Goal: Task Accomplishment & Management: Manage account settings

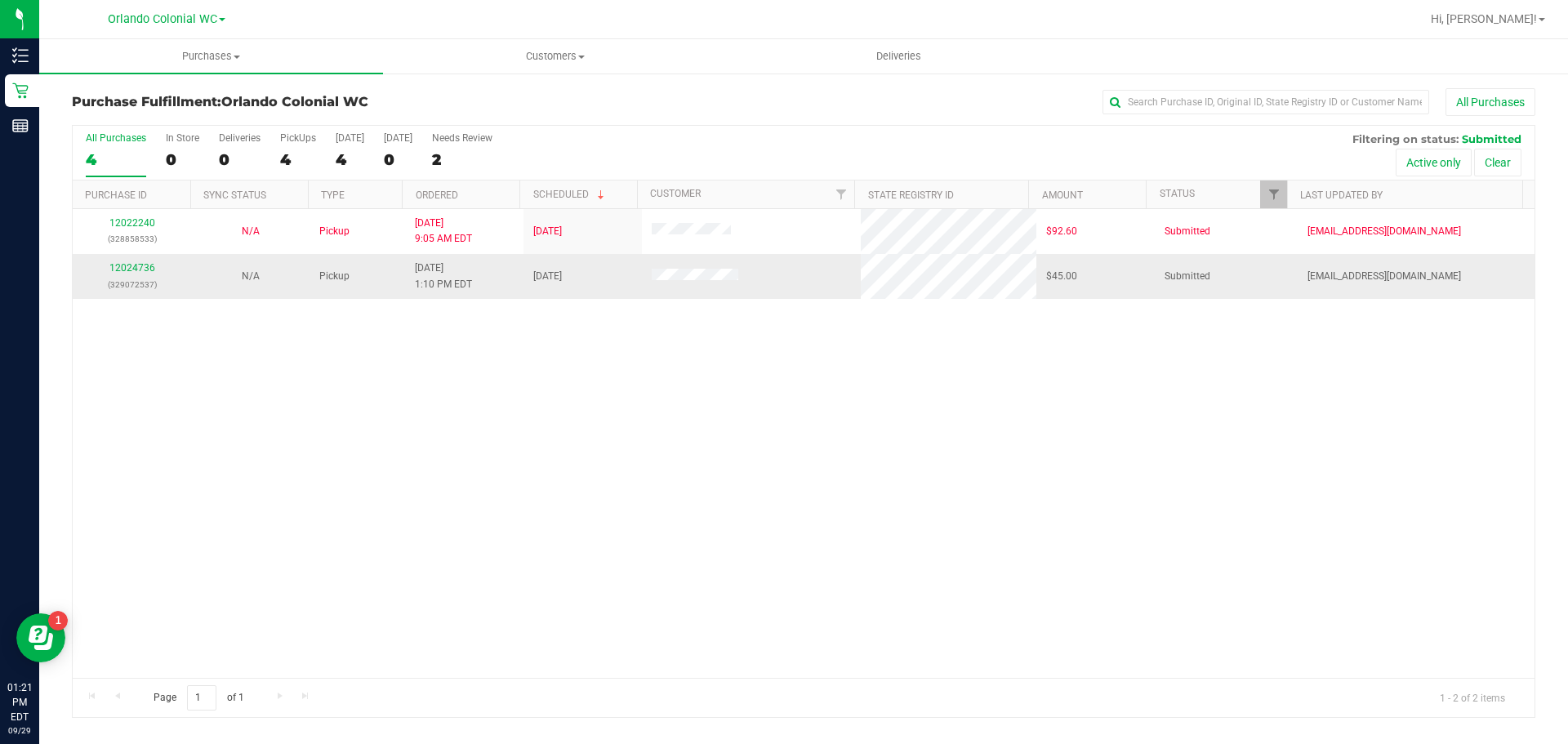
click at [140, 275] on div "12024736 (329072537)" at bounding box center [132, 277] width 99 height 31
click at [148, 258] on td "12024736 (329072537)" at bounding box center [131, 276] width 118 height 44
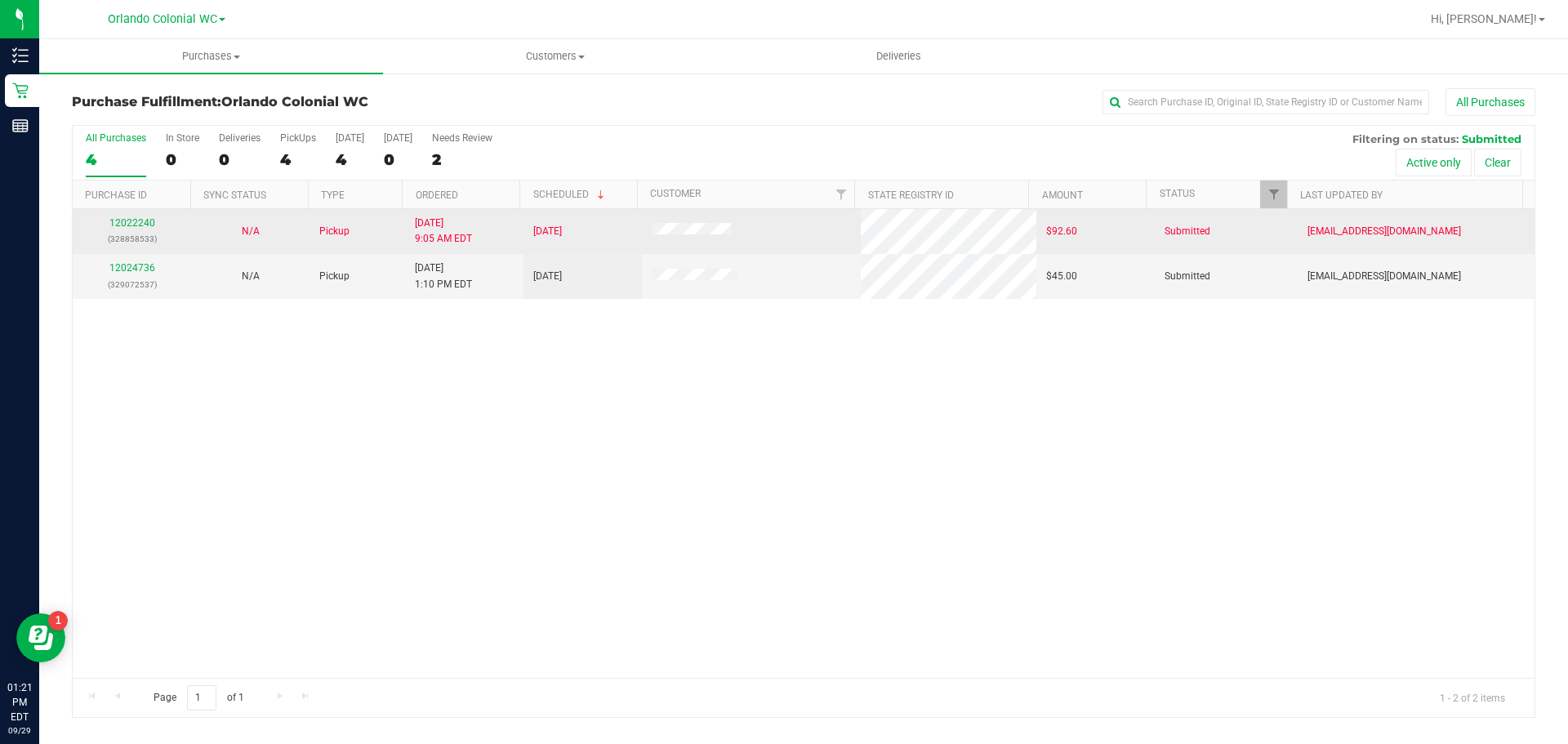
click at [163, 248] on td "12022240 (328858533)" at bounding box center [131, 231] width 118 height 45
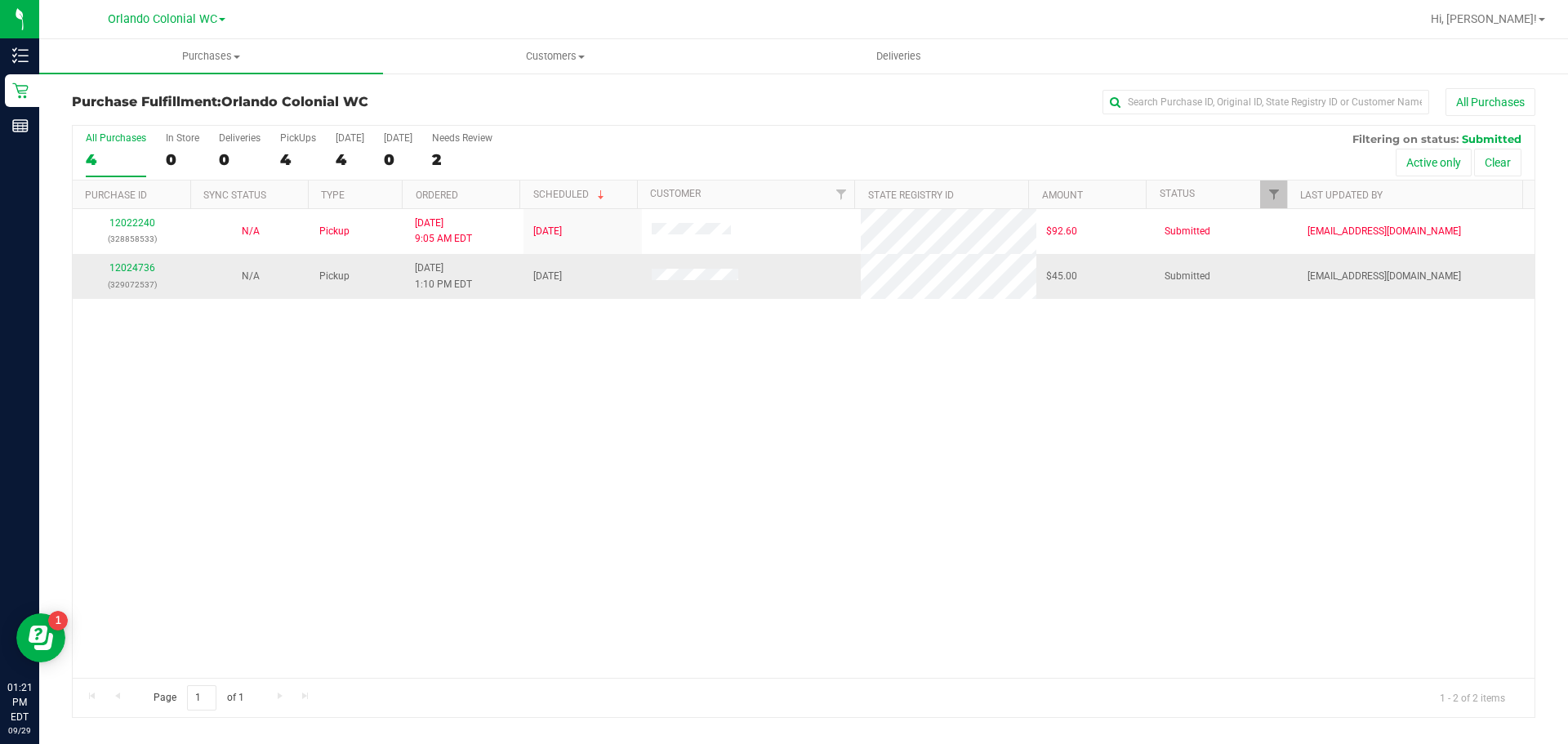
click at [126, 277] on p "(329072537)" at bounding box center [132, 284] width 99 height 16
click at [129, 268] on link "12024736" at bounding box center [132, 268] width 45 height 12
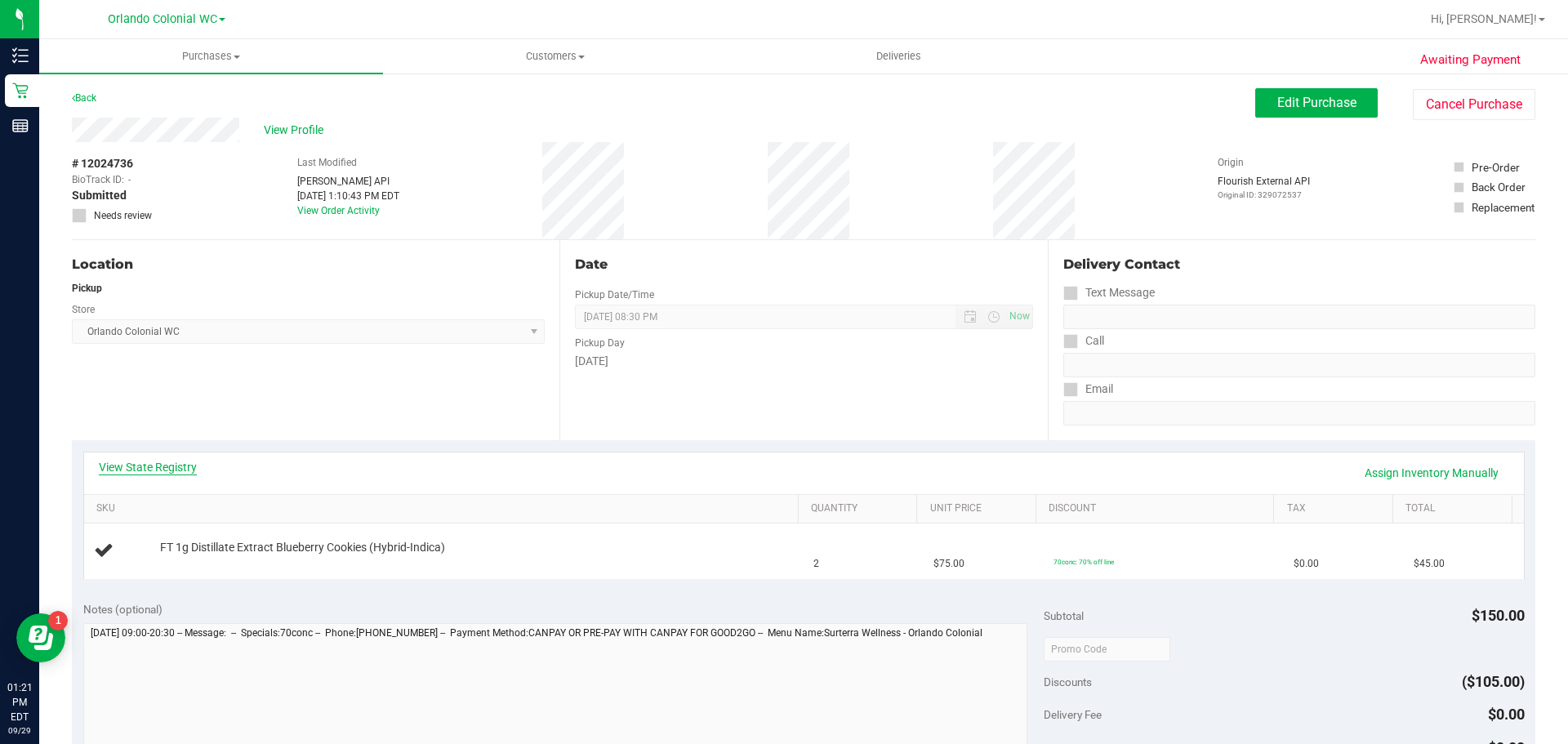
click at [194, 472] on div "View State Registry Assign Inventory Manually" at bounding box center [804, 473] width 1410 height 28
click at [194, 472] on link "View State Registry" at bounding box center [148, 467] width 98 height 17
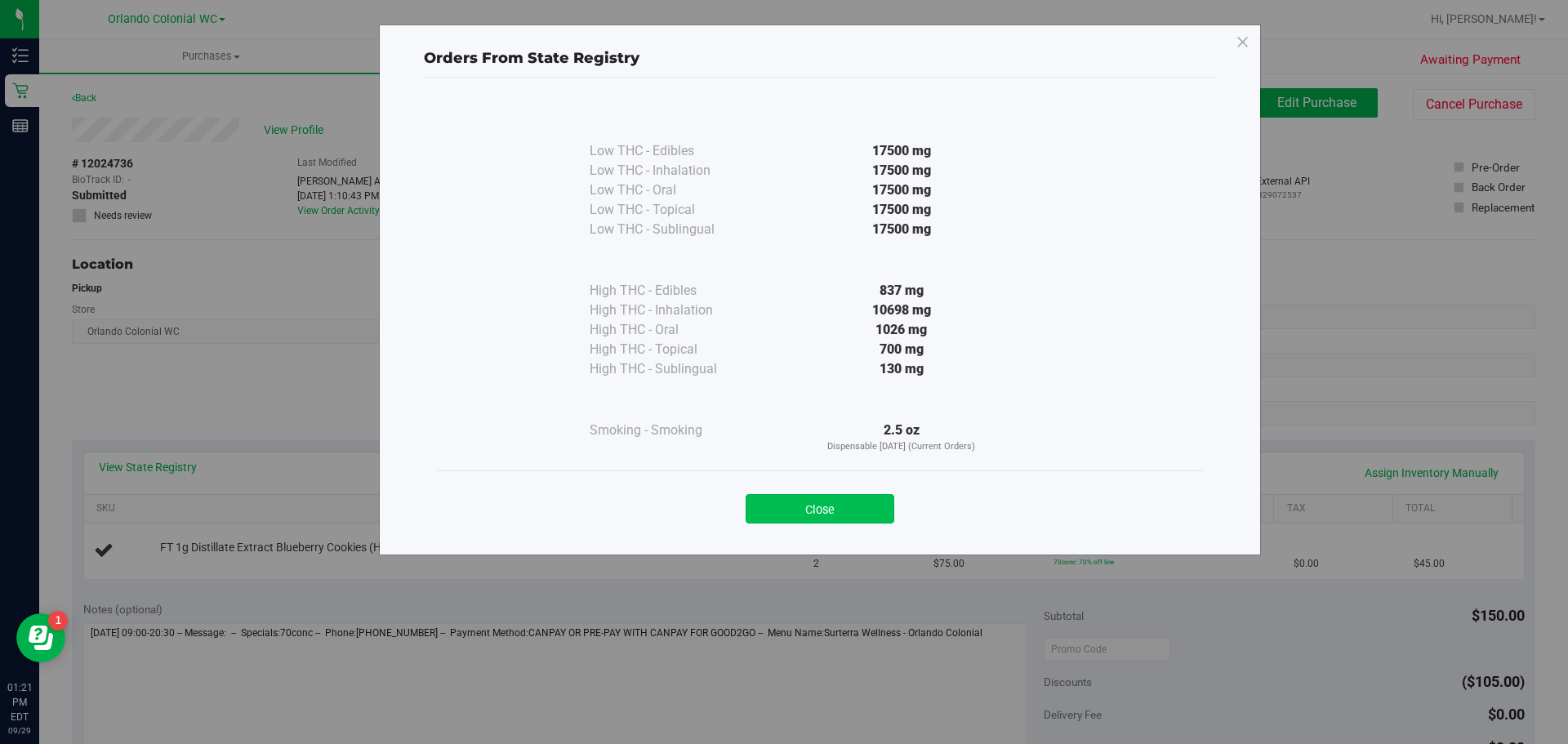
click at [851, 503] on button "Close" at bounding box center [820, 509] width 149 height 30
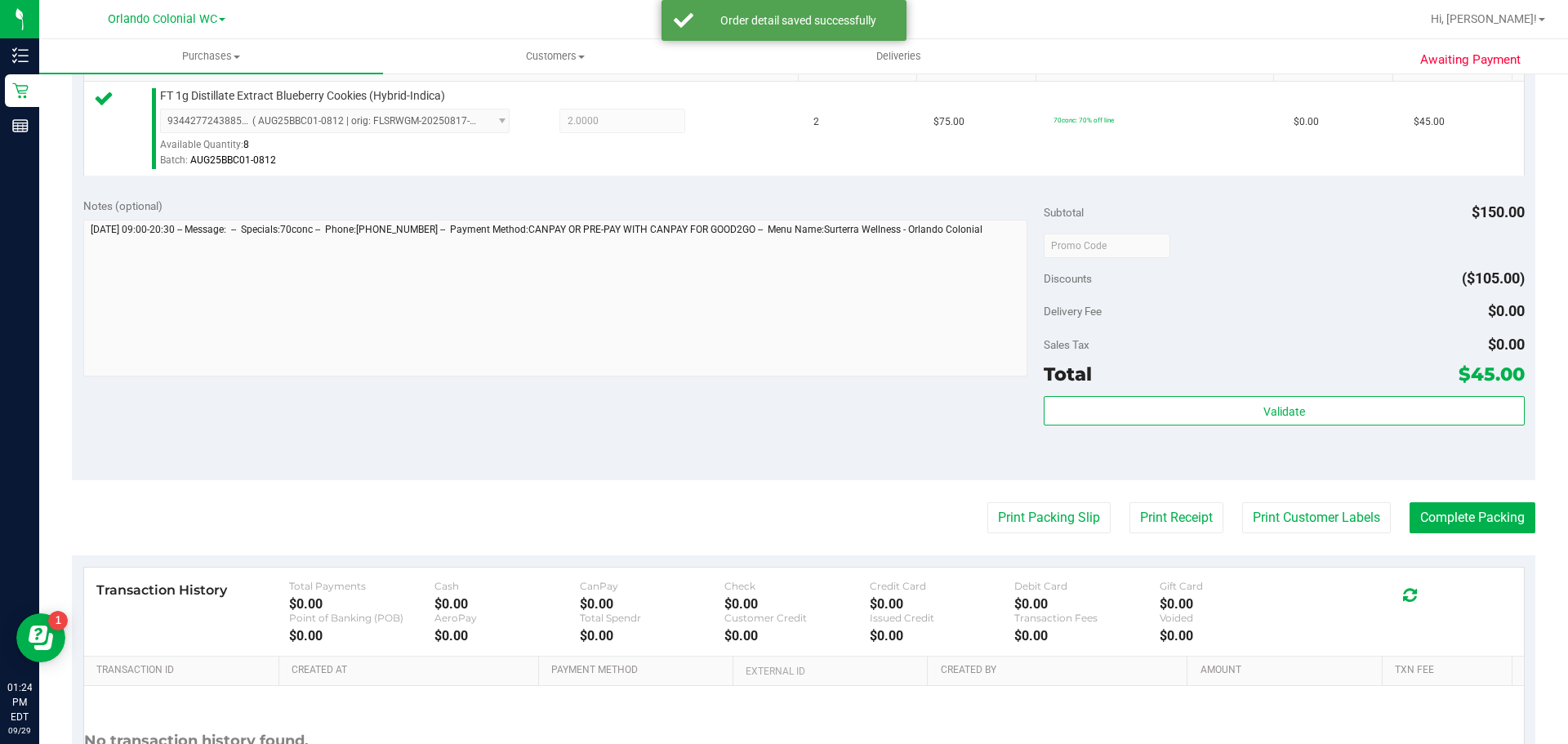
scroll to position [443, 0]
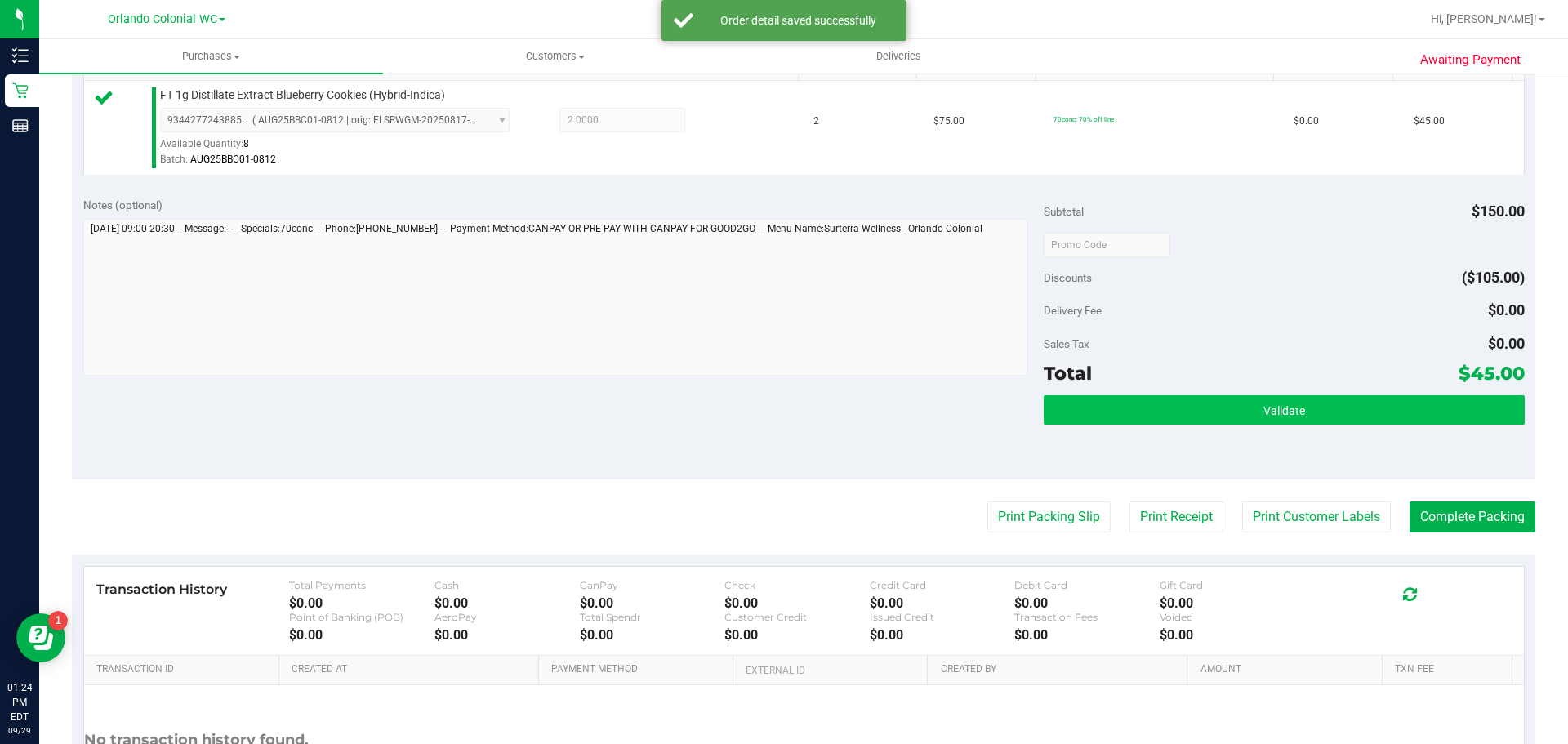
click at [1328, 401] on button "Validate" at bounding box center [1284, 410] width 481 height 30
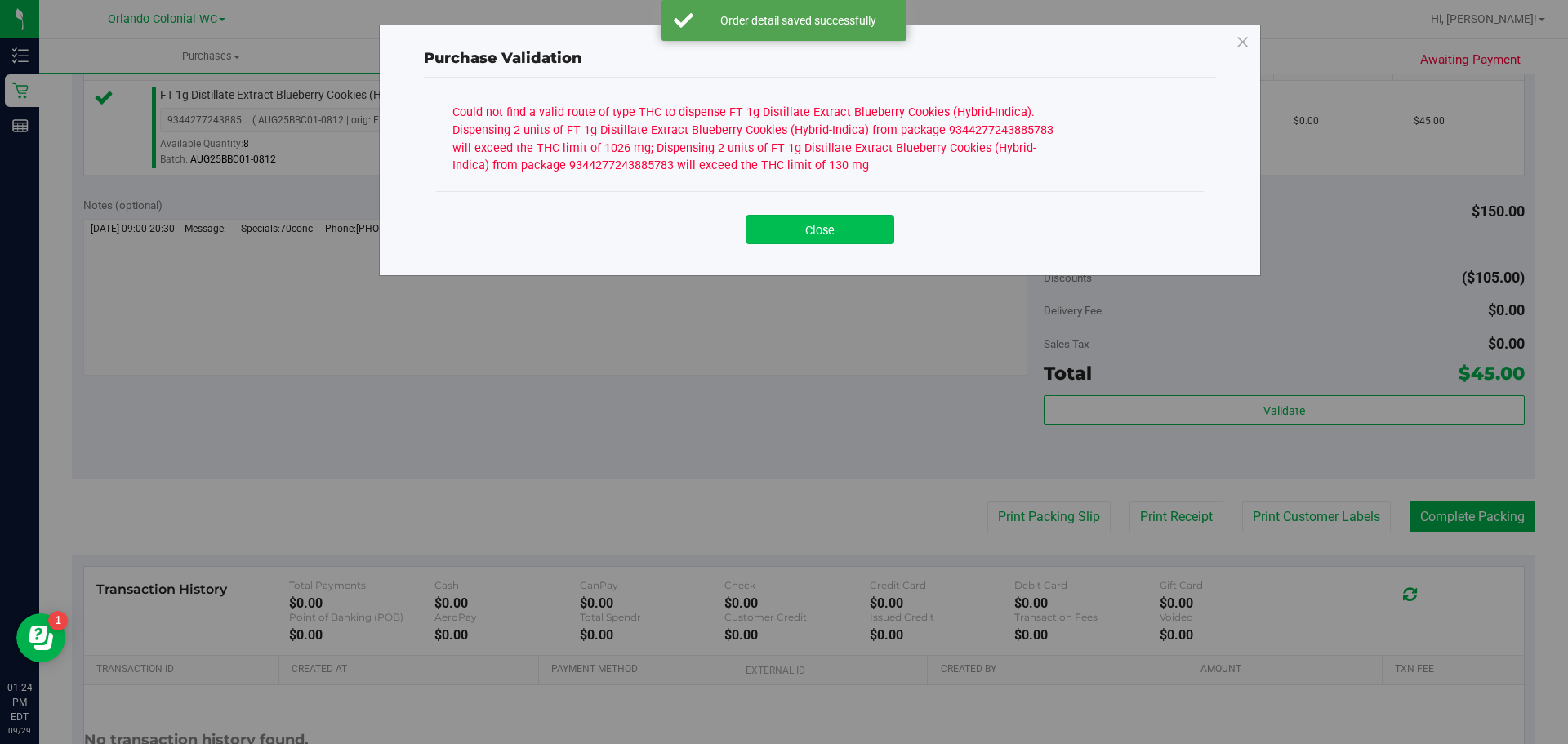
click at [863, 238] on button "Close" at bounding box center [820, 230] width 149 height 30
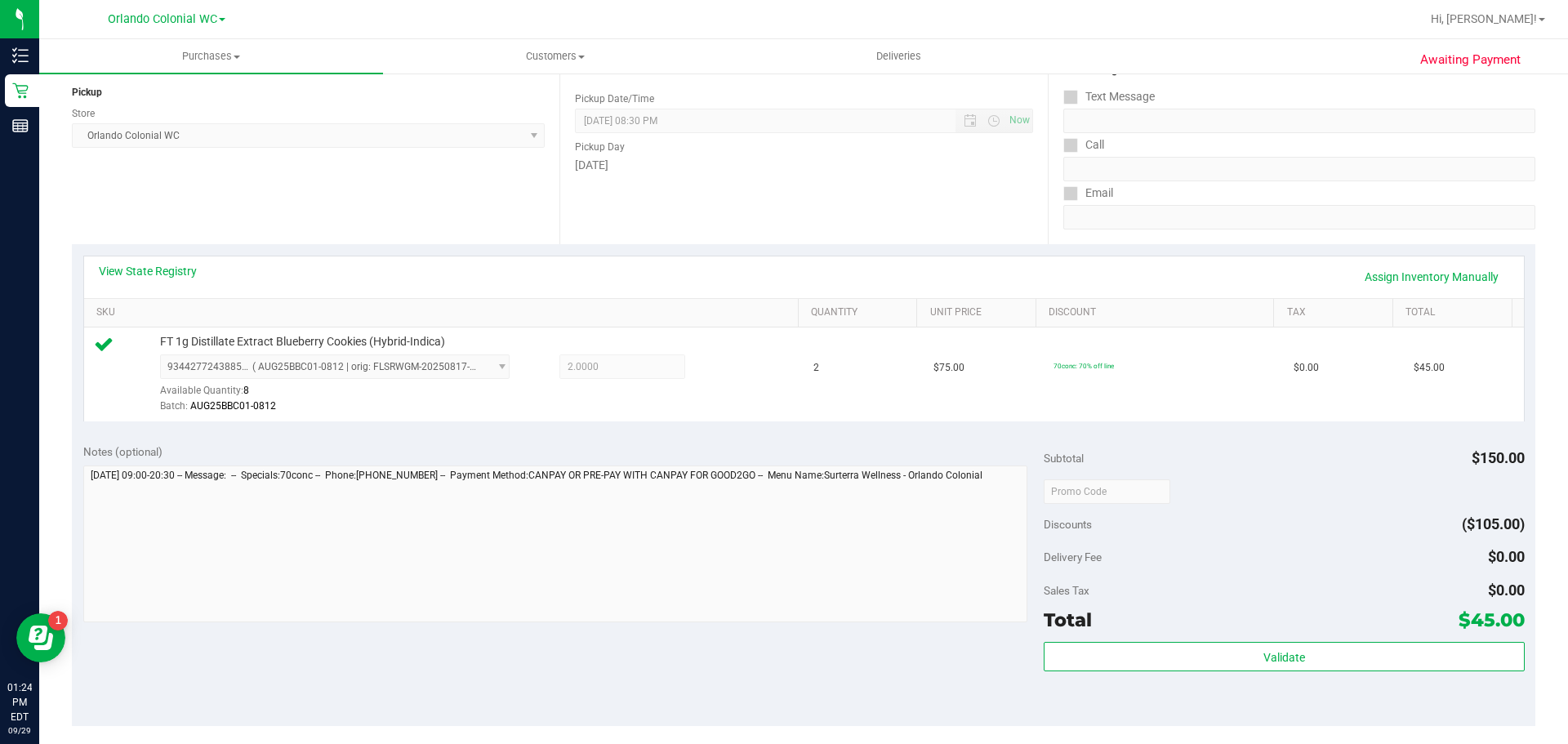
scroll to position [0, 0]
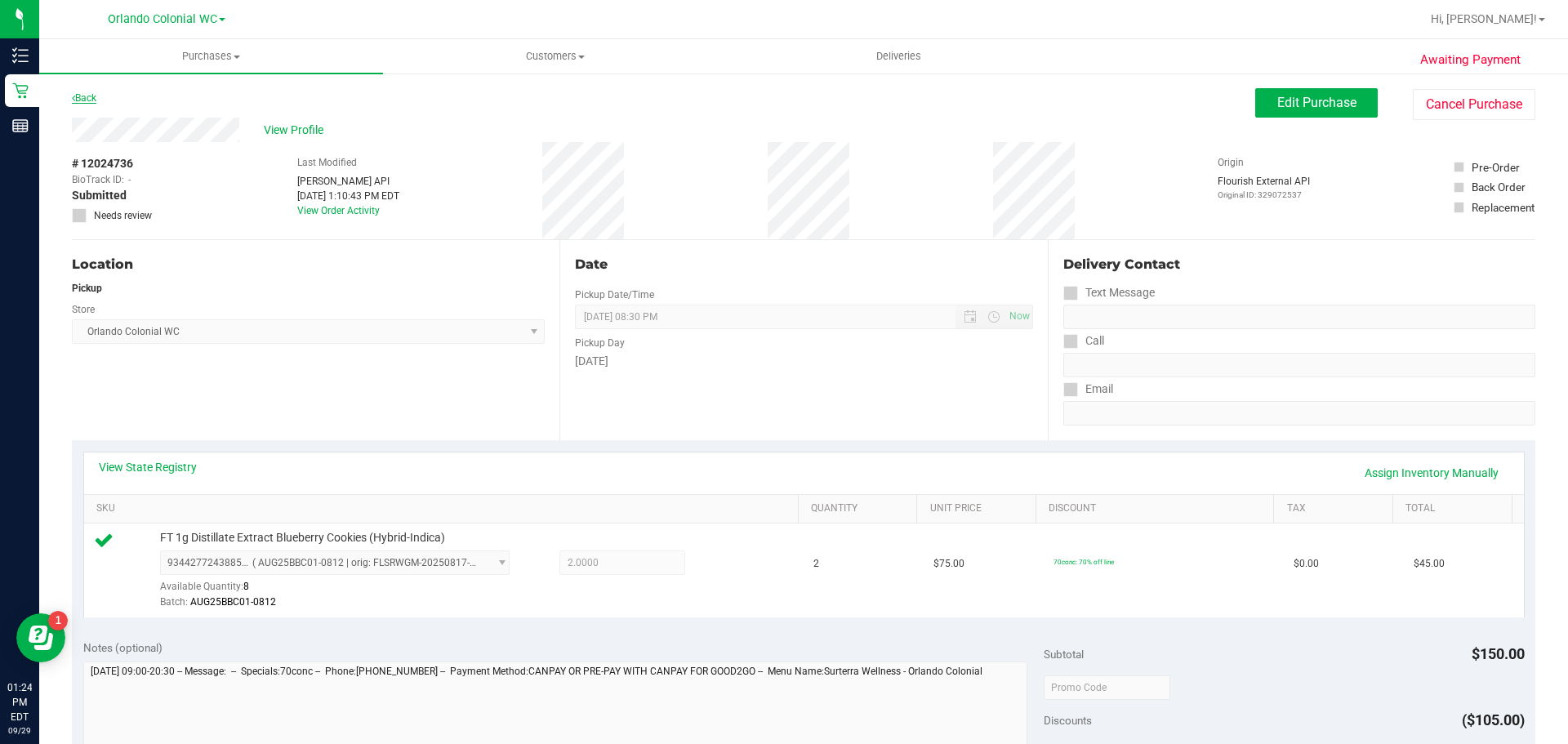
click at [91, 105] on div "Back" at bounding box center [84, 98] width 25 height 20
click at [88, 97] on link "Back" at bounding box center [84, 98] width 25 height 12
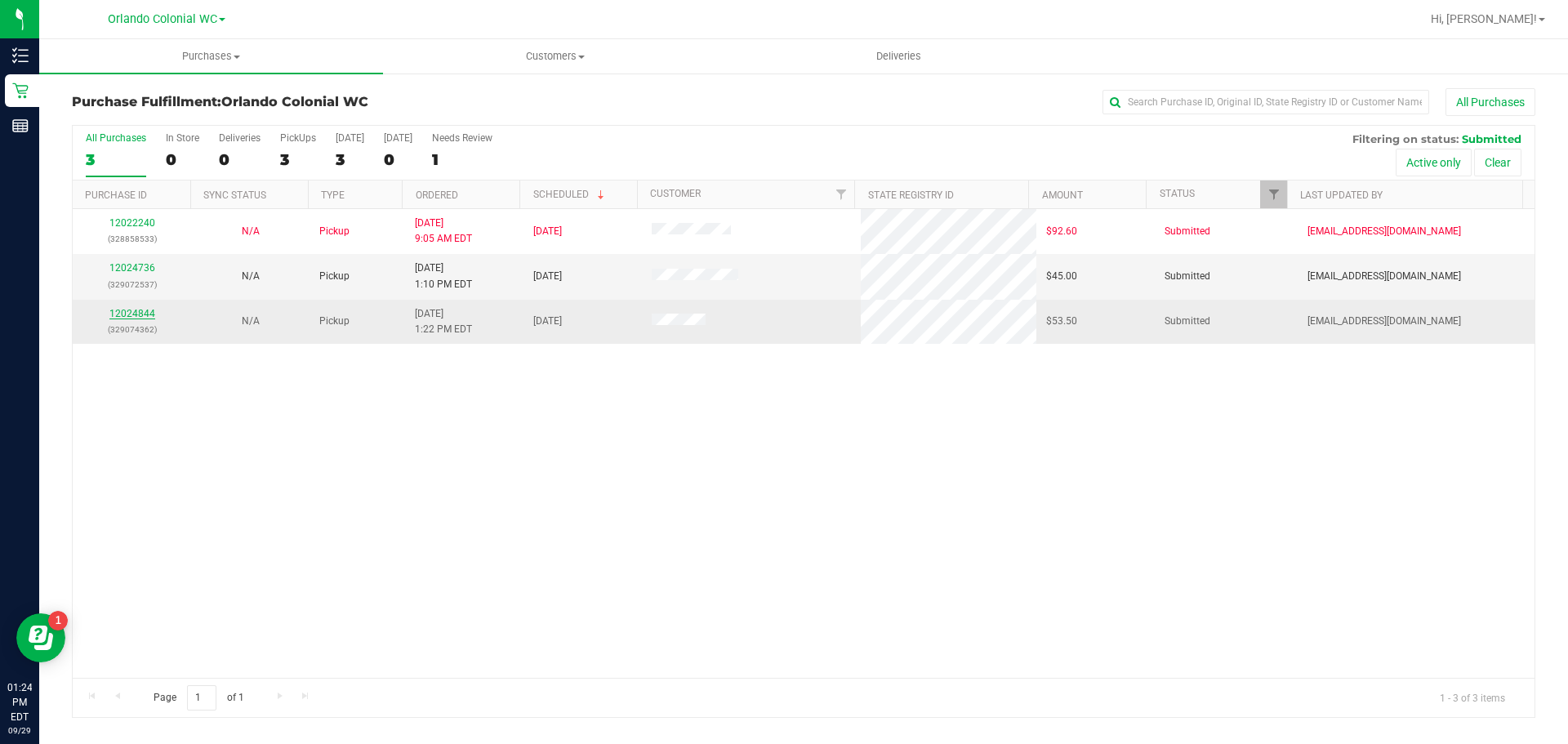
click at [140, 313] on link "12024844" at bounding box center [132, 314] width 45 height 12
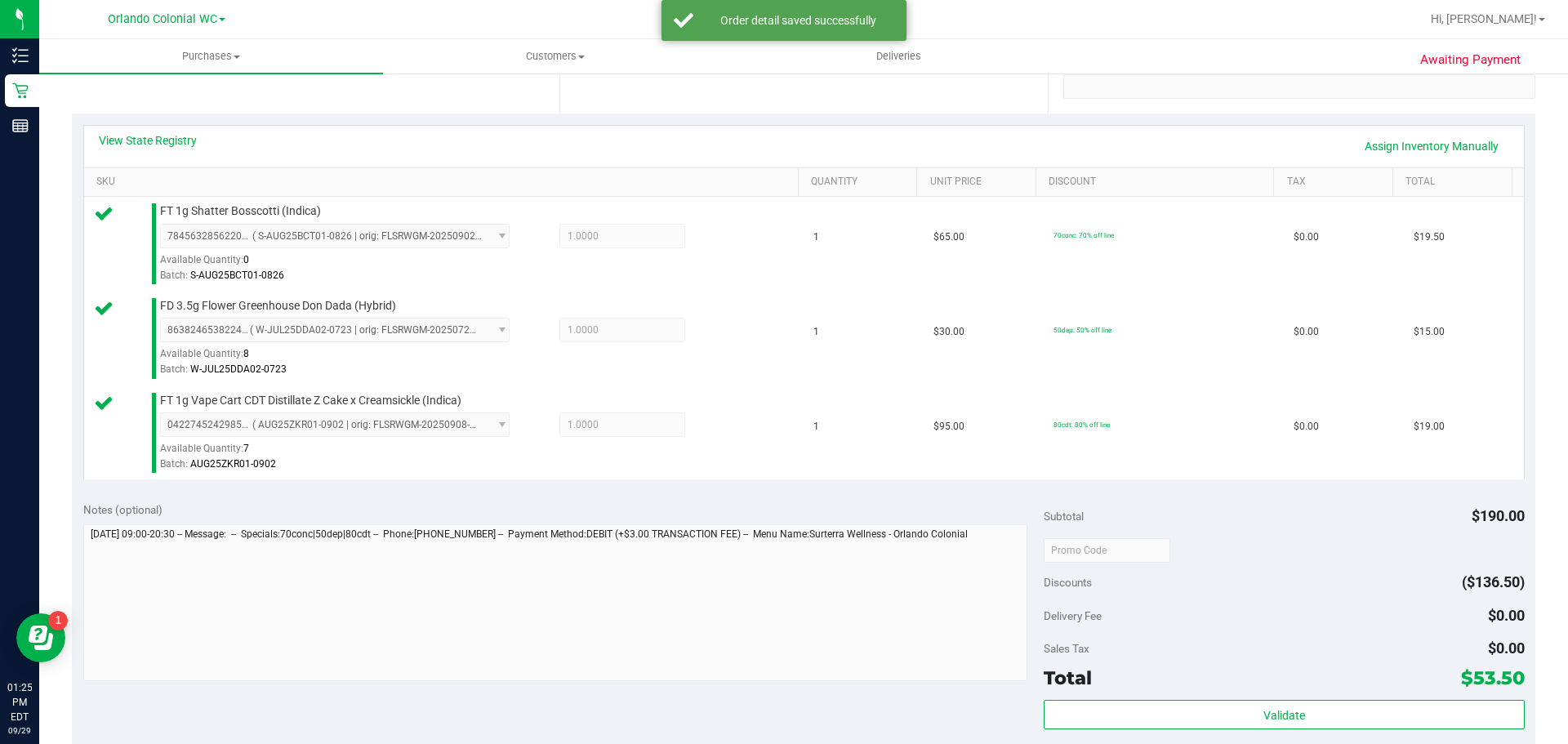
scroll to position [544, 0]
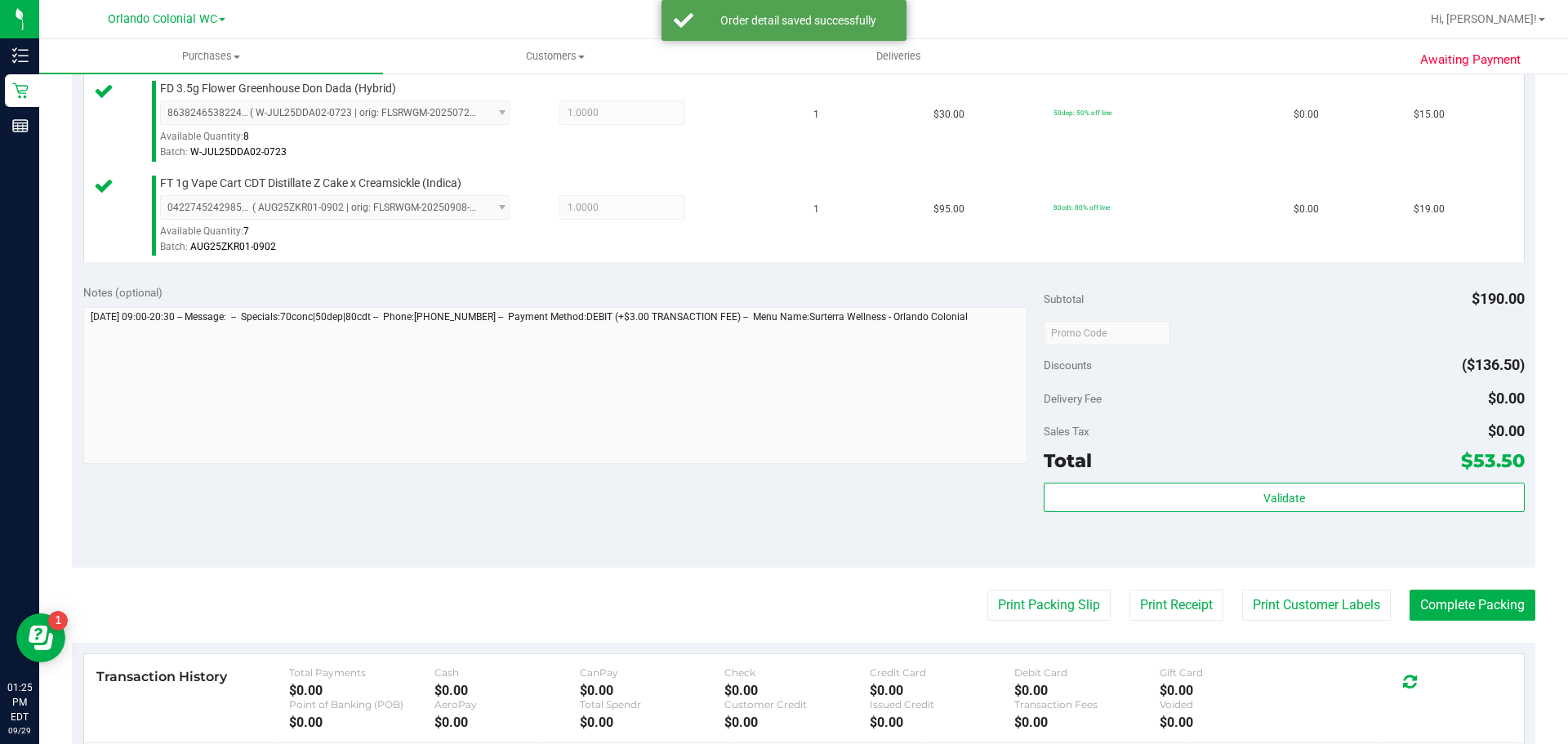
click at [1268, 463] on div "Total $53.50" at bounding box center [1284, 461] width 481 height 30
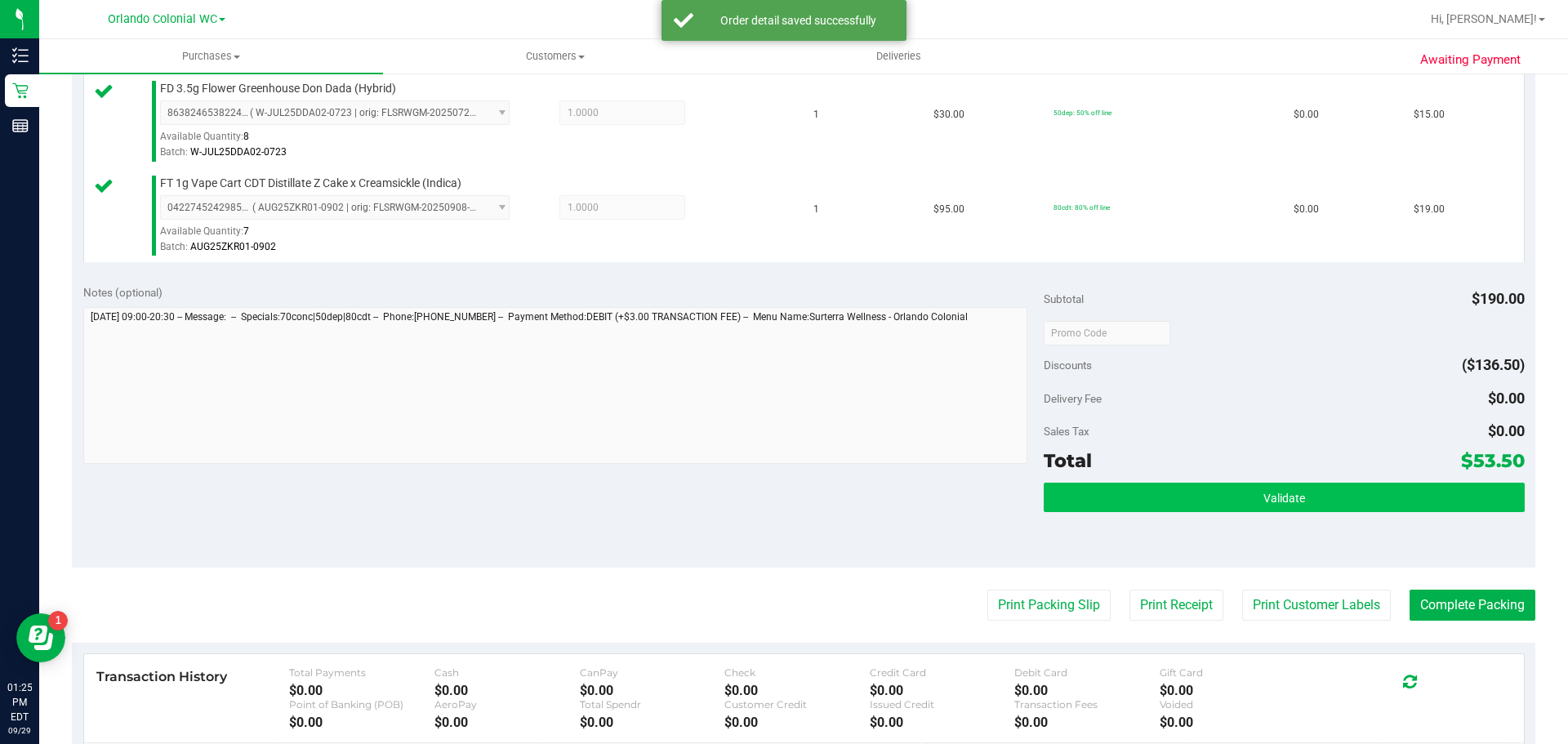
click at [1241, 499] on button "Validate" at bounding box center [1284, 498] width 481 height 30
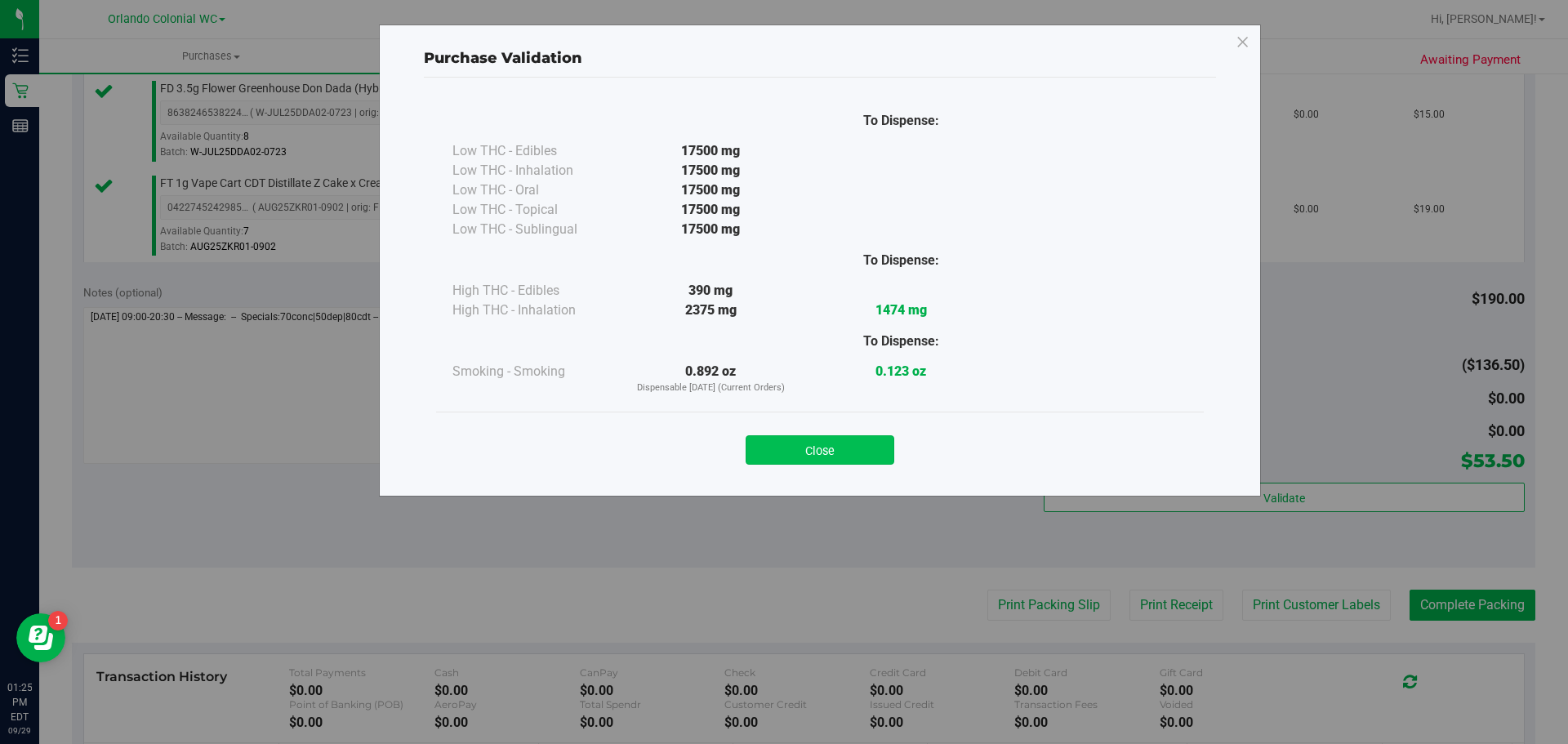
click at [860, 447] on button "Close" at bounding box center [820, 450] width 149 height 30
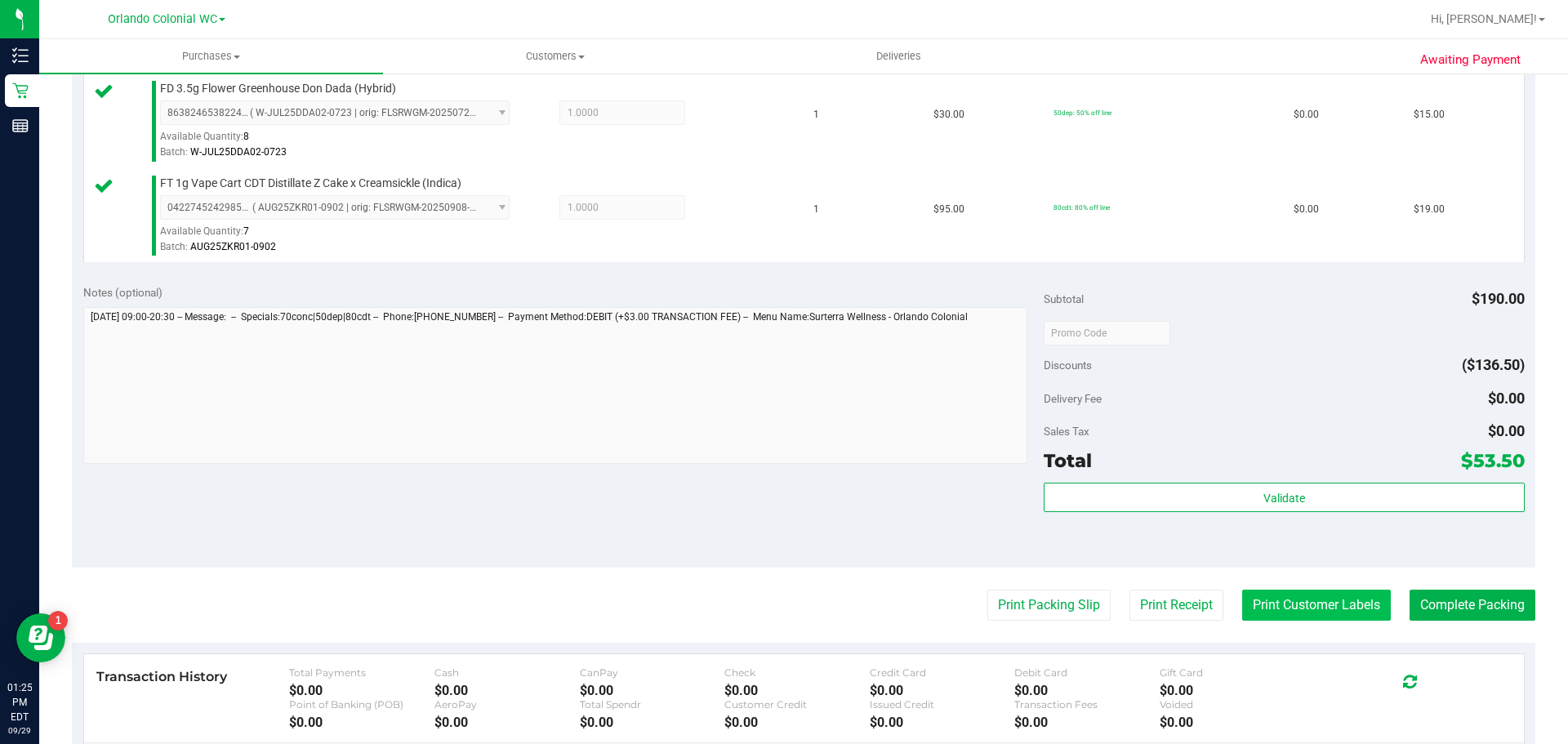
click at [1279, 600] on button "Print Customer Labels" at bounding box center [1317, 605] width 149 height 31
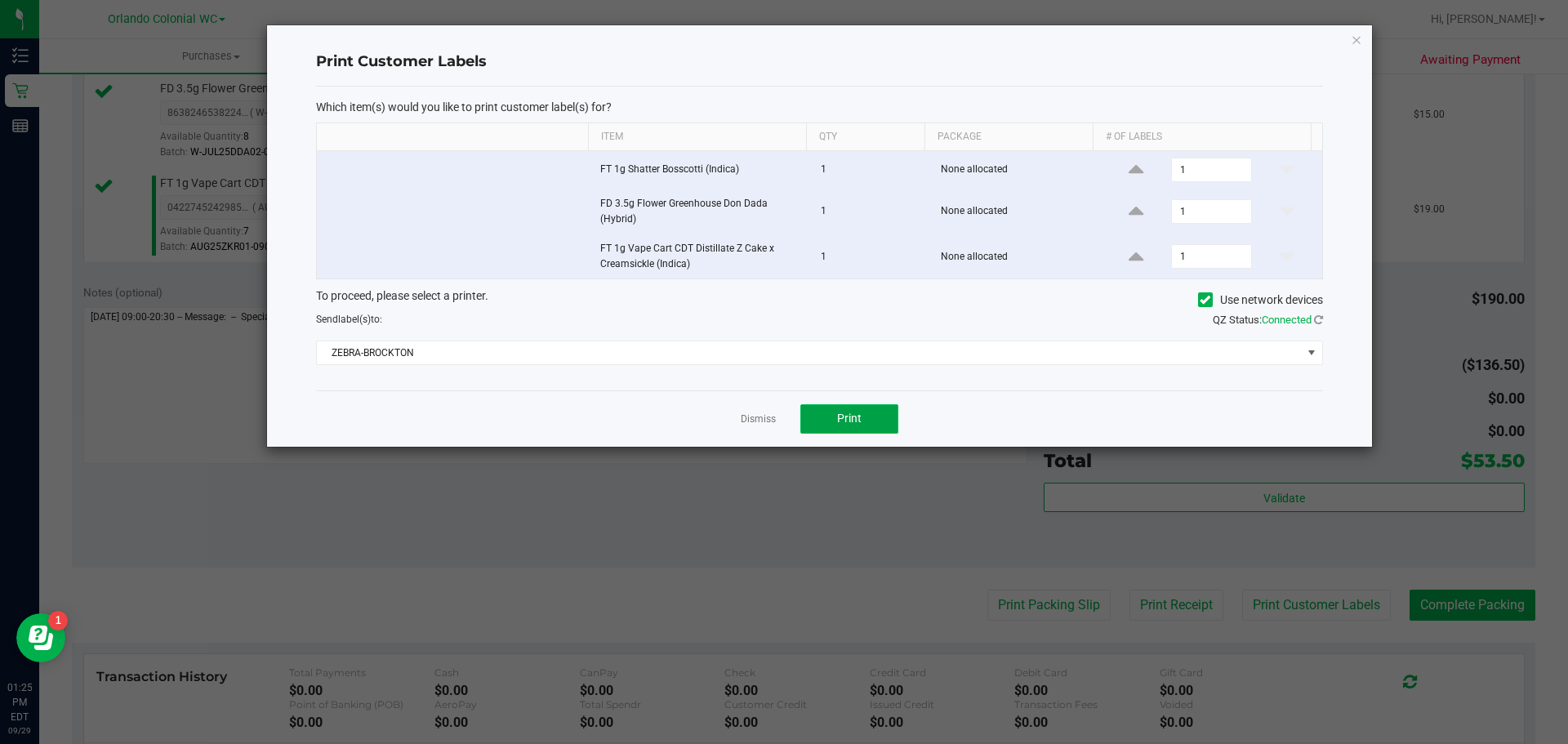
click at [869, 409] on button "Print" at bounding box center [849, 419] width 98 height 30
click at [1362, 40] on icon "button" at bounding box center [1357, 40] width 12 height 20
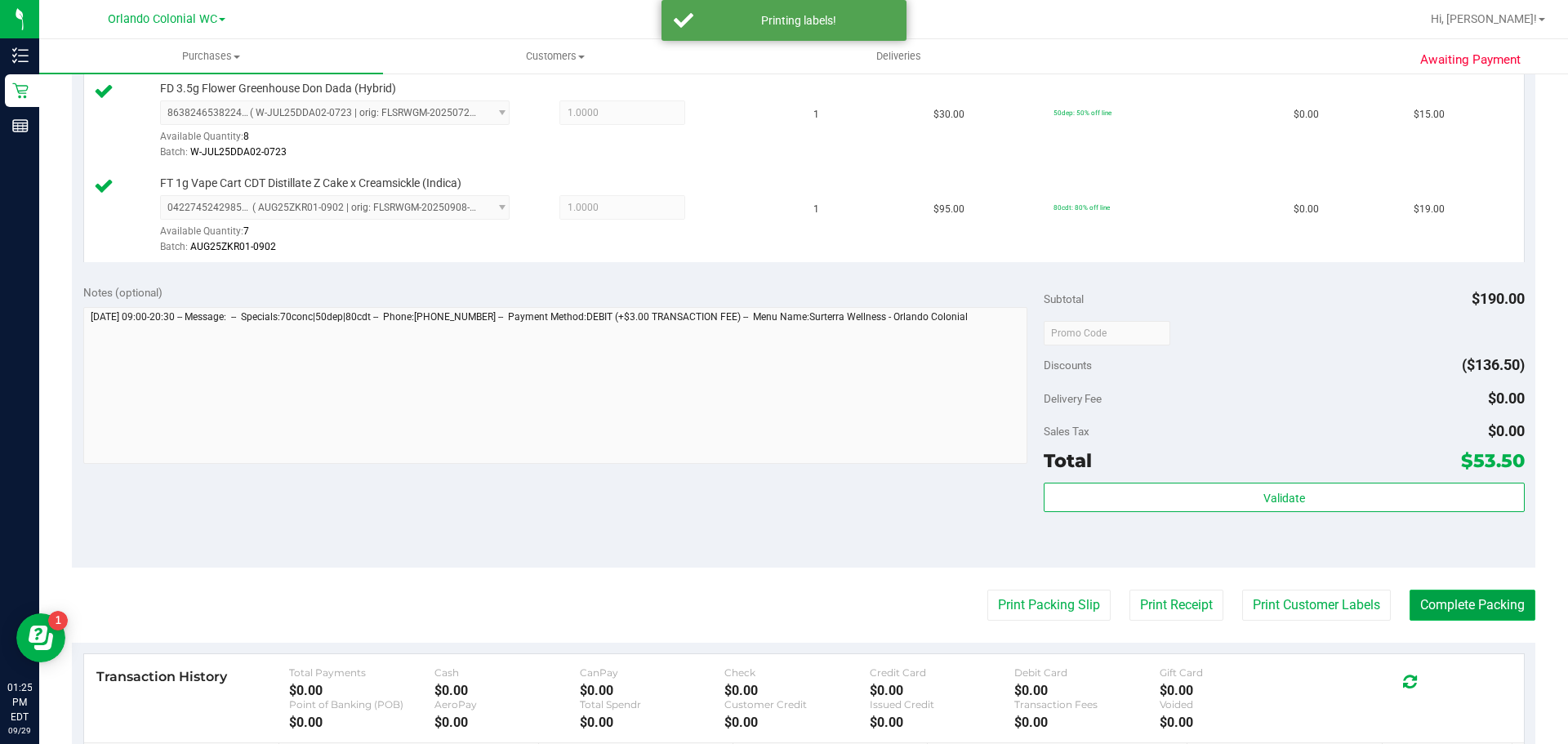
click at [1437, 601] on button "Complete Packing" at bounding box center [1472, 605] width 126 height 31
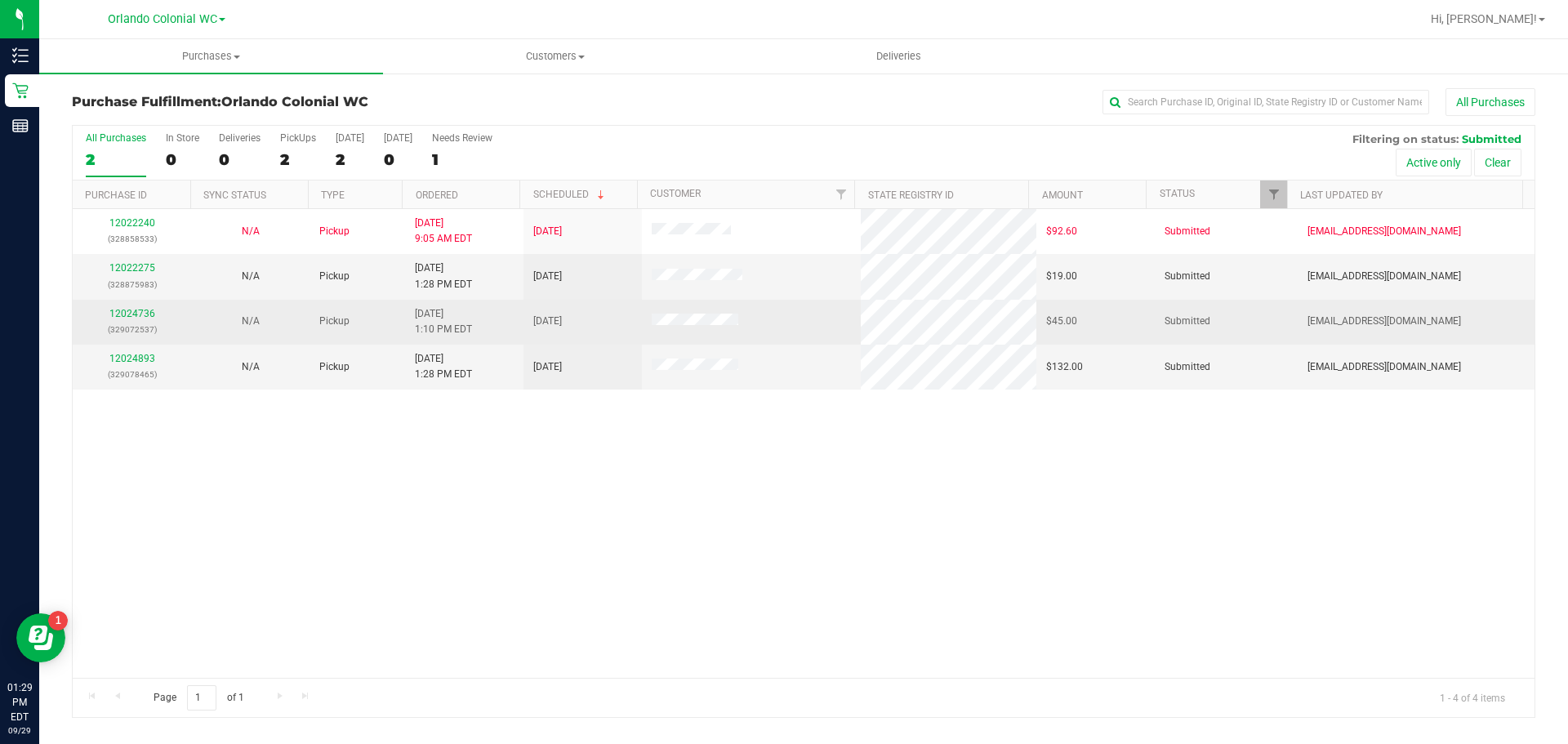
click at [154, 313] on div "12024736 (329072537)" at bounding box center [132, 322] width 99 height 31
click at [149, 311] on link "12024736" at bounding box center [132, 314] width 45 height 12
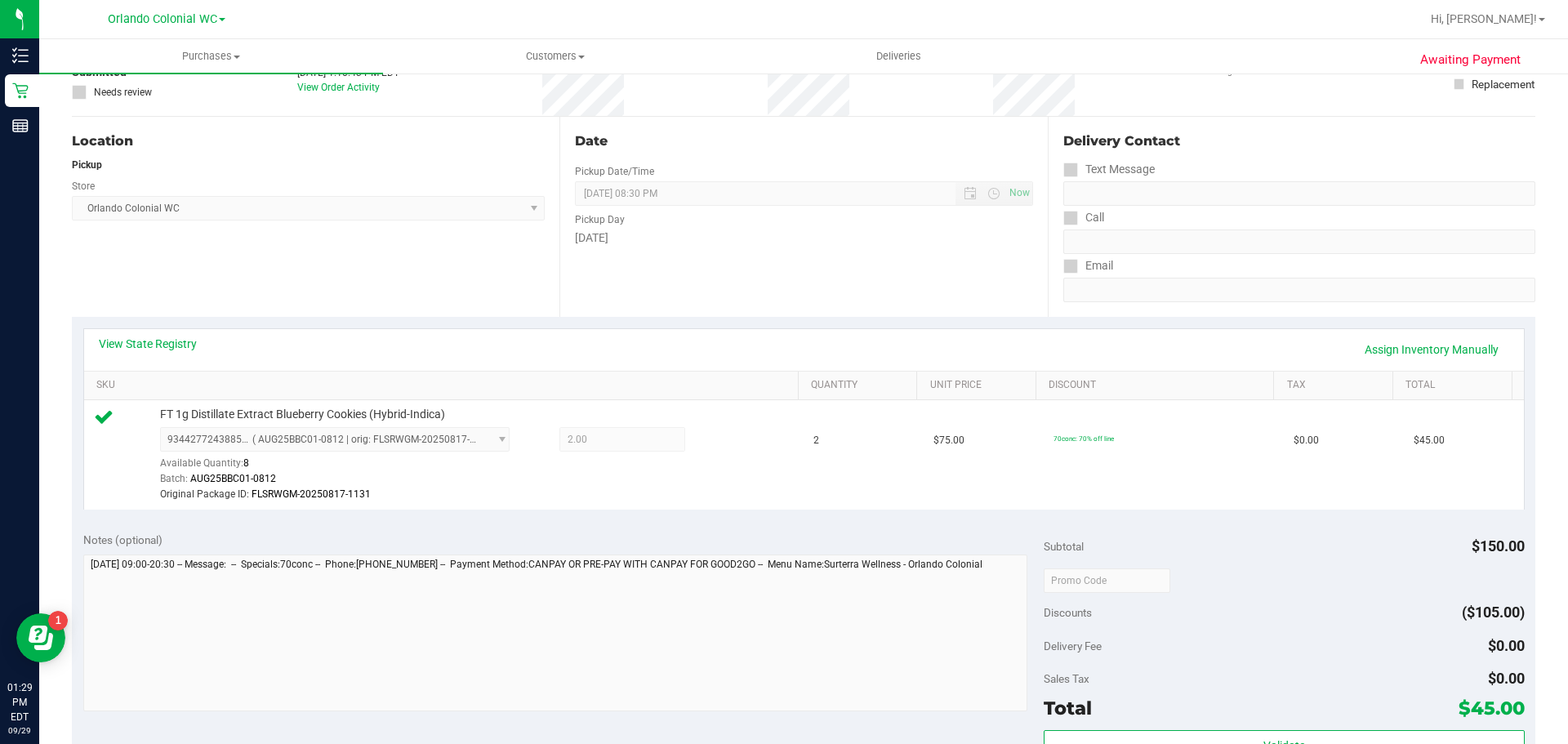
scroll to position [245, 0]
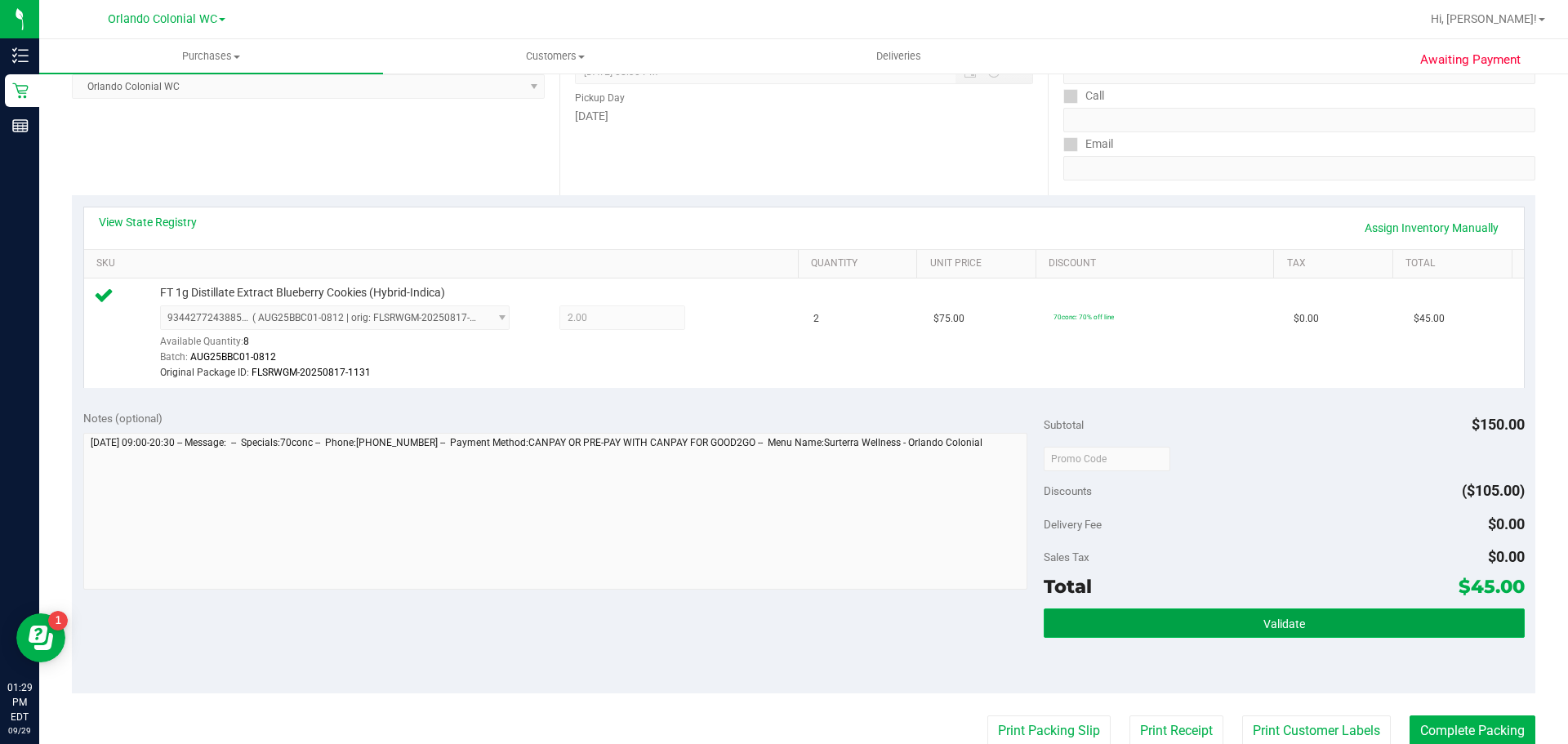
click at [1158, 622] on button "Validate" at bounding box center [1284, 623] width 481 height 30
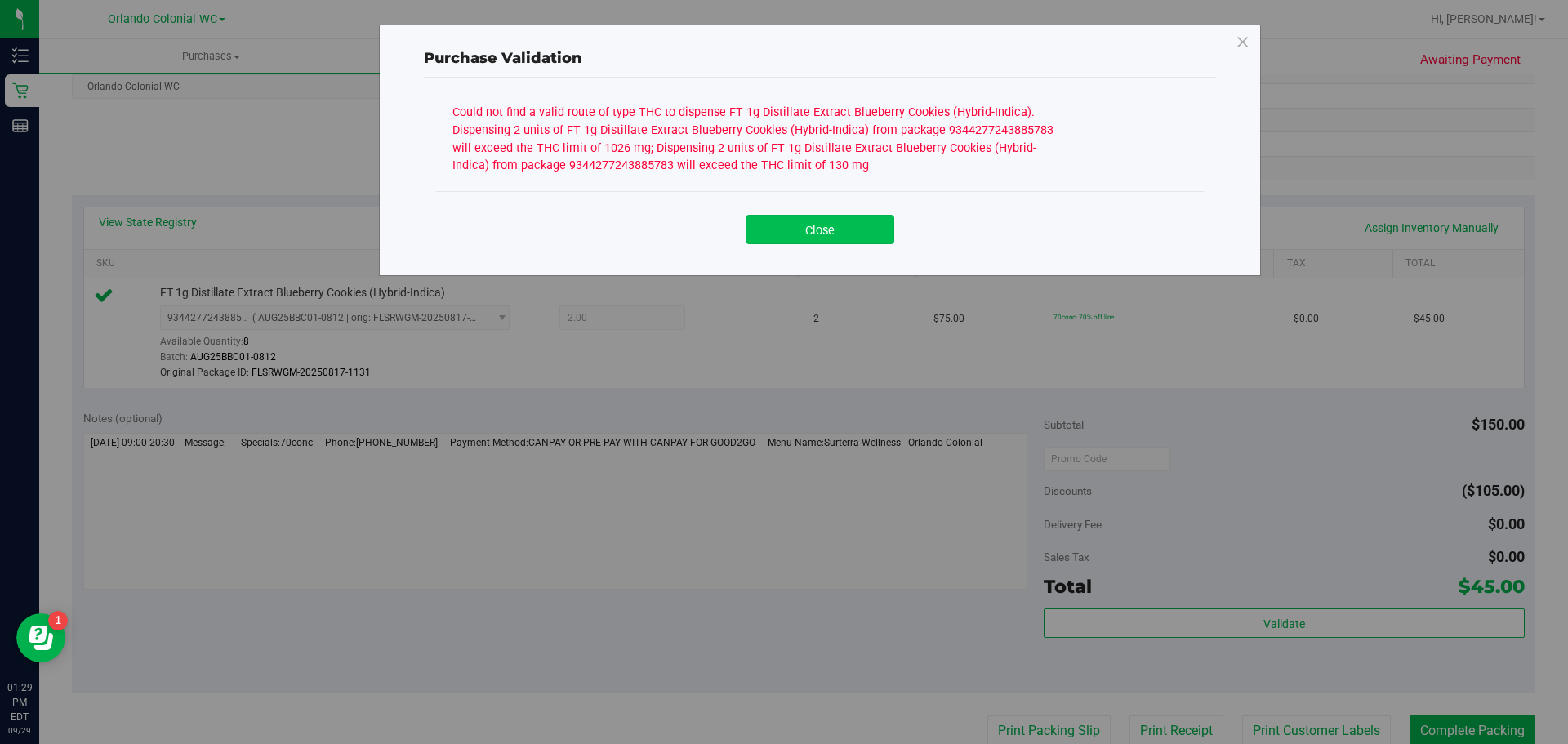
click at [838, 238] on button "Close" at bounding box center [820, 230] width 149 height 30
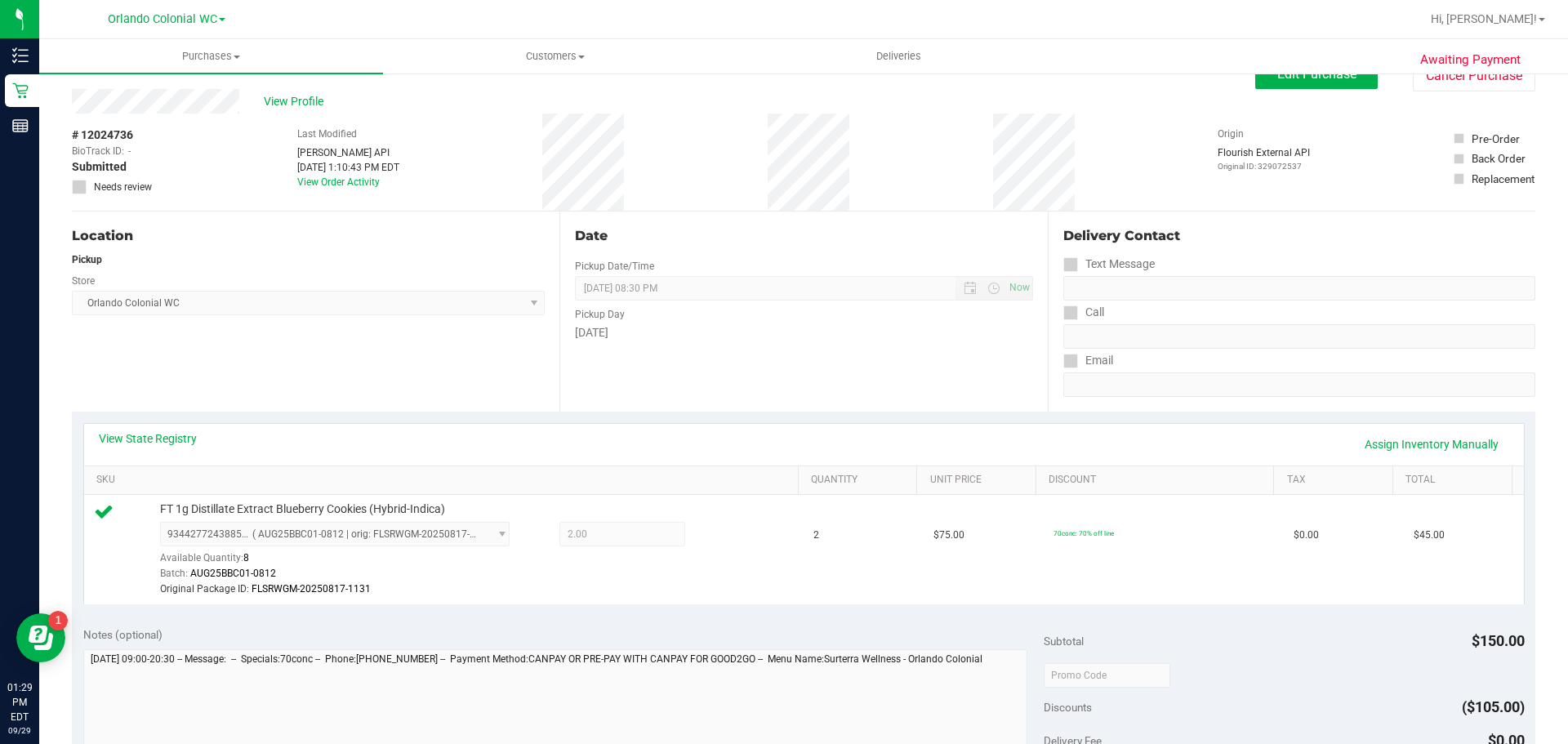
scroll to position [0, 0]
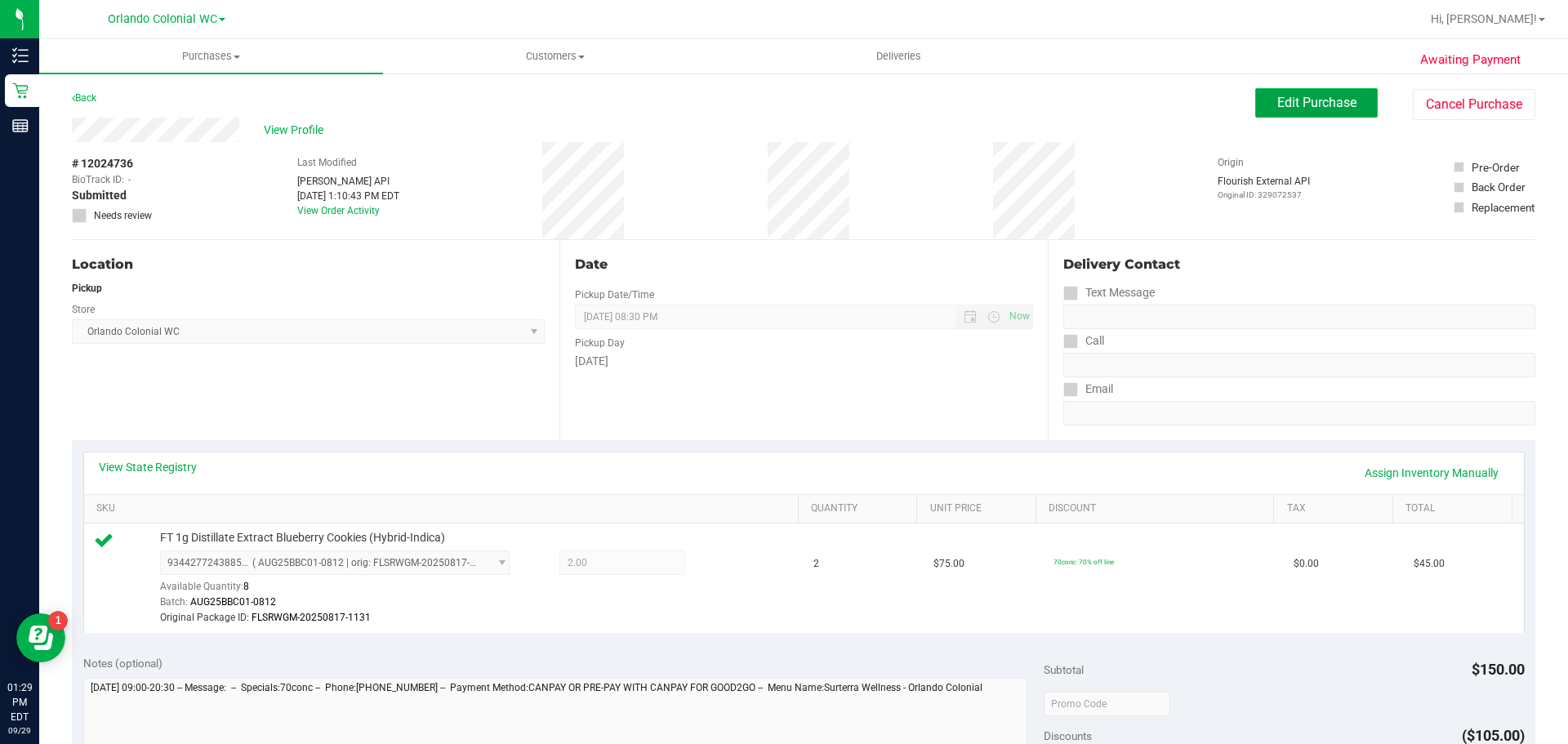
click at [1317, 98] on span "Edit Purchase" at bounding box center [1317, 102] width 79 height 16
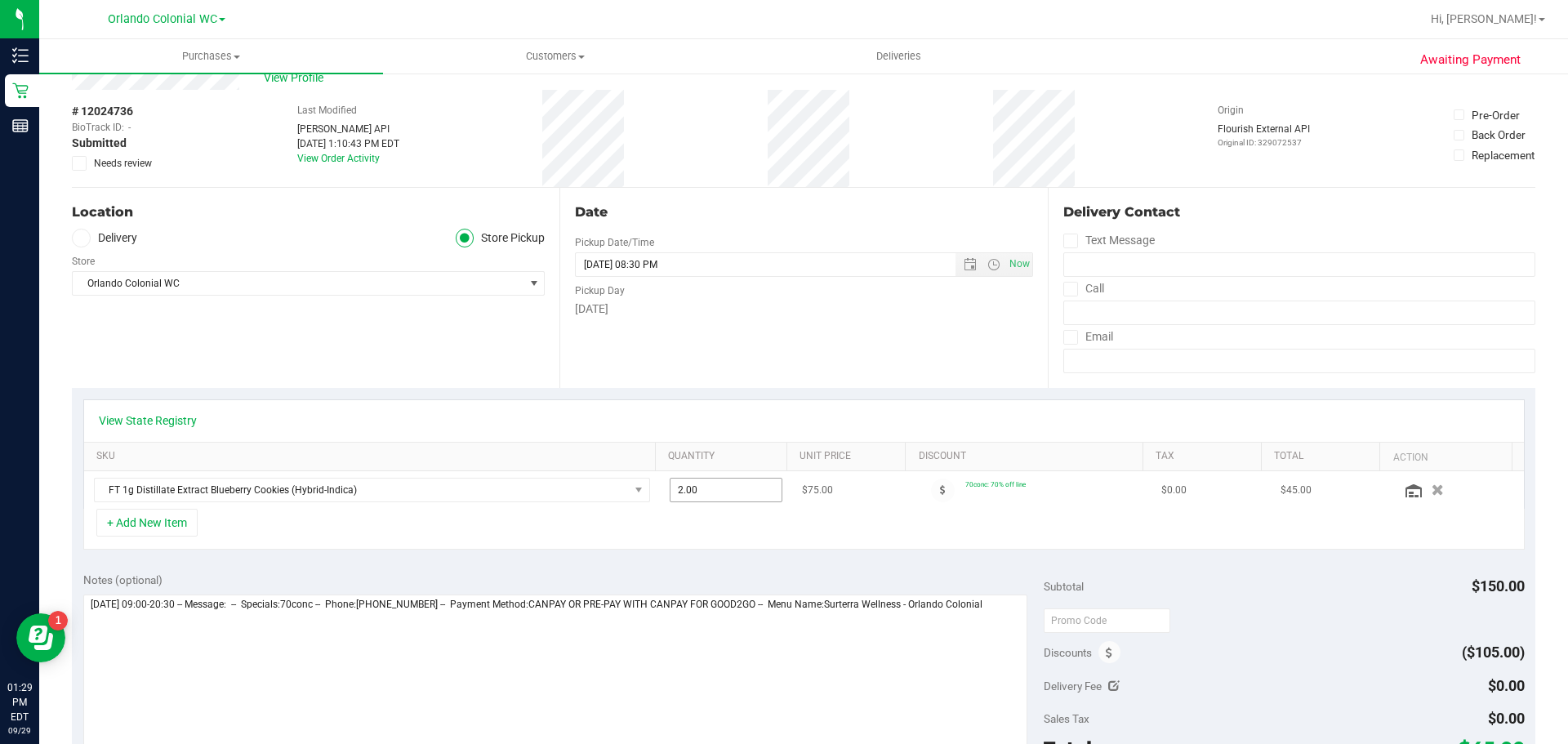
scroll to position [82, 0]
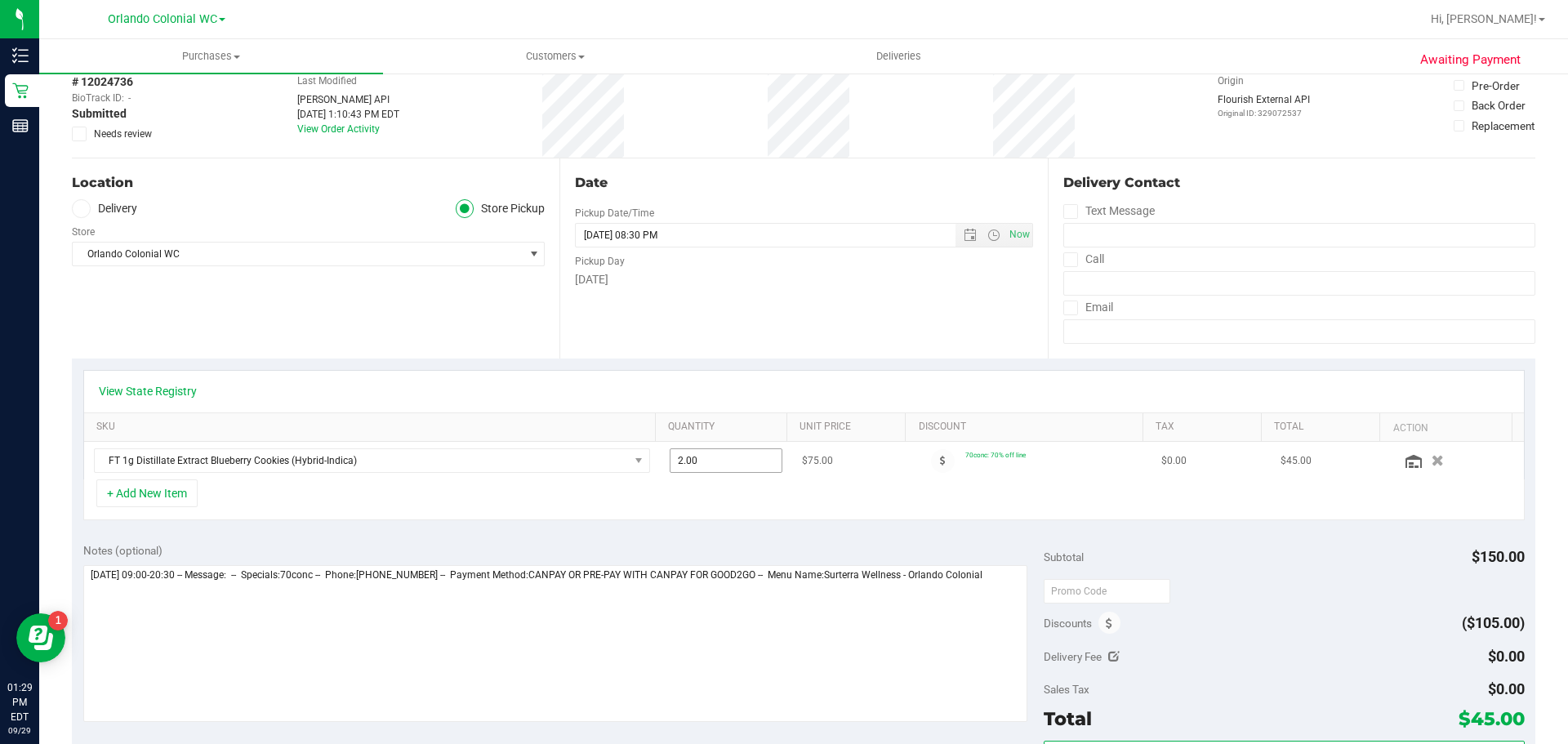
click at [719, 450] on span "2.00 2" at bounding box center [727, 461] width 114 height 25
click at [719, 450] on input "2" at bounding box center [727, 461] width 112 height 23
type input "1"
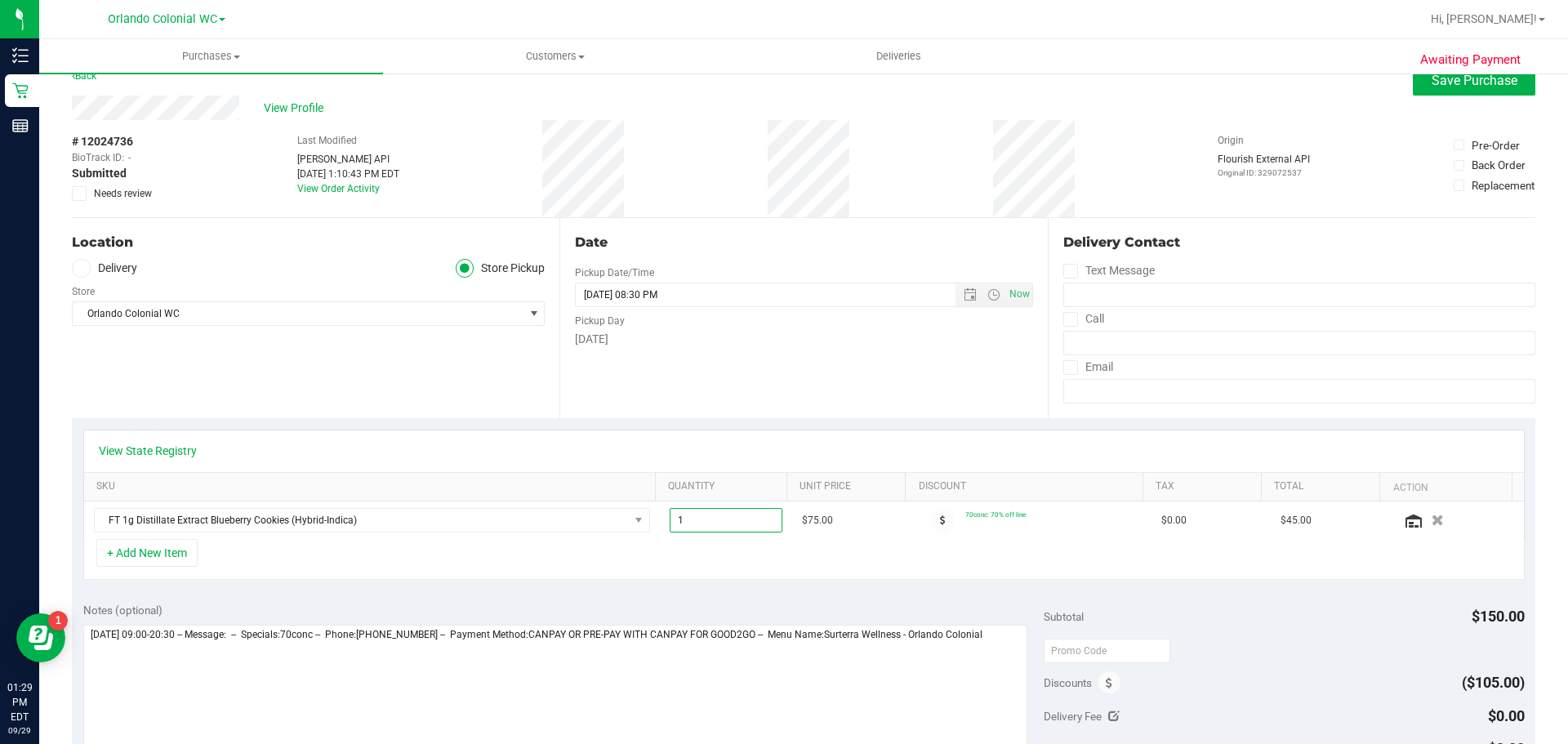
scroll to position [0, 0]
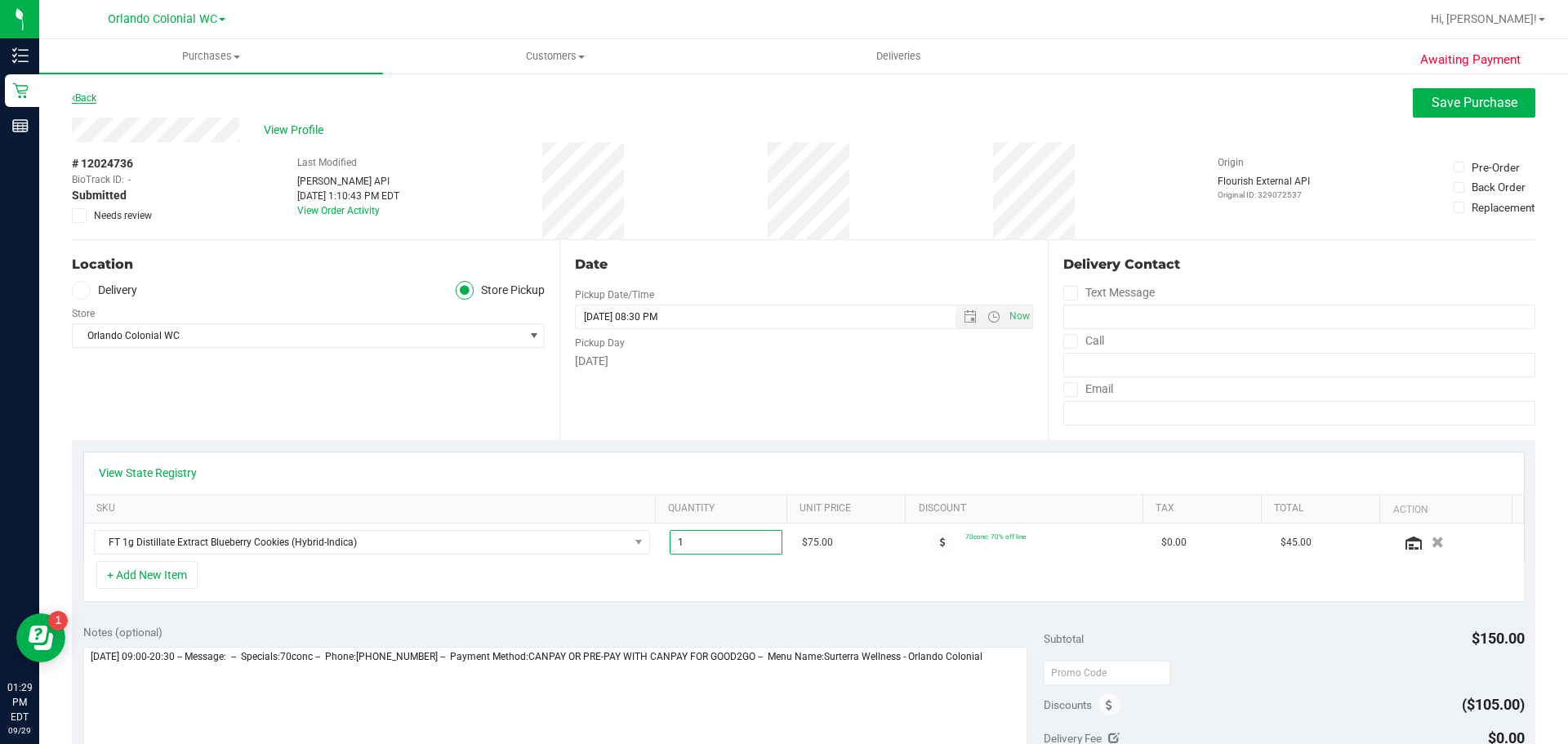
type input "2.00"
click at [91, 95] on link "Back" at bounding box center [84, 98] width 25 height 12
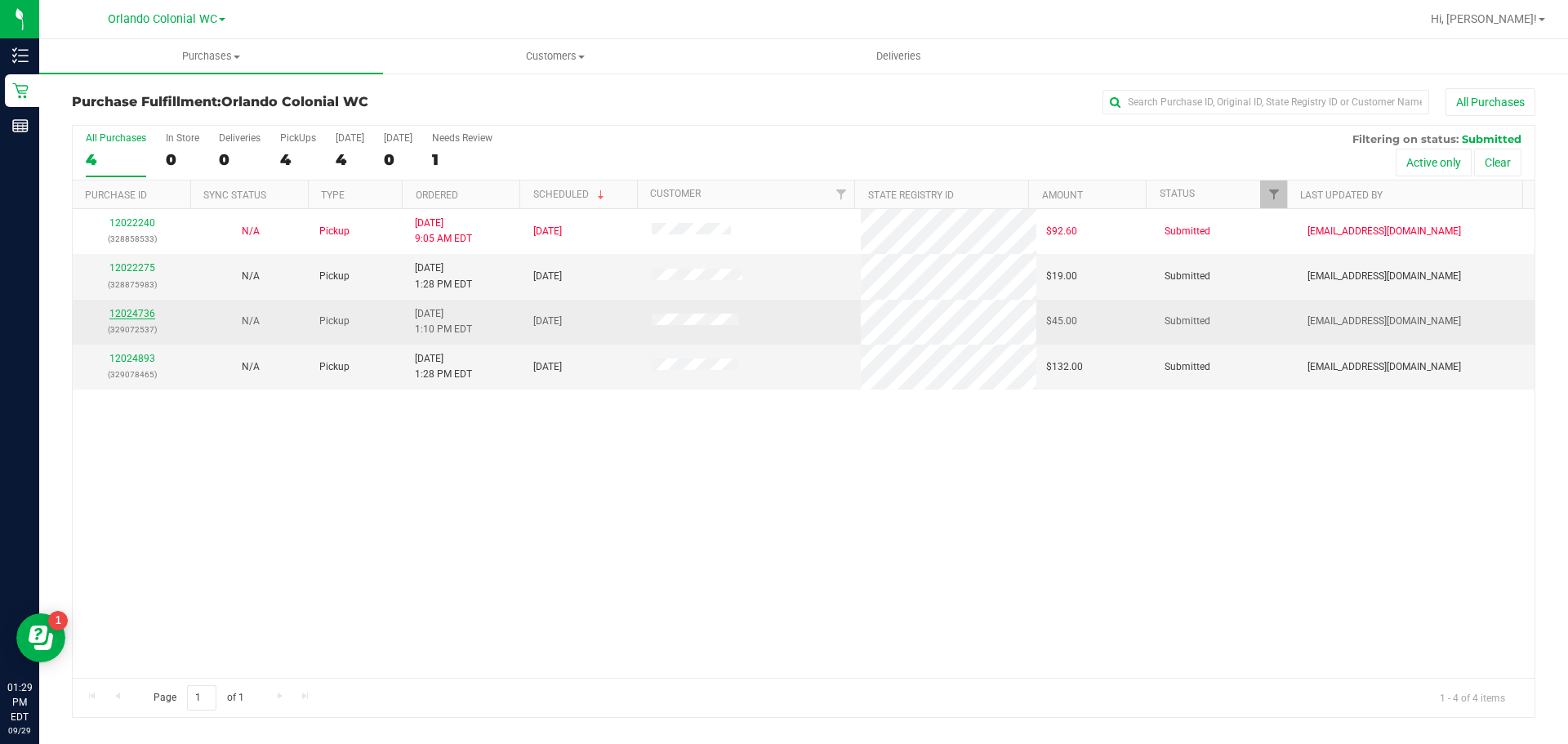
click at [137, 319] on link "12024736" at bounding box center [132, 314] width 45 height 12
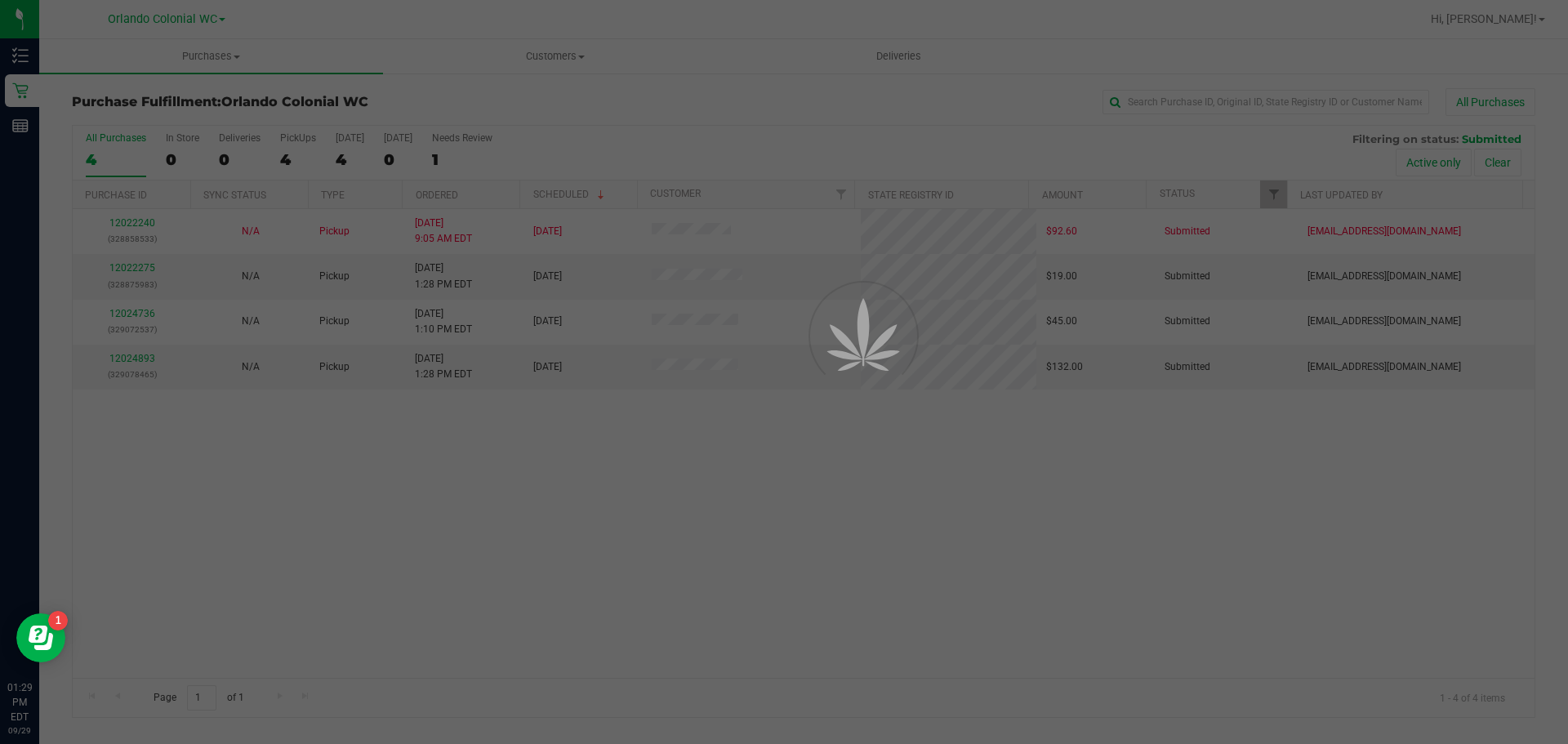
click at [139, 315] on div at bounding box center [784, 372] width 1568 height 744
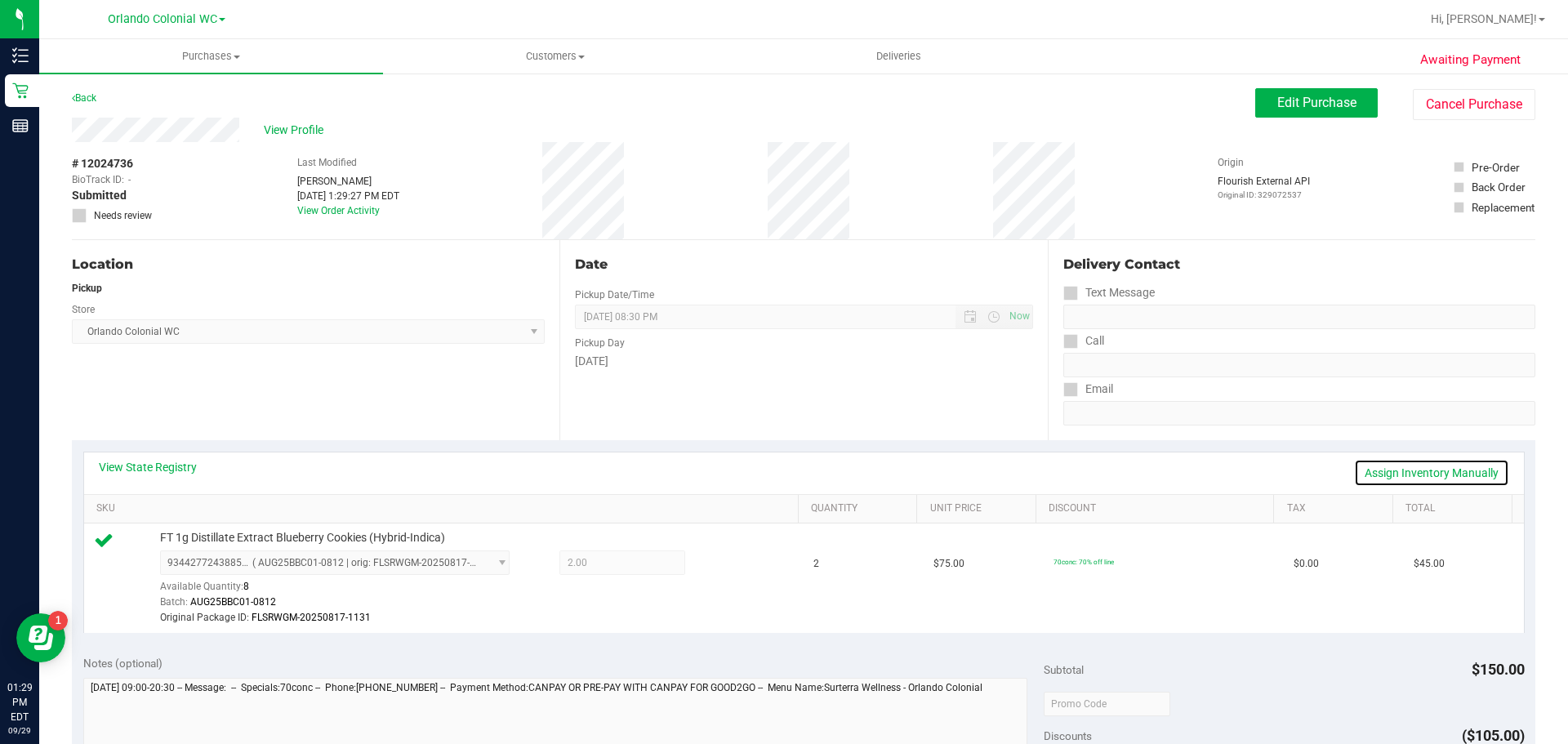
click at [1372, 476] on link "Assign Inventory Manually" at bounding box center [1432, 473] width 155 height 28
click at [716, 564] on icon at bounding box center [724, 565] width 17 height 19
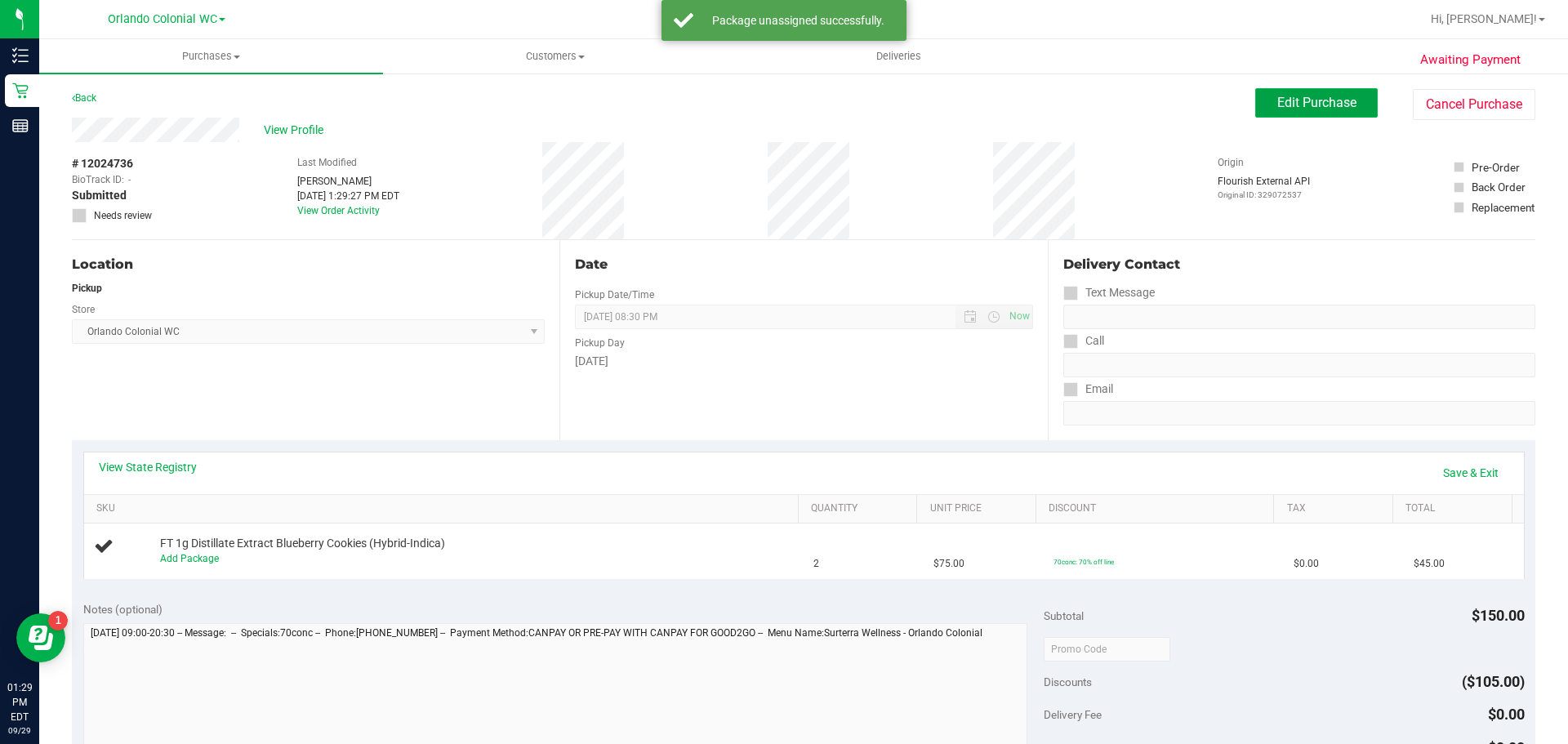
click at [1338, 108] on span "Edit Purchase" at bounding box center [1317, 102] width 79 height 16
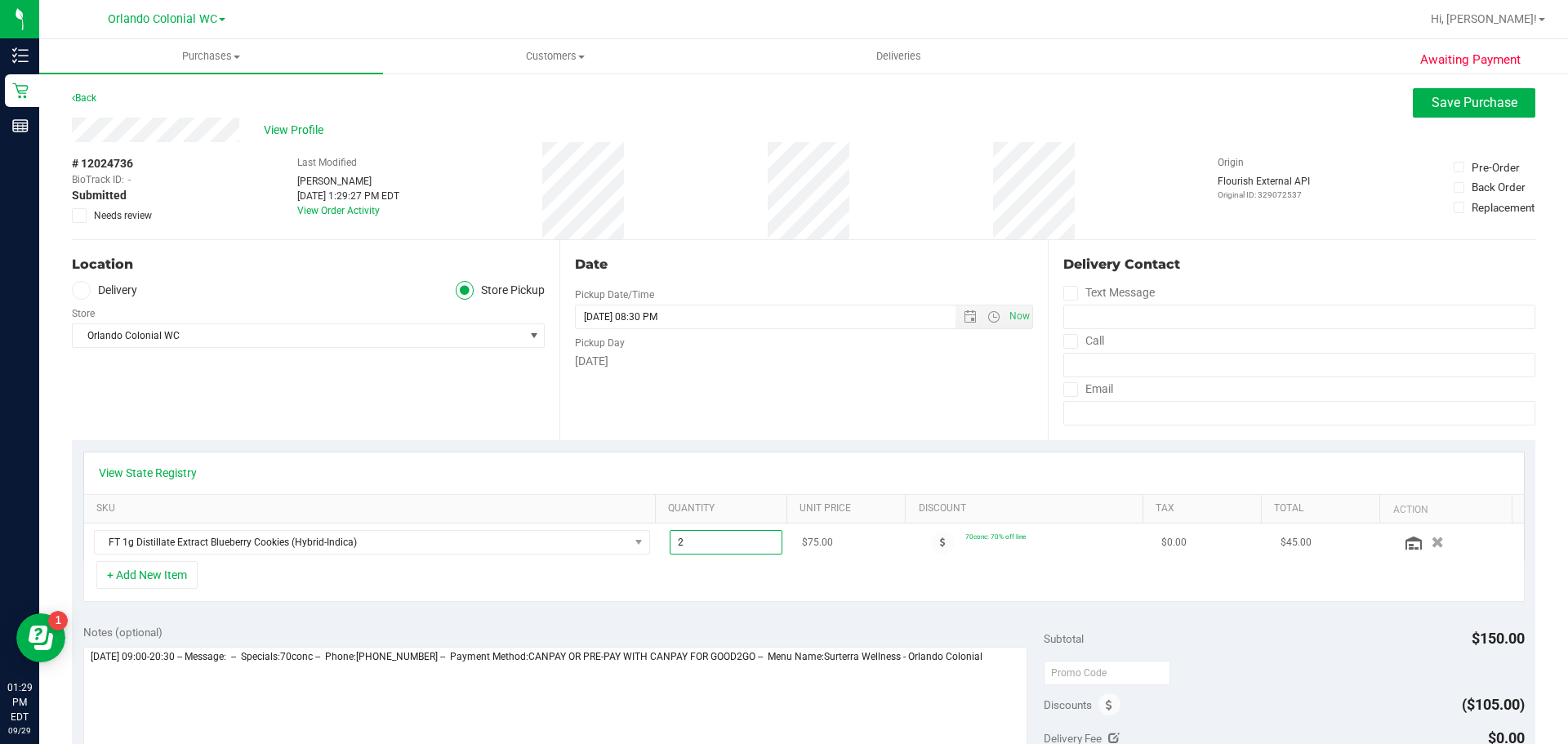
click at [708, 547] on span "2.00 2" at bounding box center [727, 543] width 114 height 25
click at [708, 547] on input "2" at bounding box center [727, 543] width 112 height 23
type input "1"
type input "1.00"
drag, startPoint x: 716, startPoint y: 598, endPoint x: 719, endPoint y: 590, distance: 8.5
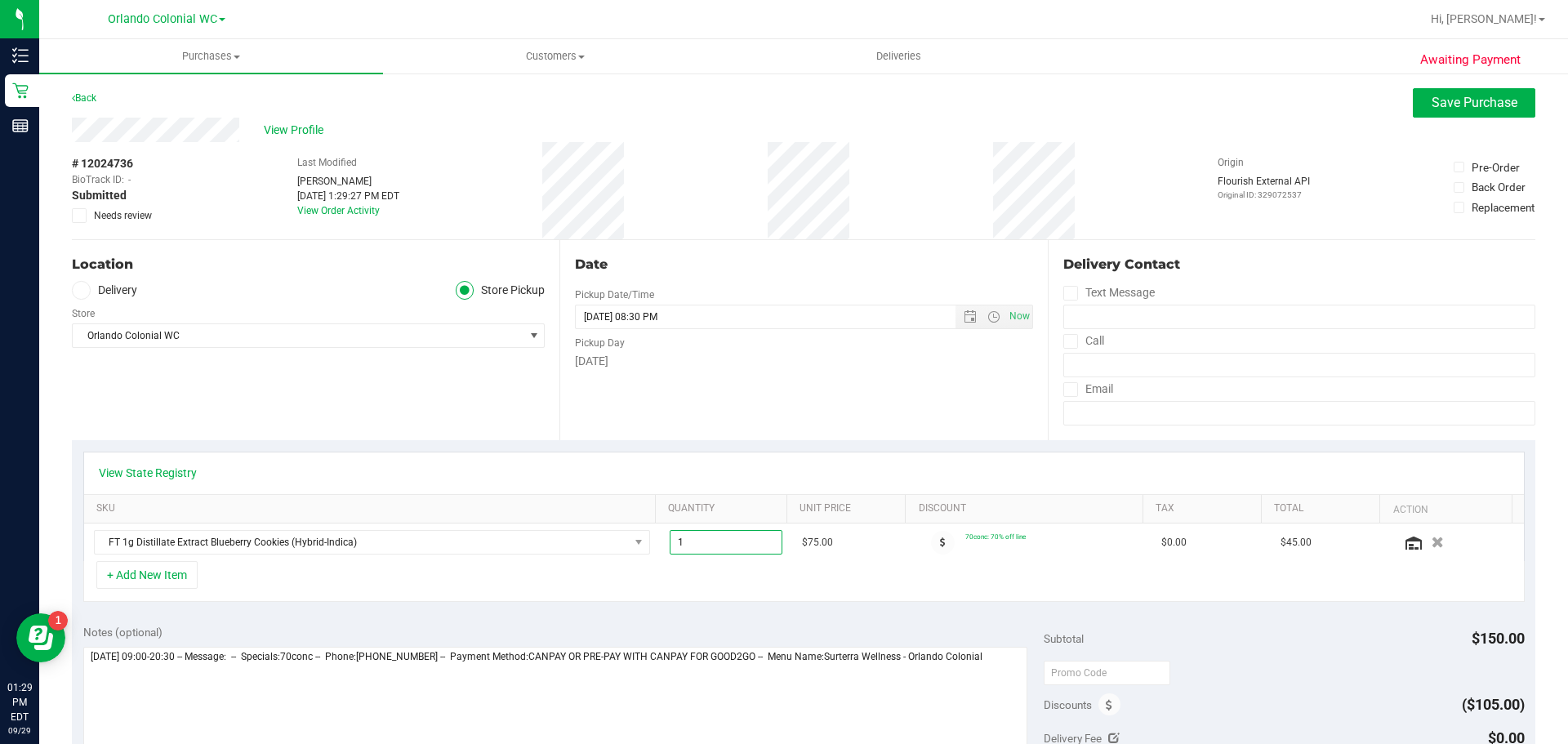
click at [719, 596] on div "+ Add New Item" at bounding box center [804, 581] width 1442 height 40
click at [1432, 97] on span "Save Purchase" at bounding box center [1475, 102] width 86 height 16
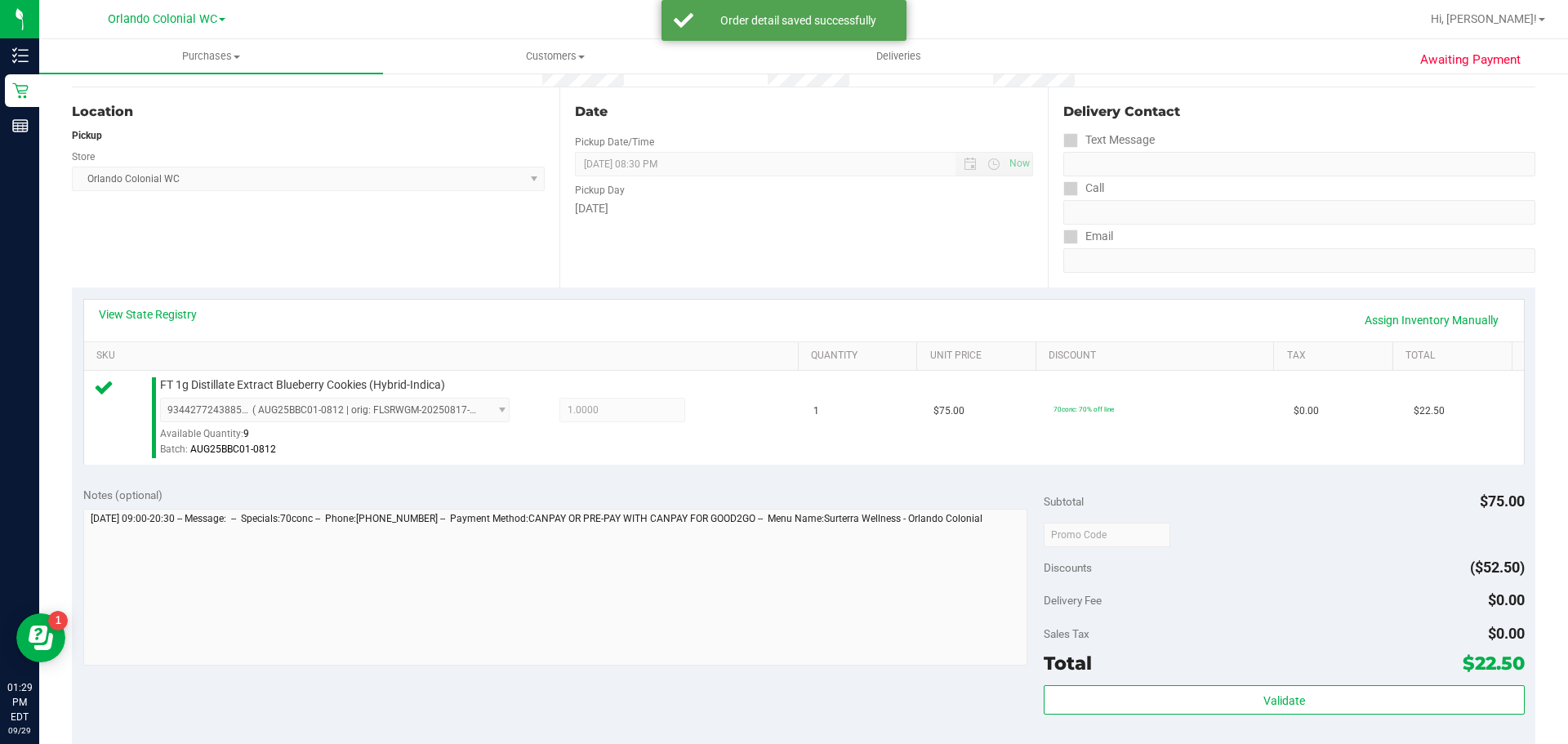
scroll to position [245, 0]
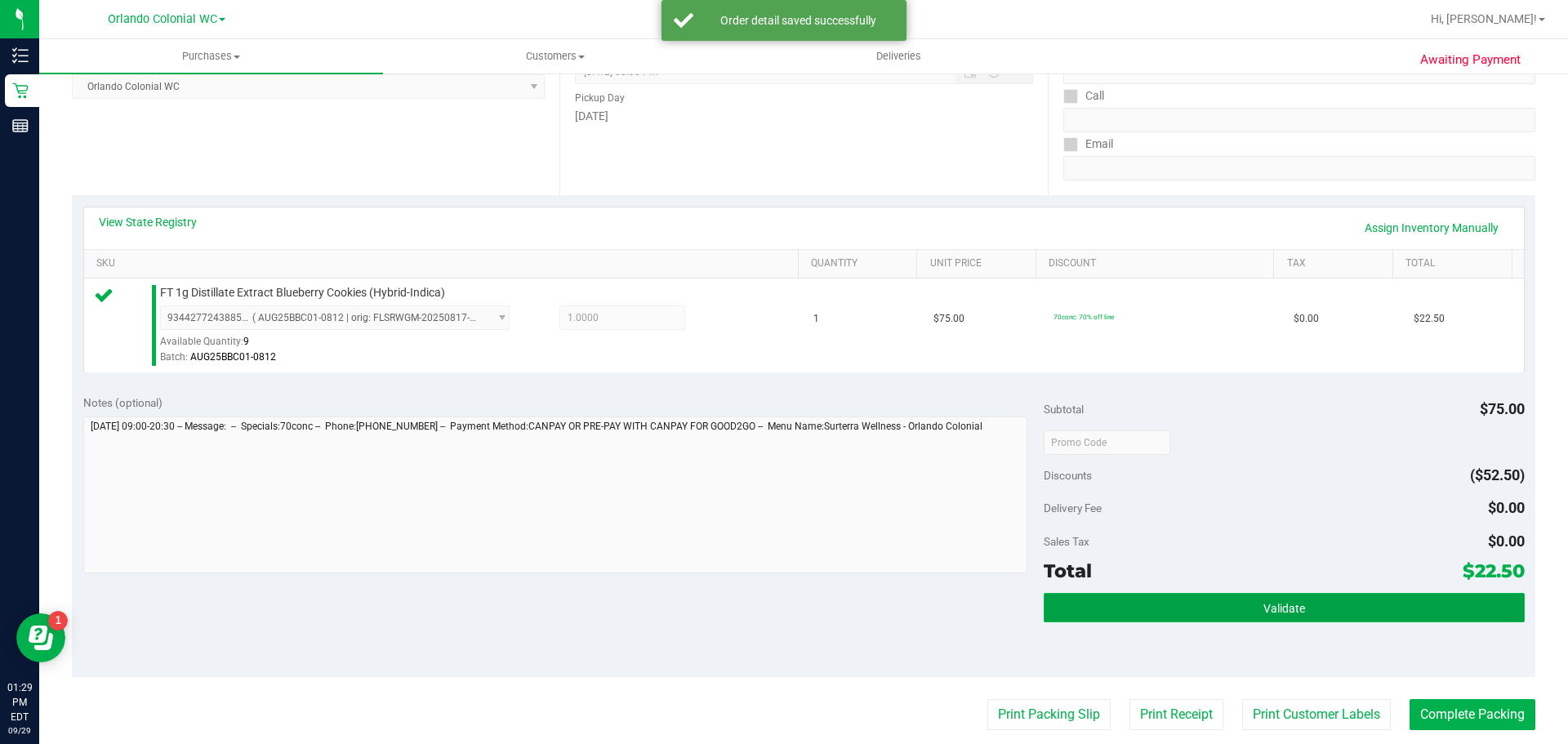
click at [1343, 612] on button "Validate" at bounding box center [1284, 608] width 481 height 30
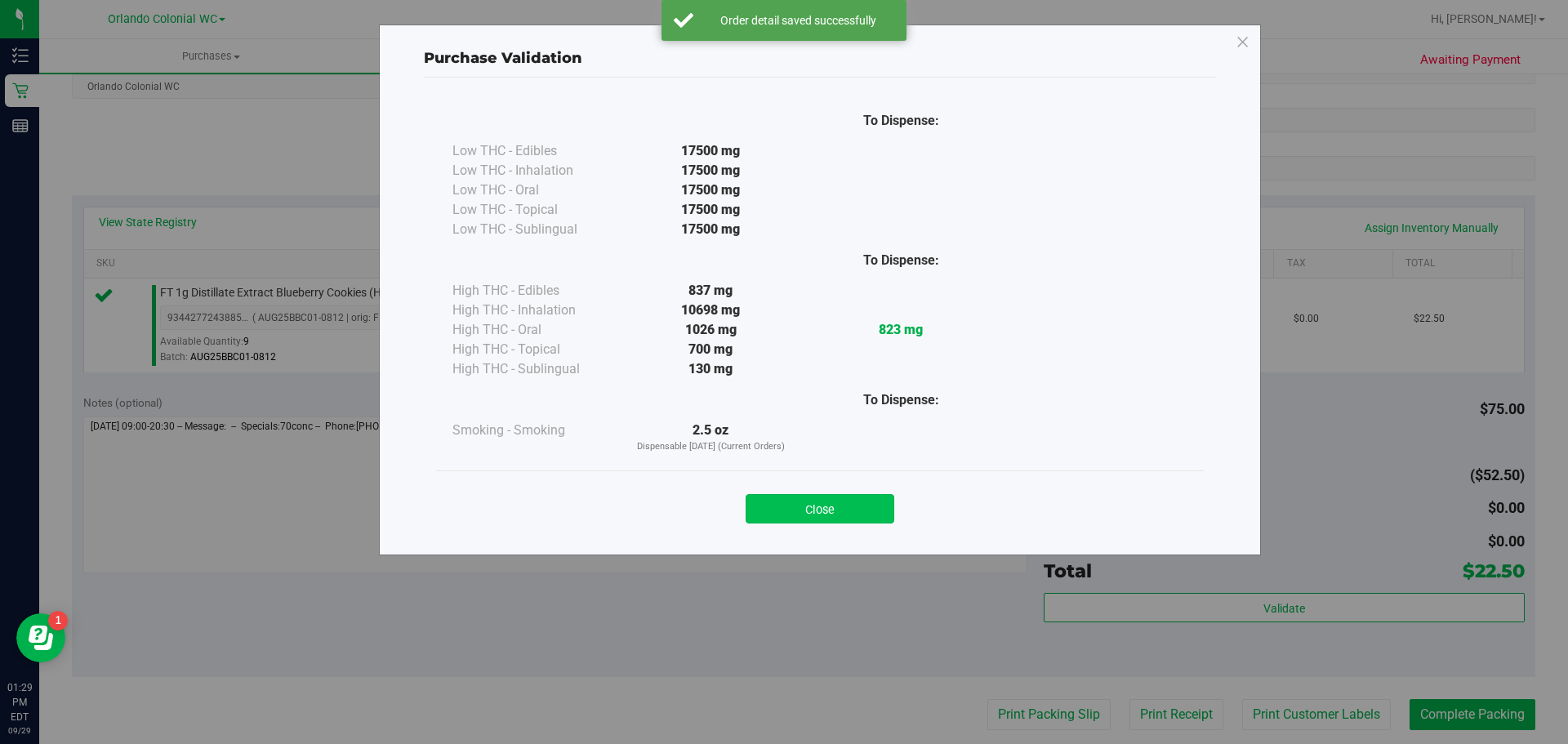
click at [821, 509] on button "Close" at bounding box center [820, 509] width 149 height 30
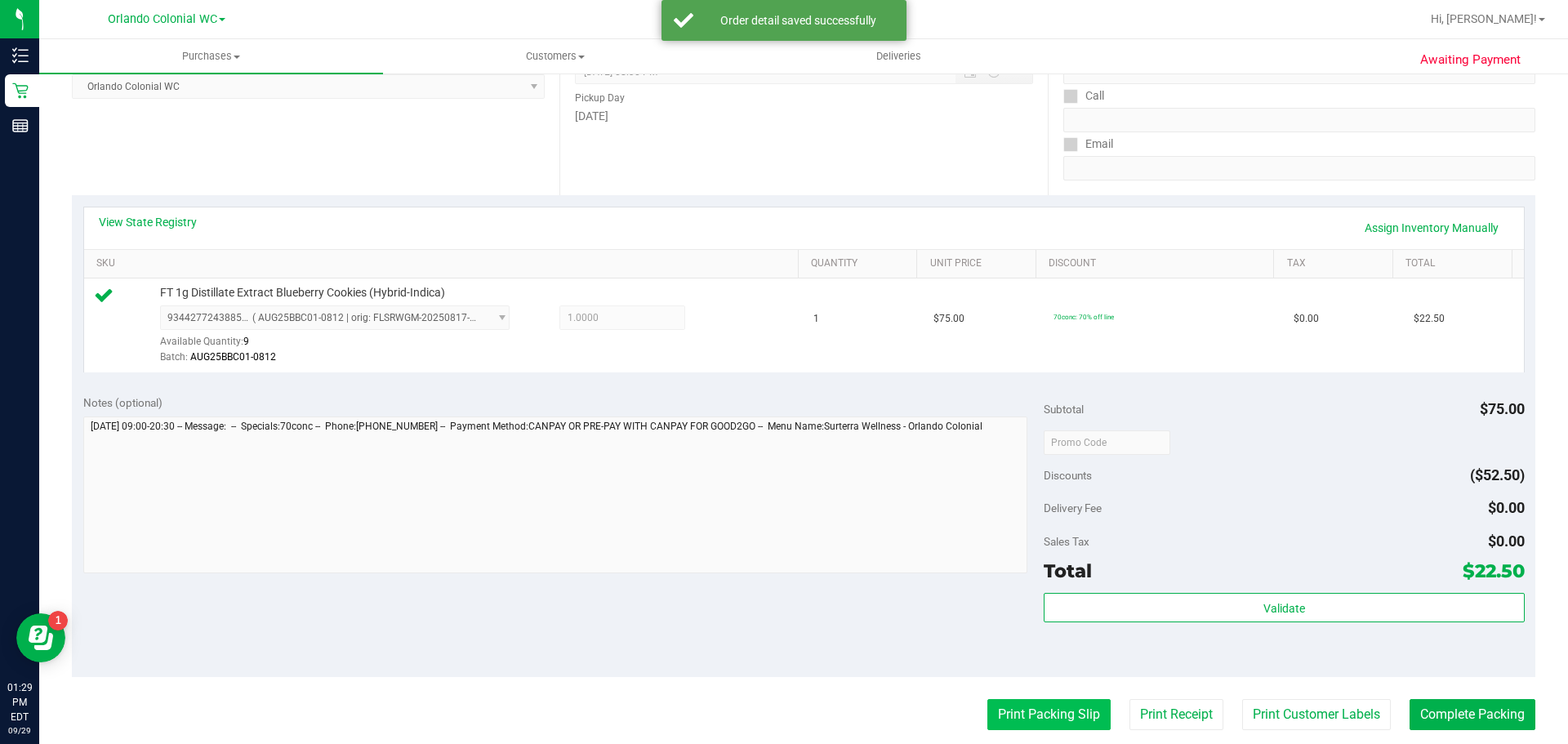
click at [991, 710] on button "Print Packing Slip" at bounding box center [1049, 715] width 123 height 31
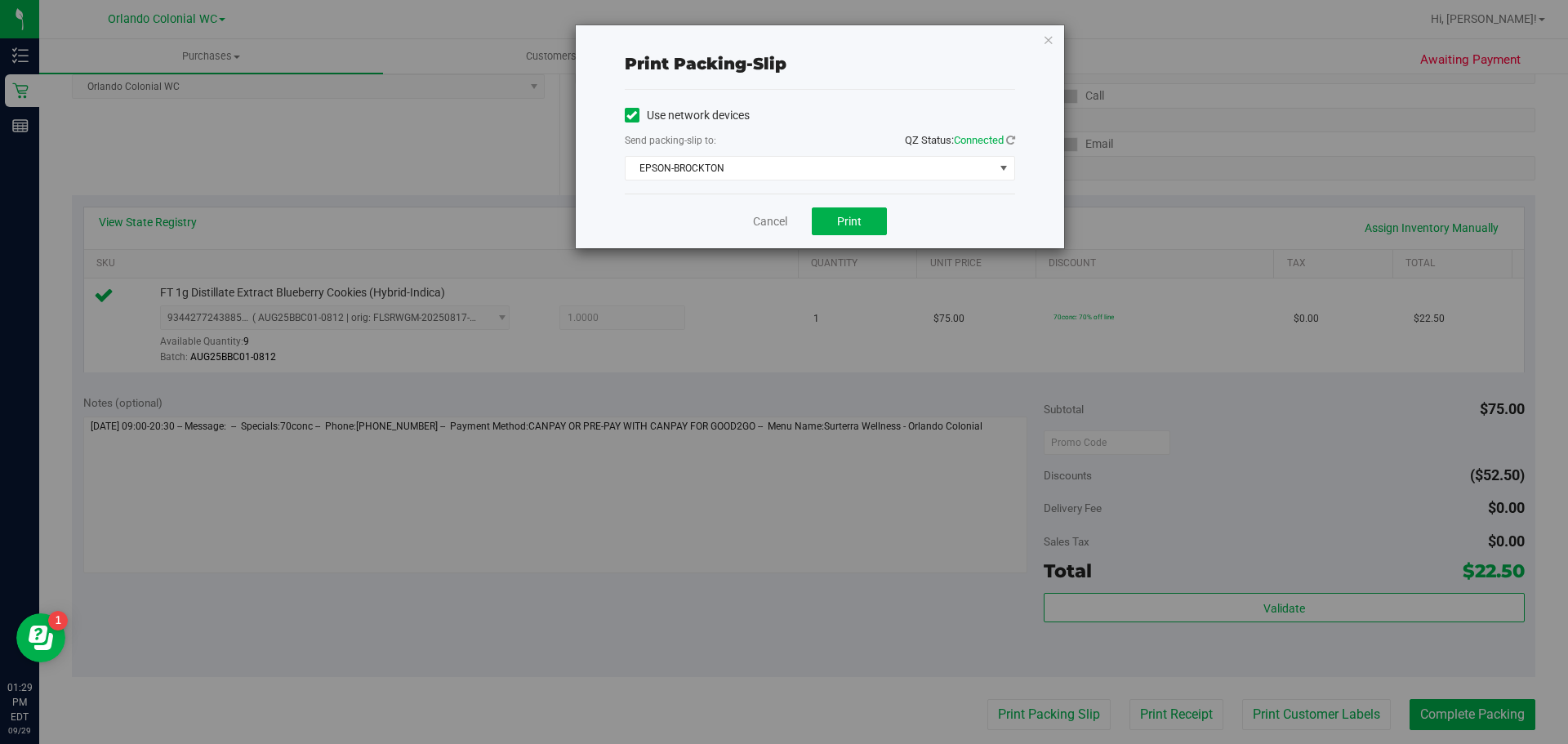
click at [869, 238] on div "Cancel Print" at bounding box center [820, 220] width 391 height 54
click at [865, 213] on button "Print" at bounding box center [849, 221] width 75 height 28
click at [1048, 40] on icon "button" at bounding box center [1049, 40] width 12 height 20
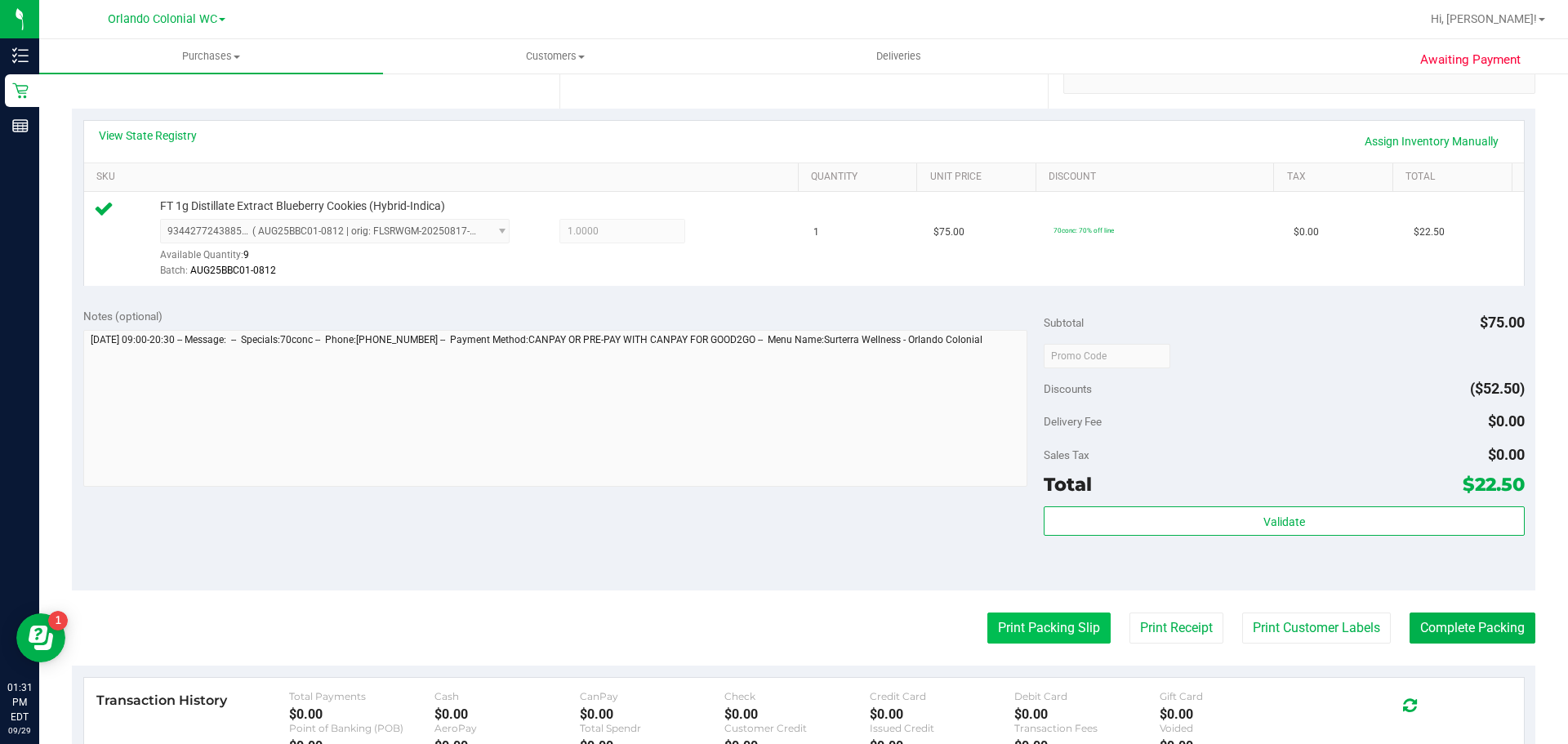
scroll to position [409, 0]
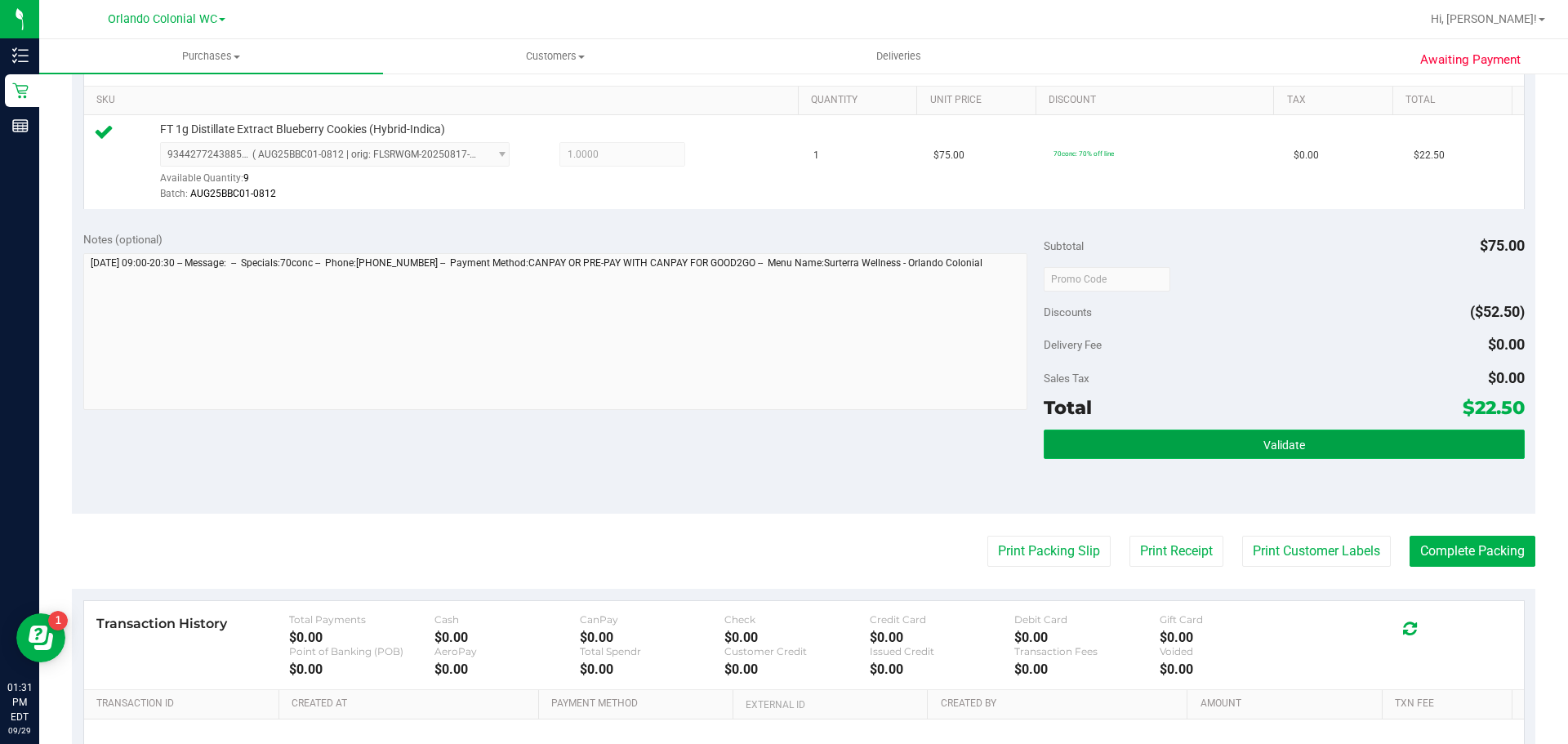
click at [1291, 448] on span "Validate" at bounding box center [1284, 445] width 41 height 13
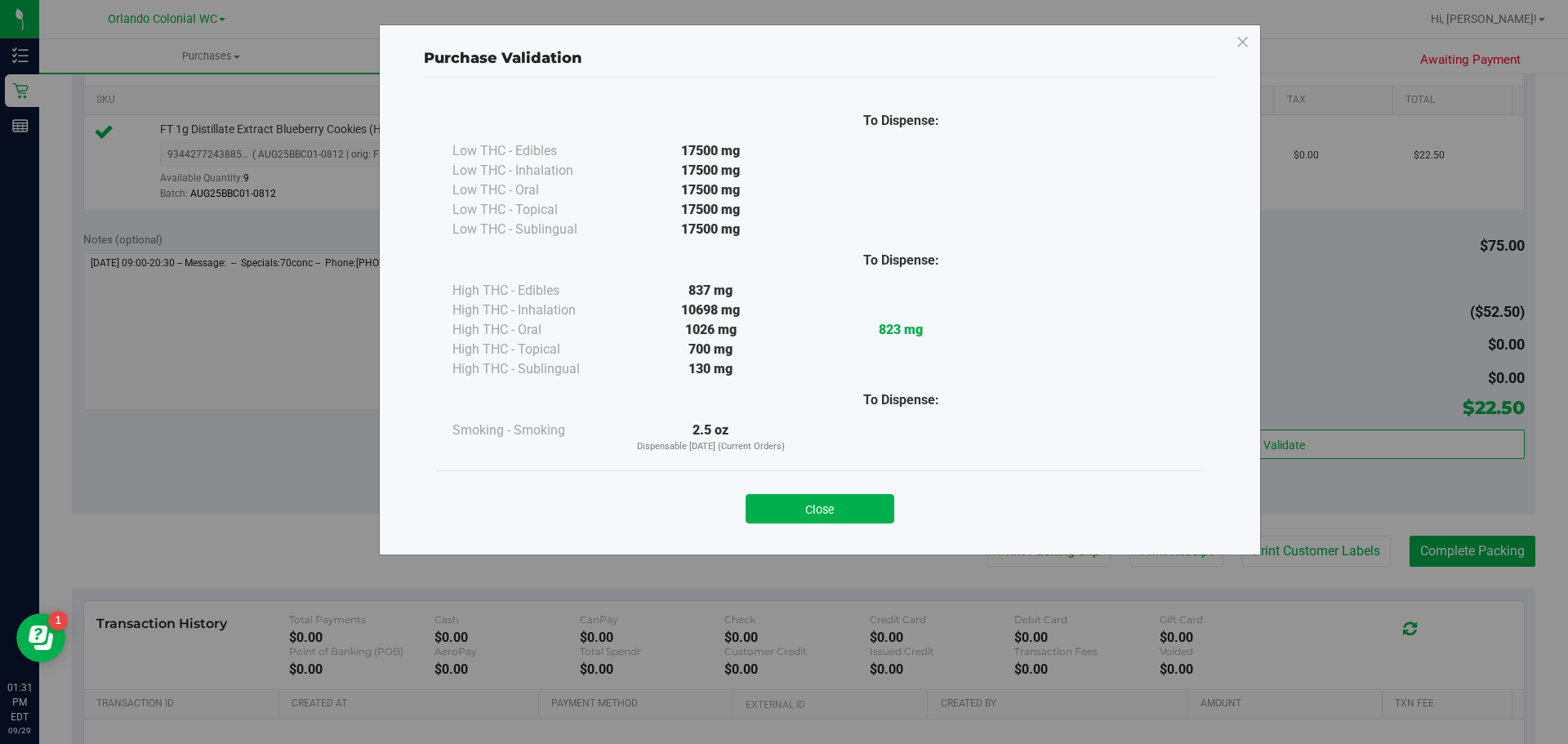
click at [865, 510] on button "Close" at bounding box center [820, 509] width 149 height 30
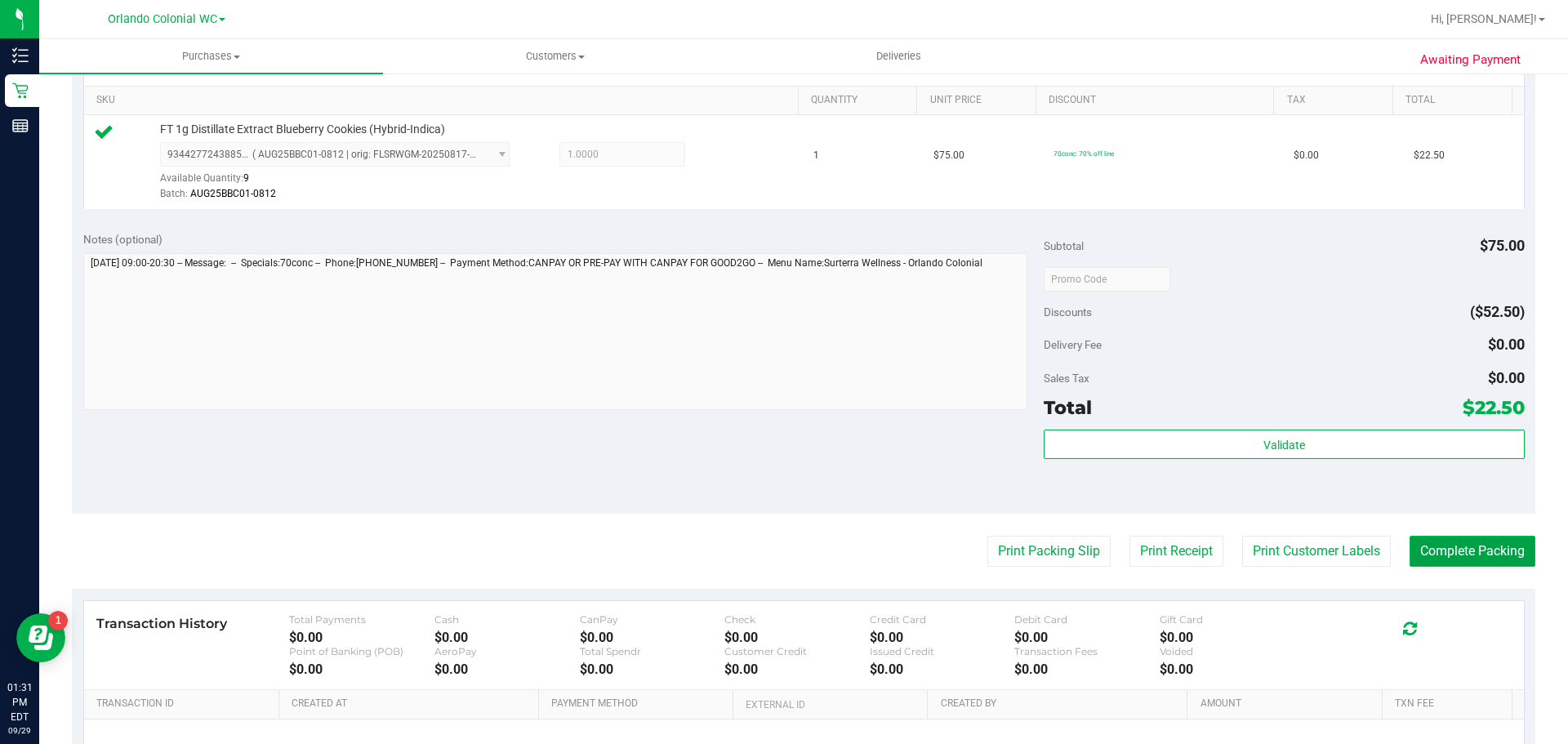
click at [1472, 553] on button "Complete Packing" at bounding box center [1472, 552] width 126 height 31
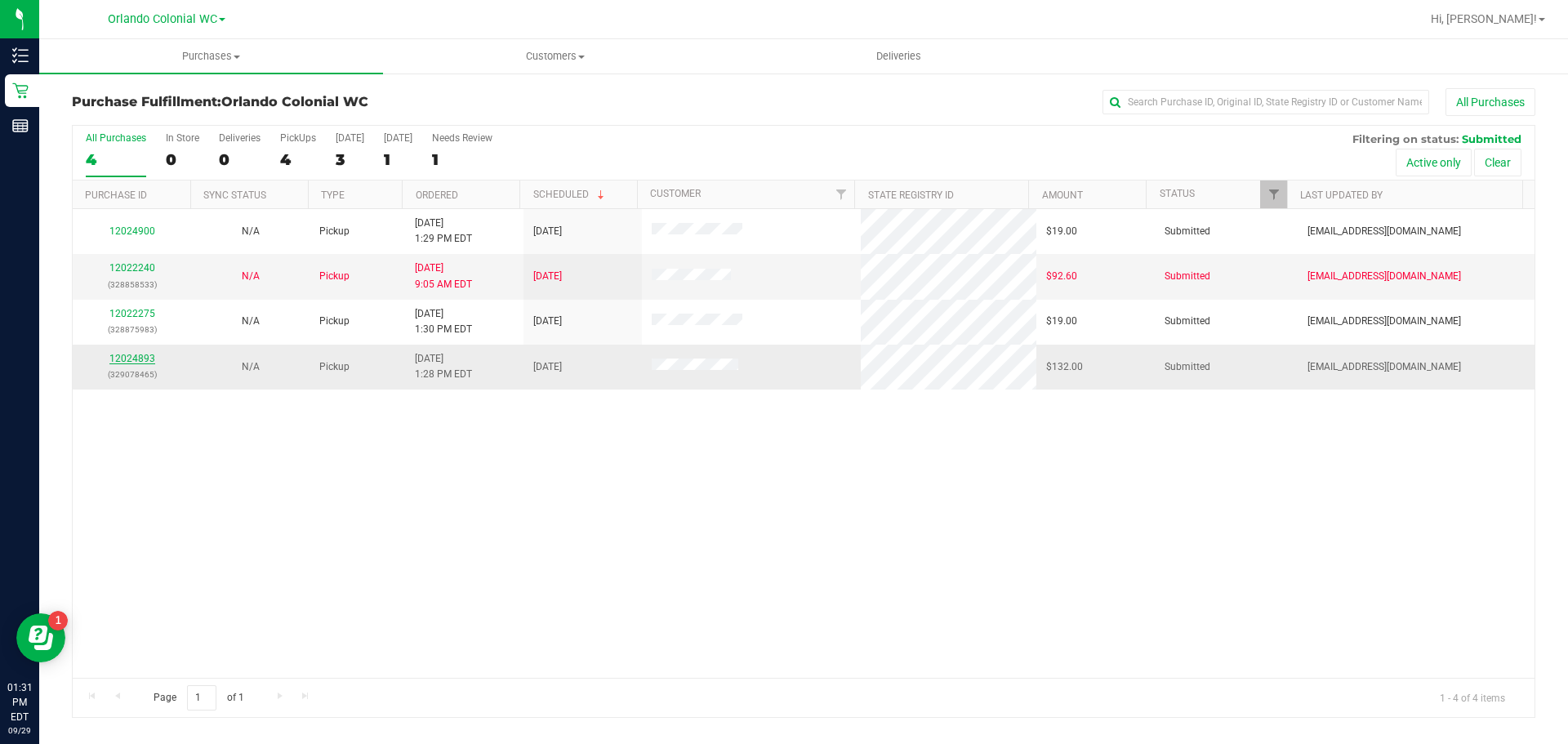
click at [149, 355] on link "12024893" at bounding box center [132, 358] width 45 height 12
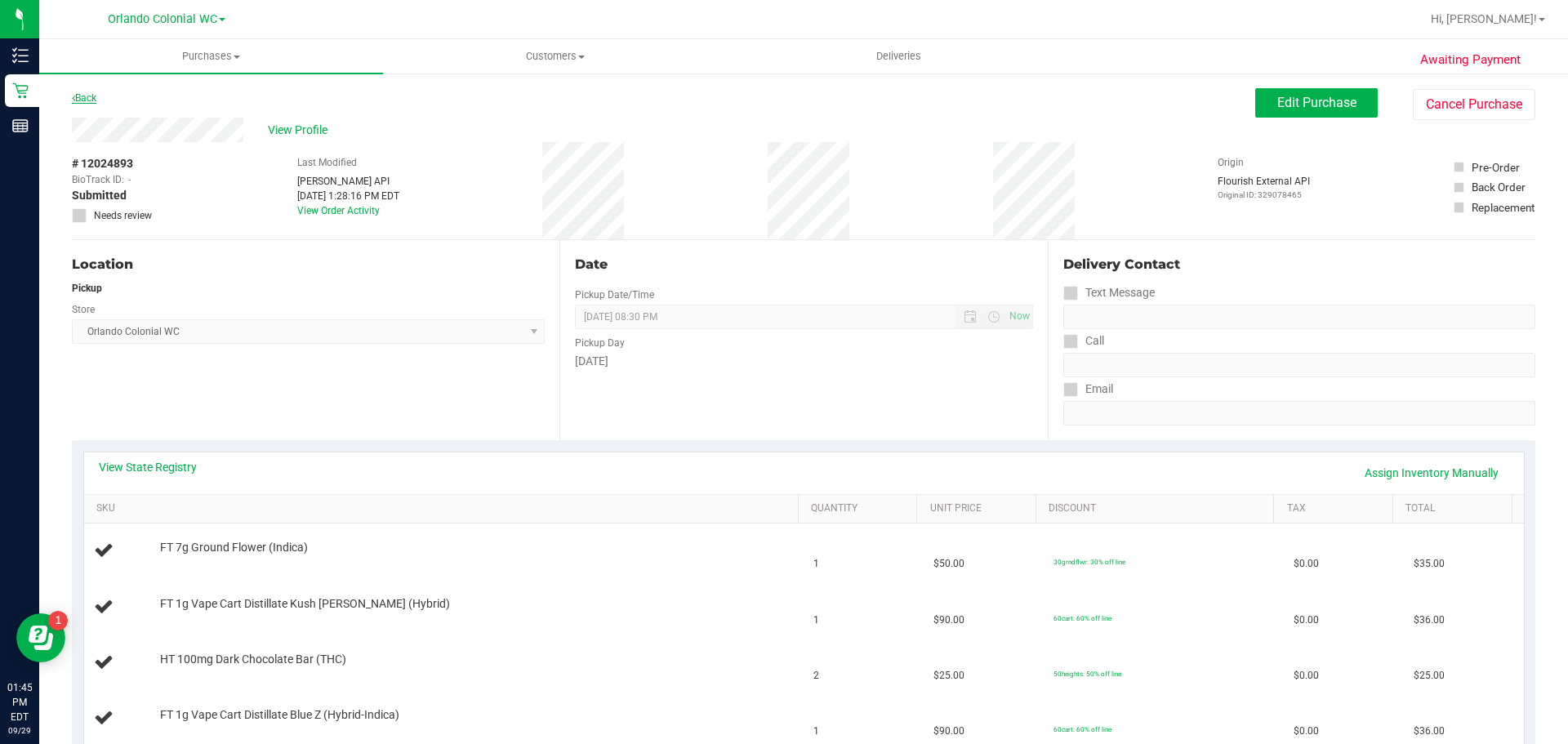
click at [90, 94] on link "Back" at bounding box center [84, 98] width 25 height 12
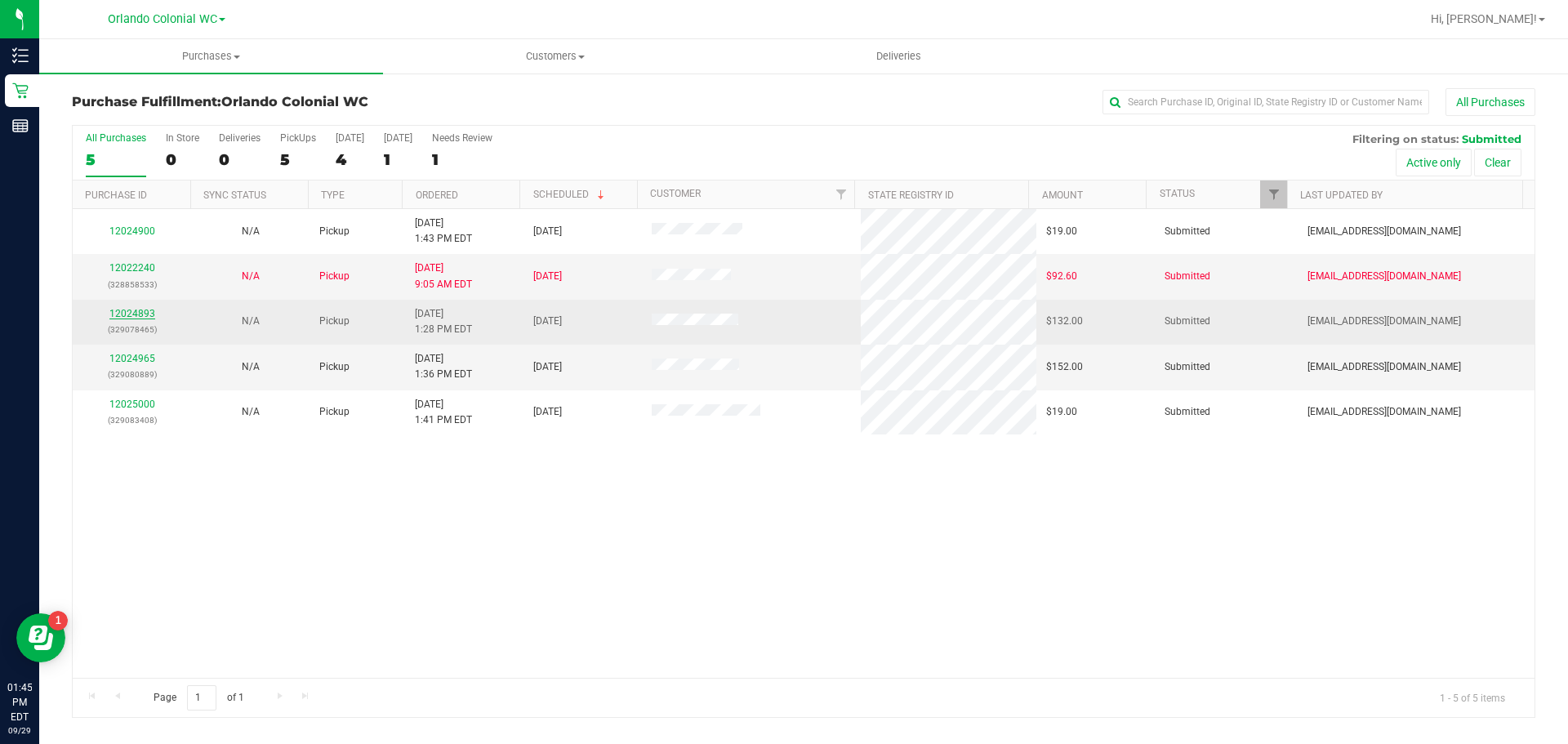
click at [132, 309] on link "12024893" at bounding box center [132, 314] width 45 height 12
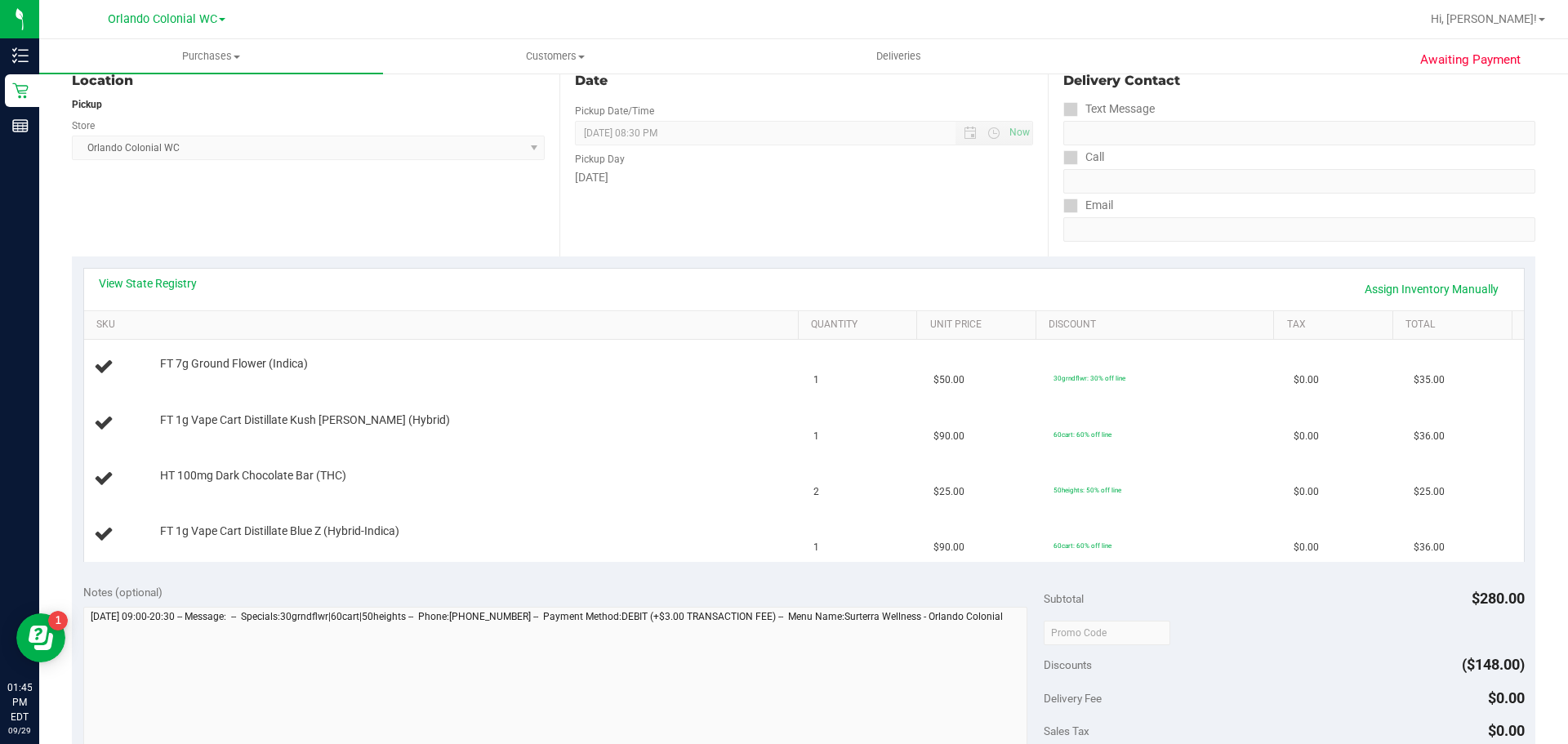
scroll to position [82, 0]
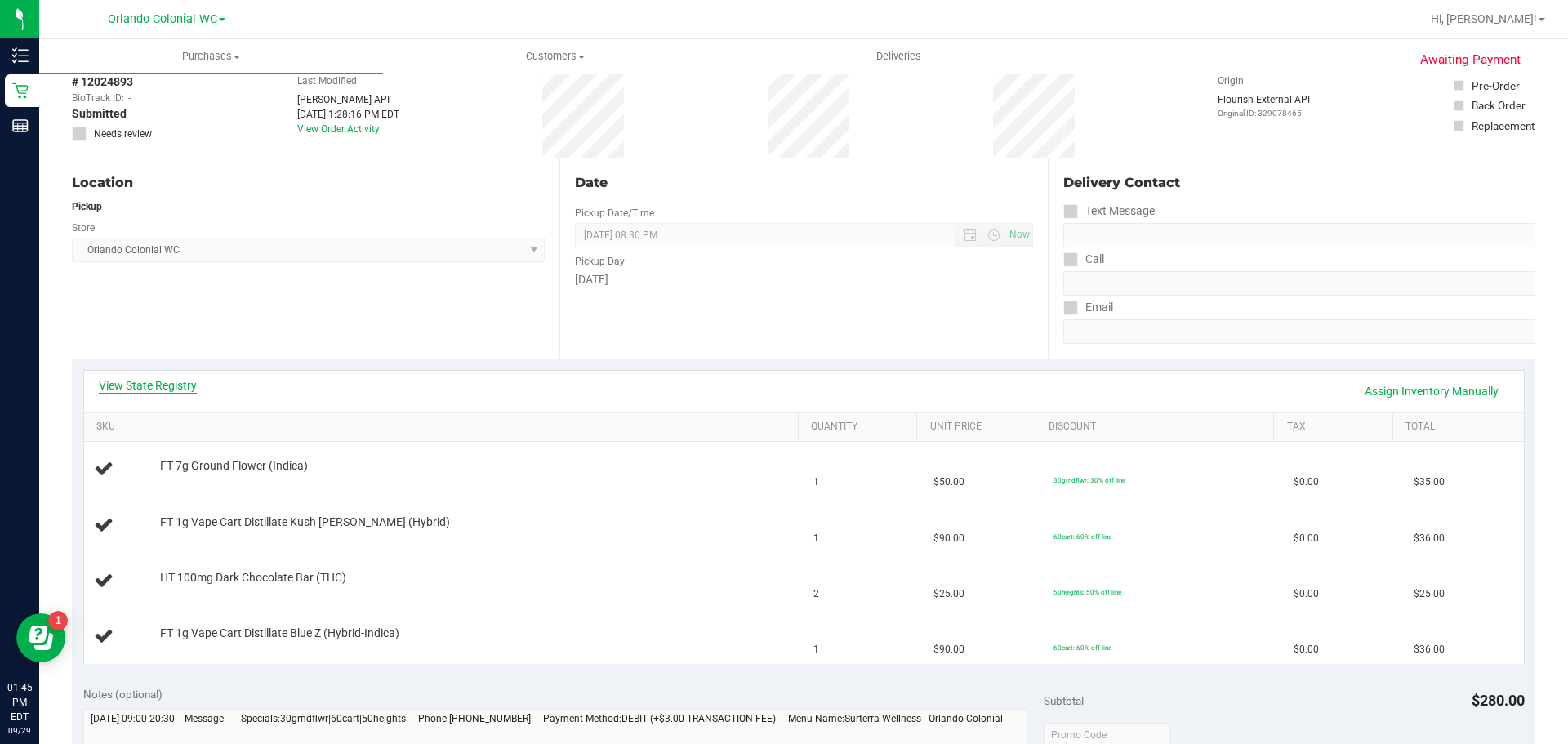
click at [173, 383] on link "View State Registry" at bounding box center [148, 386] width 98 height 17
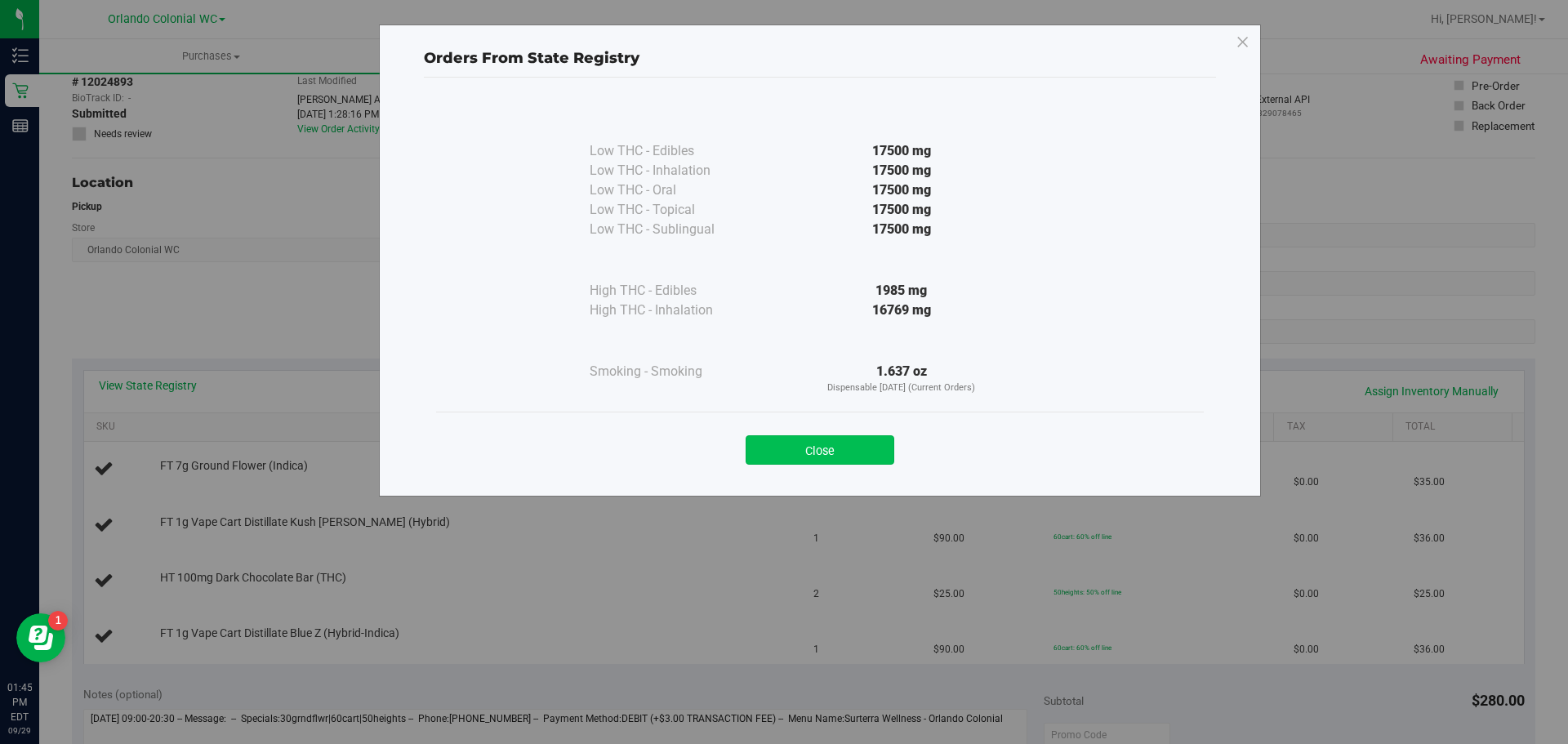
click at [879, 454] on button "Close" at bounding box center [820, 450] width 149 height 30
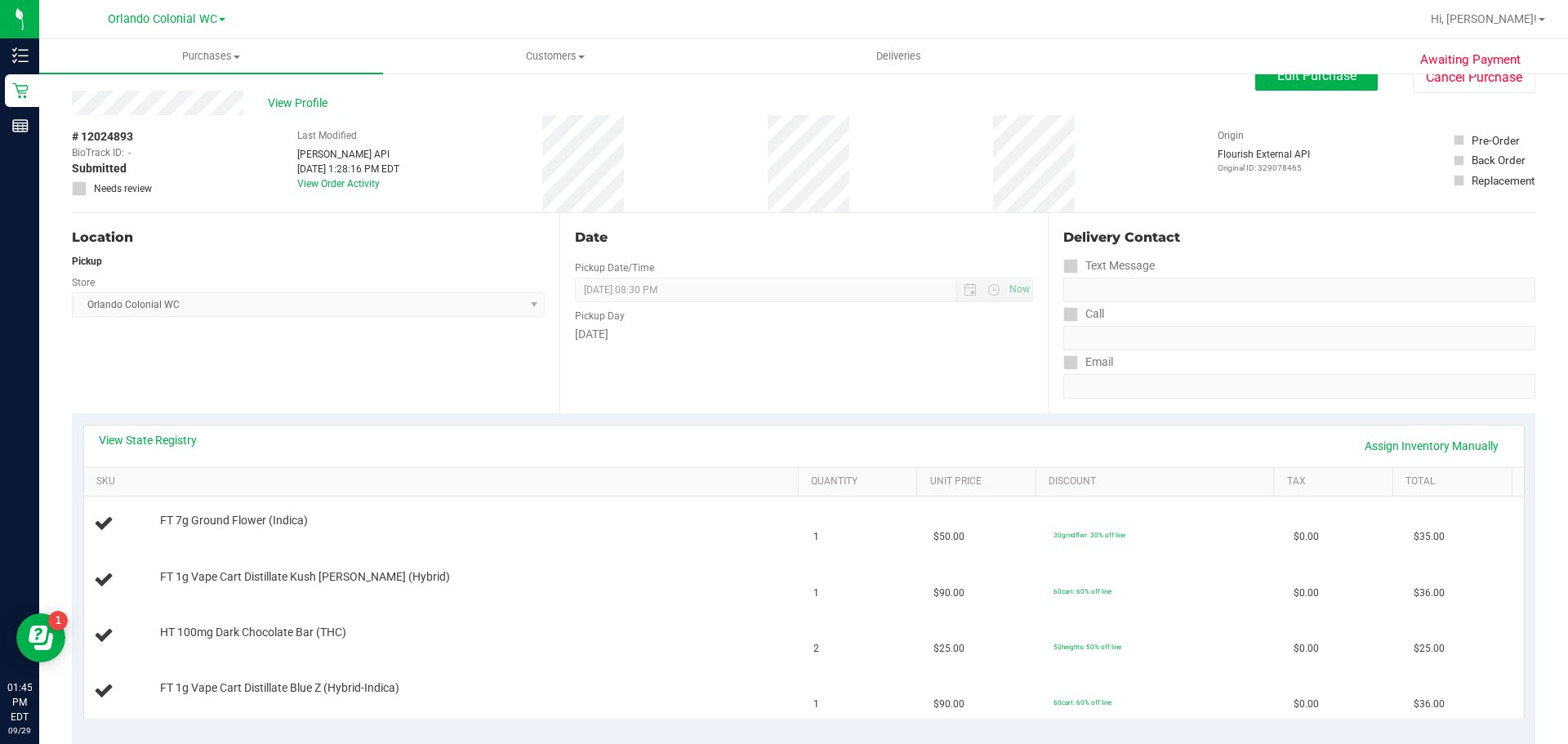
scroll to position [0, 0]
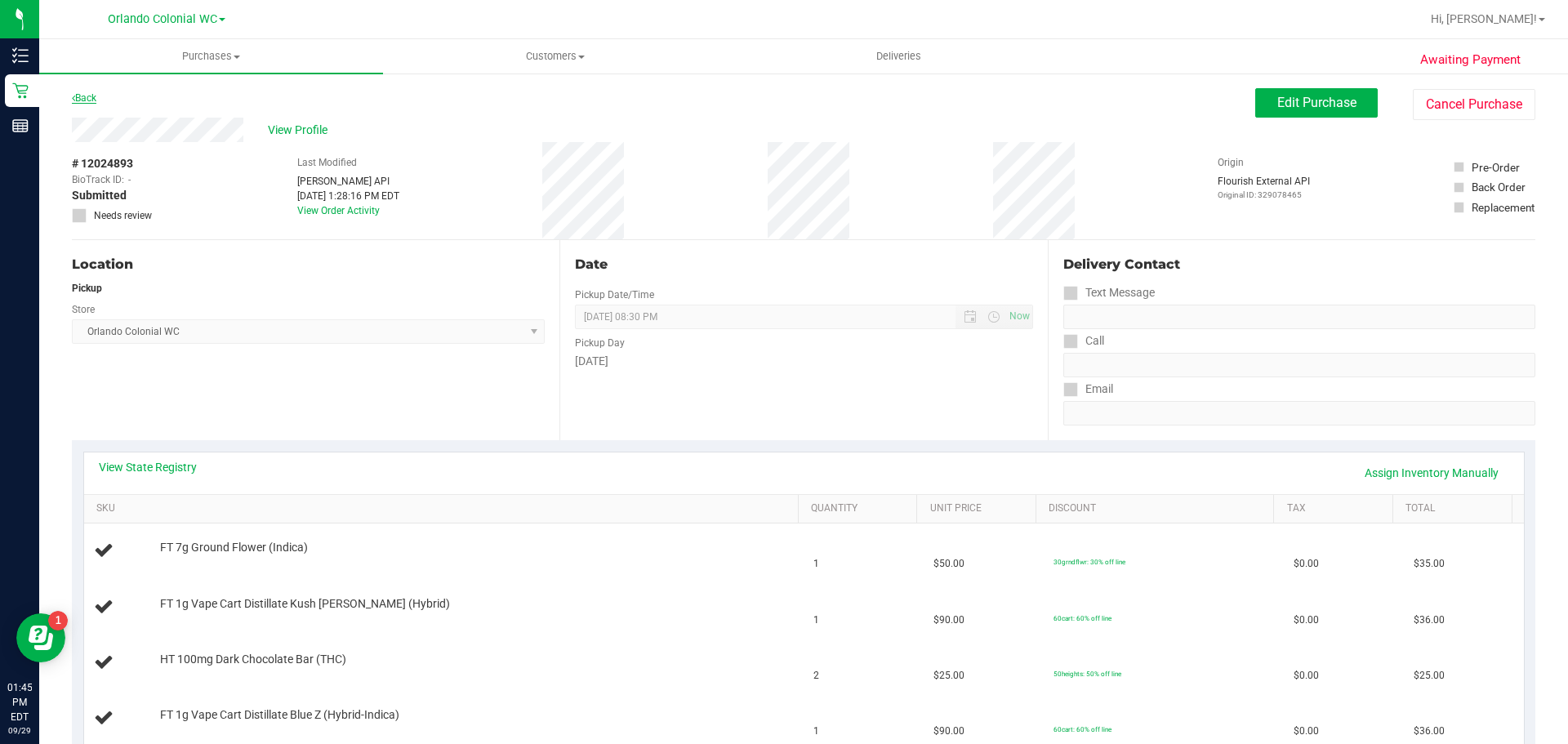
click at [85, 102] on link "Back" at bounding box center [84, 98] width 25 height 12
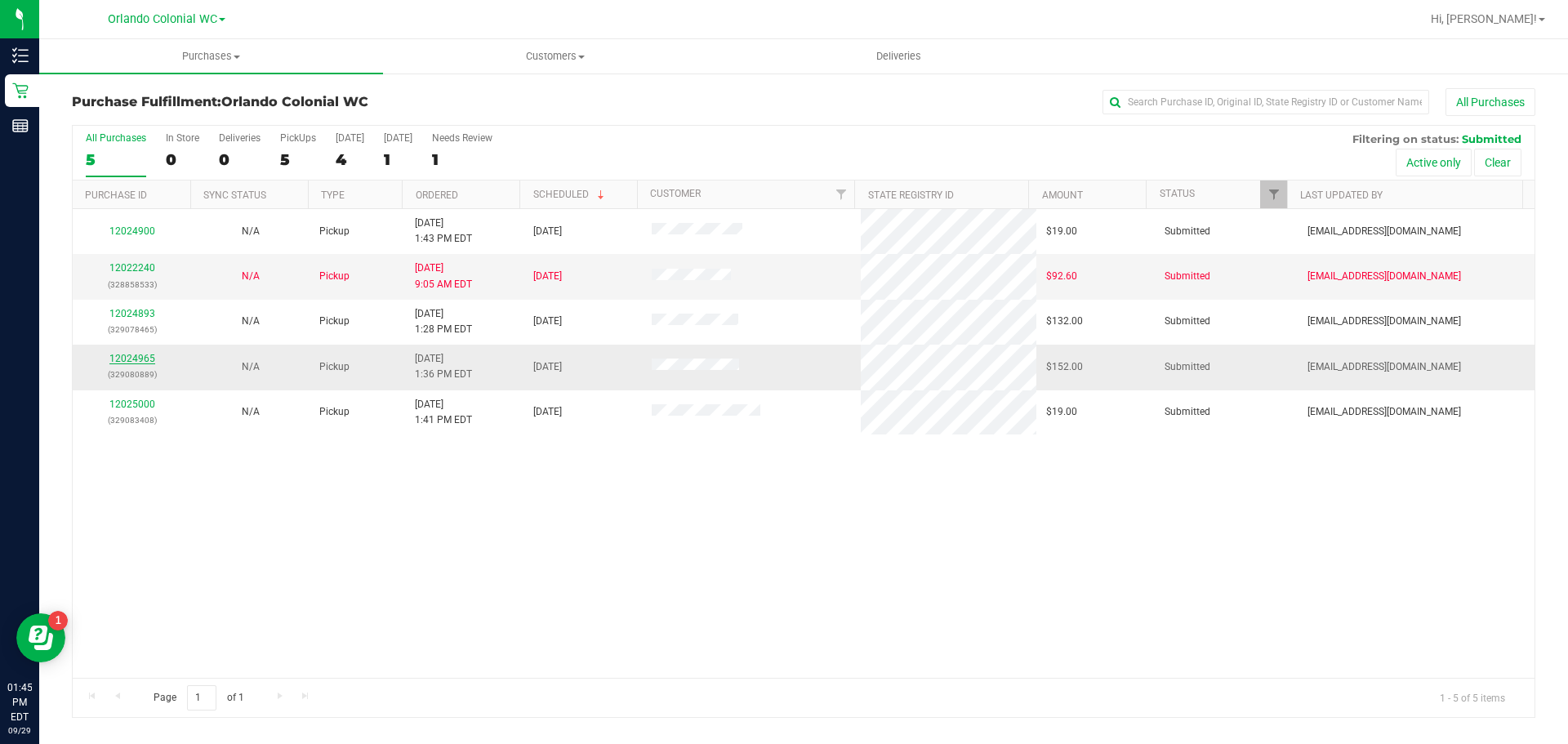
click at [136, 353] on link "12024965" at bounding box center [132, 358] width 45 height 12
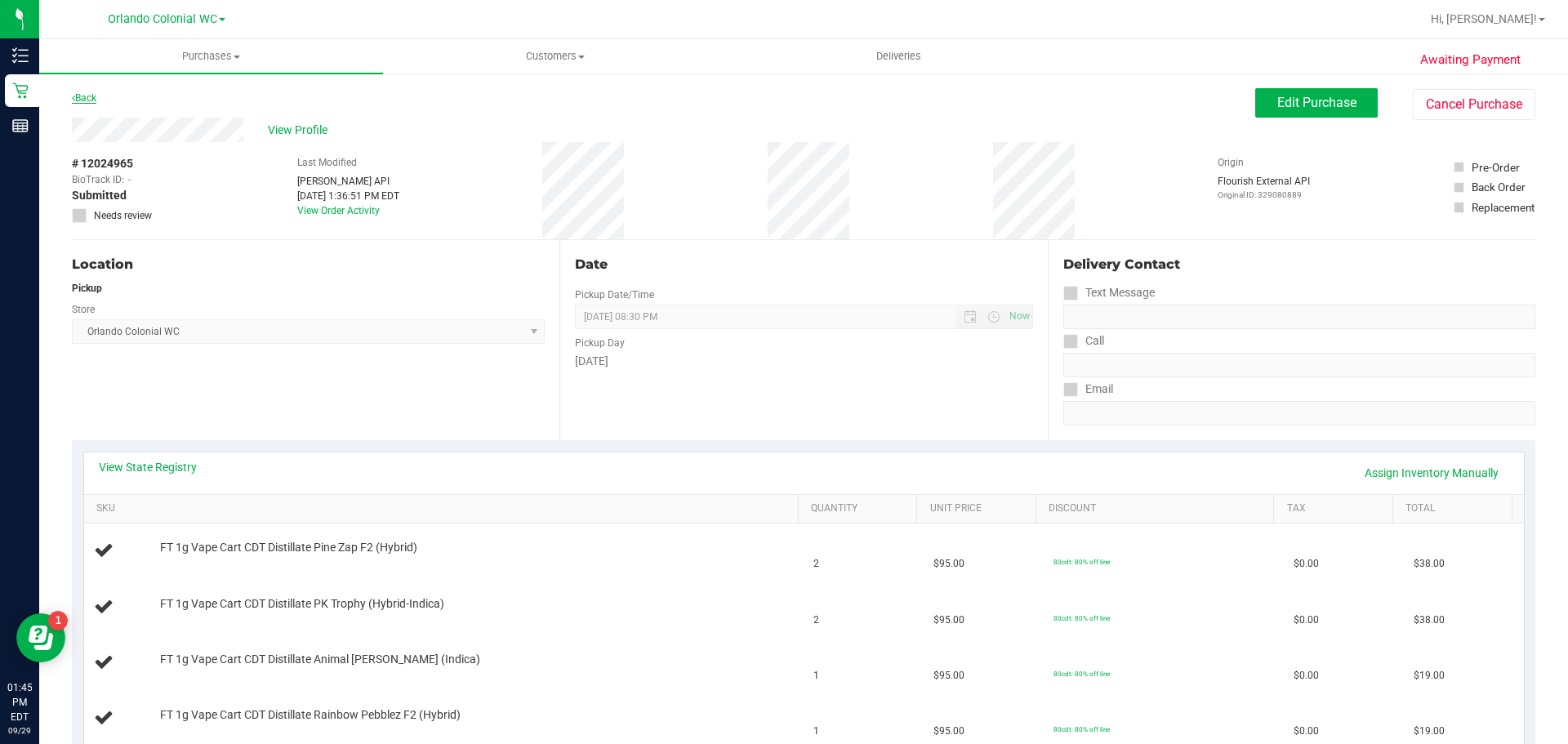
click at [88, 95] on link "Back" at bounding box center [84, 98] width 25 height 12
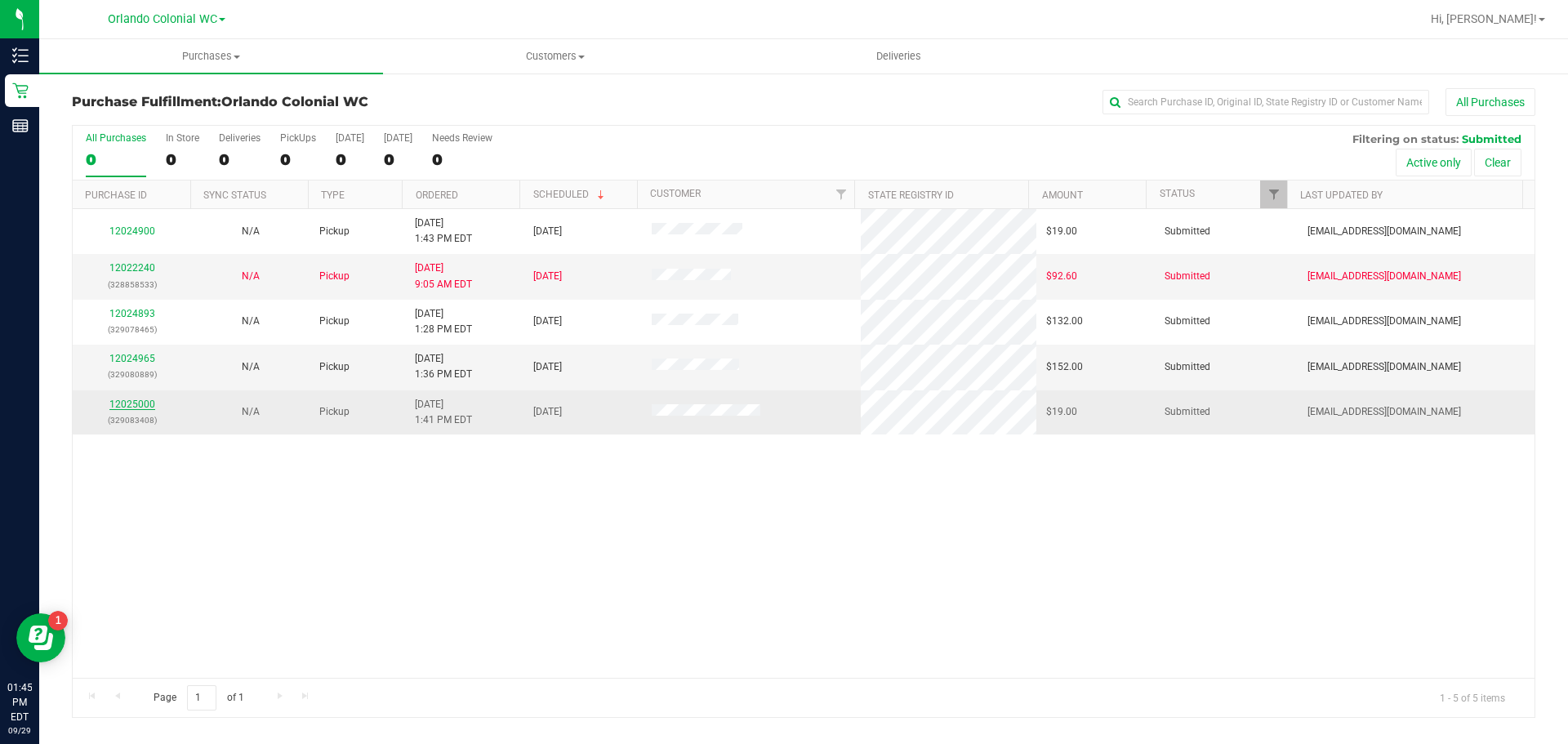
click at [125, 411] on div "12025000 (329083408)" at bounding box center [132, 413] width 99 height 31
click at [123, 407] on link "12025000" at bounding box center [132, 405] width 45 height 12
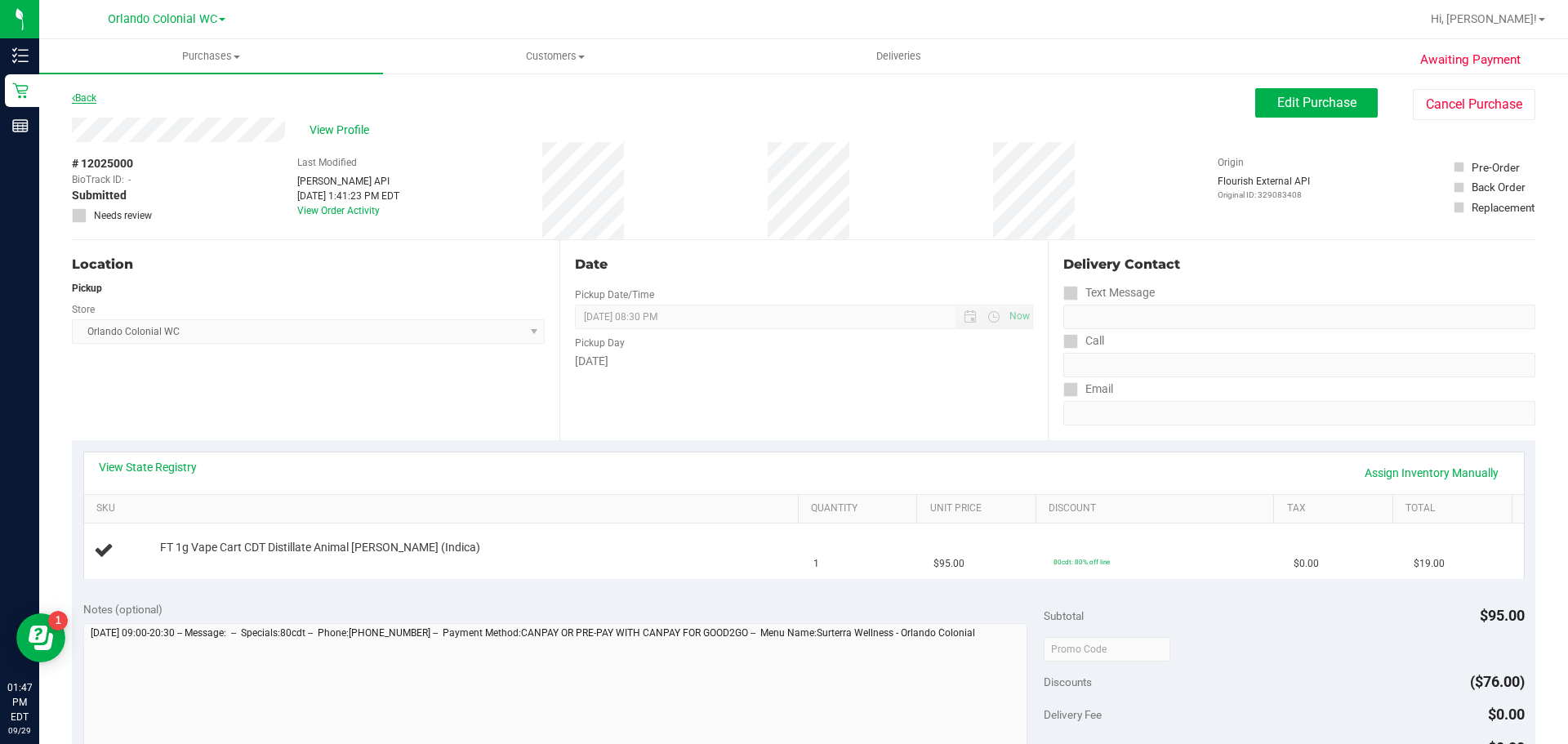
click at [77, 98] on link "Back" at bounding box center [84, 98] width 25 height 12
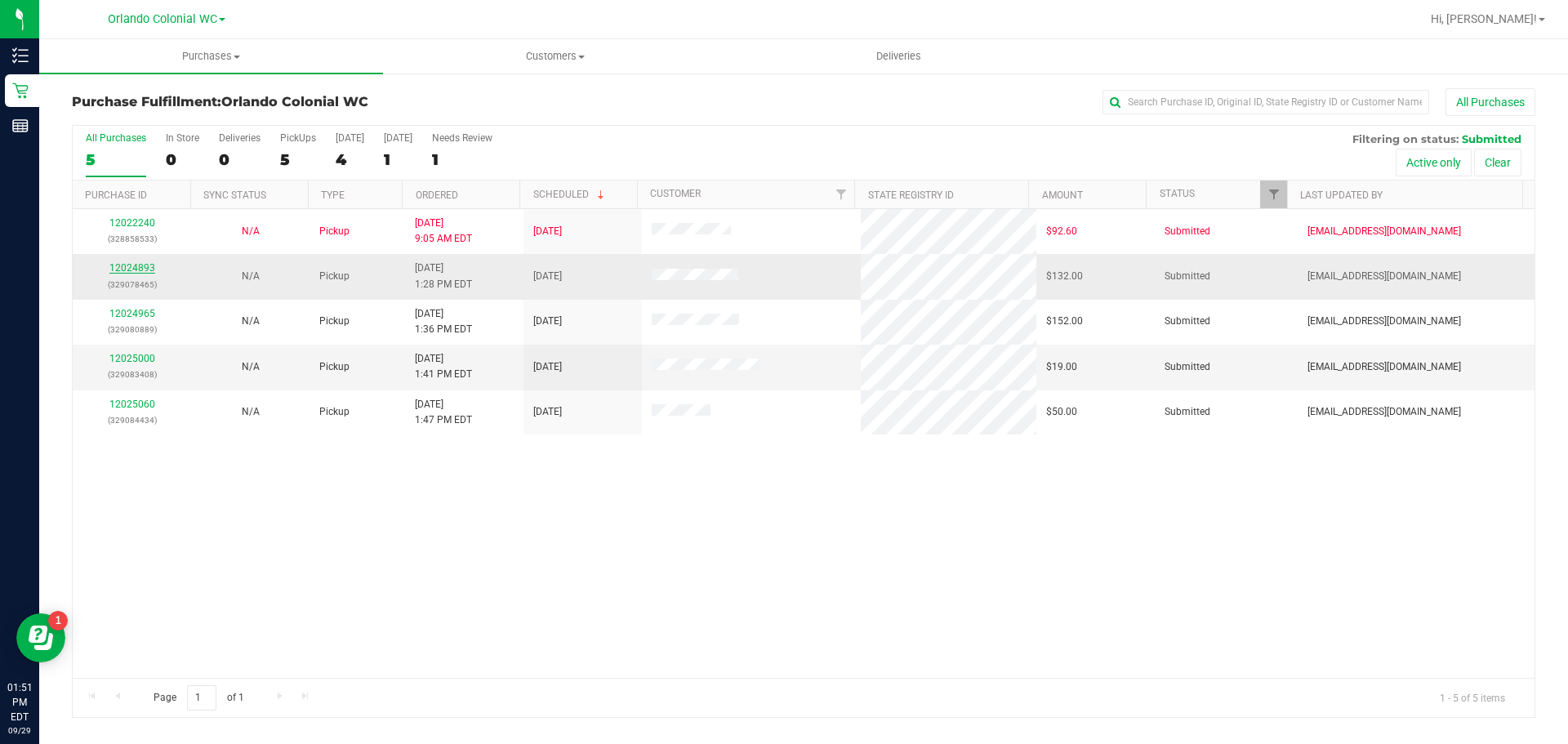
click at [125, 268] on link "12024893" at bounding box center [132, 268] width 45 height 12
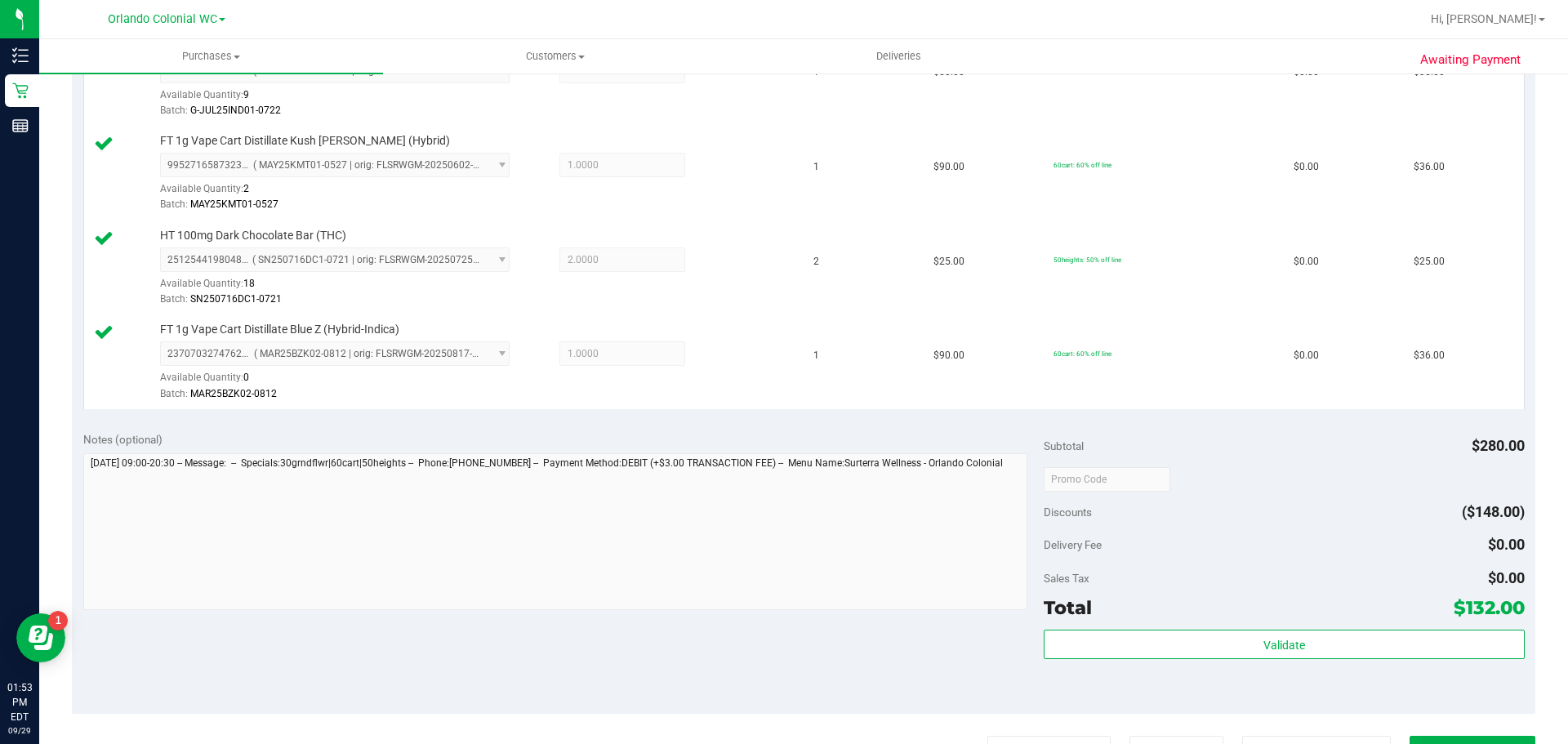
scroll to position [504, 0]
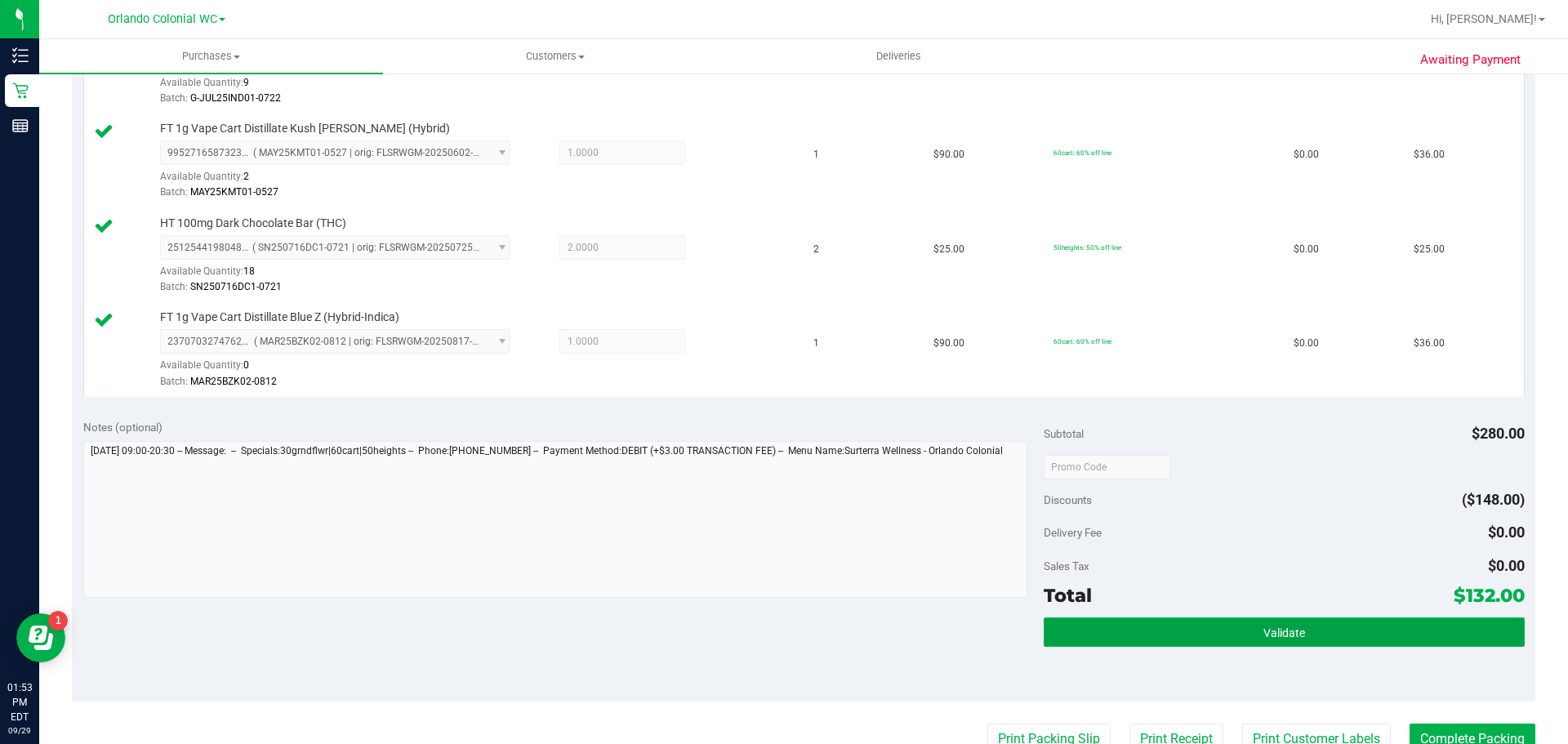
click at [1154, 633] on button "Validate" at bounding box center [1284, 633] width 481 height 30
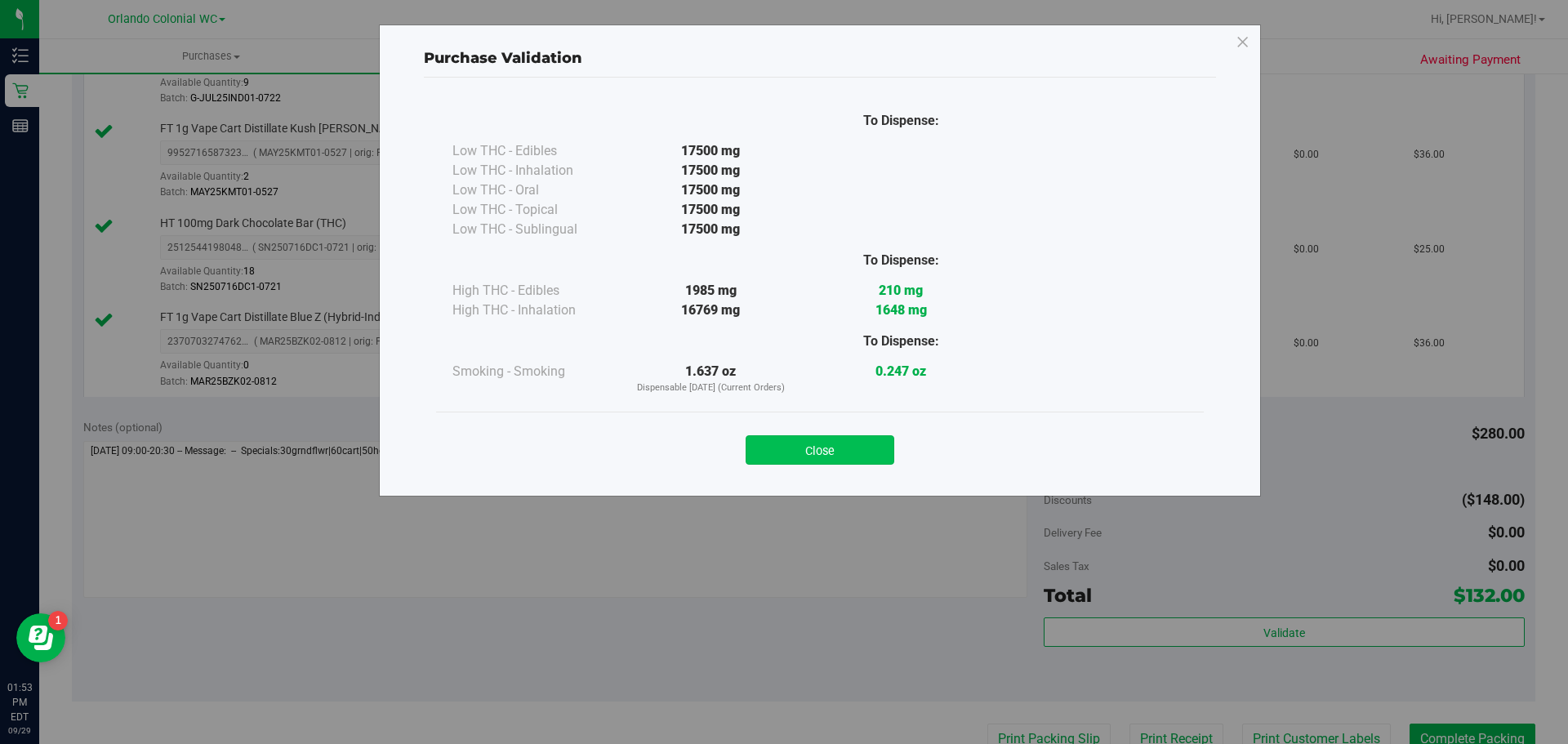
click at [836, 454] on button "Close" at bounding box center [820, 450] width 149 height 30
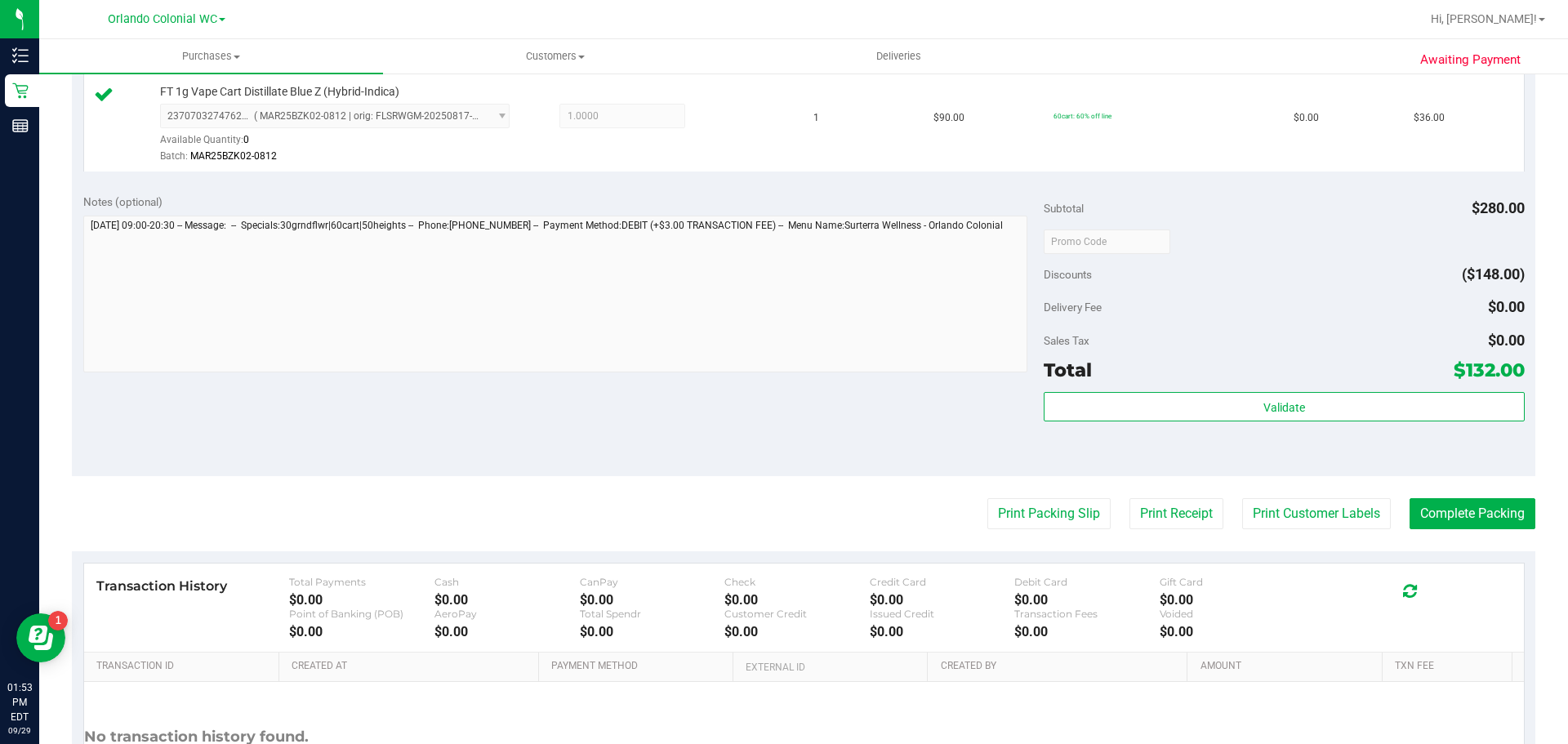
scroll to position [761, 0]
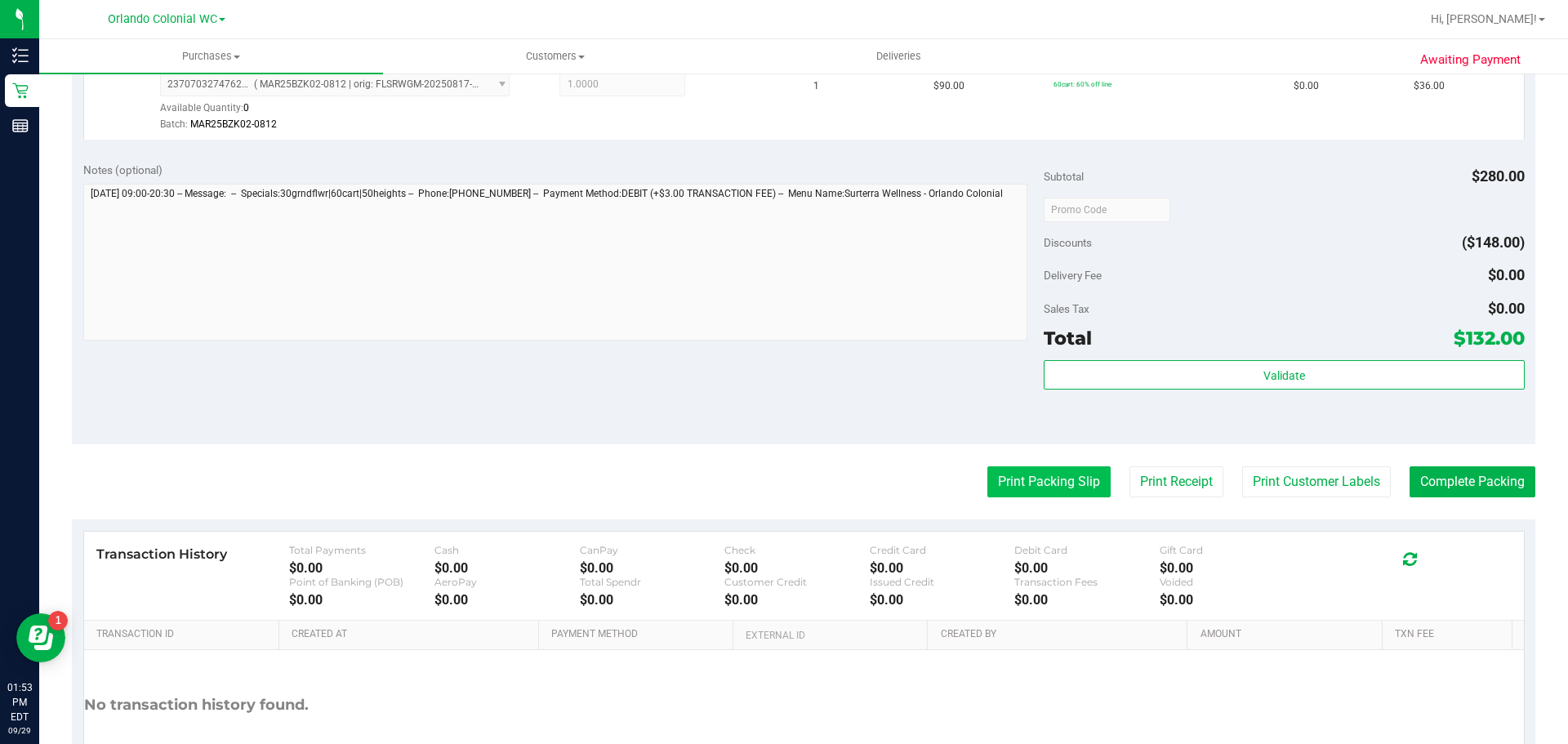
click at [992, 490] on button "Print Packing Slip" at bounding box center [1049, 482] width 123 height 31
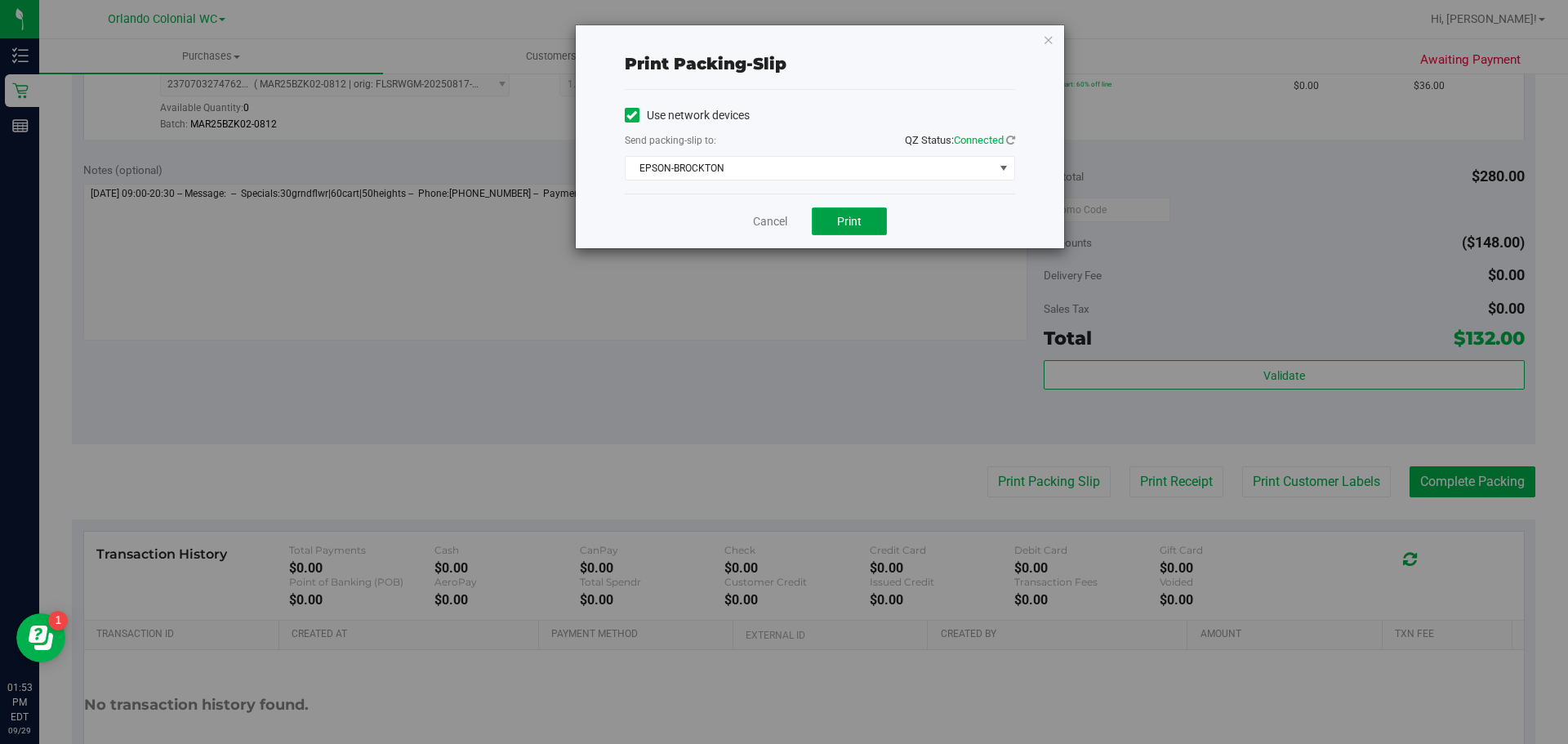
click at [860, 209] on button "Print" at bounding box center [849, 221] width 75 height 28
click at [1041, 49] on div "Print packing-slip Use network devices Send packing-slip to: QZ Status: Connect…" at bounding box center [820, 137] width 489 height 223
click at [1044, 40] on icon "button" at bounding box center [1049, 40] width 12 height 20
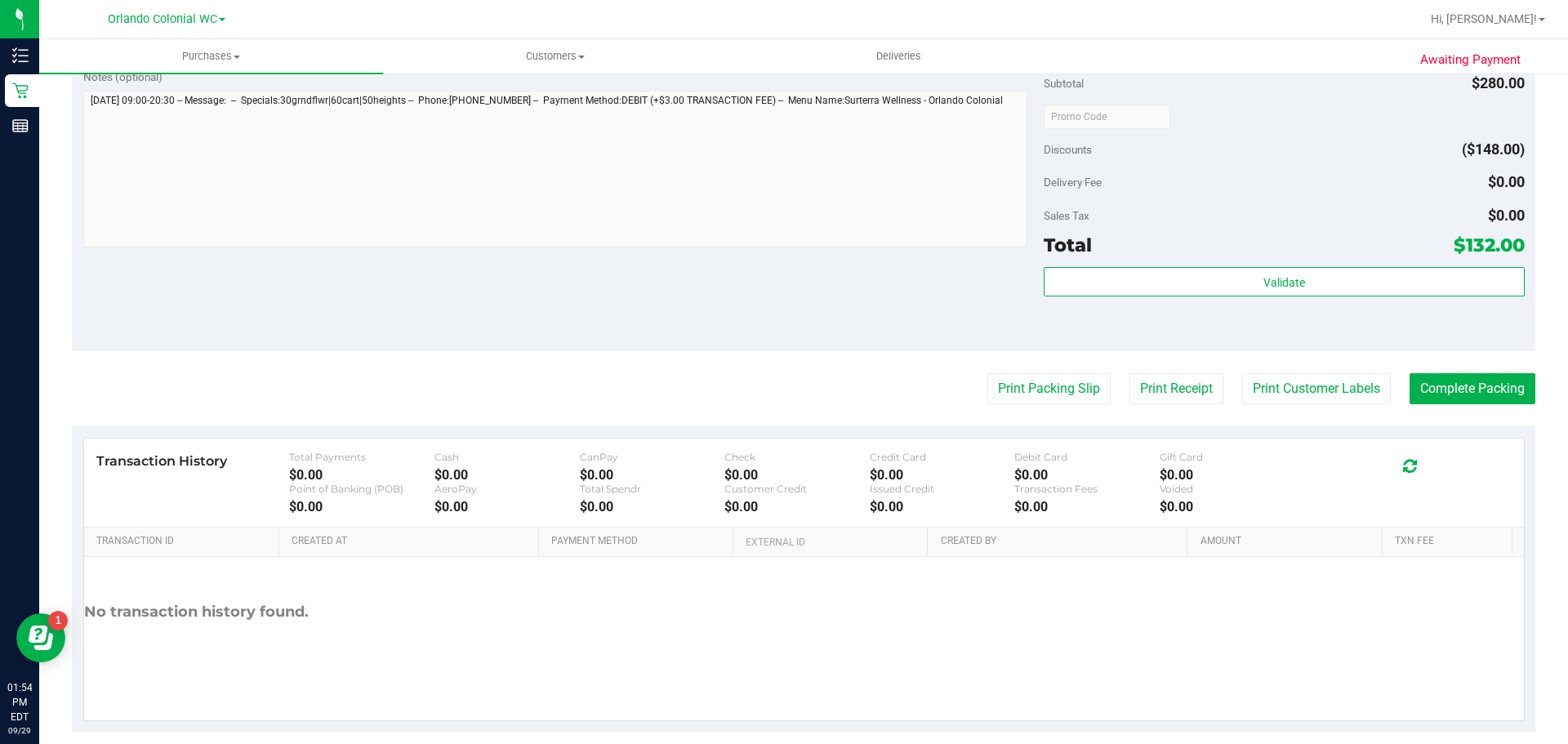
scroll to position [874, 0]
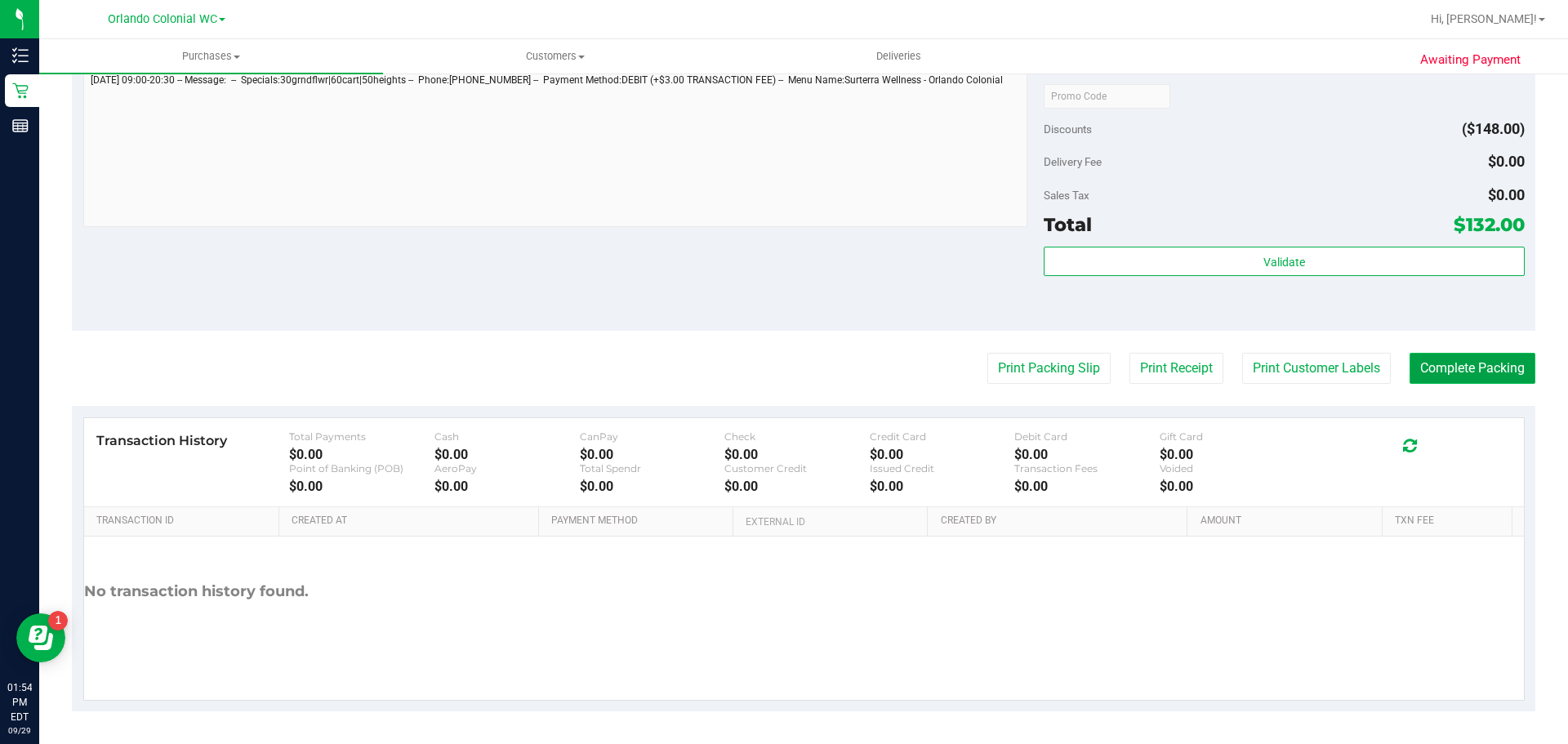
click at [1463, 376] on button "Complete Packing" at bounding box center [1472, 368] width 126 height 31
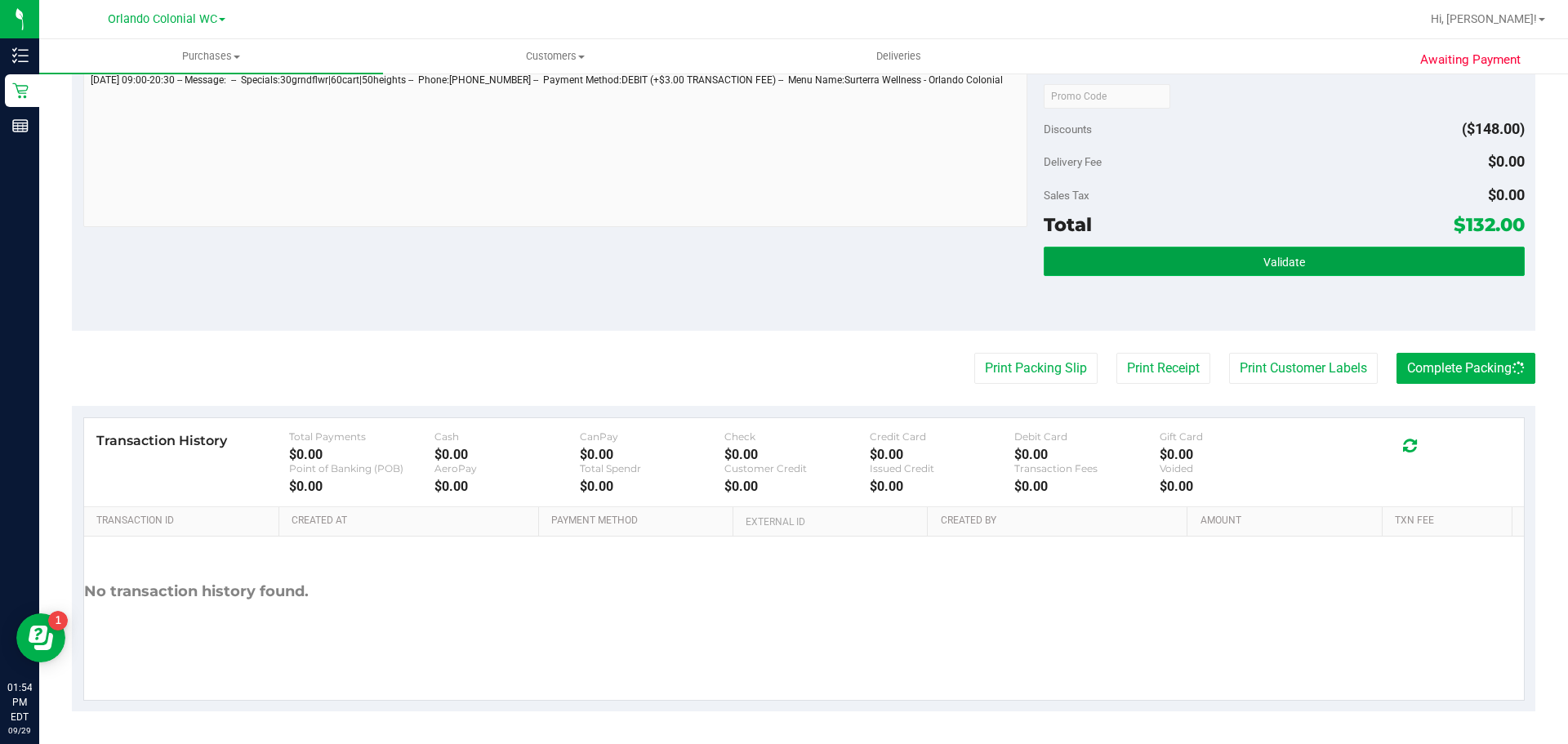
click at [1195, 247] on button "Validate" at bounding box center [1284, 262] width 481 height 30
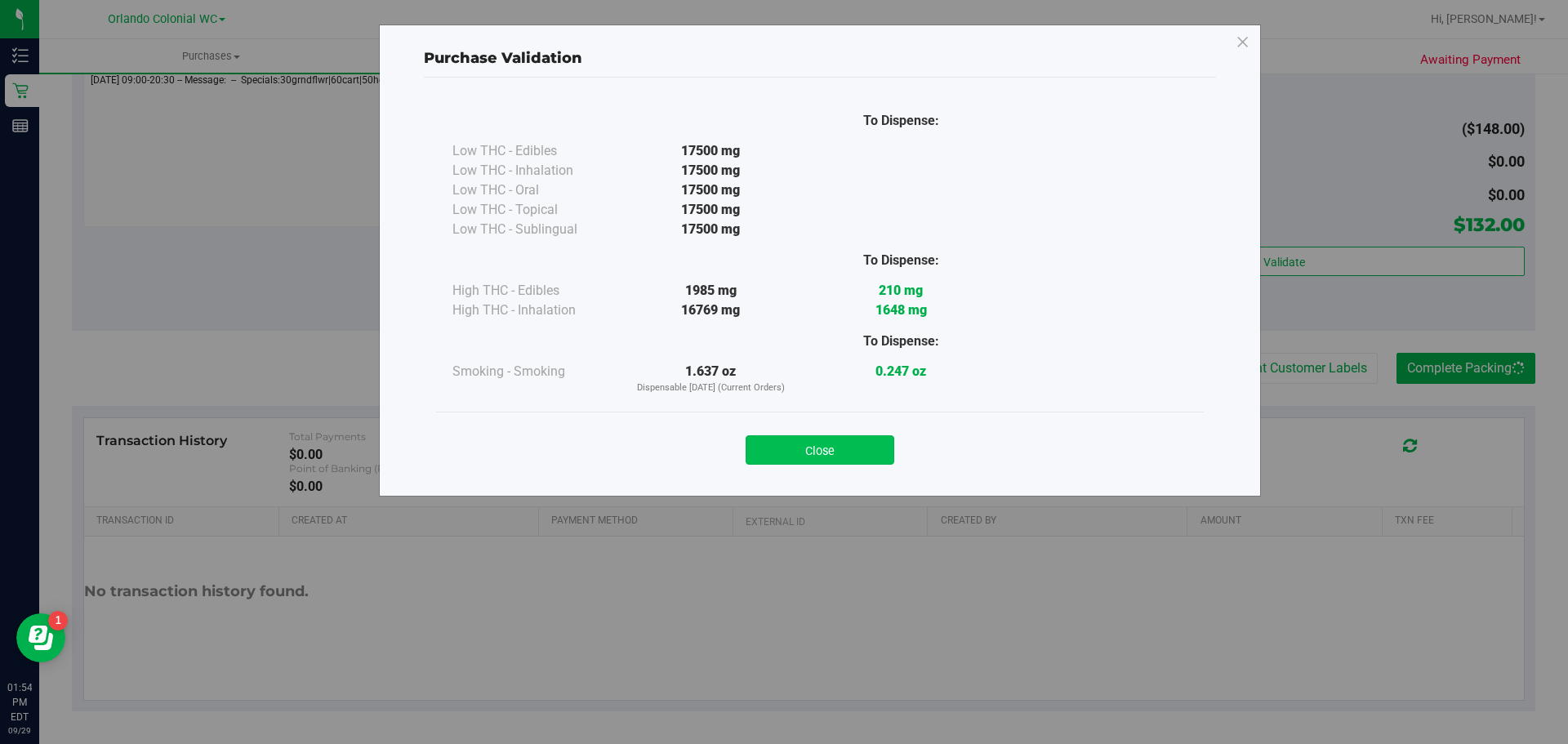
click at [851, 458] on button "Close" at bounding box center [820, 450] width 149 height 30
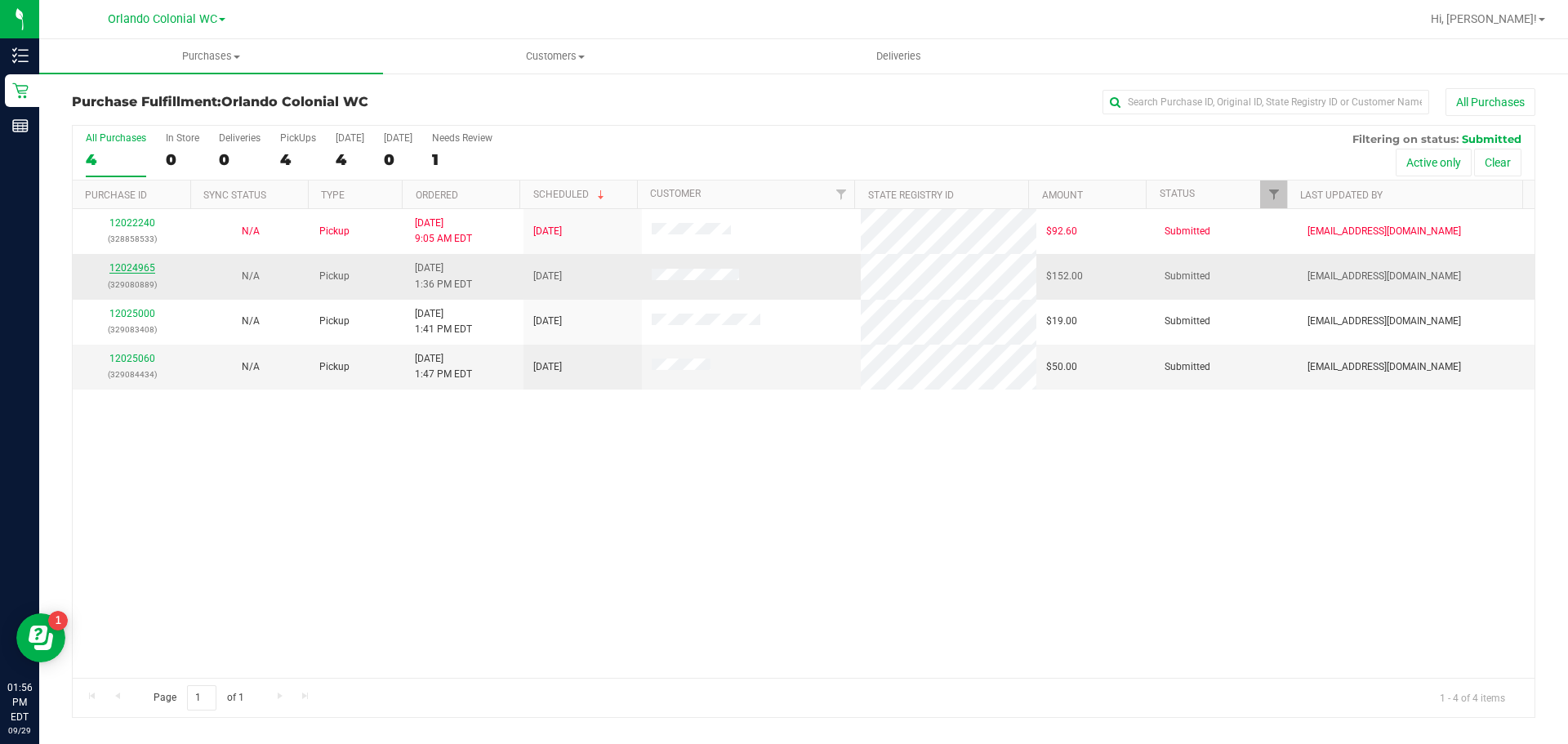
click at [144, 268] on link "12024965" at bounding box center [132, 268] width 45 height 12
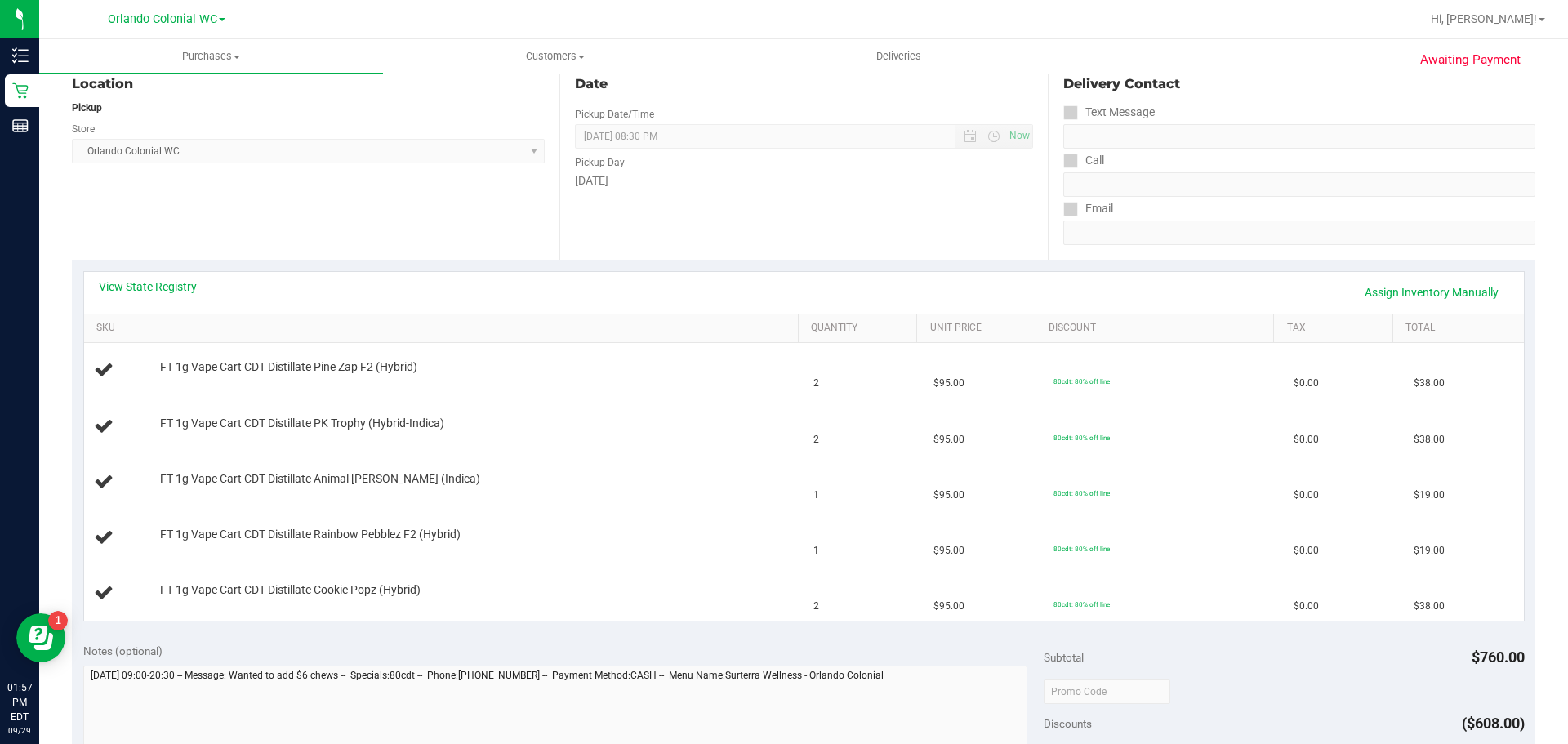
scroll to position [163, 0]
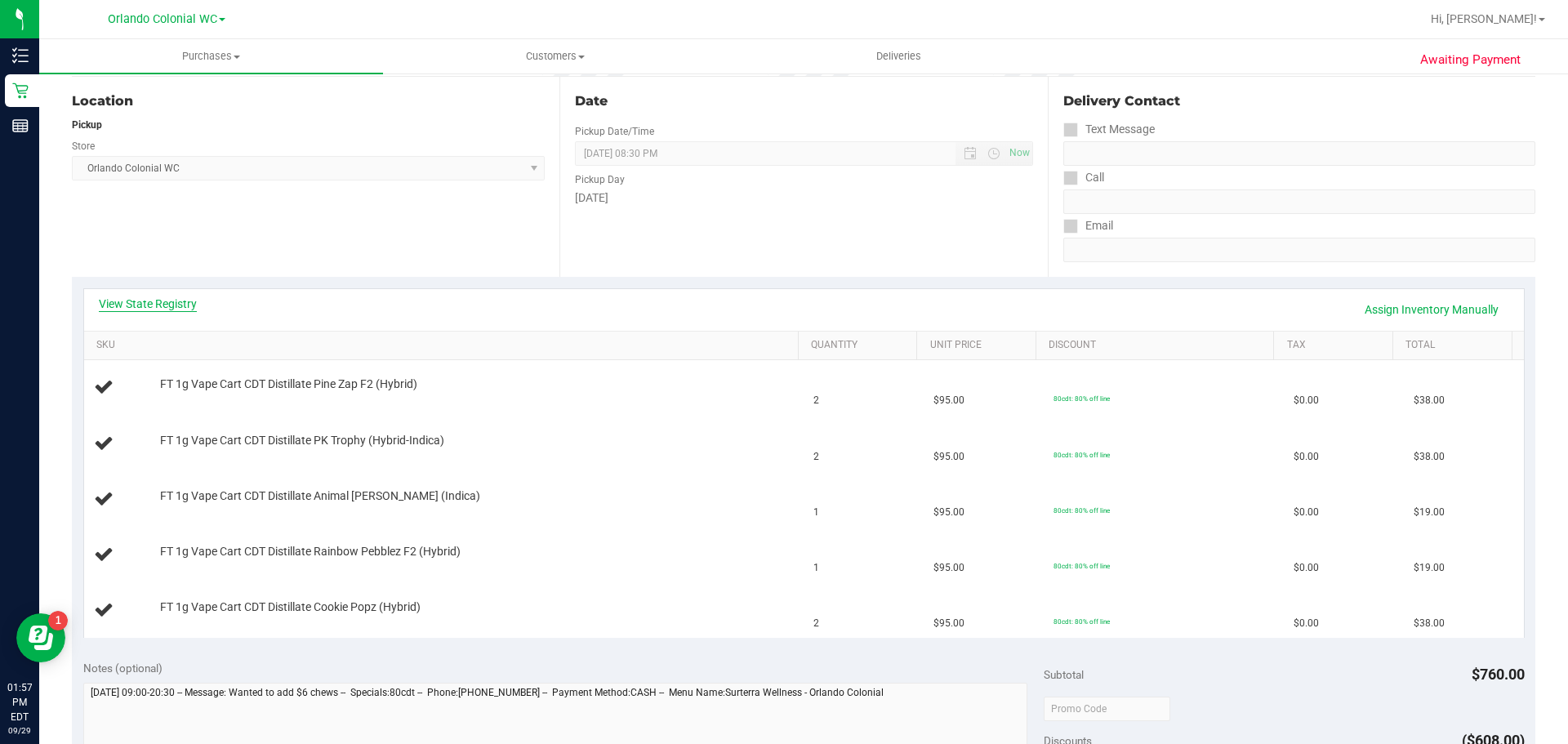
click at [150, 299] on link "View State Registry" at bounding box center [148, 304] width 98 height 17
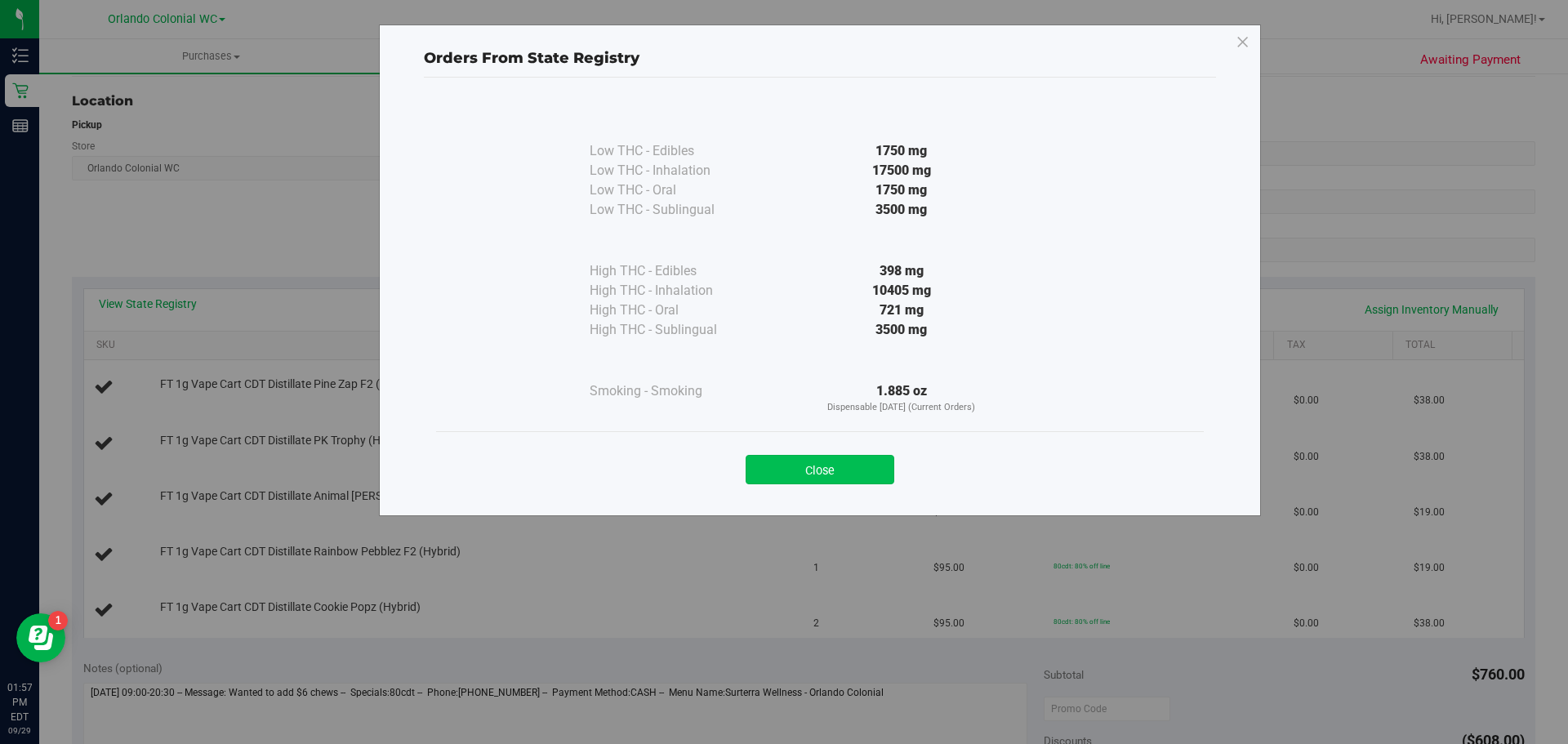
click at [853, 467] on button "Close" at bounding box center [820, 470] width 149 height 30
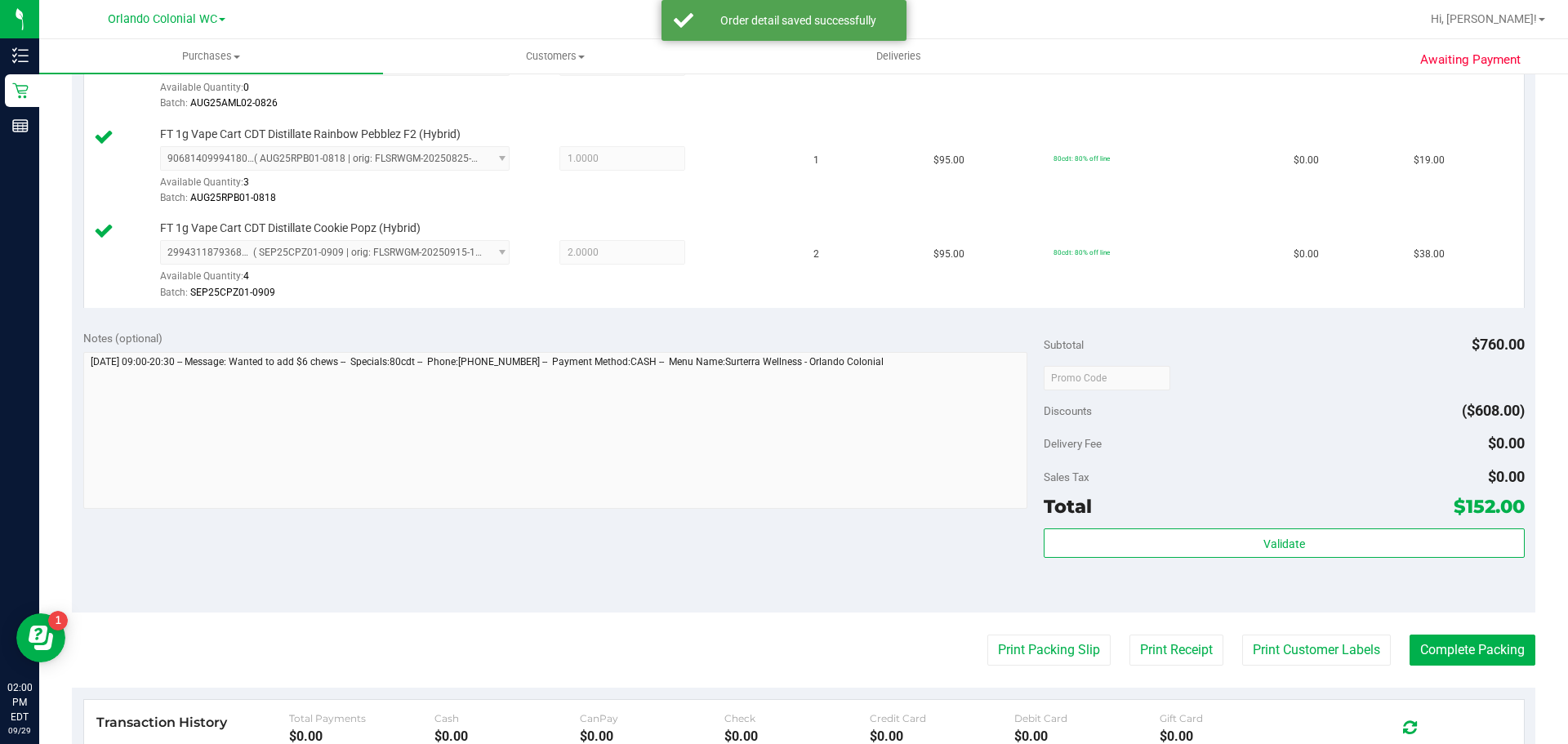
scroll to position [872, 0]
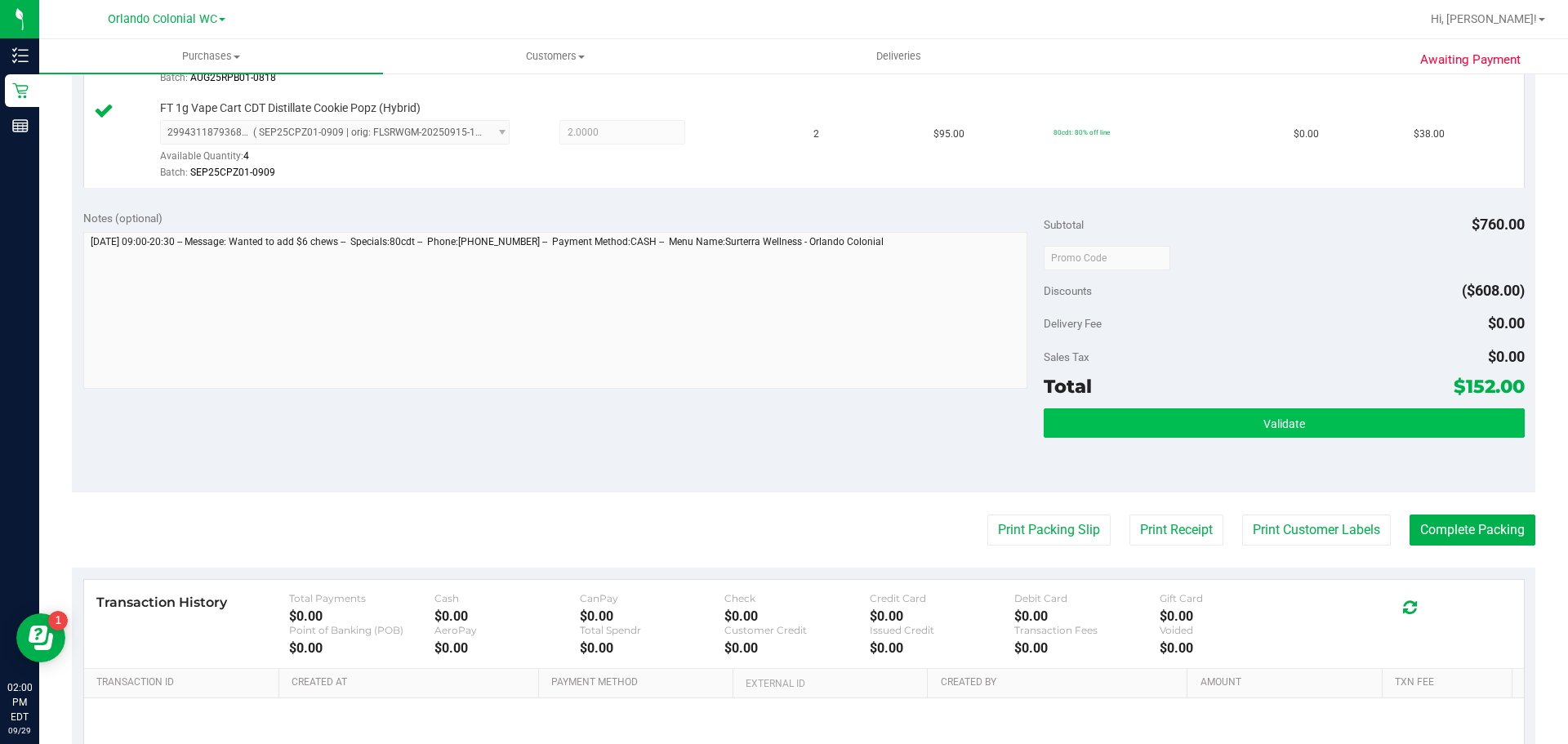
drag, startPoint x: 1285, startPoint y: 455, endPoint x: 1272, endPoint y: 416, distance: 41.1
click at [1283, 447] on div "Validate" at bounding box center [1284, 445] width 481 height 73
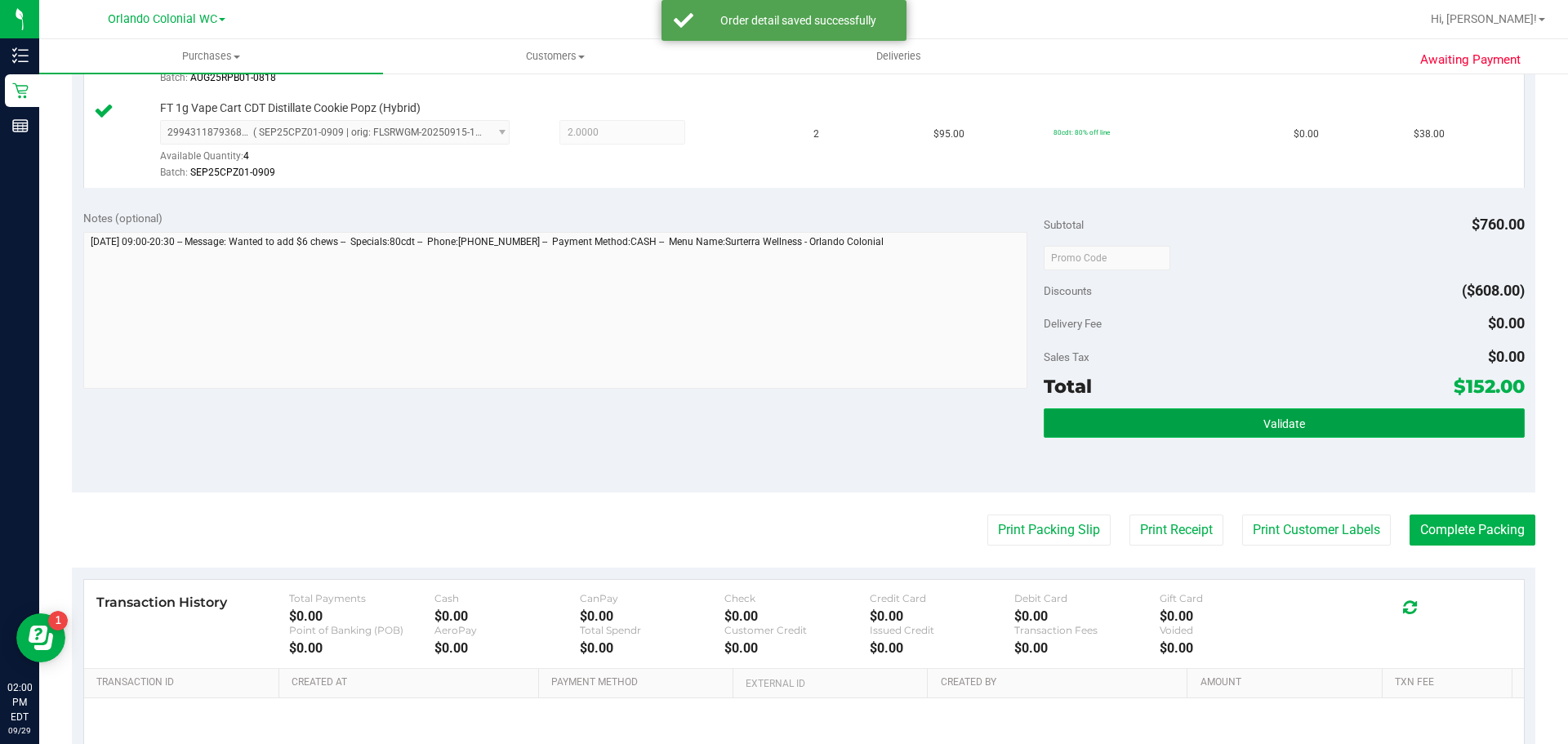
click at [1272, 418] on span "Validate" at bounding box center [1284, 424] width 41 height 13
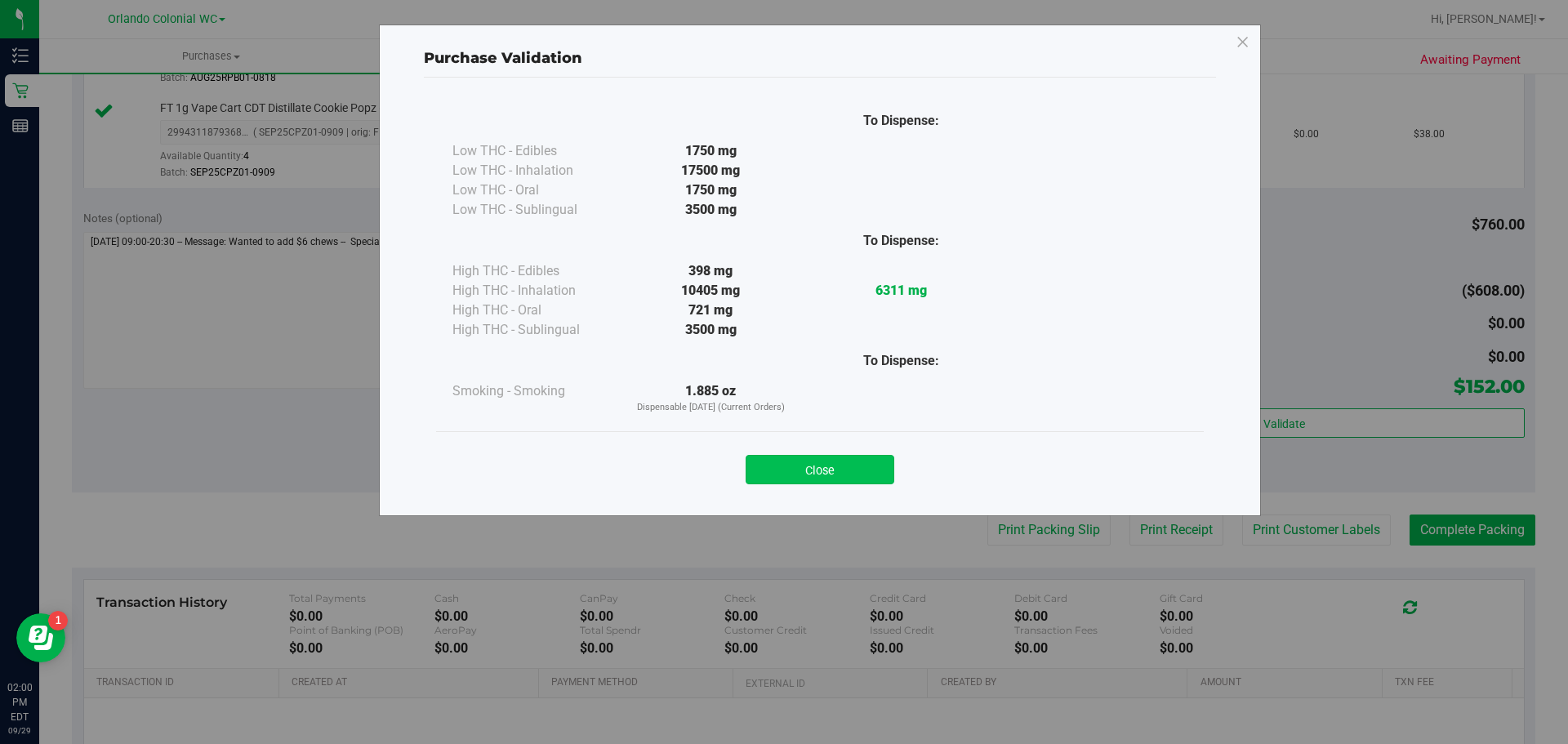
click at [865, 462] on button "Close" at bounding box center [820, 470] width 149 height 30
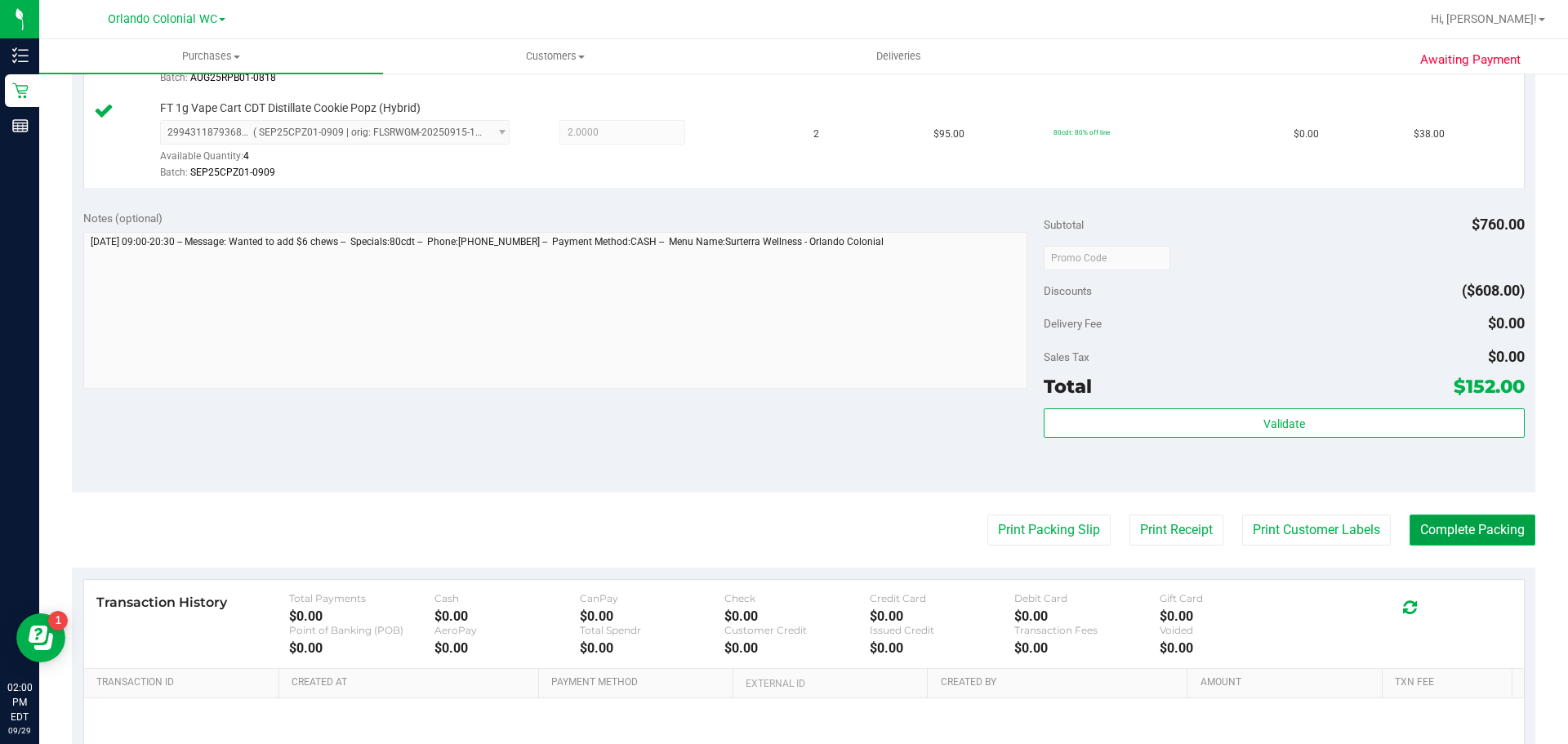
click at [1469, 537] on button "Complete Packing" at bounding box center [1472, 530] width 126 height 31
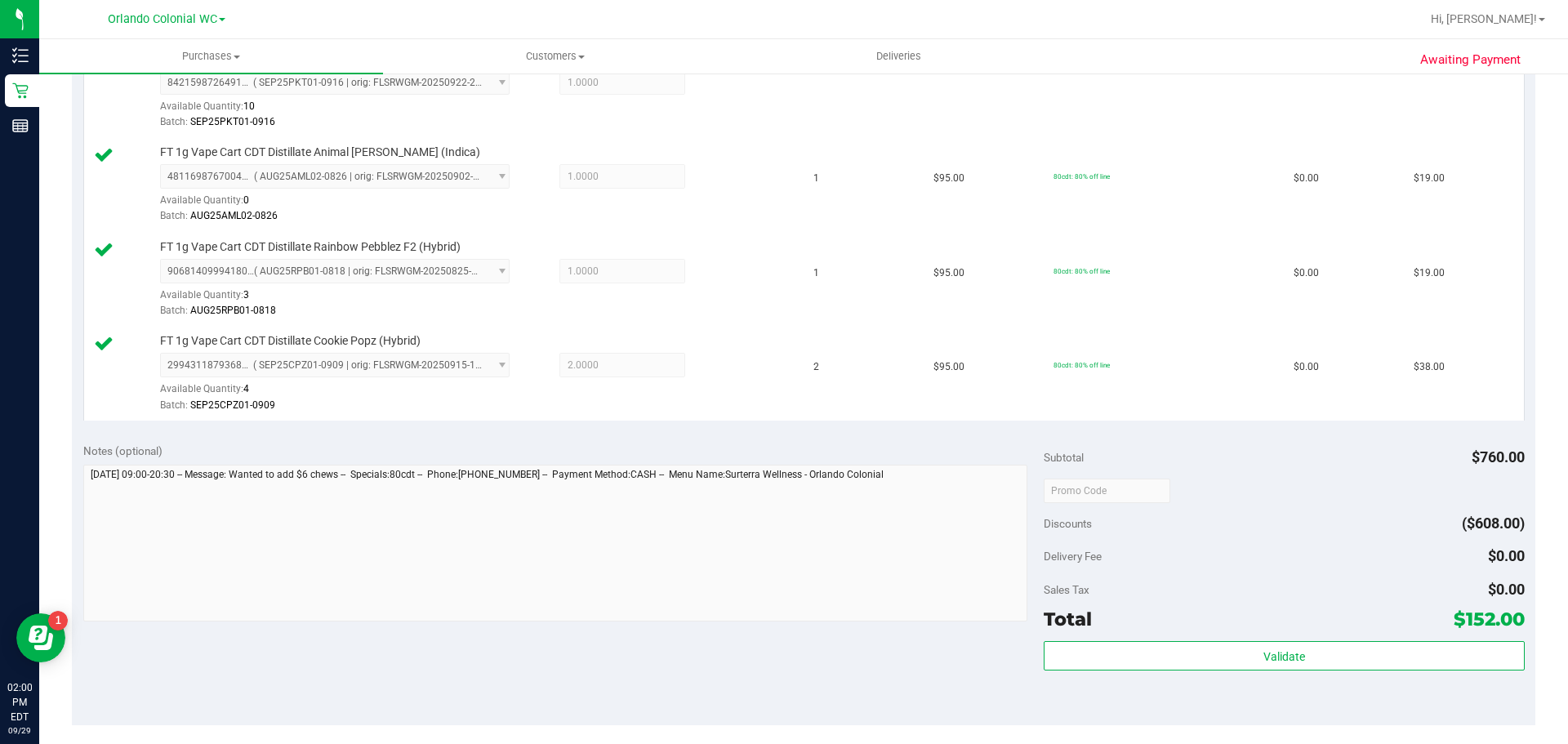
scroll to position [735, 0]
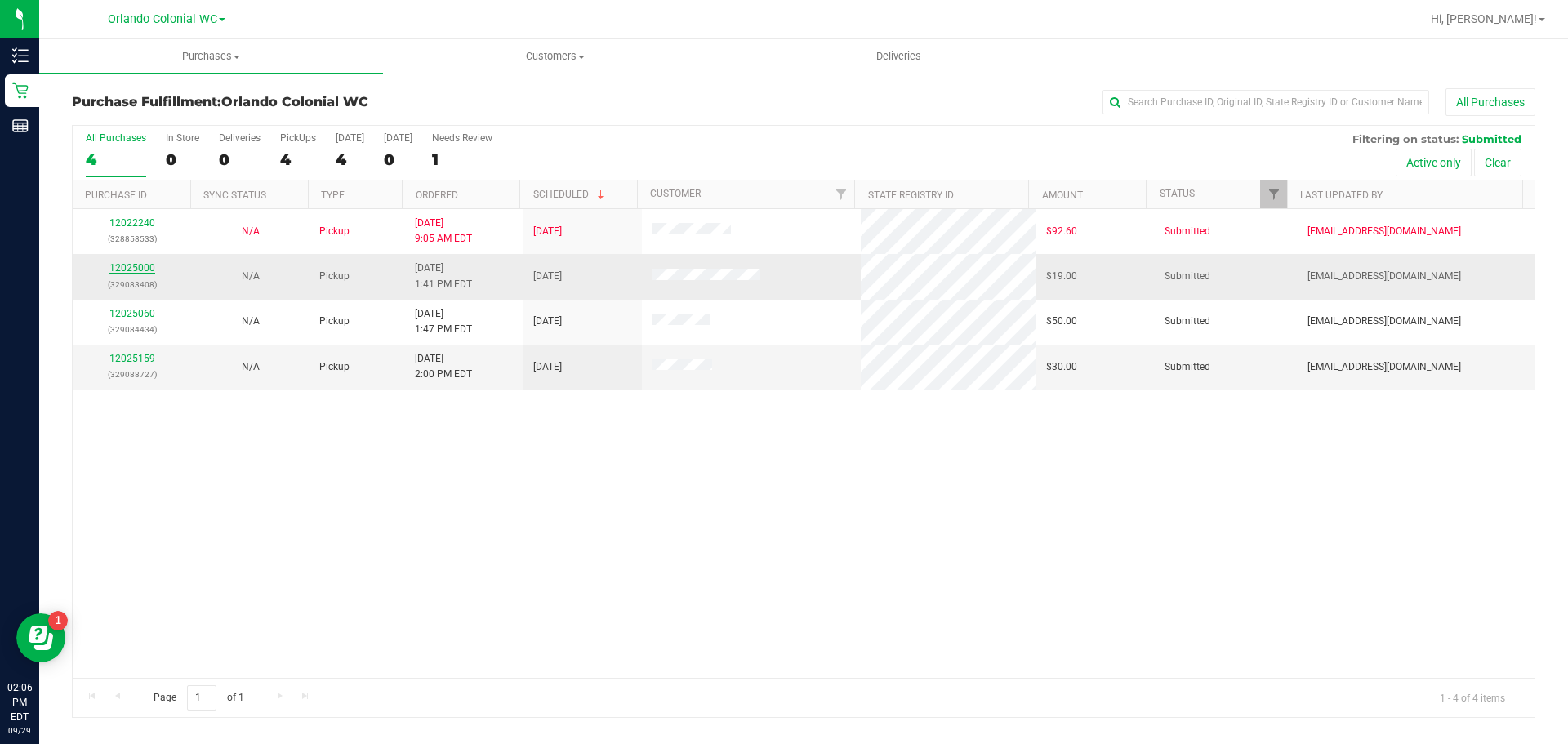
click at [130, 272] on link "12025000" at bounding box center [132, 268] width 45 height 12
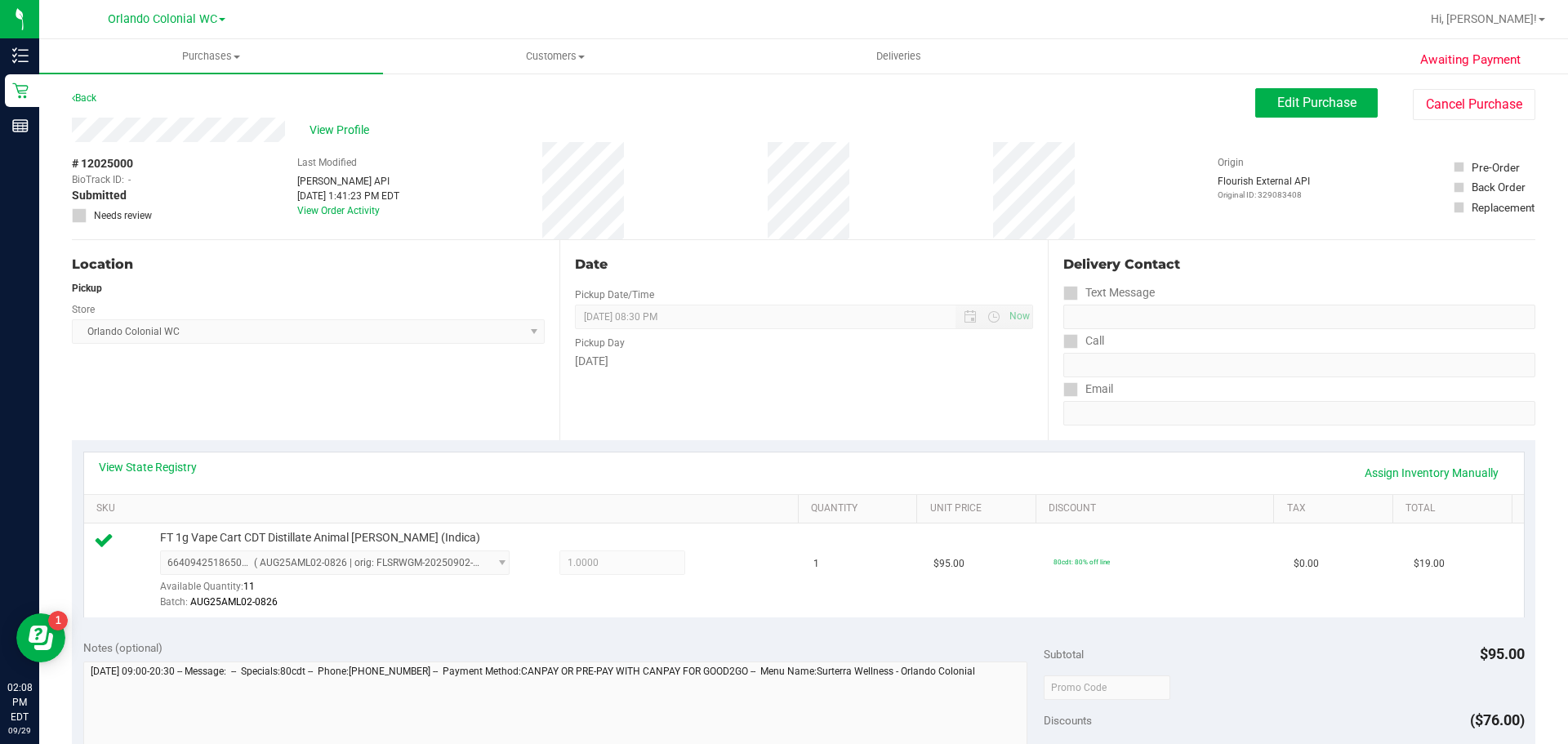
scroll to position [409, 0]
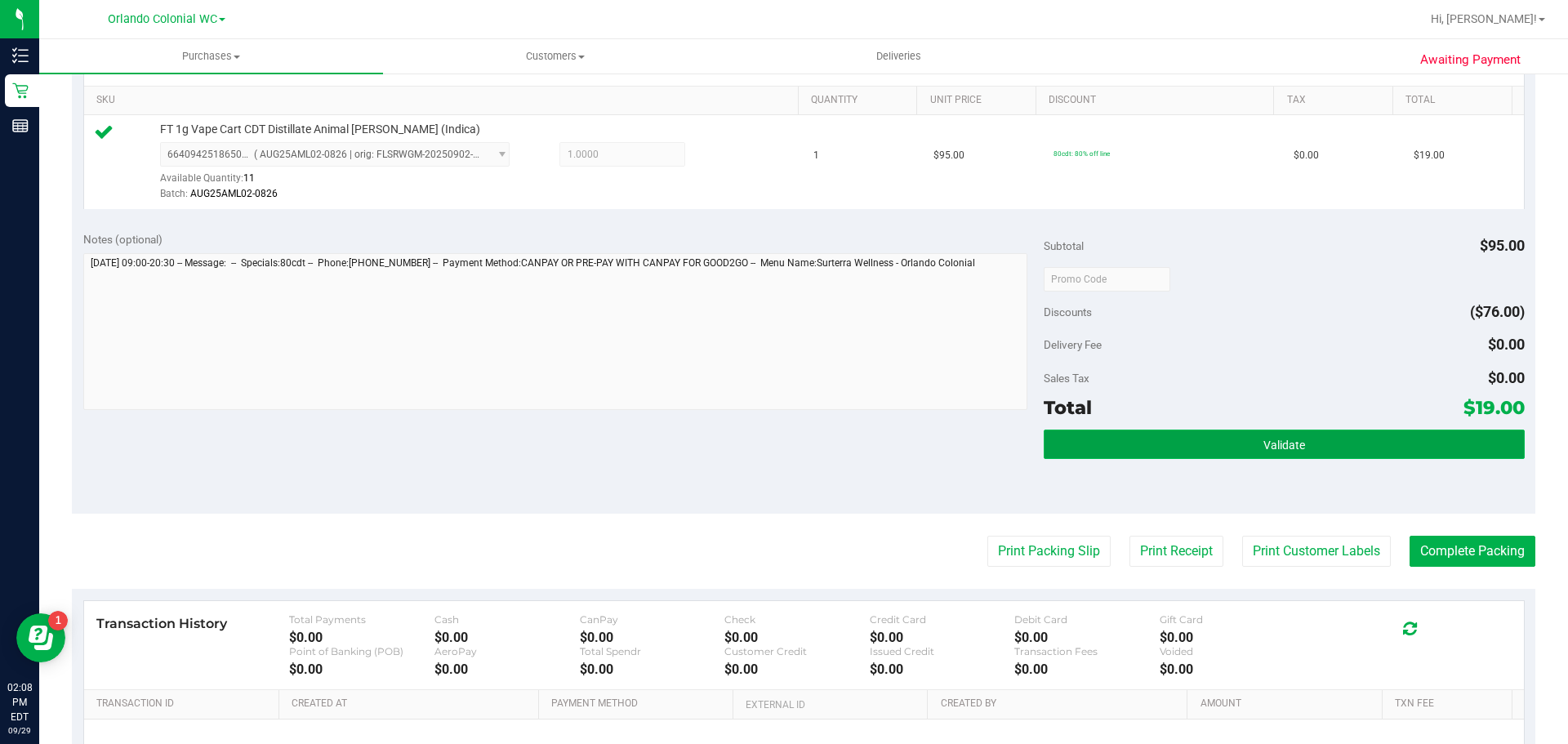
click at [1263, 444] on span "Validate" at bounding box center [1284, 445] width 41 height 13
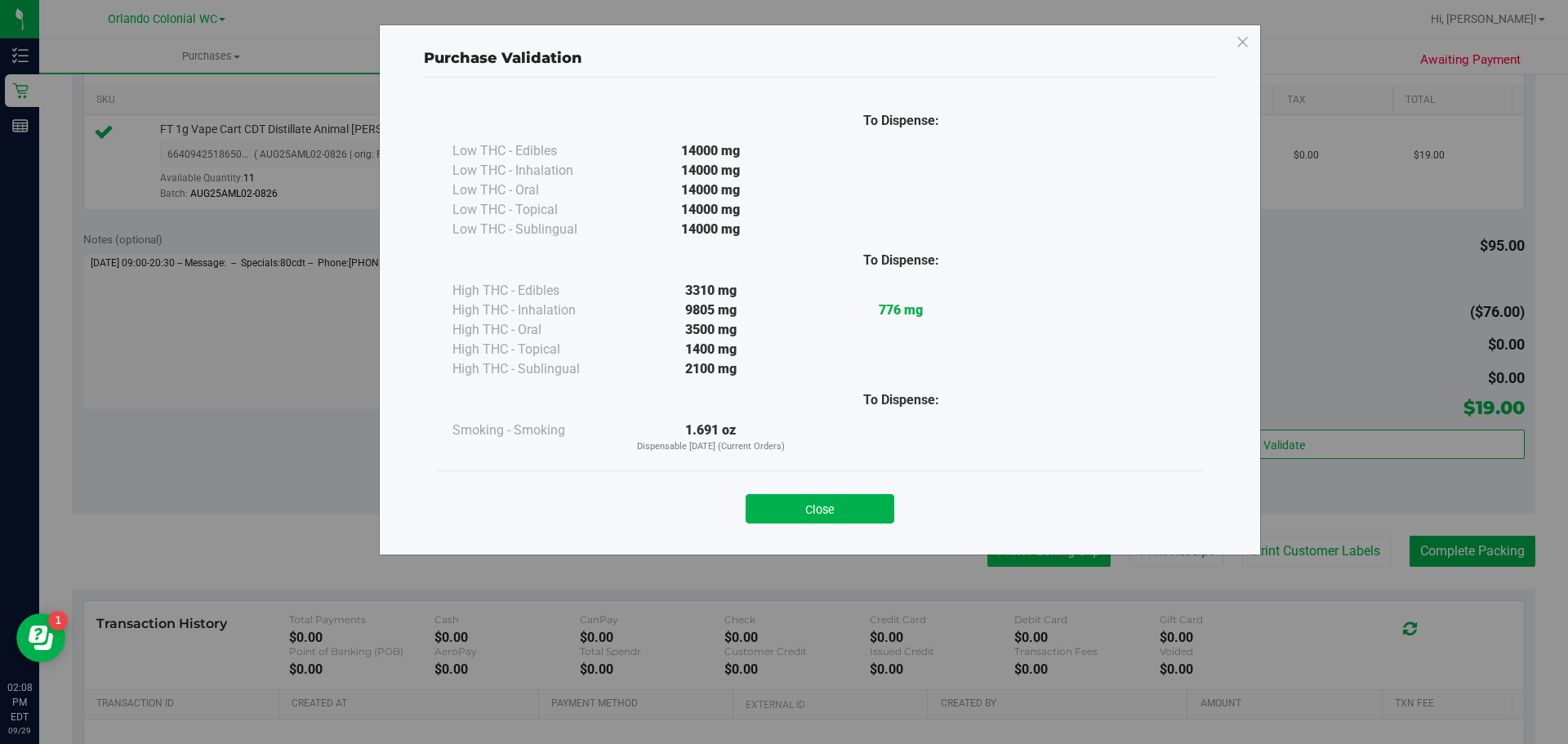
drag, startPoint x: 846, startPoint y: 497, endPoint x: 1019, endPoint y: 538, distance: 177.8
click at [849, 497] on button "Close" at bounding box center [820, 509] width 149 height 30
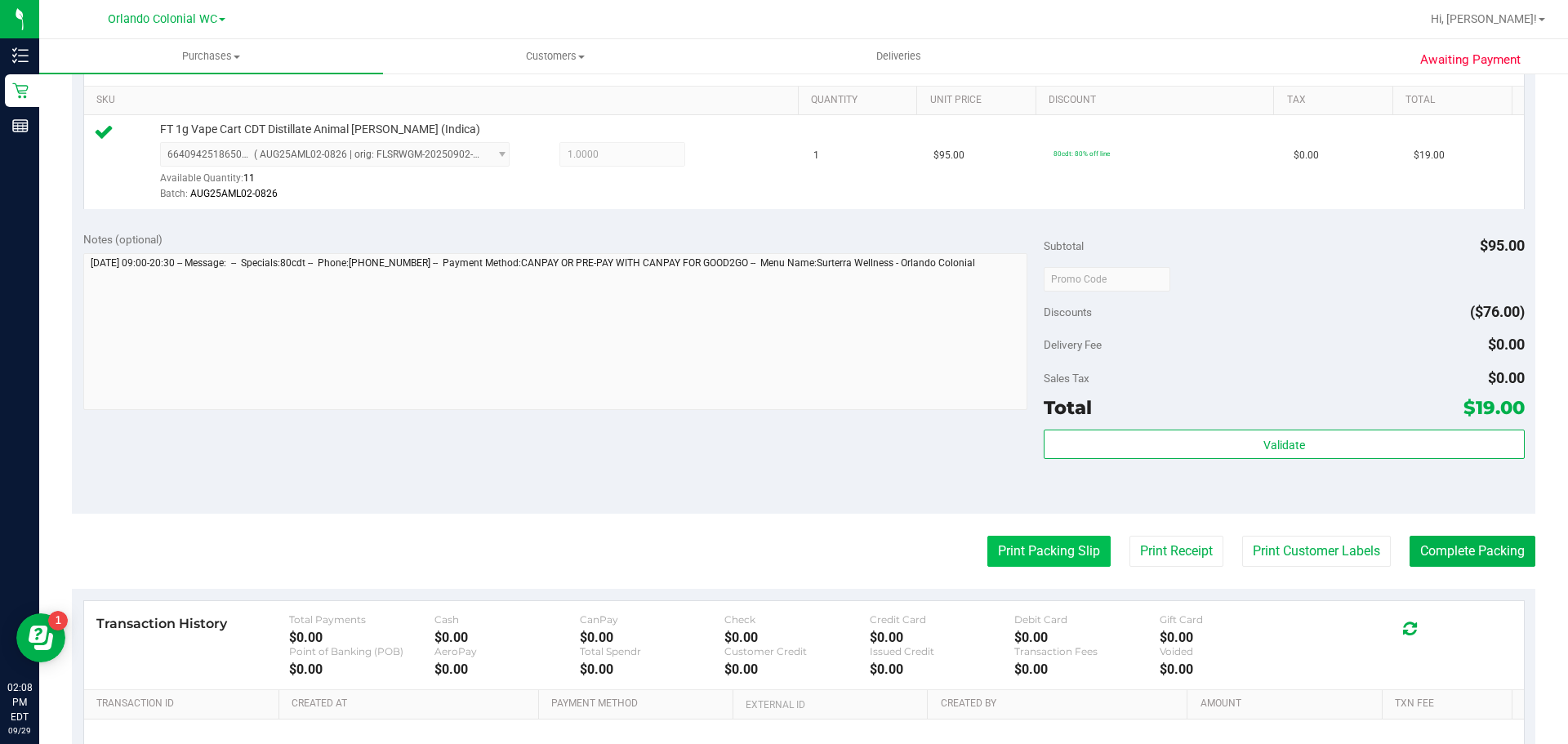
click at [1023, 543] on button "Print Packing Slip" at bounding box center [1049, 552] width 123 height 31
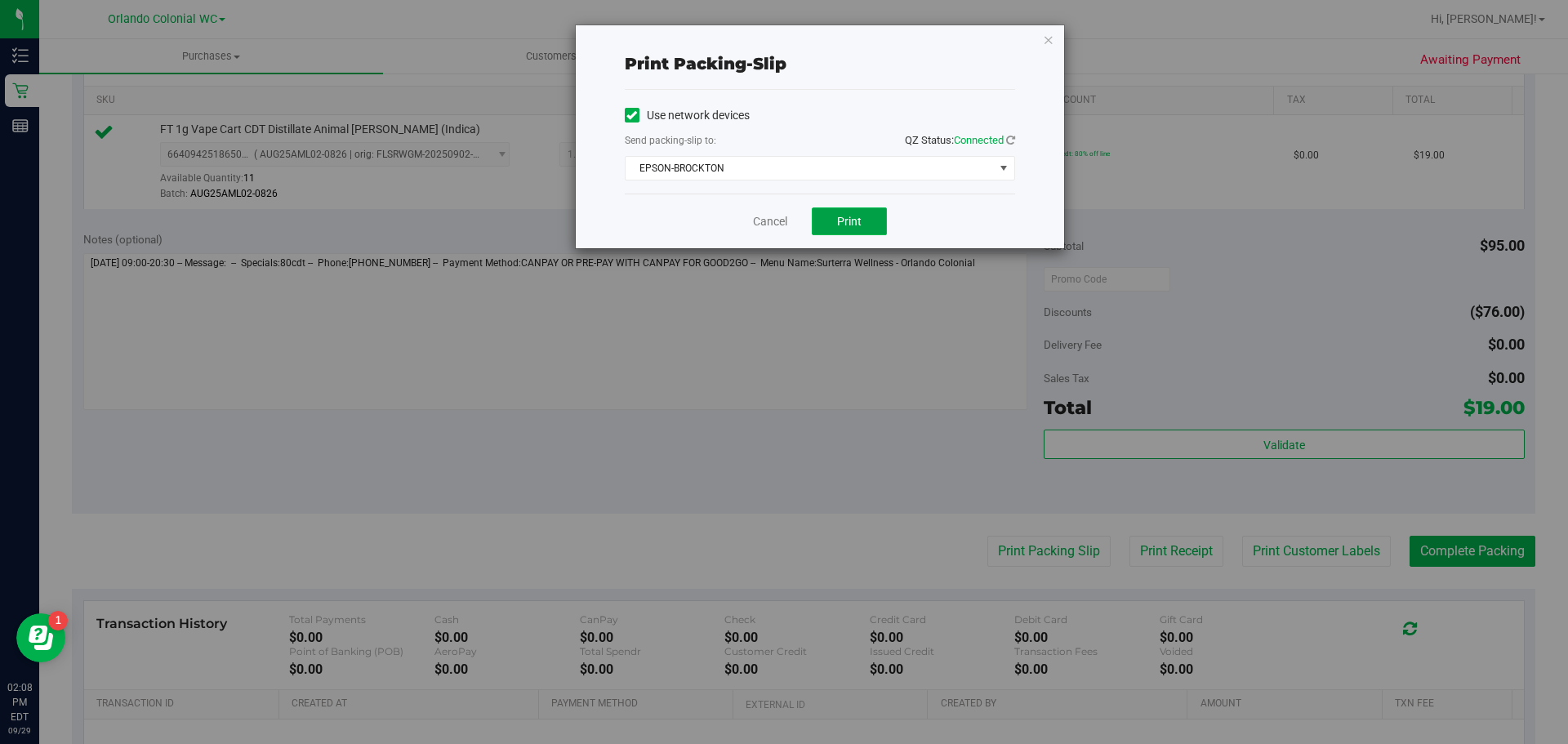
click at [865, 216] on button "Print" at bounding box center [849, 221] width 75 height 28
click at [1050, 40] on icon "button" at bounding box center [1049, 40] width 12 height 20
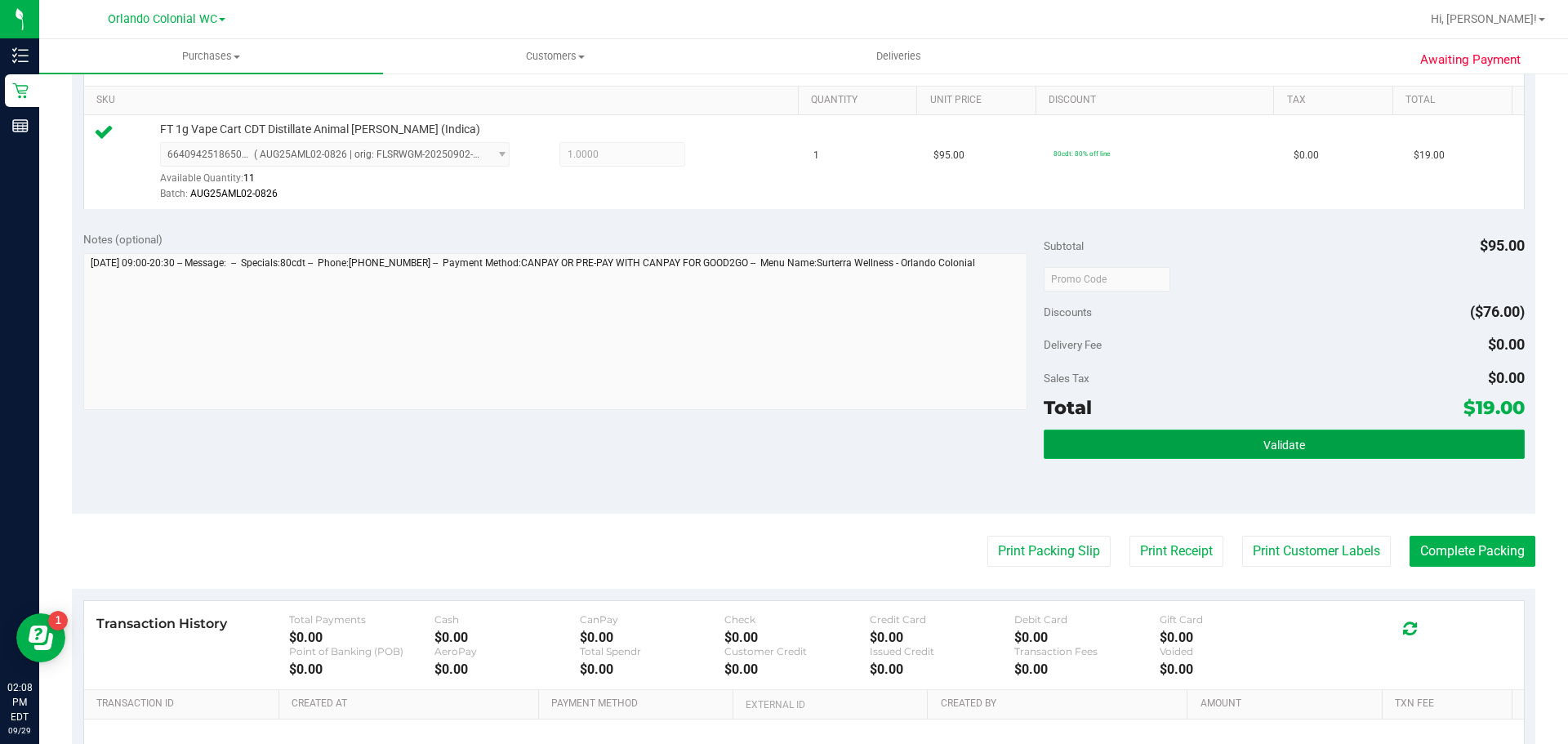
click at [1190, 451] on button "Validate" at bounding box center [1284, 444] width 481 height 30
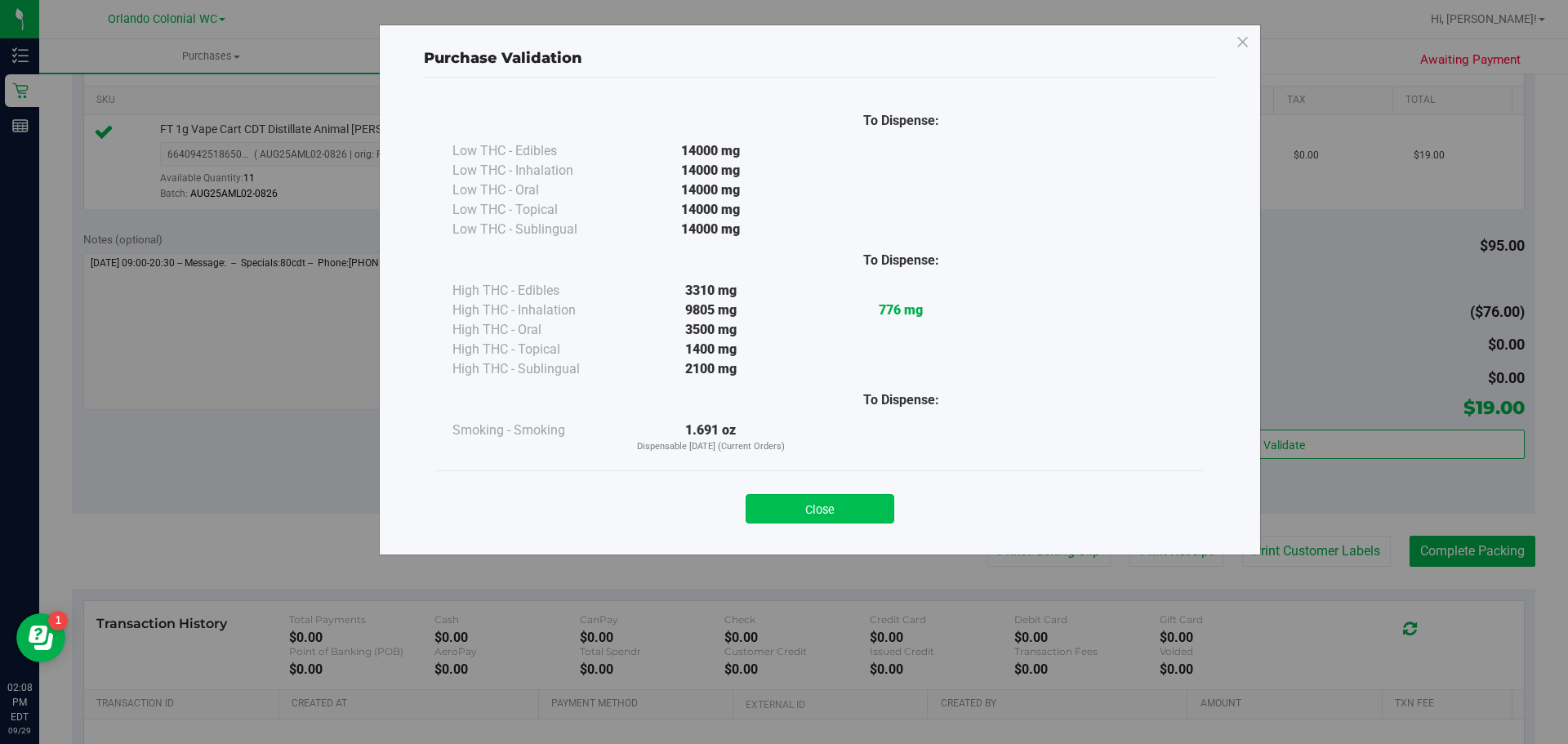
click at [783, 500] on button "Close" at bounding box center [820, 509] width 149 height 30
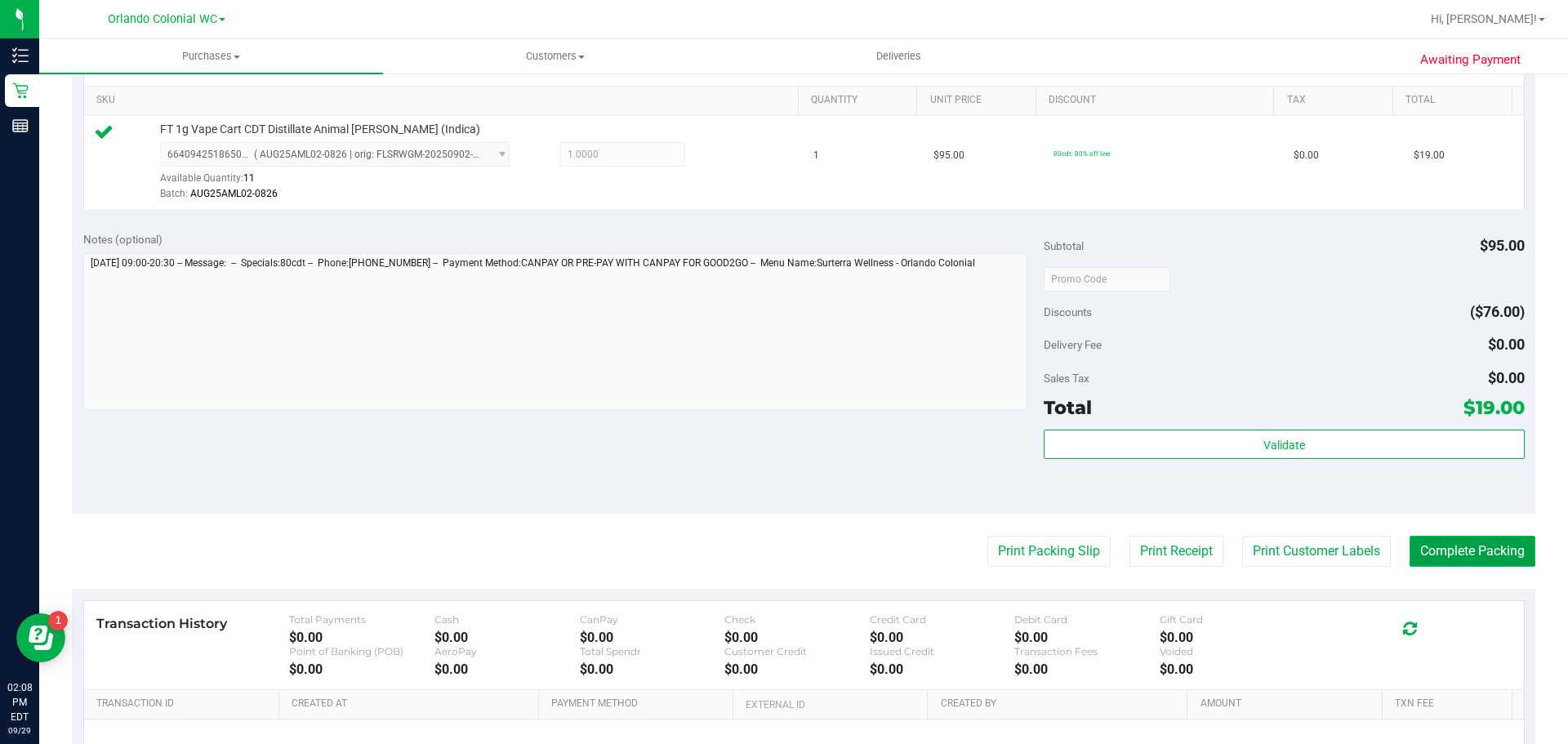
click at [1476, 552] on button "Complete Packing" at bounding box center [1472, 552] width 126 height 31
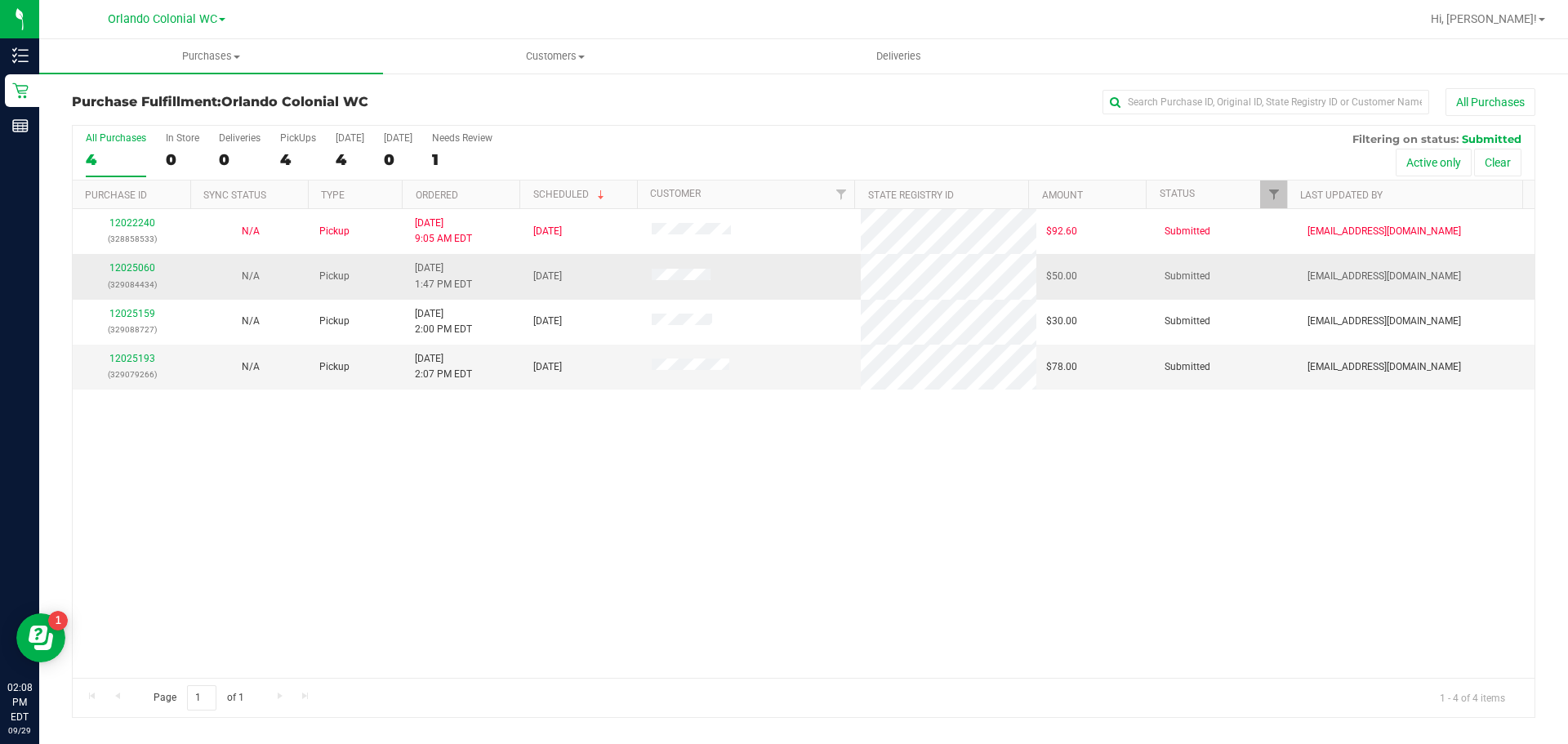
click at [122, 262] on div "12025060 (329084434)" at bounding box center [132, 277] width 99 height 31
click at [131, 277] on p "(329084434)" at bounding box center [132, 284] width 99 height 16
click at [121, 269] on link "12025060" at bounding box center [132, 268] width 45 height 12
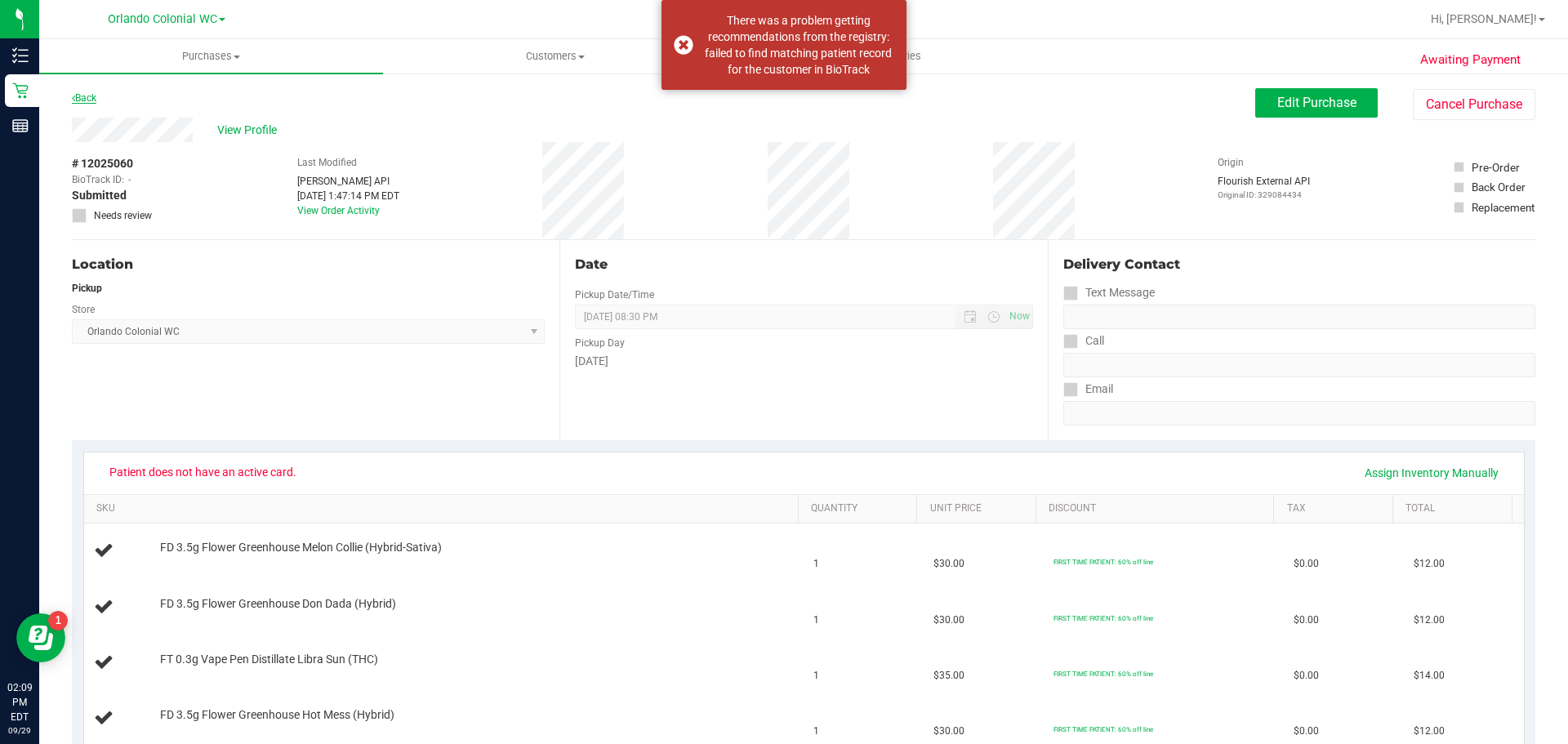
click at [77, 100] on link "Back" at bounding box center [84, 98] width 25 height 12
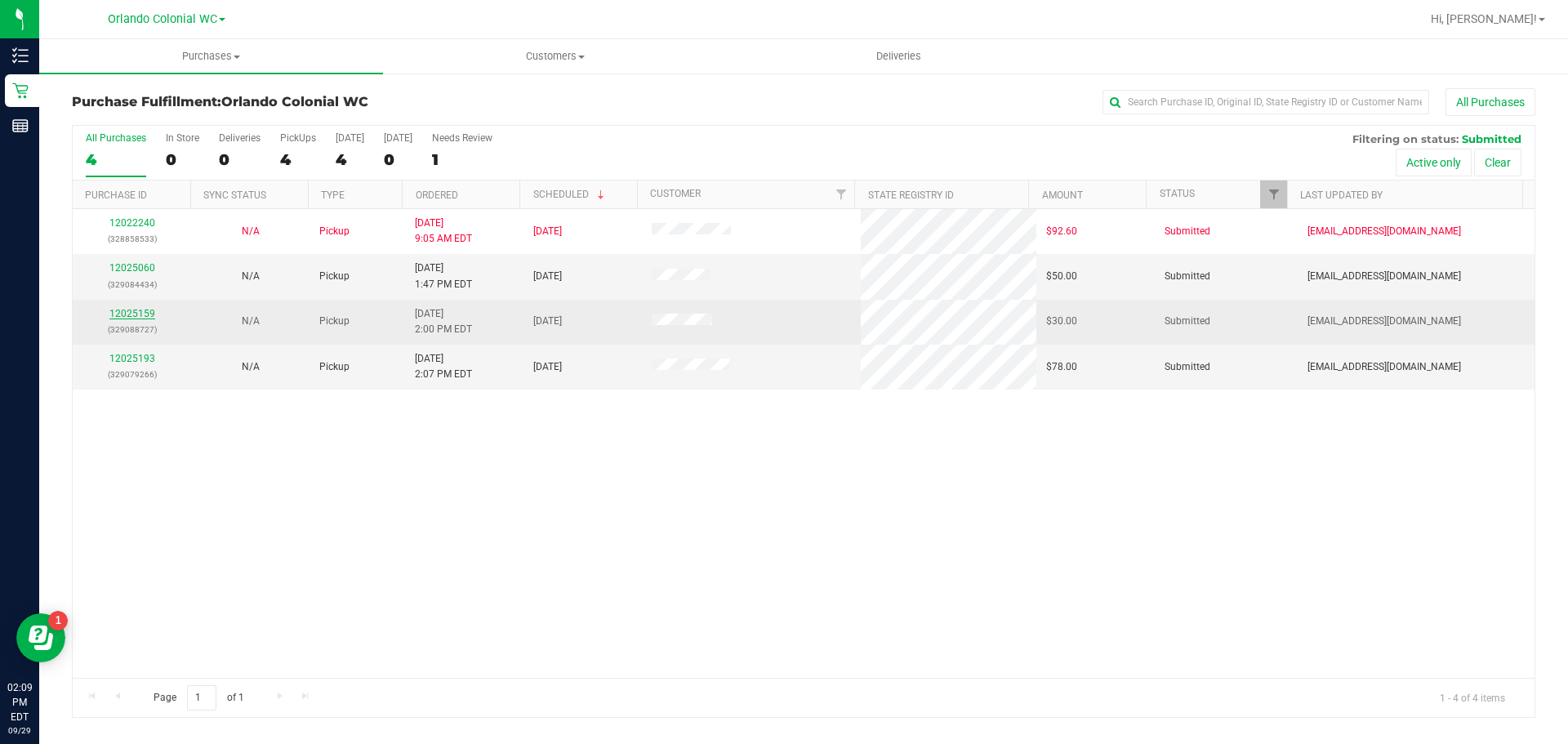
click at [129, 313] on link "12025159" at bounding box center [132, 314] width 45 height 12
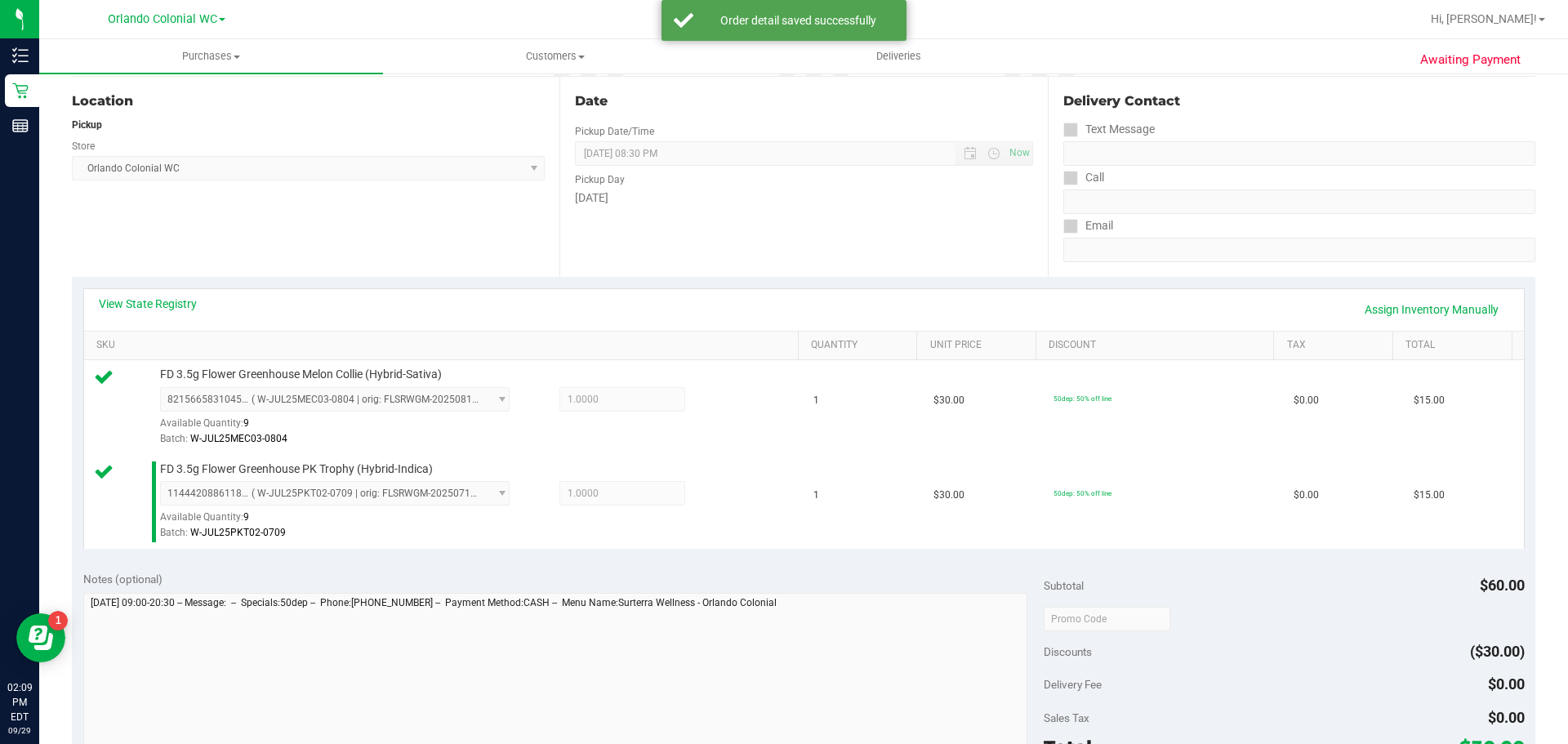
scroll to position [363, 0]
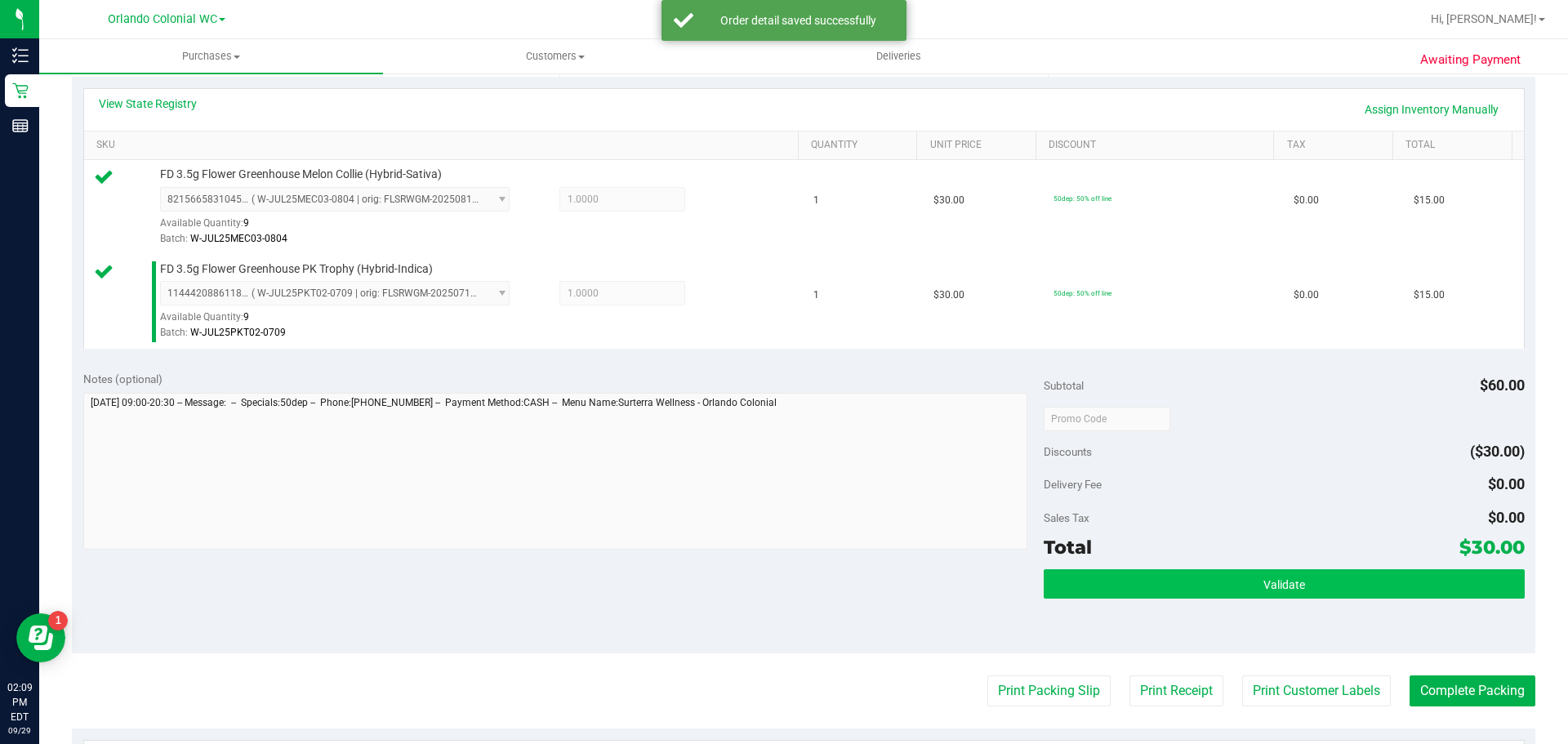
click at [1267, 578] on span "Validate" at bounding box center [1284, 585] width 41 height 13
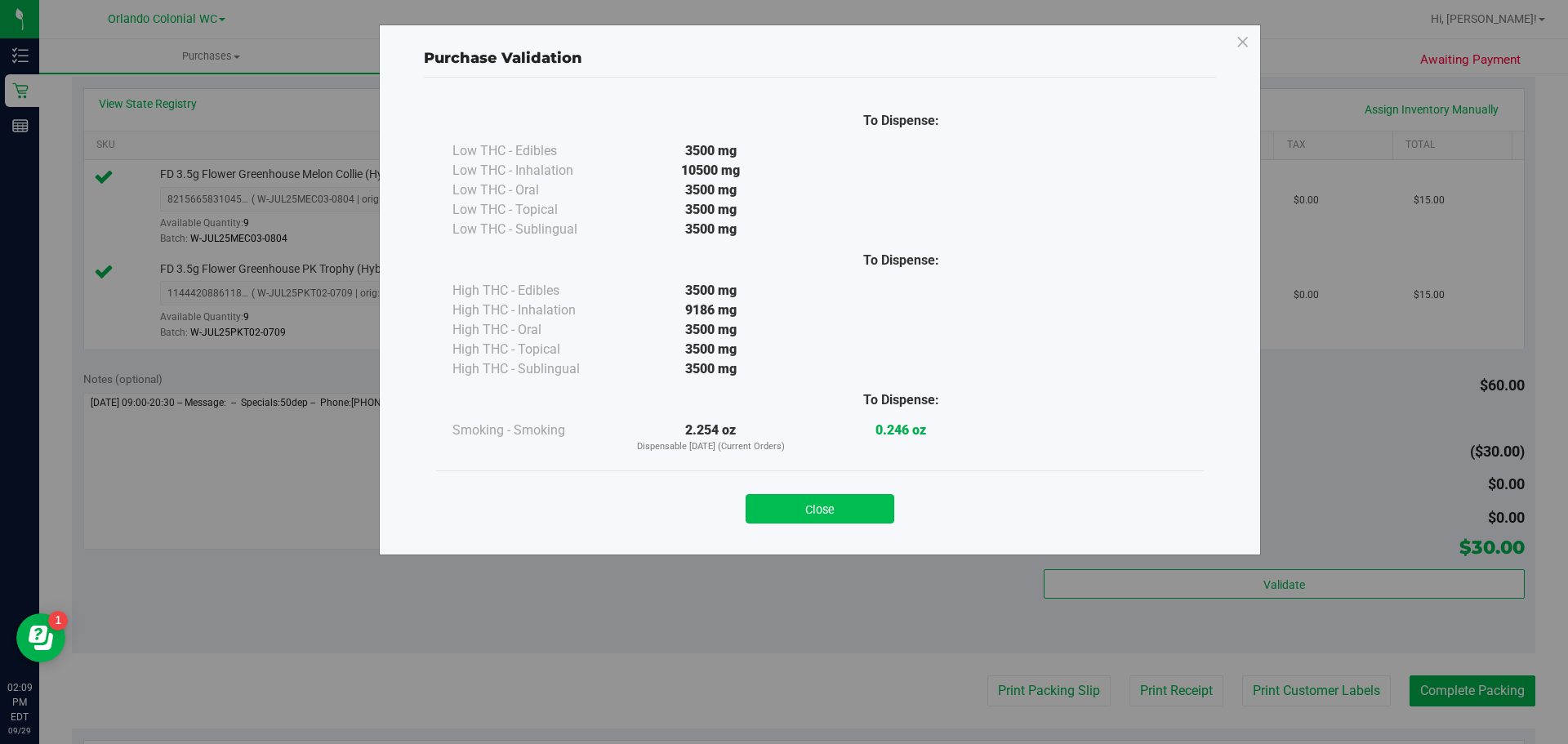
click at [799, 509] on button "Close" at bounding box center [820, 509] width 149 height 30
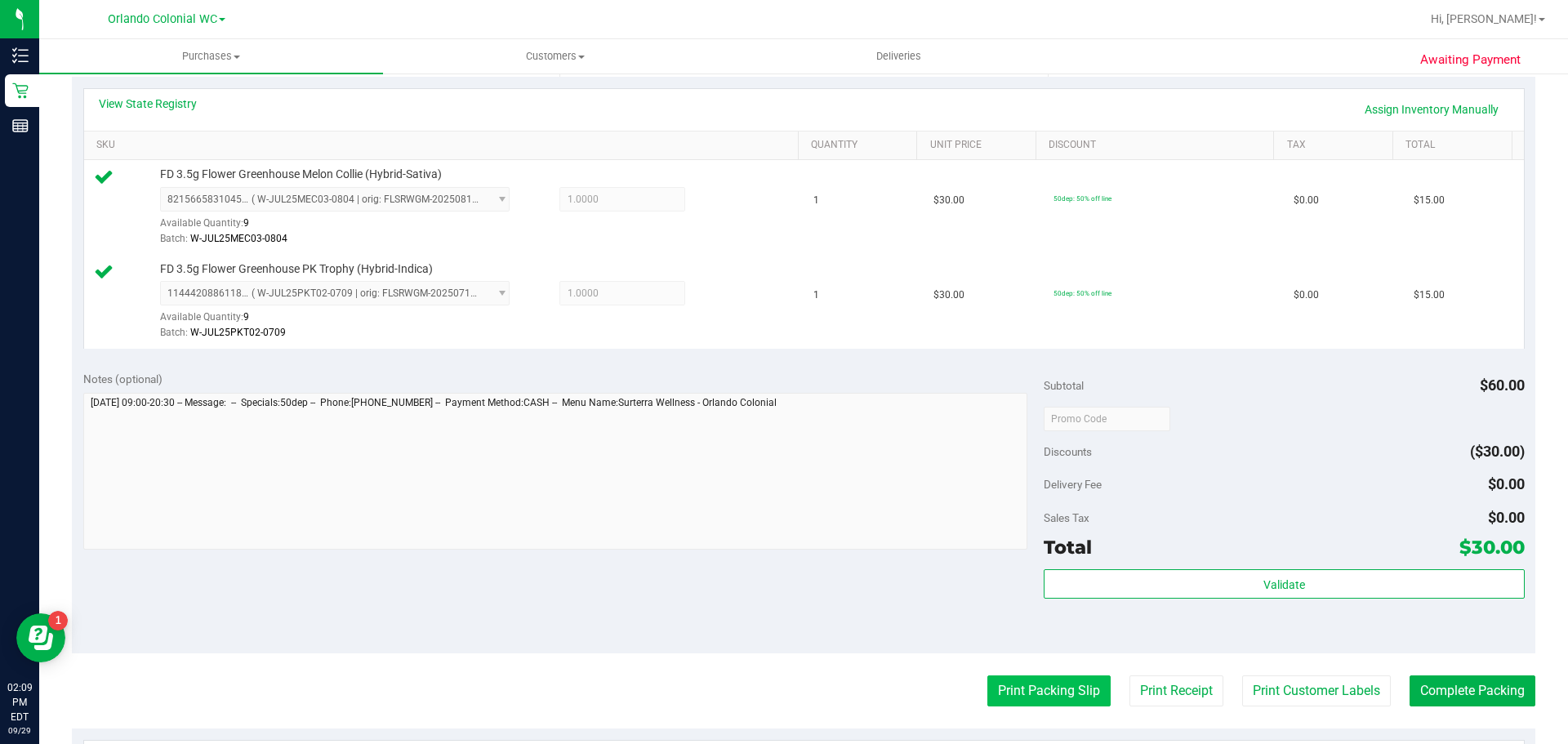
click at [1033, 681] on button "Print Packing Slip" at bounding box center [1049, 691] width 123 height 31
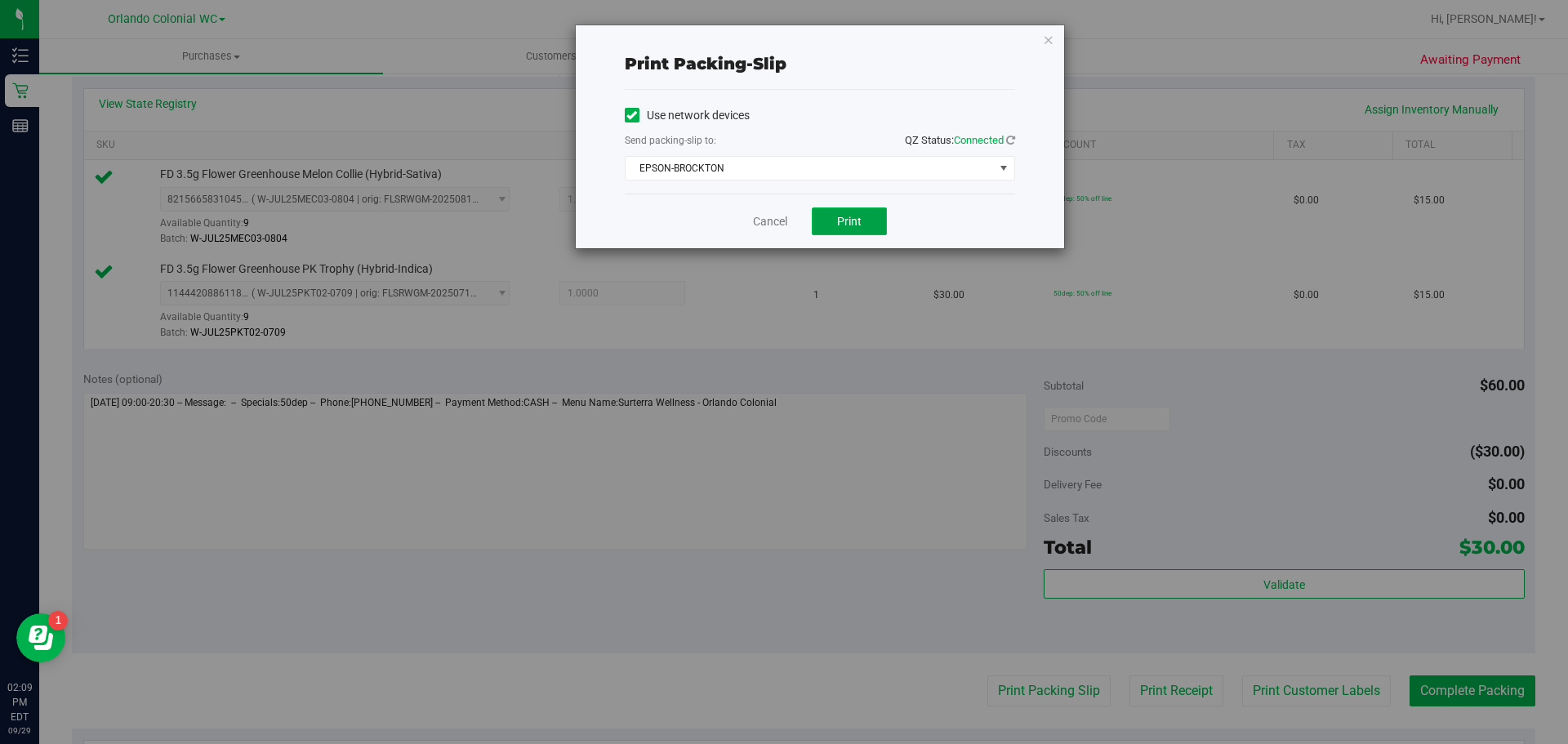
click at [836, 218] on button "Print" at bounding box center [849, 221] width 75 height 28
click at [1049, 38] on icon "button" at bounding box center [1049, 40] width 12 height 20
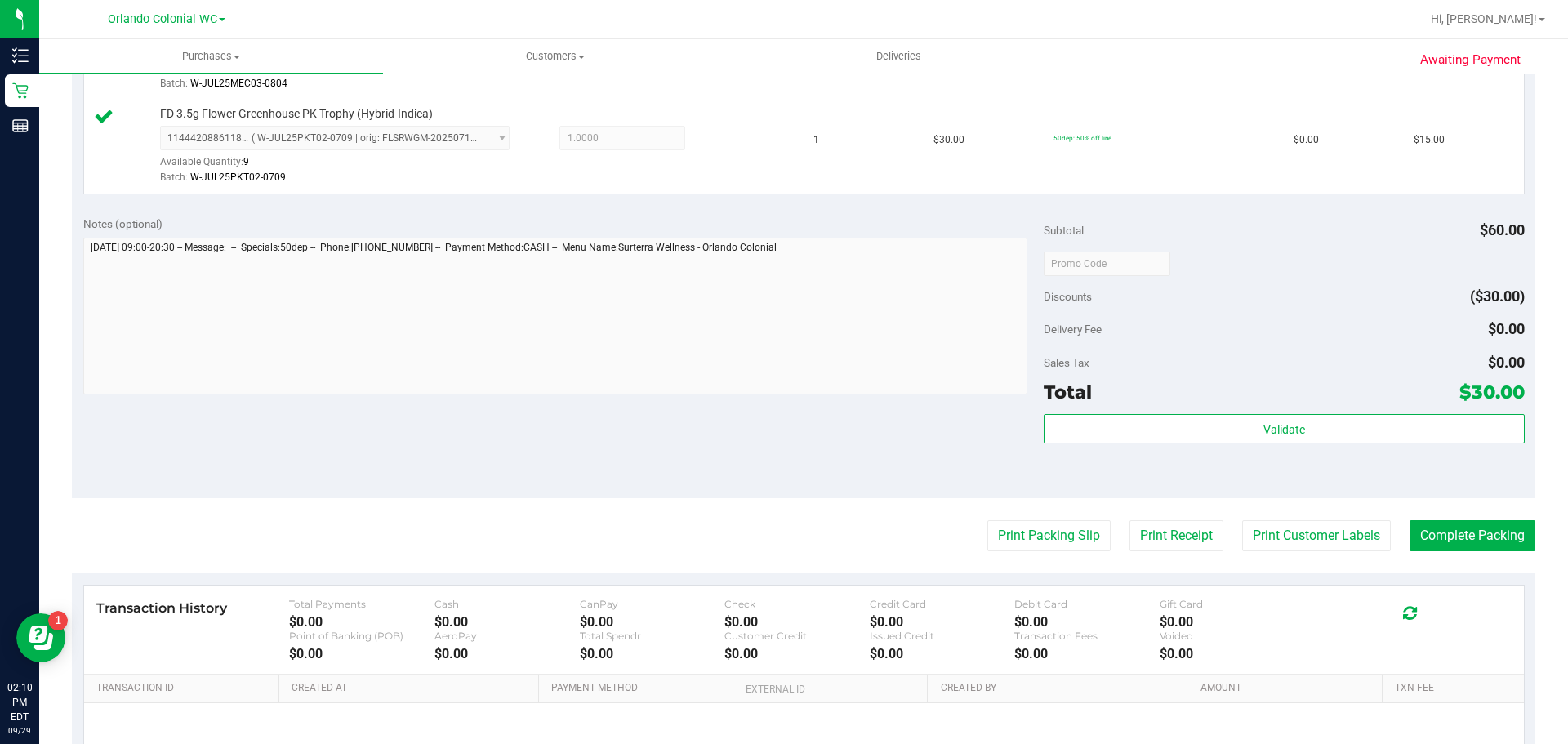
scroll to position [686, 0]
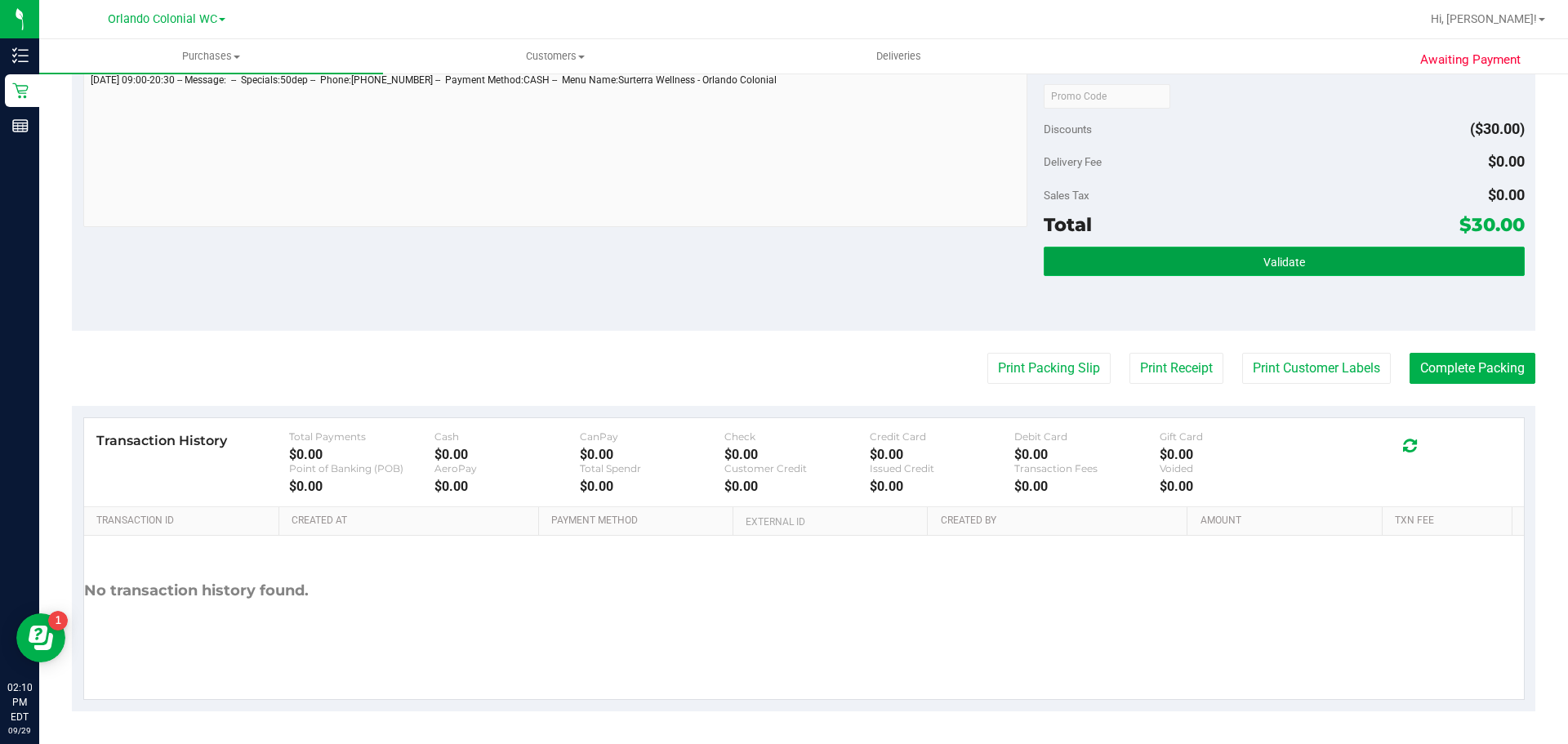
click at [1352, 263] on button "Validate" at bounding box center [1284, 262] width 481 height 30
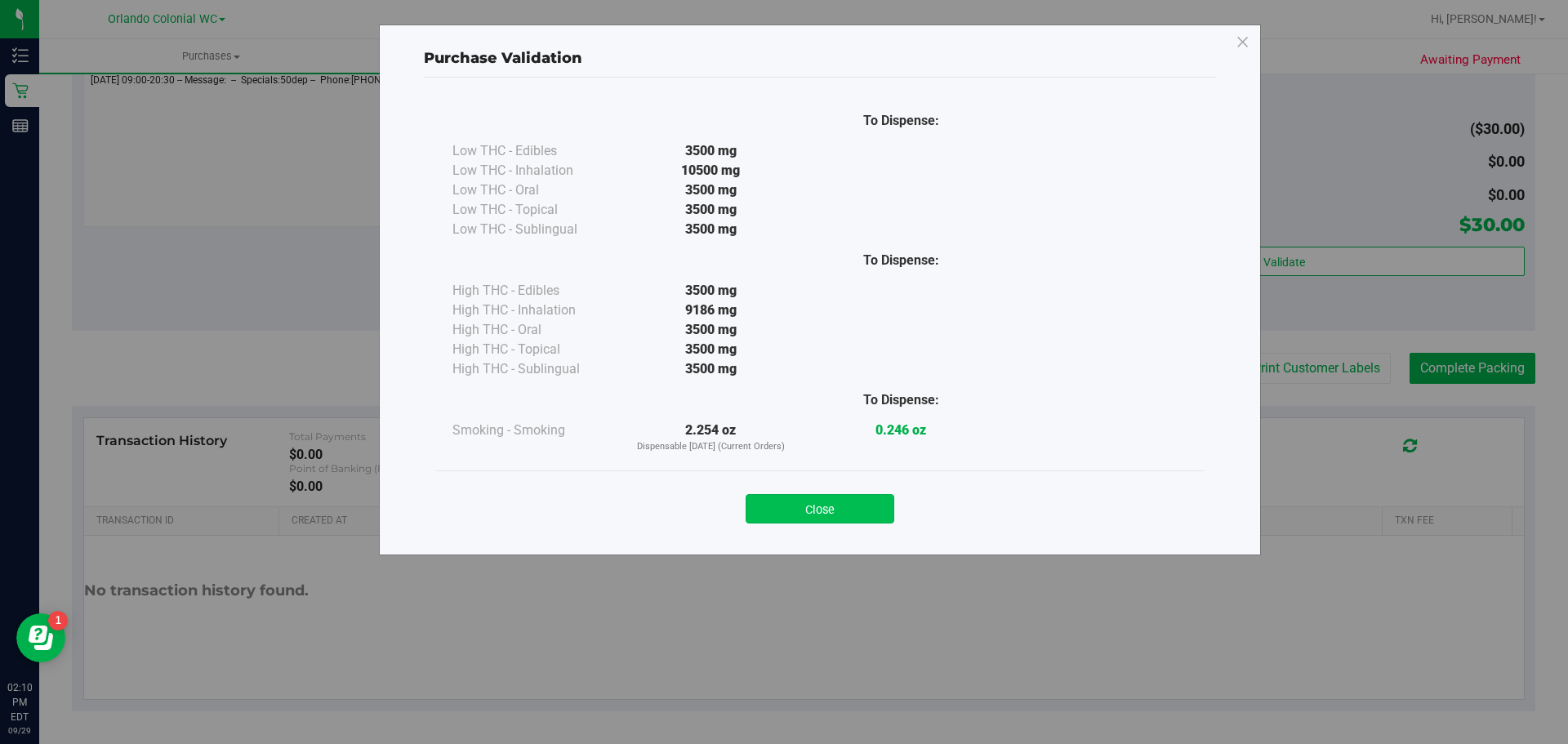
click at [819, 495] on button "Close" at bounding box center [820, 509] width 149 height 30
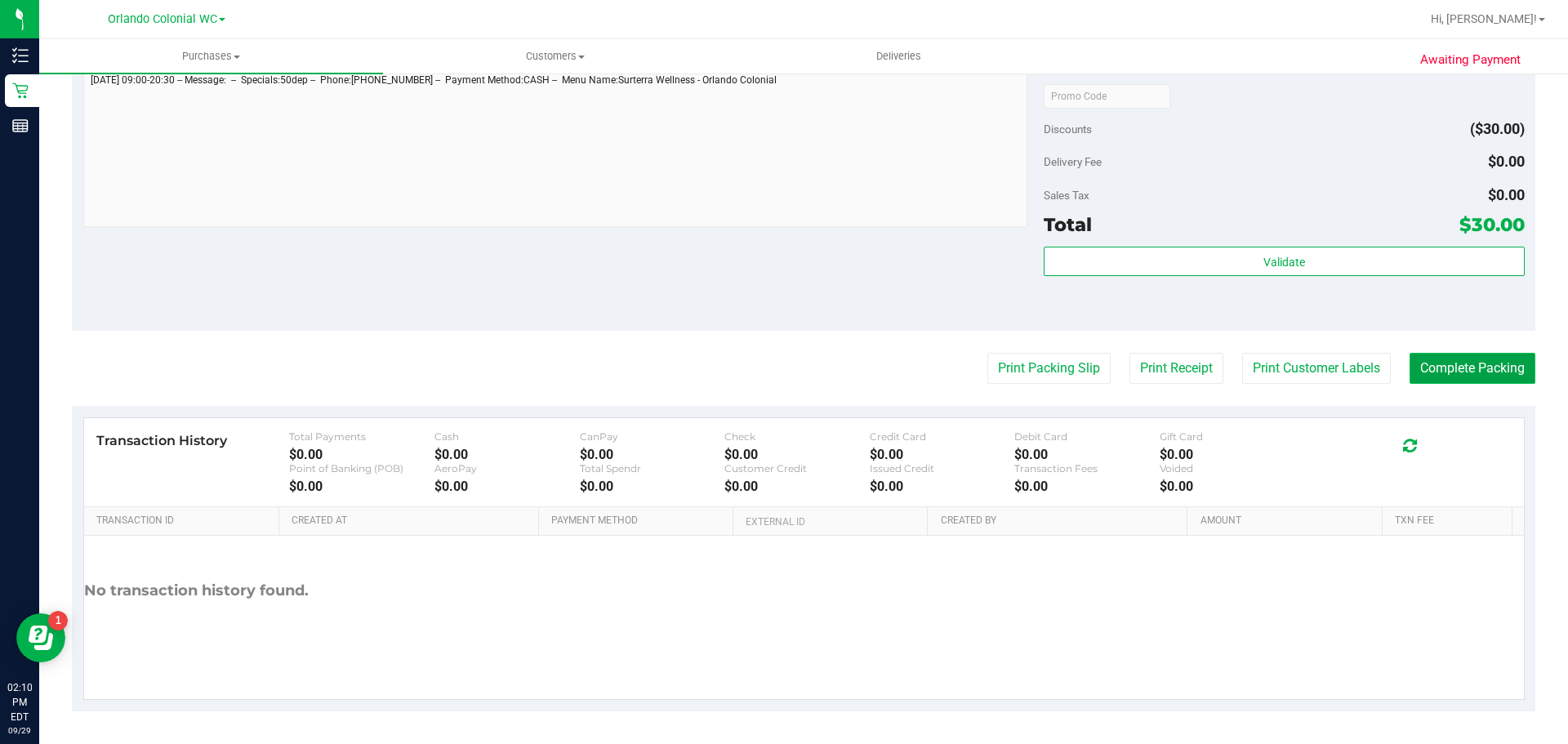
click at [1438, 368] on button "Complete Packing" at bounding box center [1472, 368] width 126 height 31
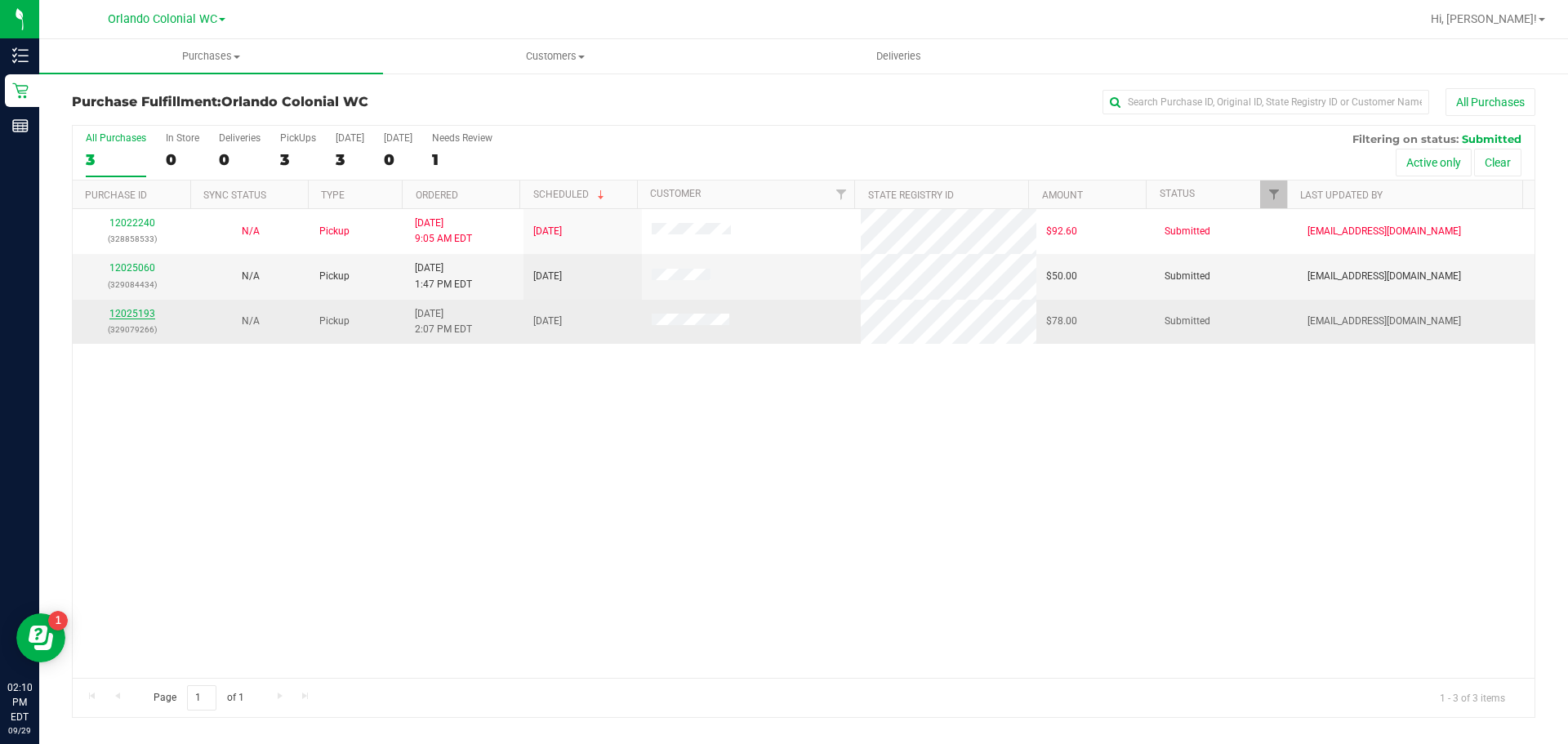
click at [114, 315] on link "12025193" at bounding box center [132, 314] width 45 height 12
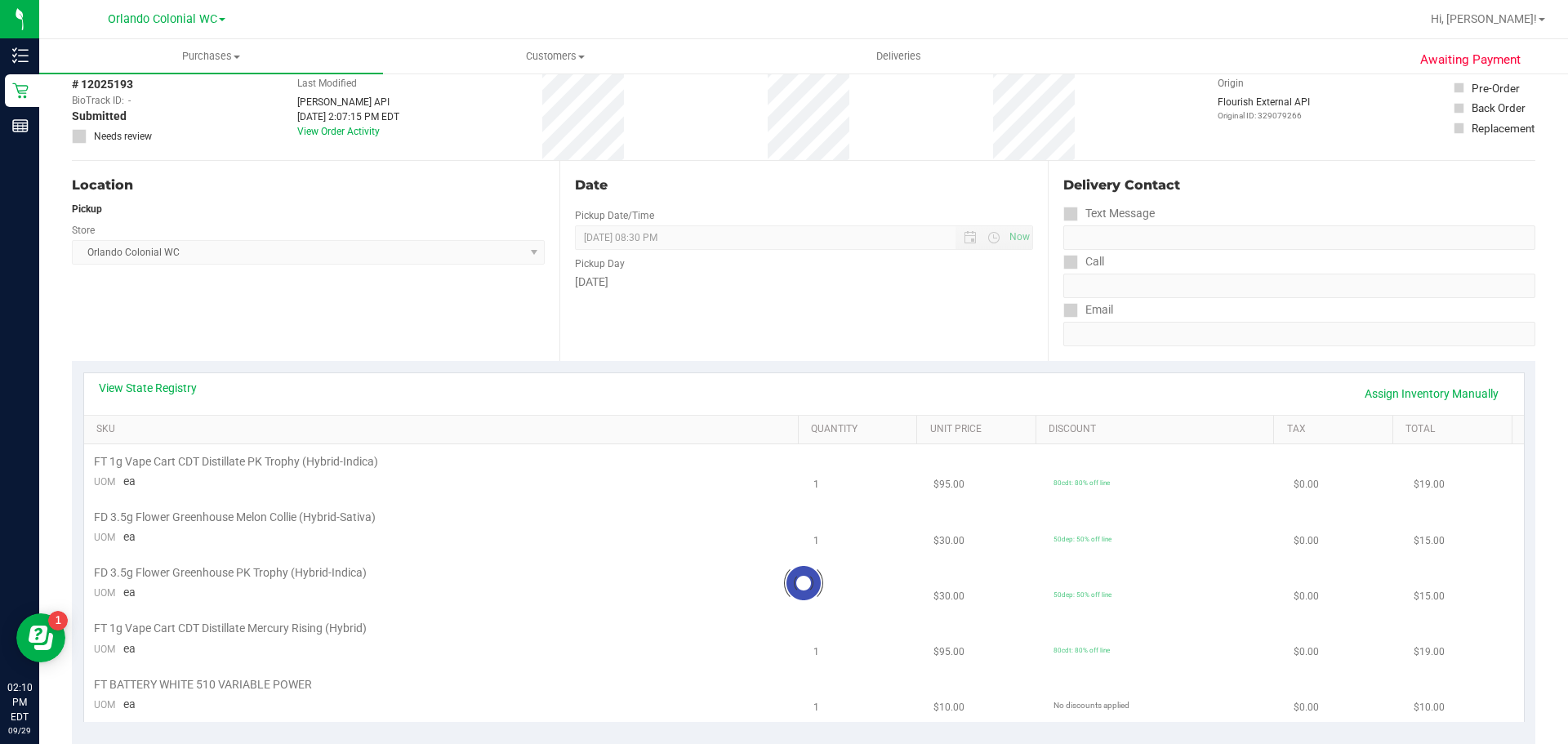
scroll to position [245, 0]
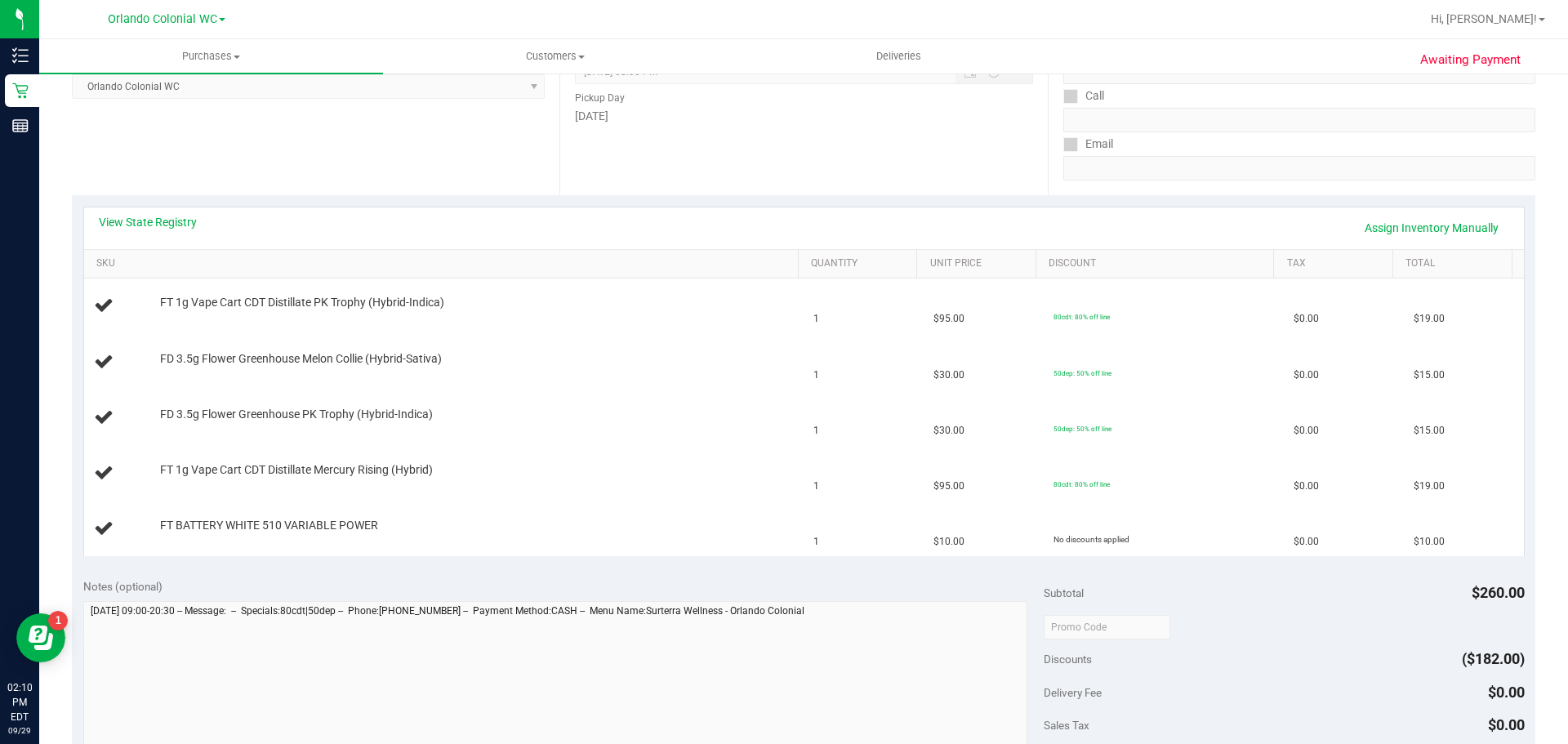
click at [165, 232] on div "View State Registry Assign Inventory Manually" at bounding box center [804, 228] width 1410 height 28
click at [170, 225] on link "View State Registry" at bounding box center [148, 222] width 98 height 17
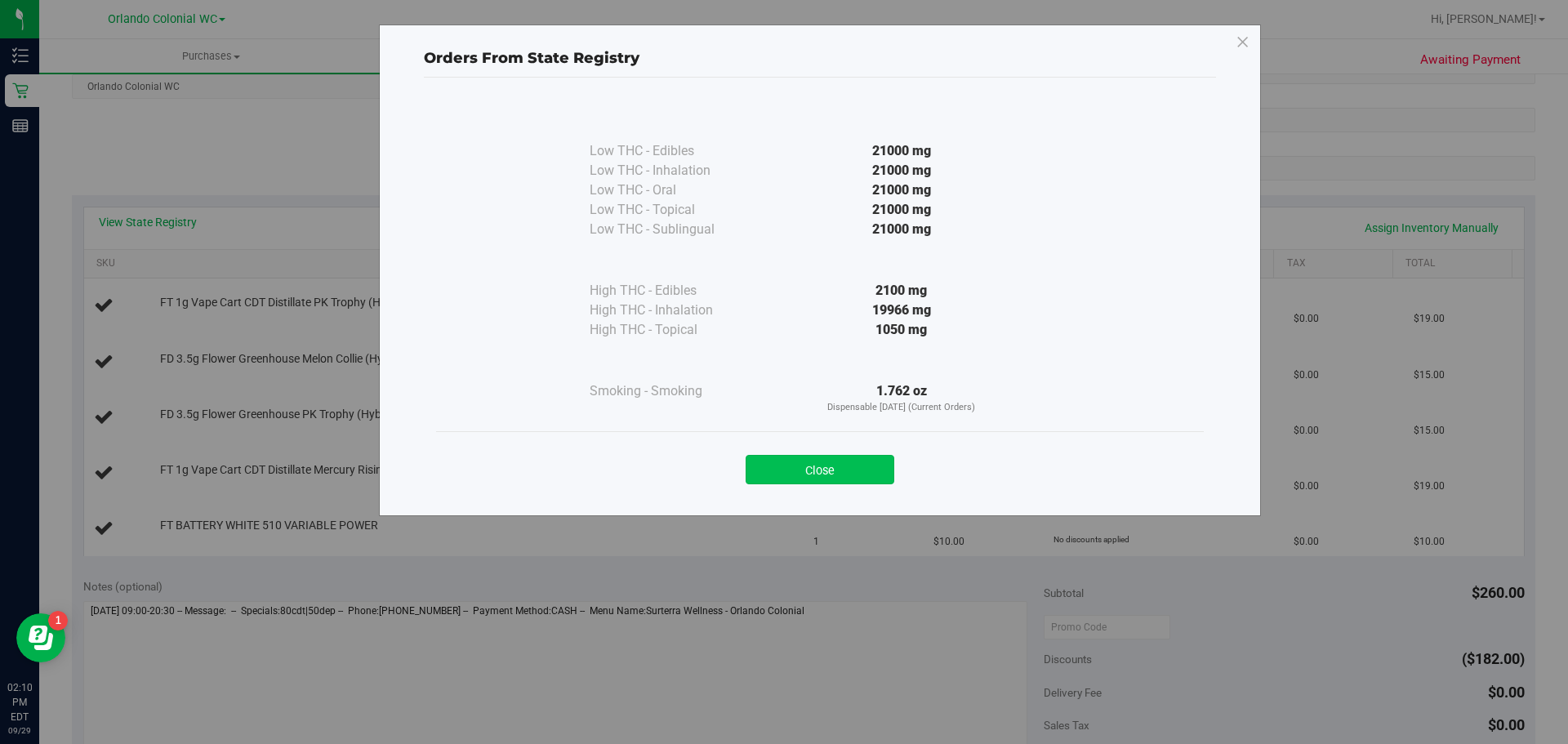
click at [856, 476] on button "Close" at bounding box center [820, 470] width 149 height 30
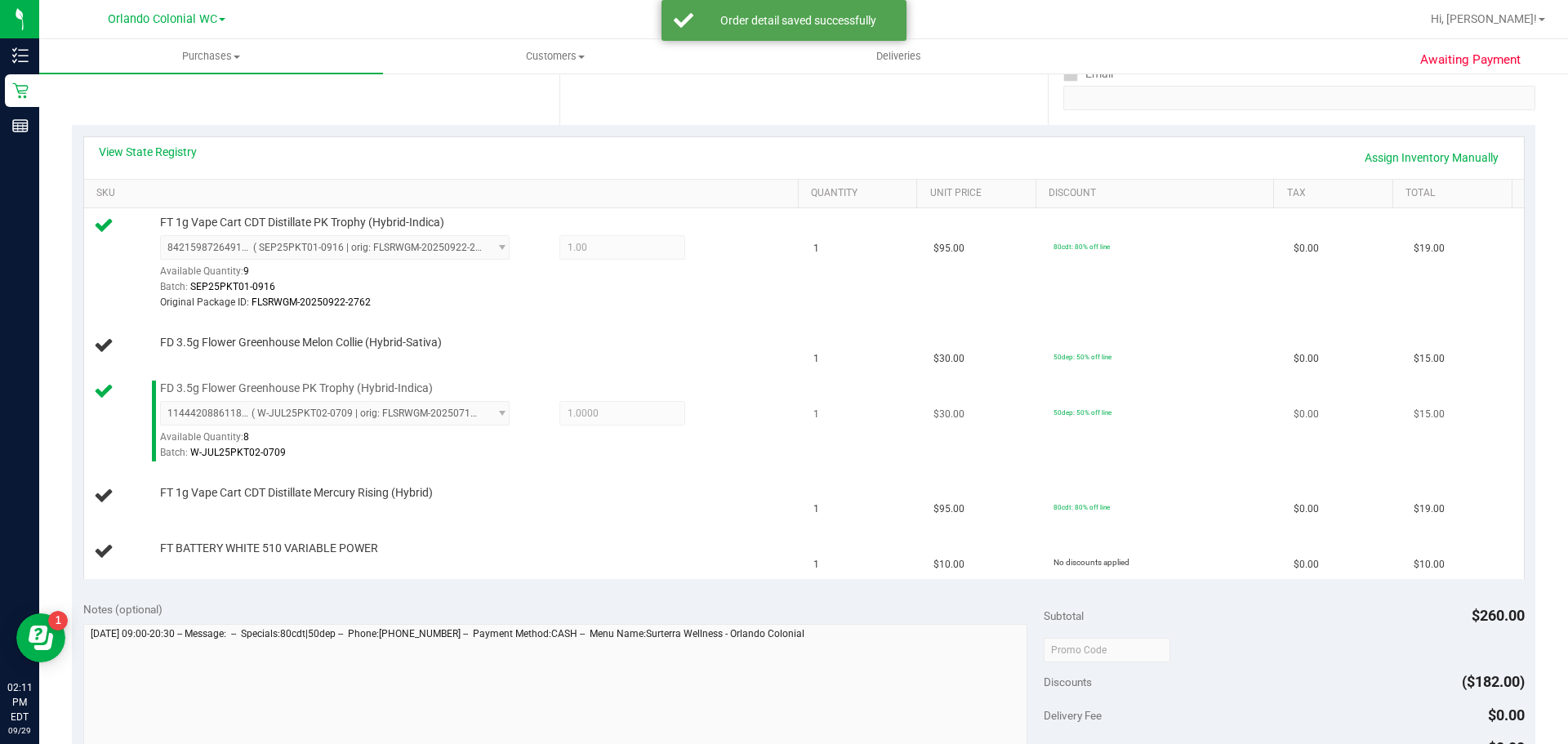
scroll to position [327, 0]
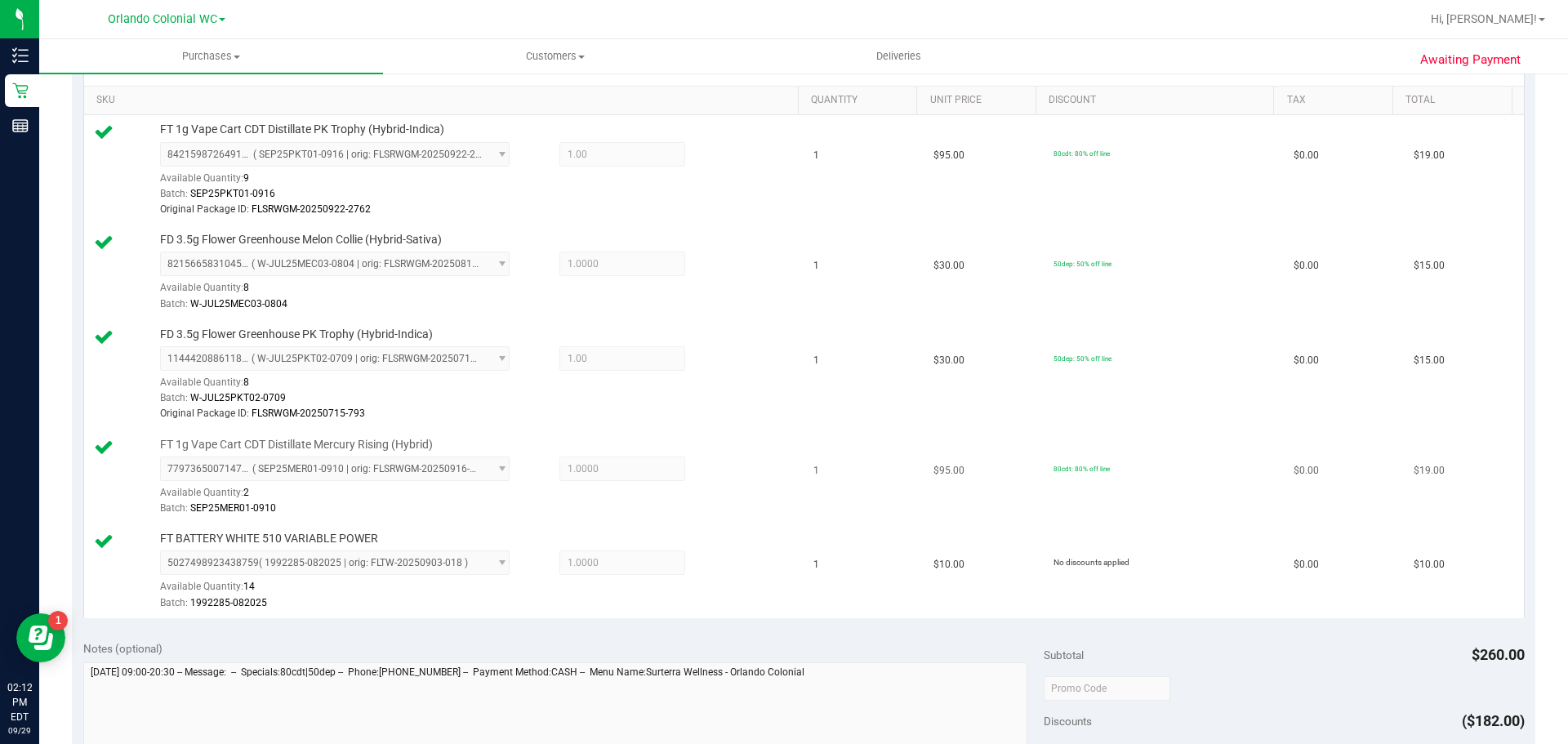
scroll to position [653, 0]
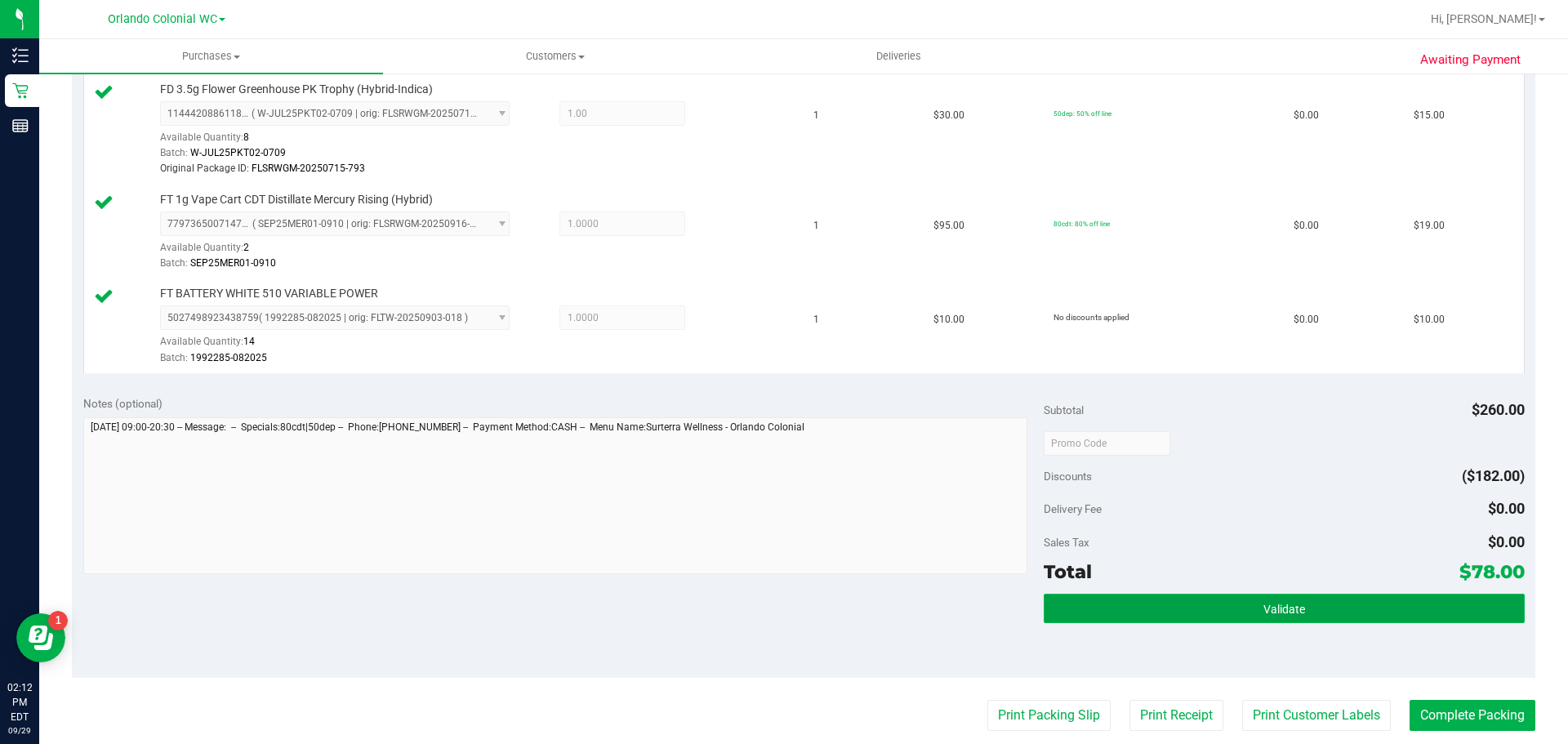
click at [1149, 596] on button "Validate" at bounding box center [1284, 609] width 481 height 30
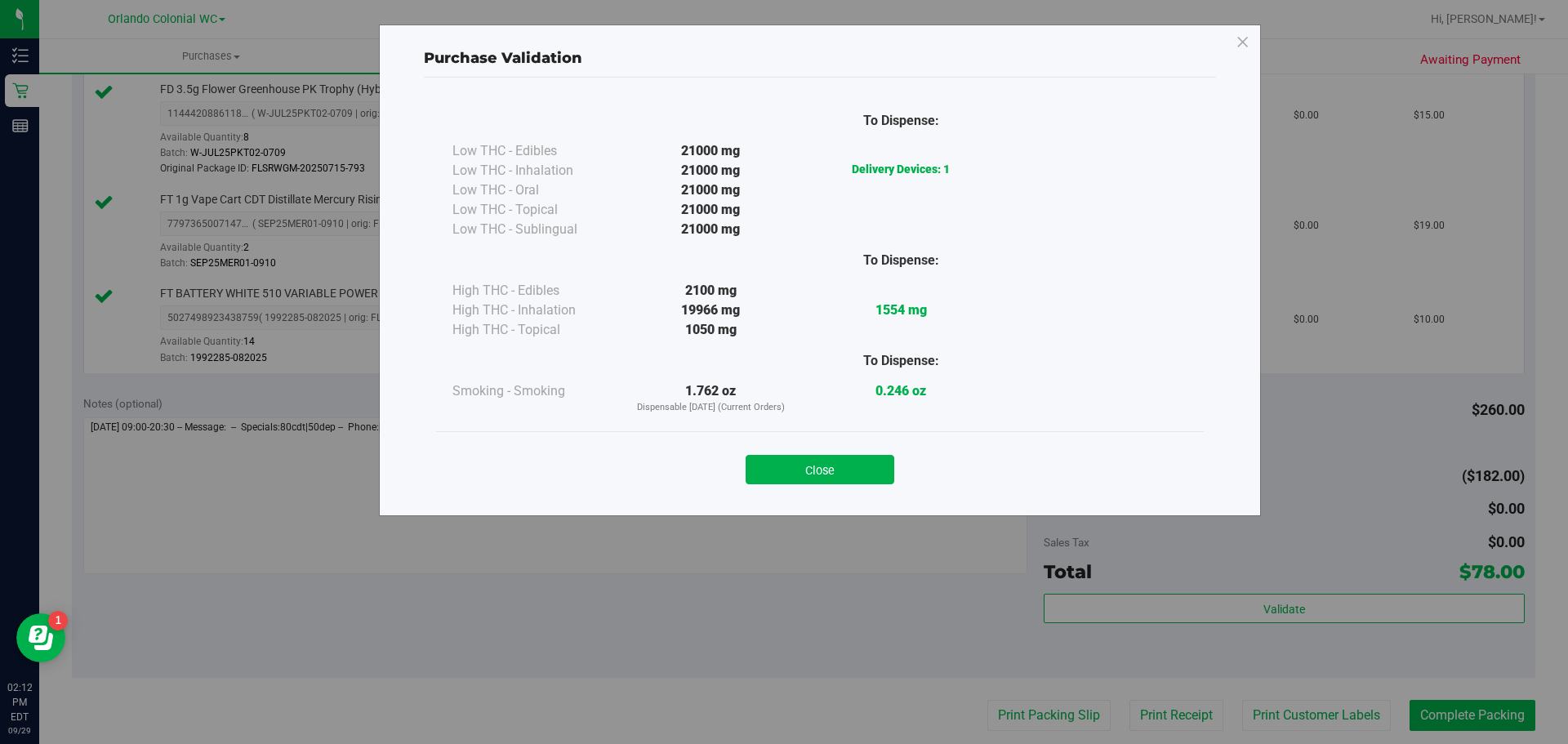
click at [887, 471] on button "Close" at bounding box center [820, 470] width 149 height 30
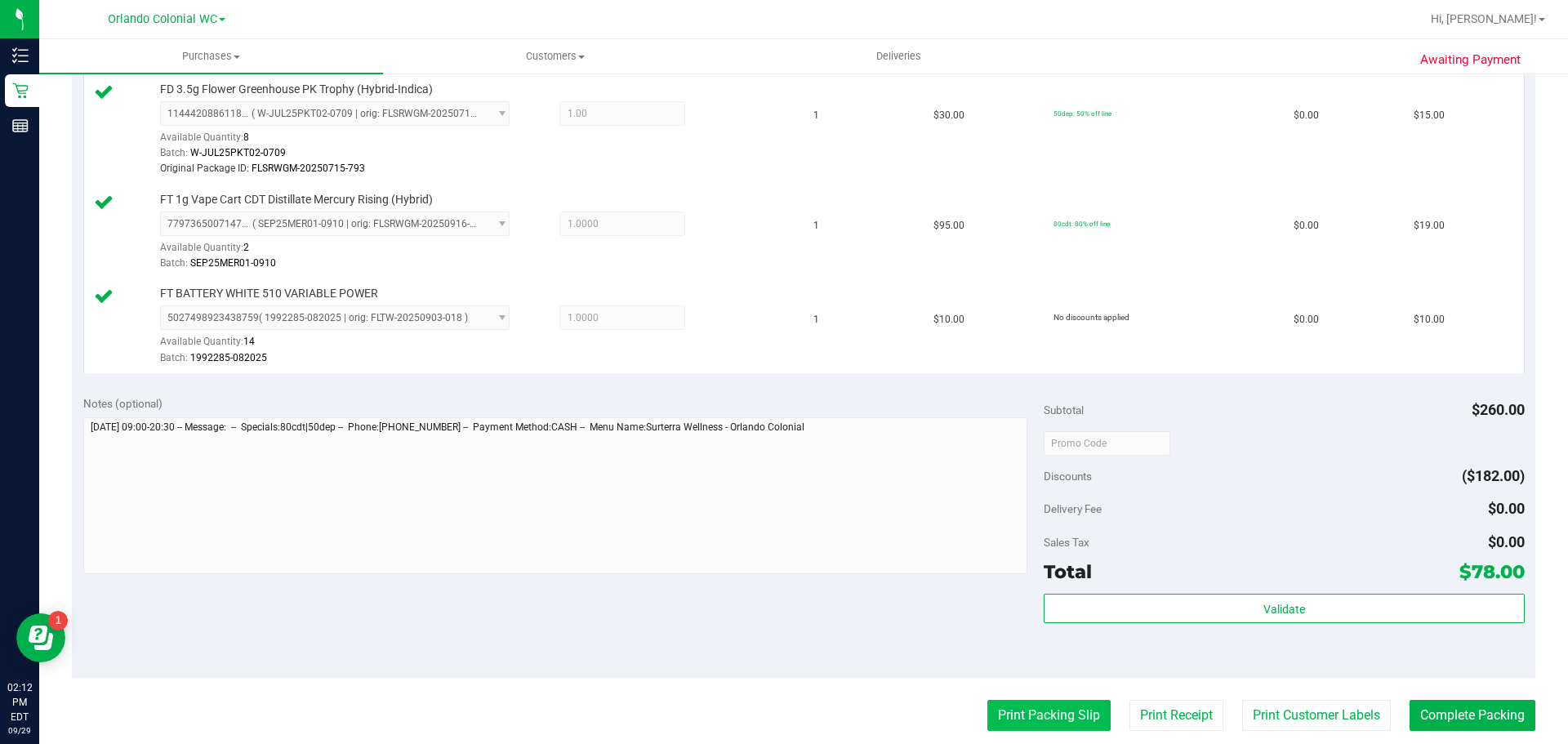
click at [1028, 725] on button "Print Packing Slip" at bounding box center [1049, 716] width 123 height 31
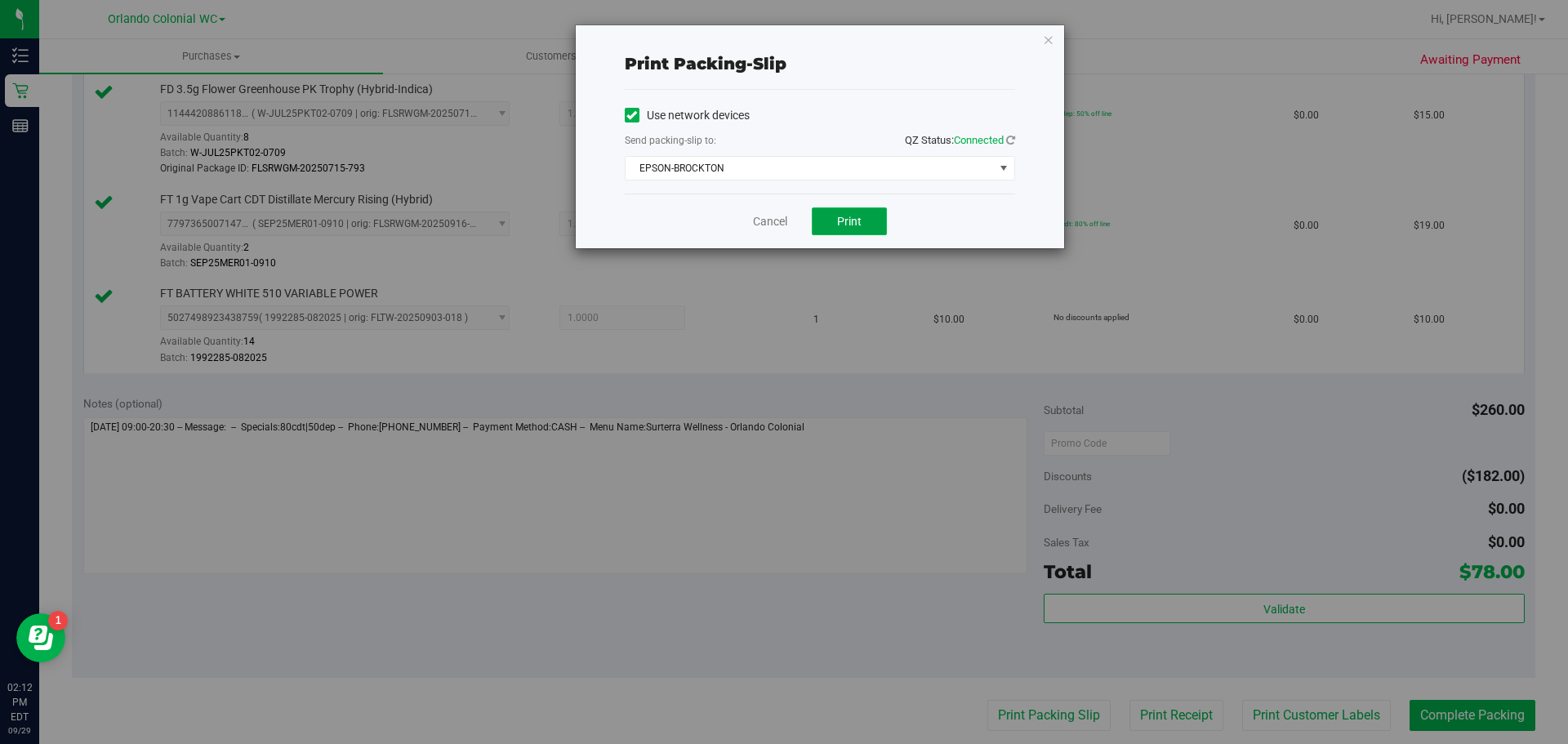
click at [850, 220] on span "Print" at bounding box center [850, 221] width 25 height 13
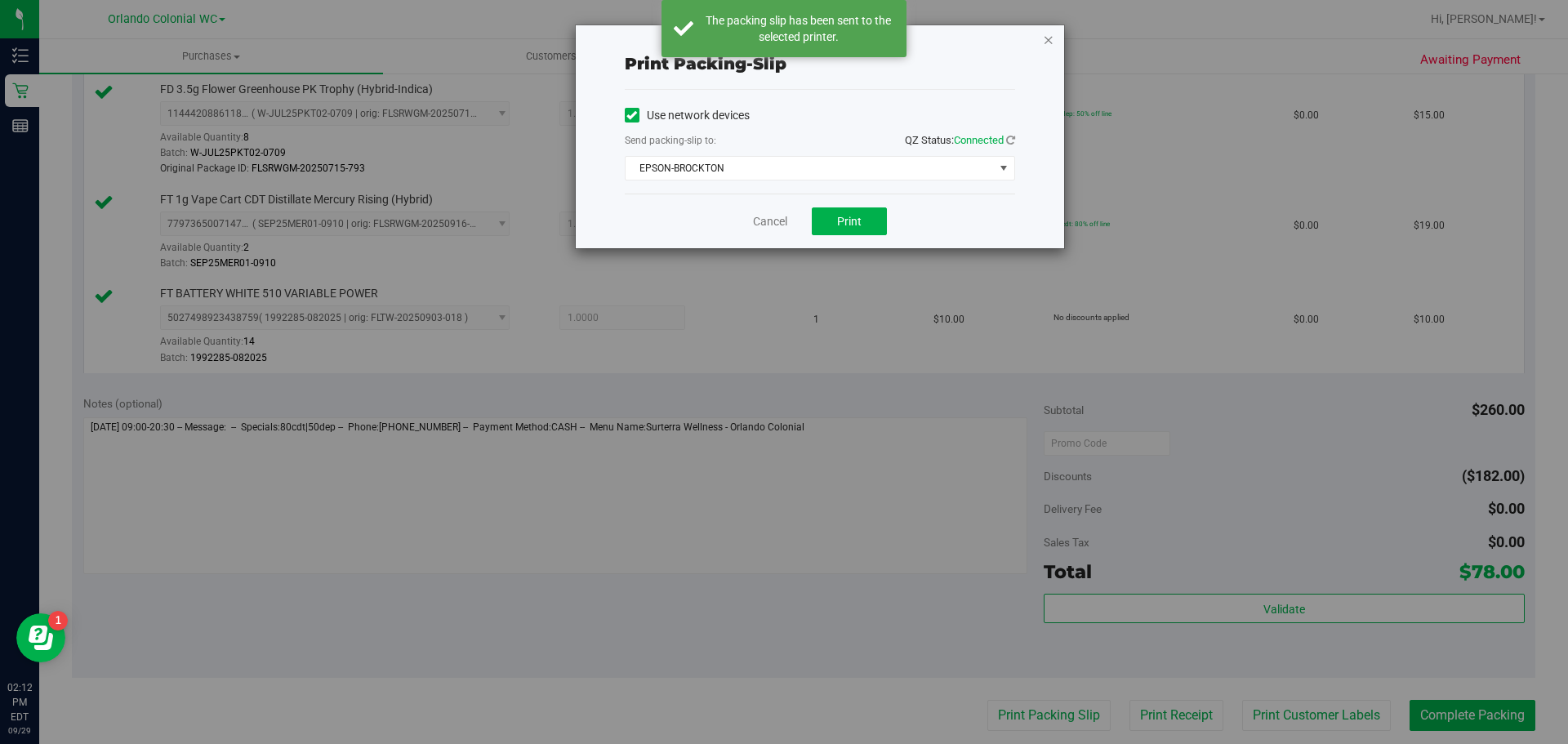
click at [1050, 46] on icon "button" at bounding box center [1049, 40] width 12 height 20
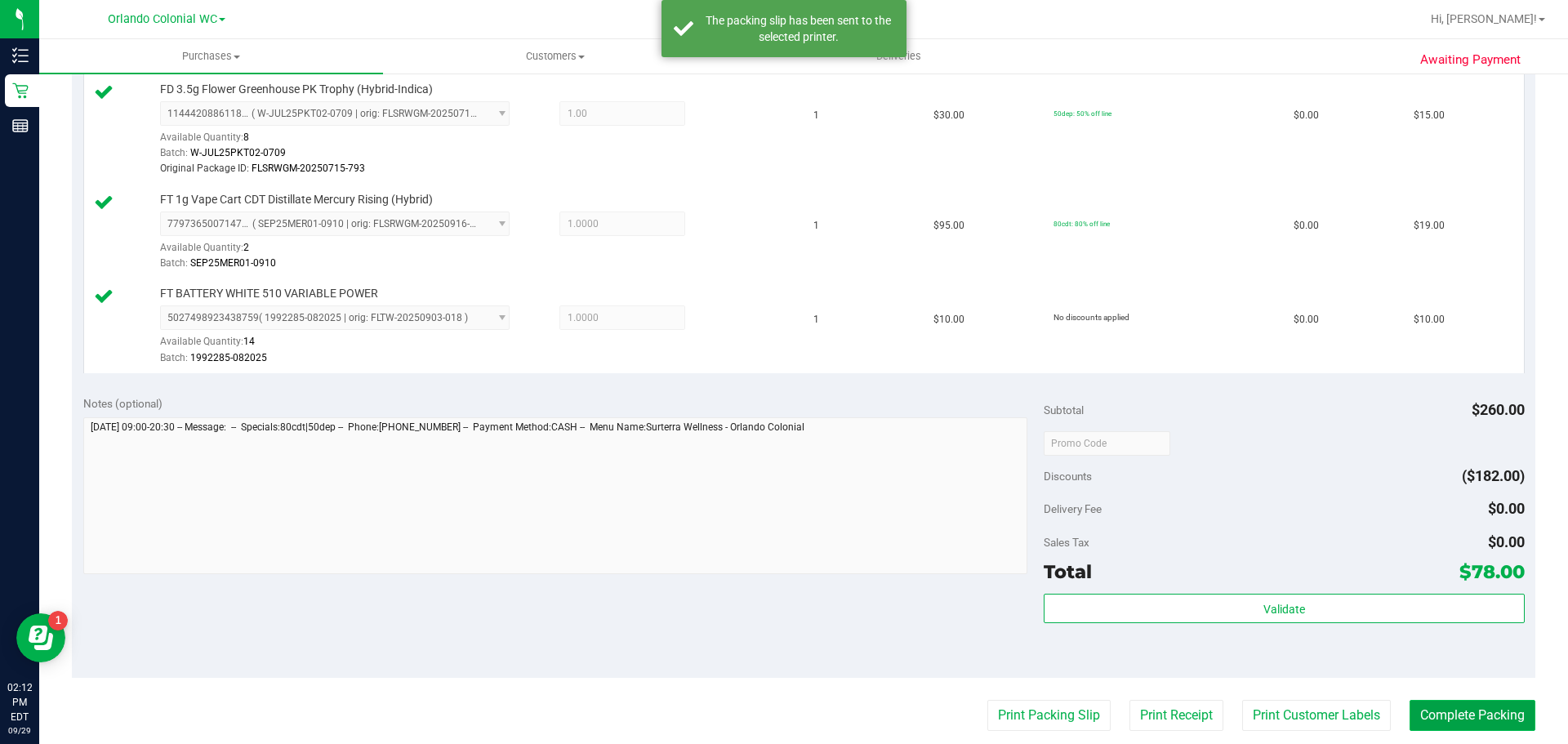
click at [1475, 708] on button "Complete Packing" at bounding box center [1472, 716] width 126 height 31
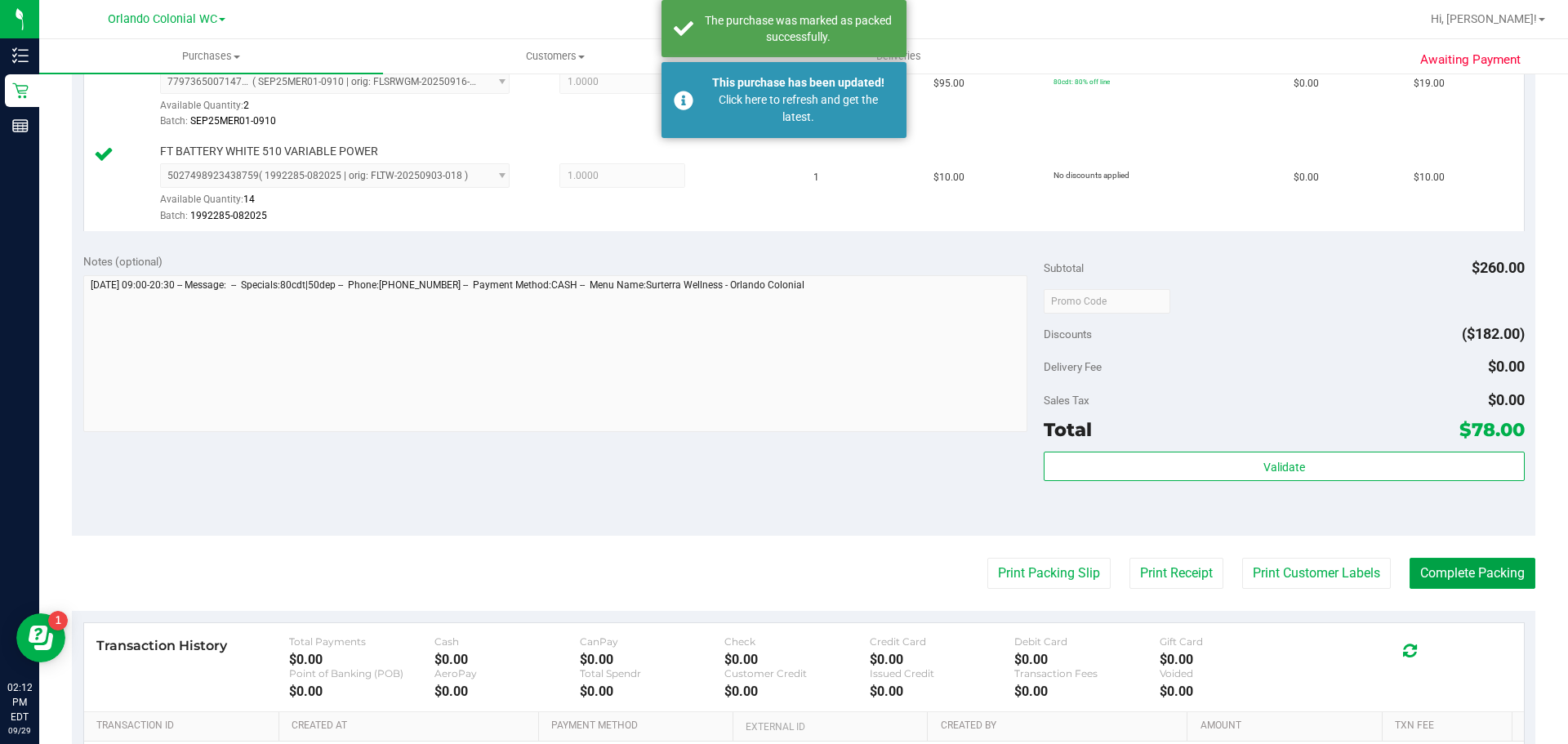
scroll to position [817, 0]
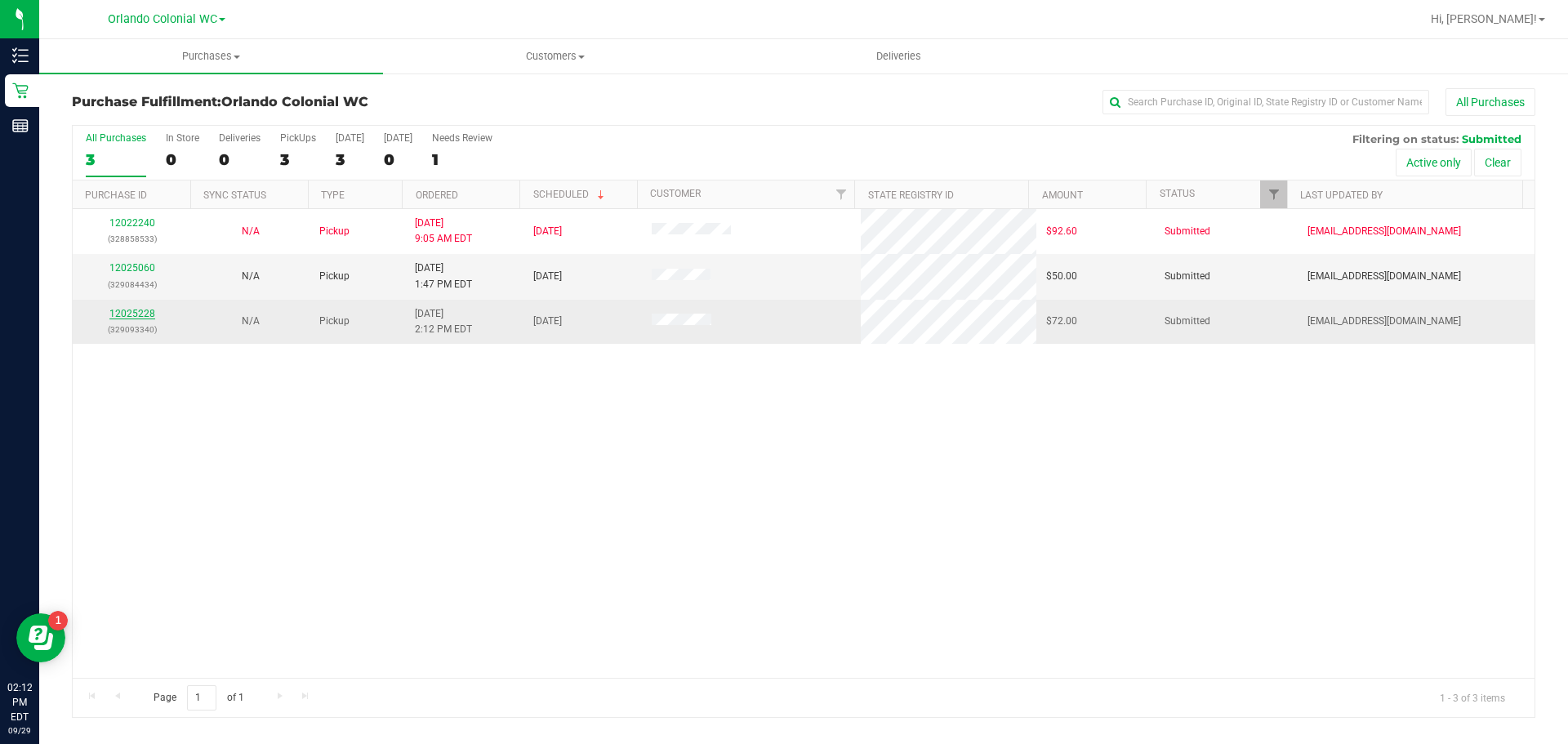
click at [135, 315] on link "12025228" at bounding box center [132, 314] width 45 height 12
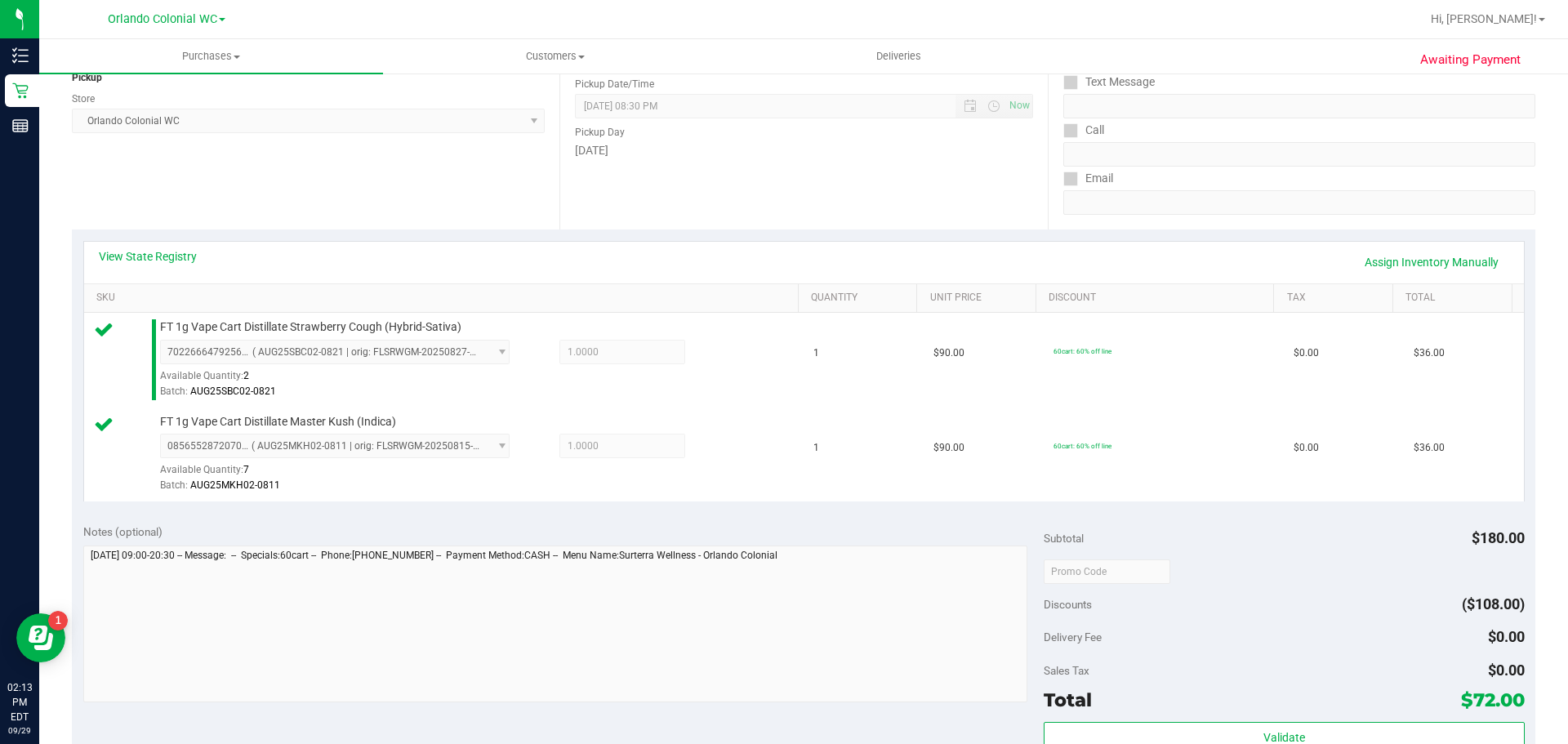
scroll to position [571, 0]
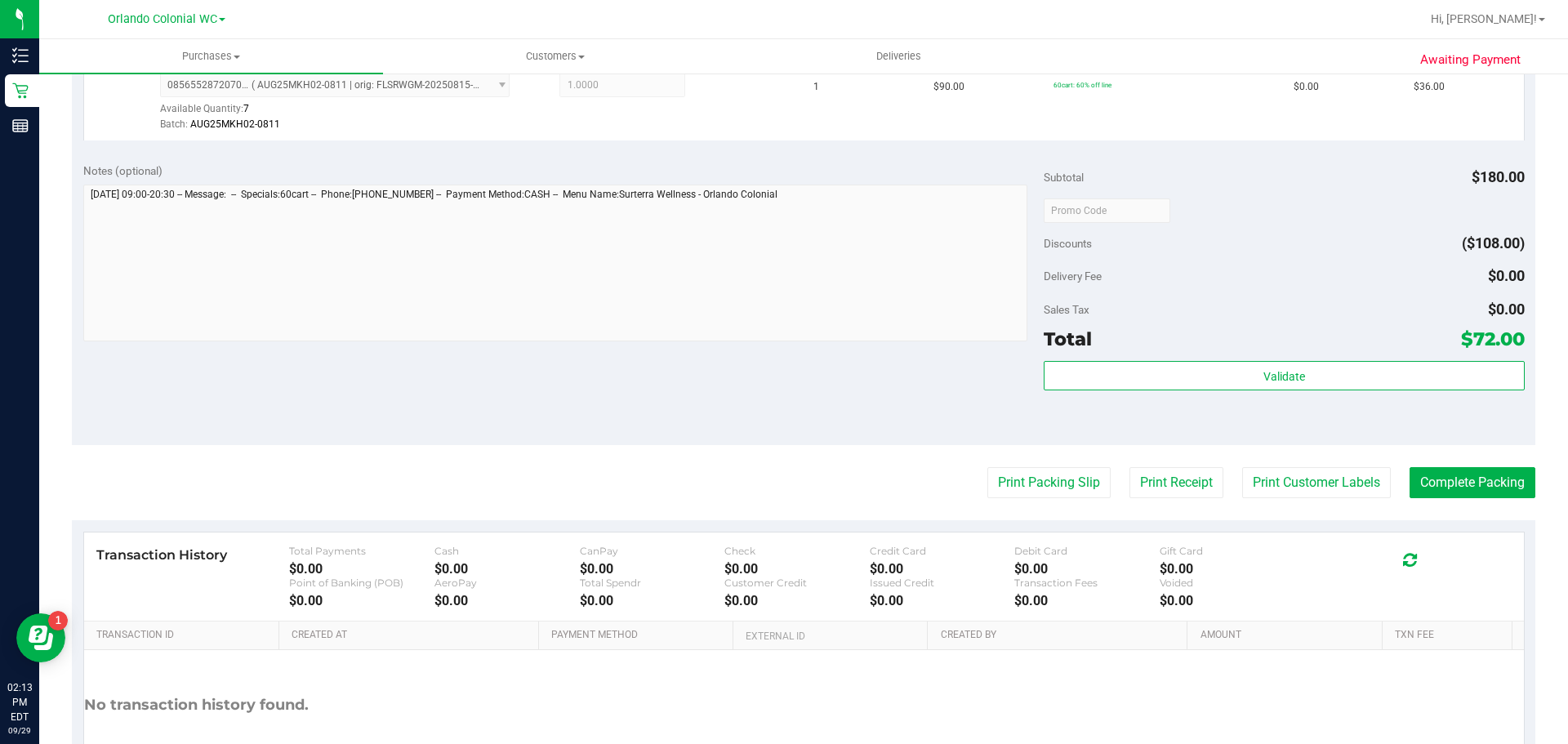
click at [1082, 359] on div "Subtotal $180.00 Discounts ($108.00) Delivery Fee $0.00 Sales Tax $0.00 Total $…" at bounding box center [1284, 298] width 481 height 272
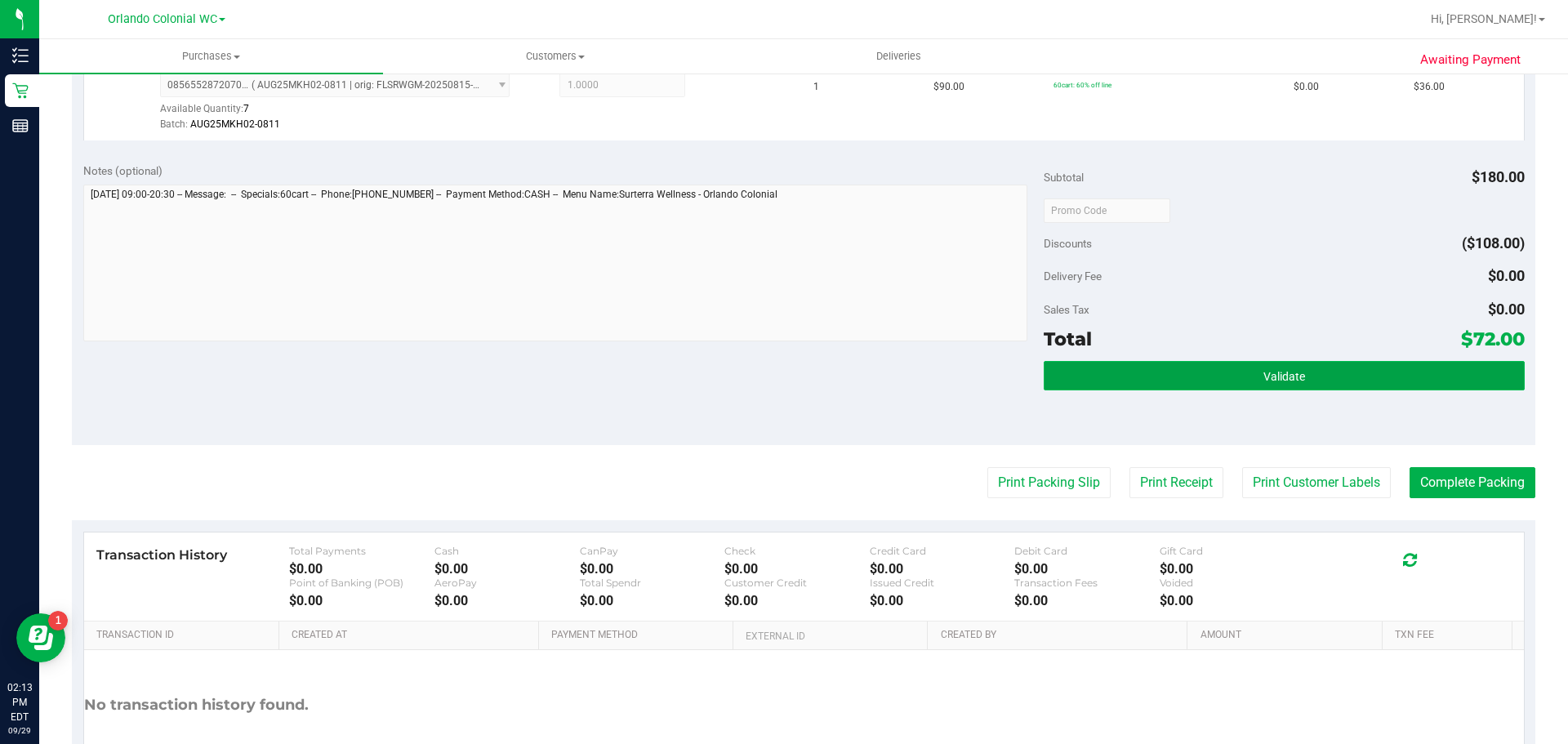
click at [1081, 370] on button "Validate" at bounding box center [1284, 376] width 481 height 30
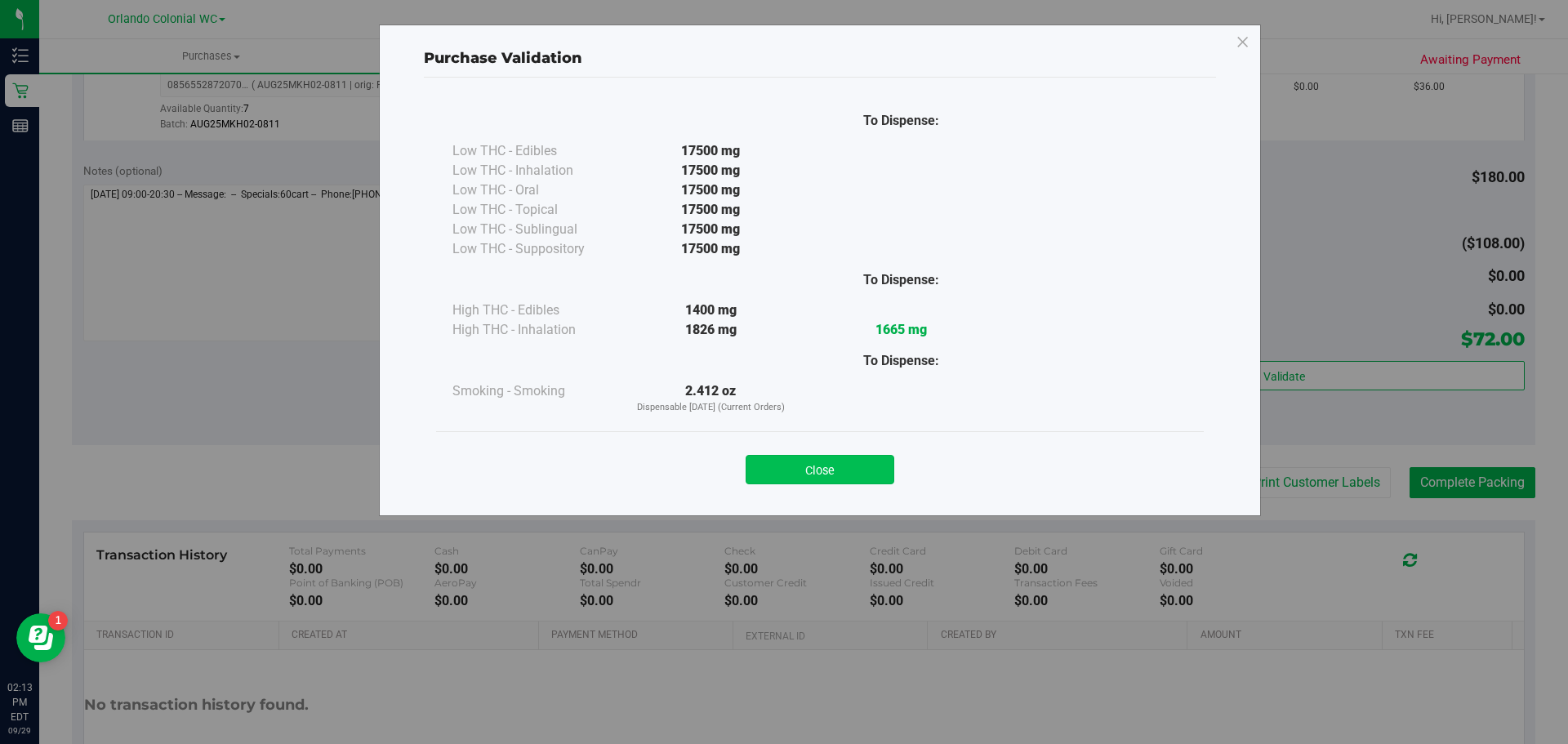
drag, startPoint x: 803, startPoint y: 457, endPoint x: 809, endPoint y: 464, distance: 9.2
click at [808, 463] on div "Close" at bounding box center [820, 464] width 743 height 40
drag, startPoint x: 818, startPoint y: 464, endPoint x: 1034, endPoint y: 476, distance: 216.3
click at [819, 464] on button "Close" at bounding box center [820, 470] width 149 height 30
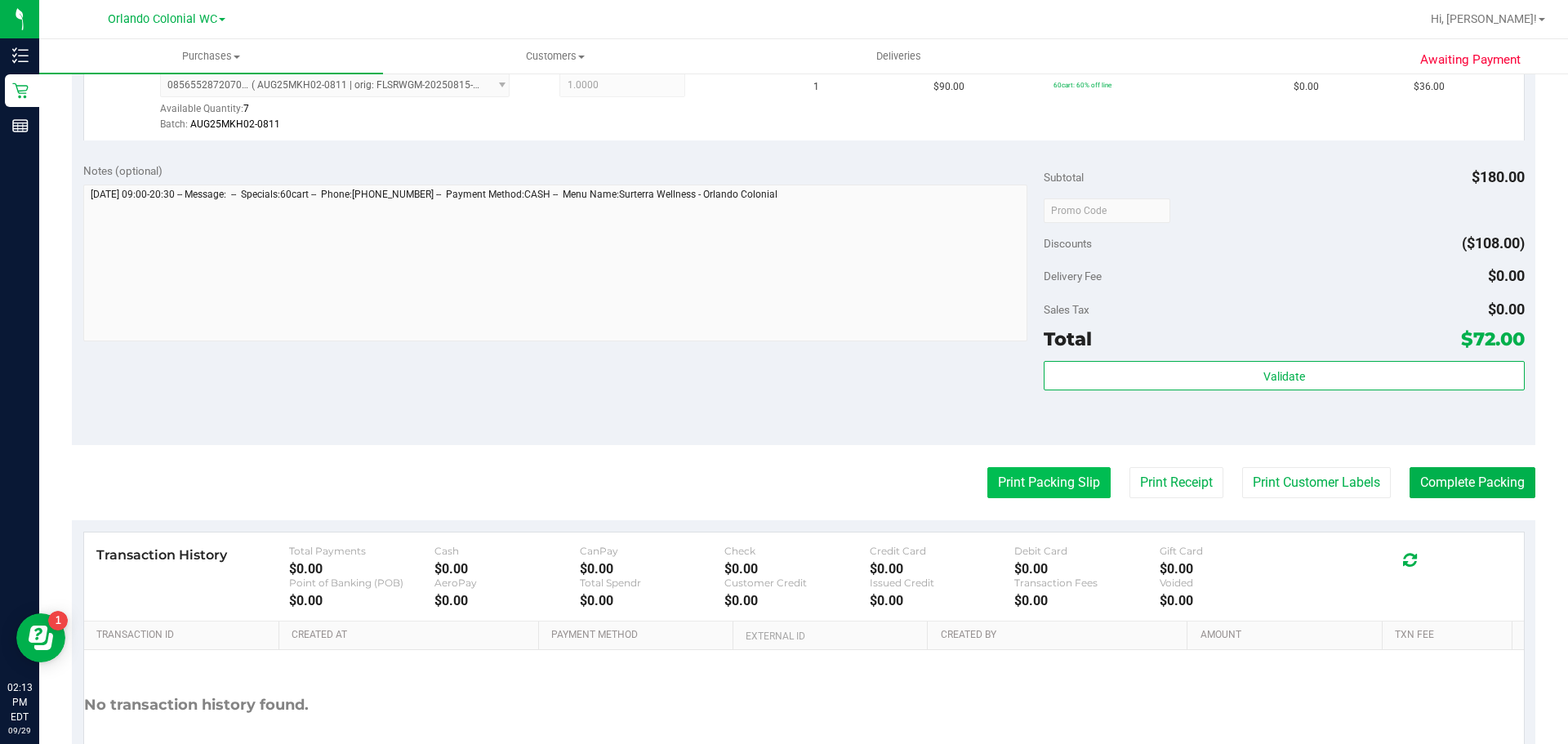
click at [1063, 478] on button "Print Packing Slip" at bounding box center [1049, 483] width 123 height 31
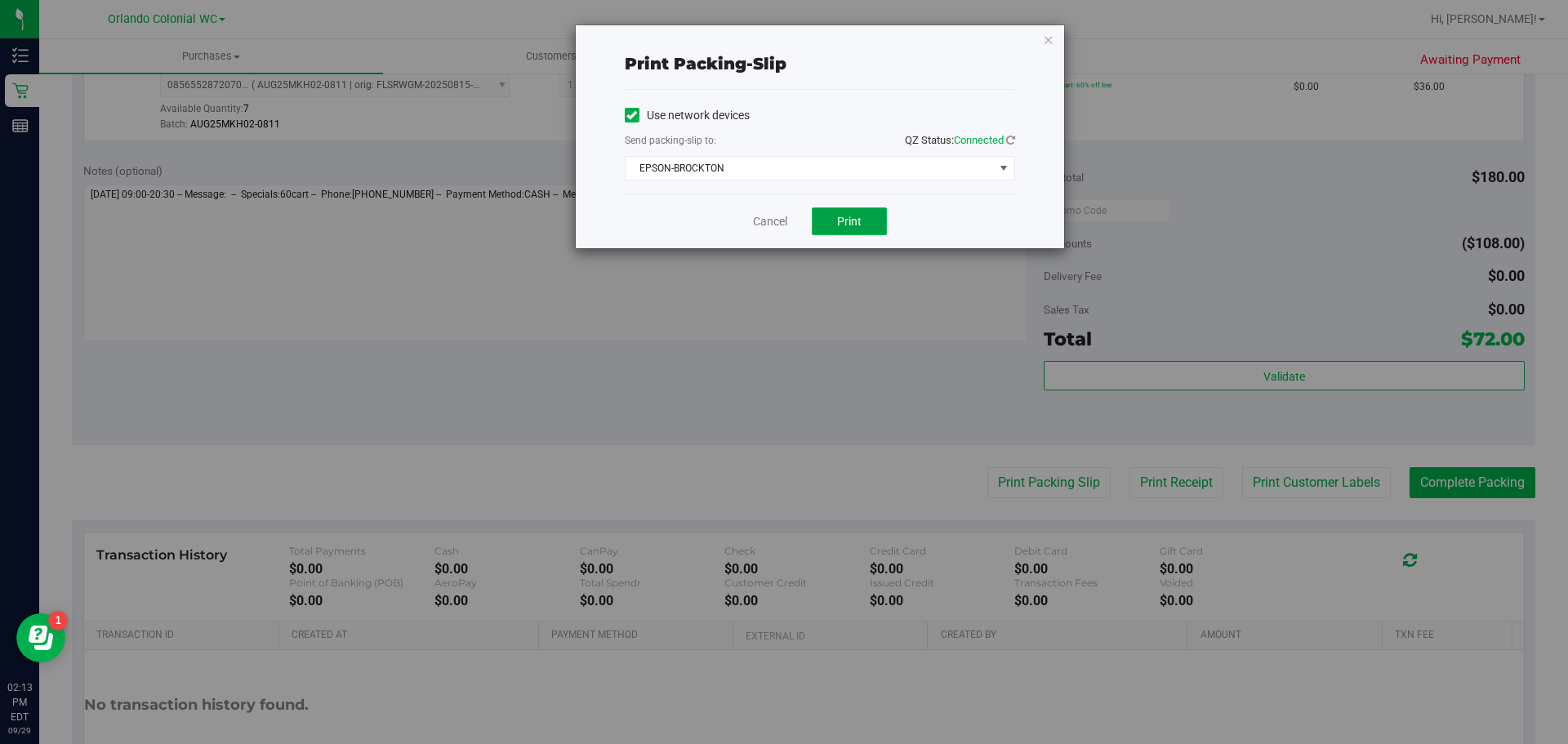
click at [841, 217] on span "Print" at bounding box center [850, 221] width 25 height 13
click at [1044, 34] on icon "button" at bounding box center [1049, 40] width 12 height 20
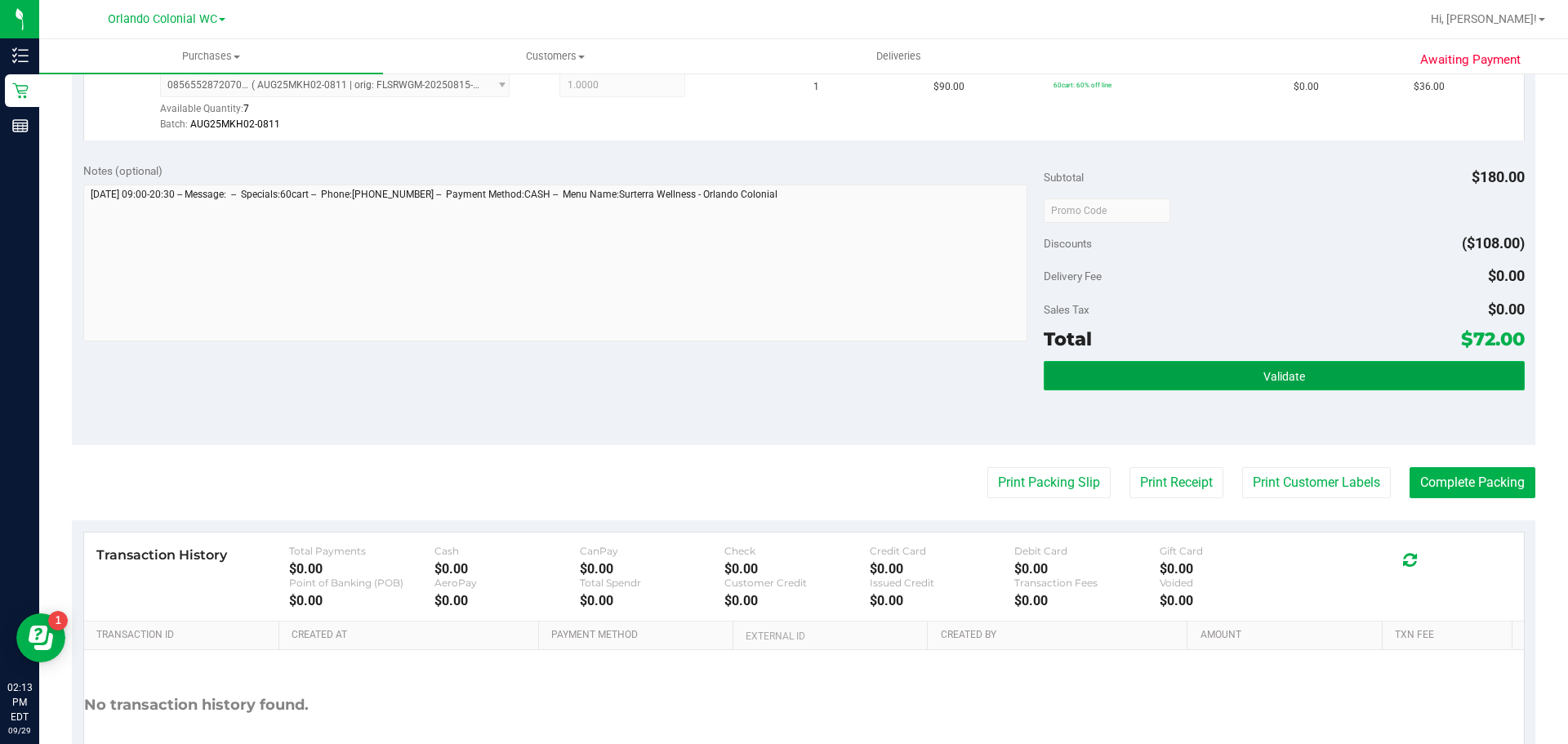
click at [1311, 379] on button "Validate" at bounding box center [1284, 376] width 481 height 30
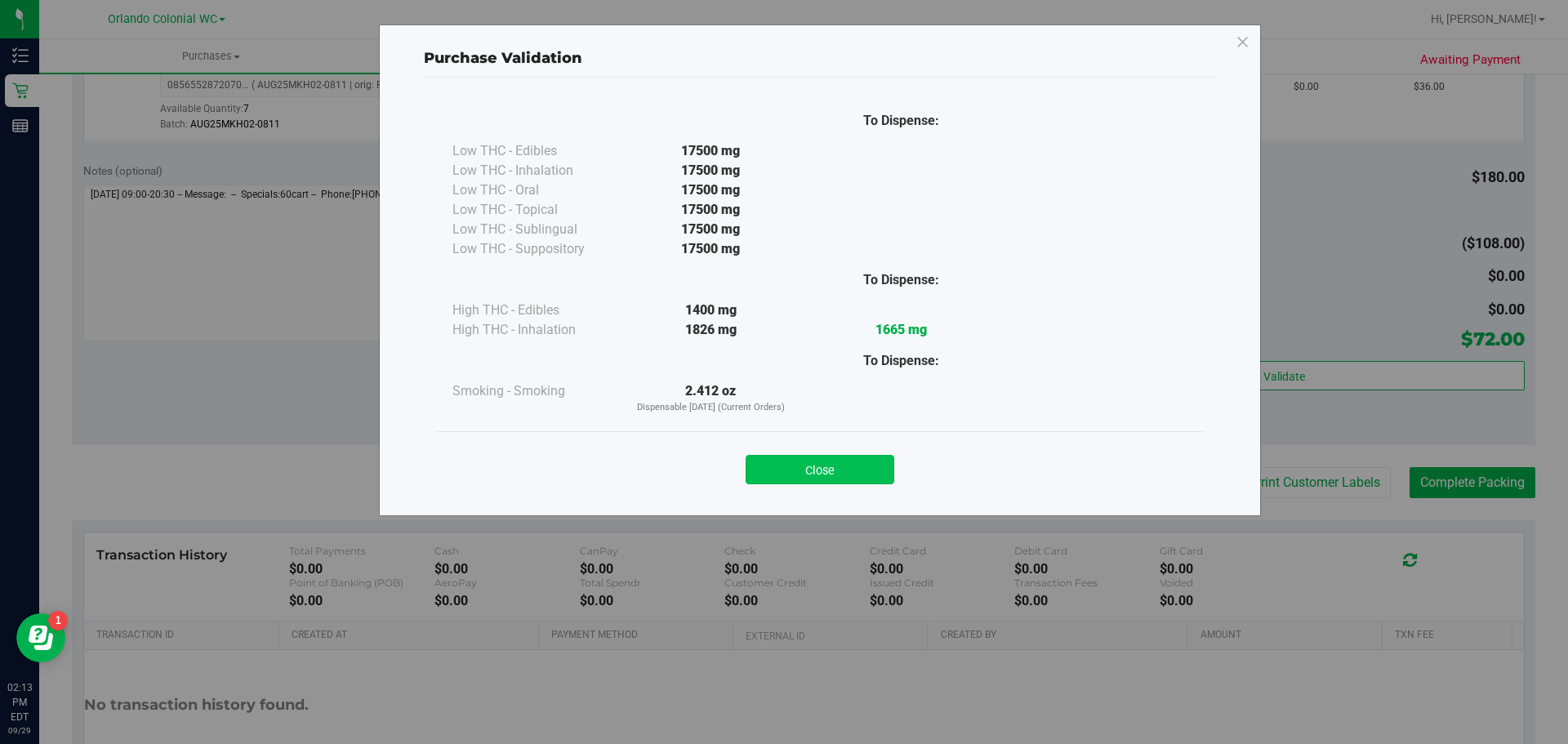
click at [803, 466] on button "Close" at bounding box center [820, 470] width 149 height 30
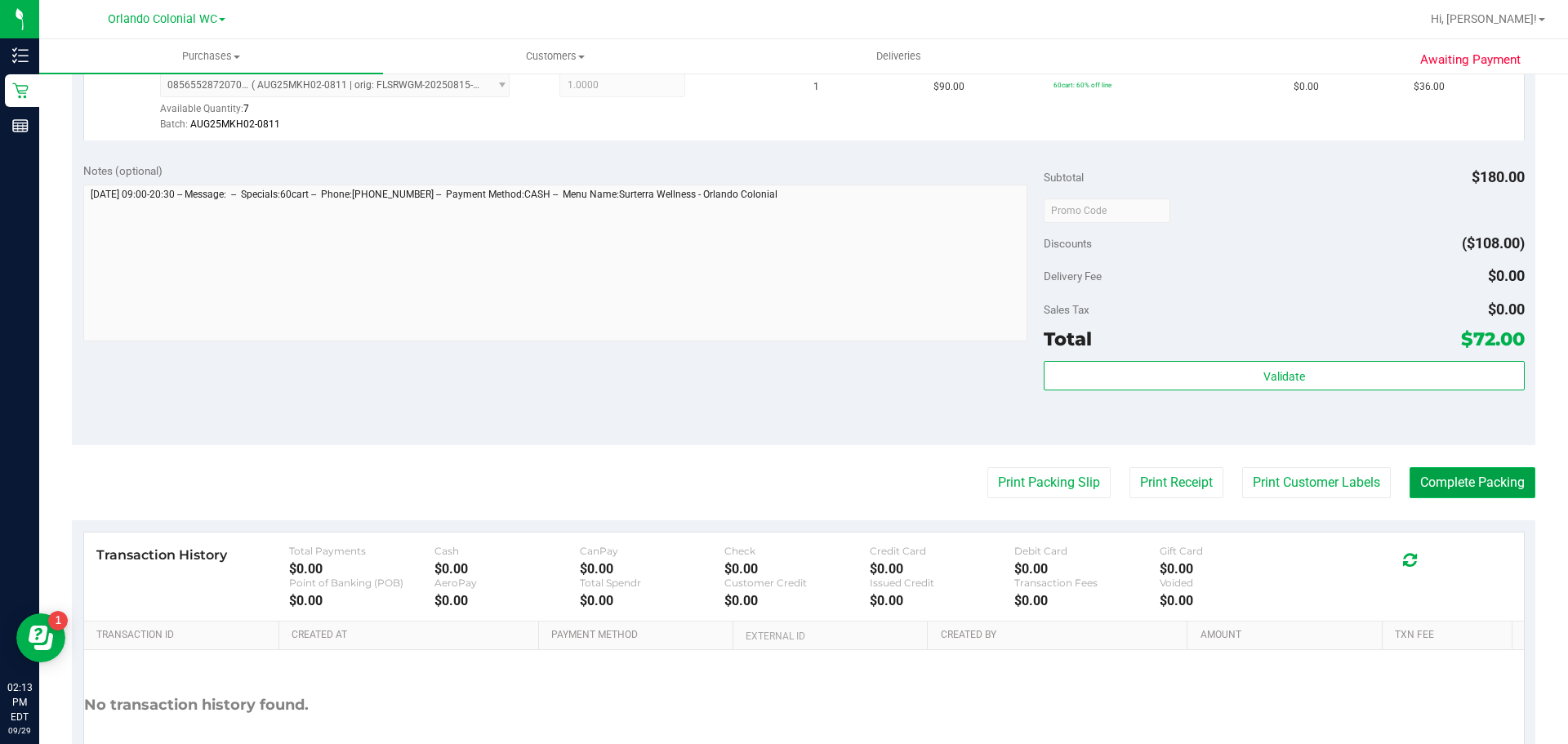
click at [1442, 483] on button "Complete Packing" at bounding box center [1472, 483] width 126 height 31
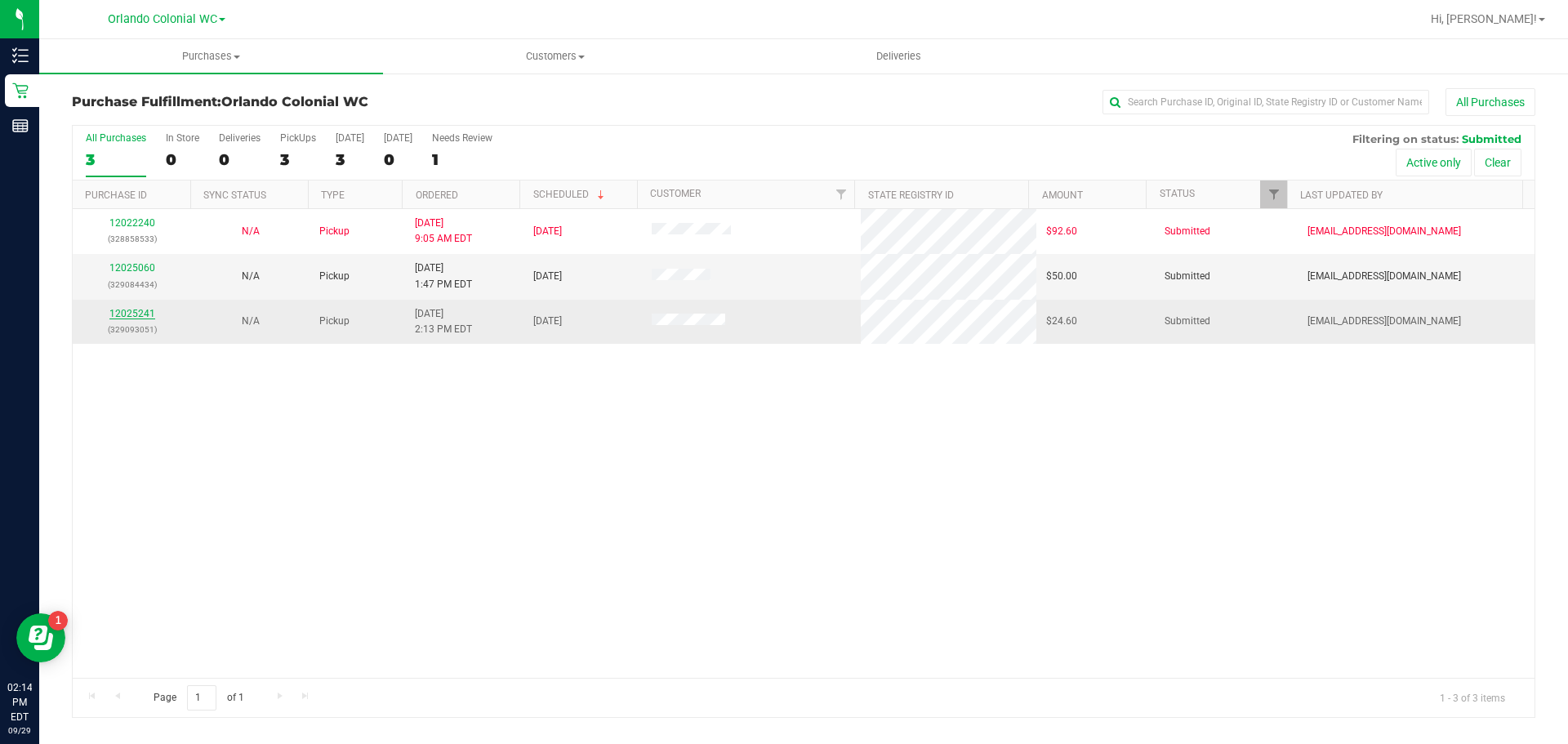
click at [120, 318] on link "12025241" at bounding box center [132, 314] width 45 height 12
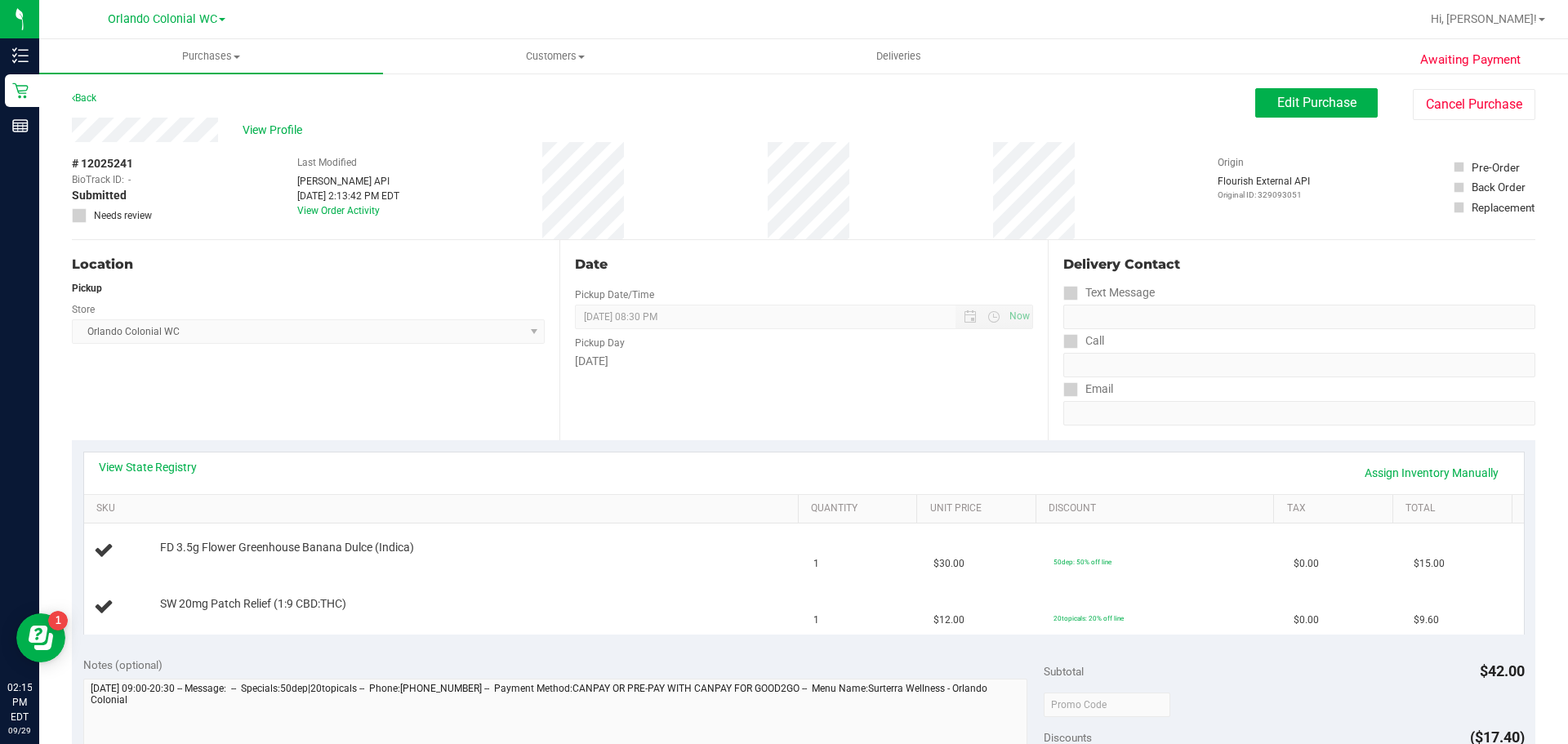
click at [845, 443] on div "View State Registry Assign Inventory Manually SKU Quantity Unit Price Discount …" at bounding box center [803, 543] width 1464 height 205
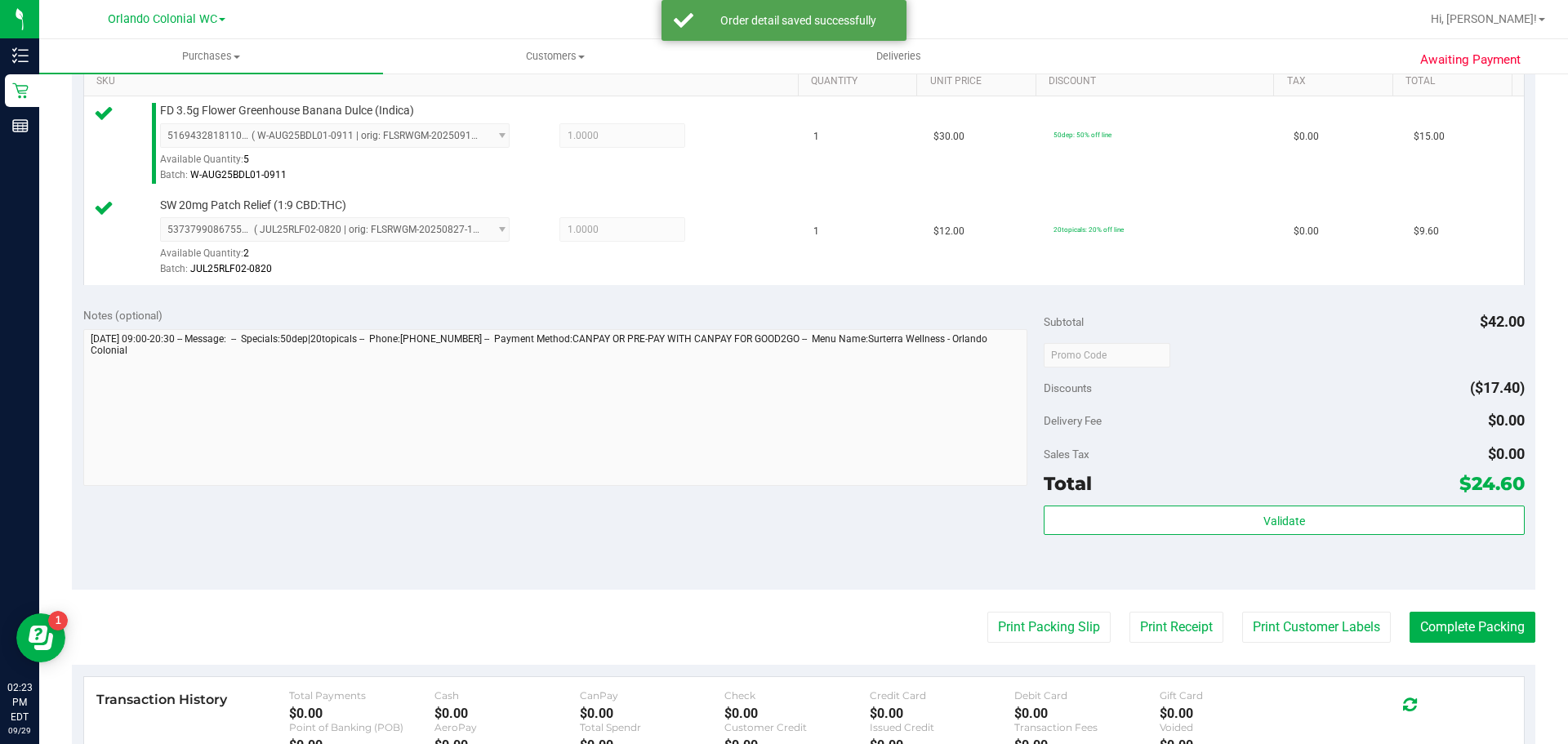
scroll to position [448, 0]
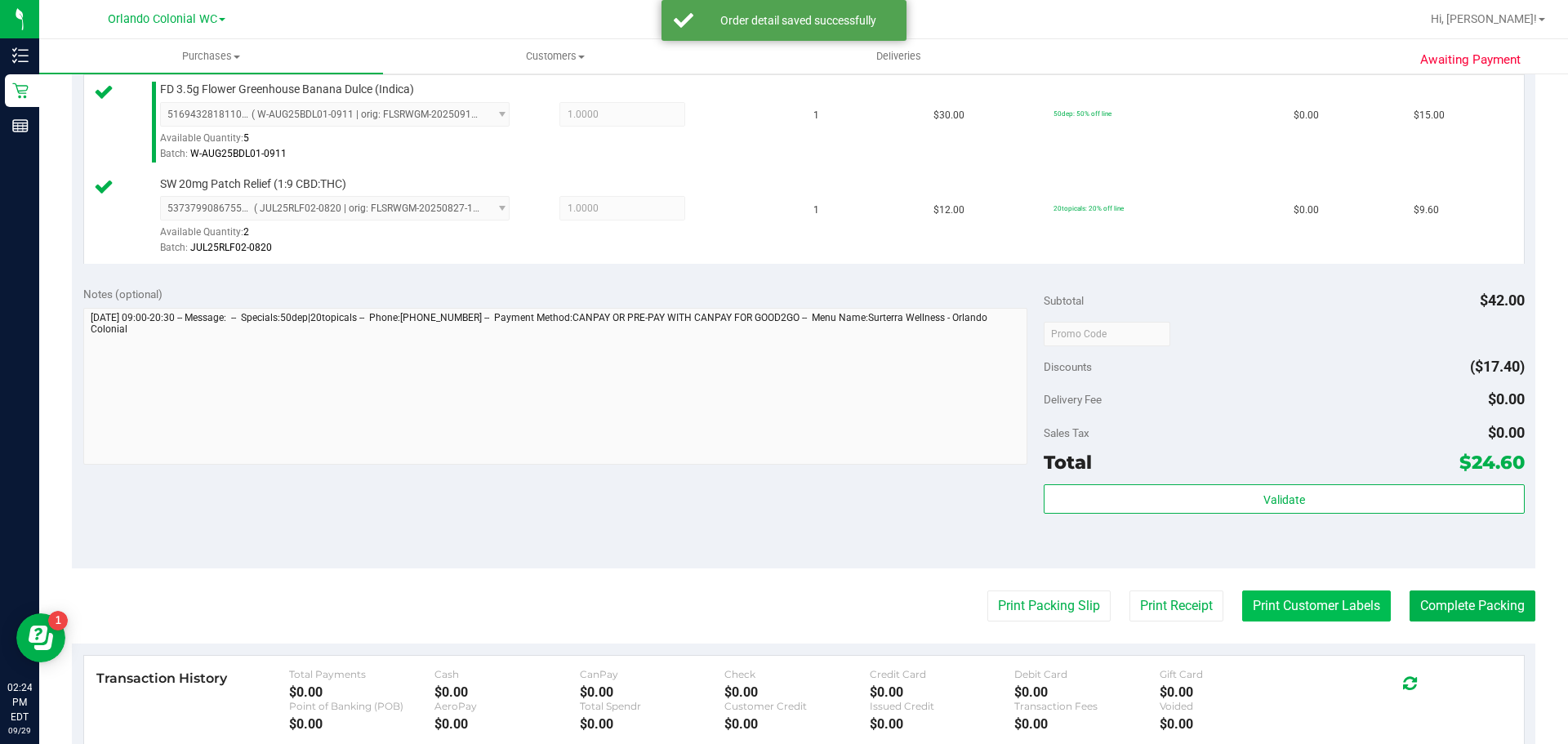
click at [1309, 597] on button "Print Customer Labels" at bounding box center [1317, 606] width 149 height 31
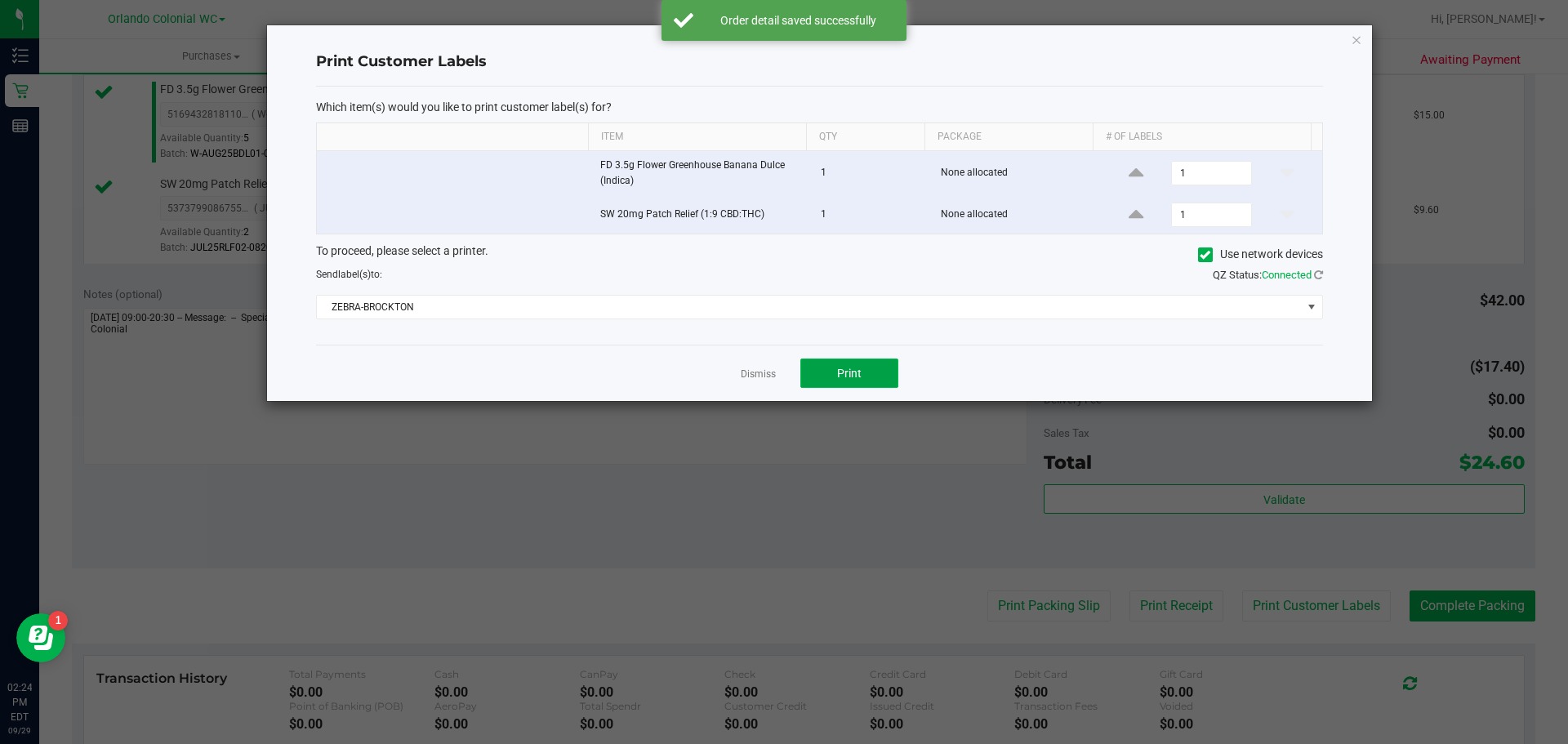
click at [867, 375] on button "Print" at bounding box center [849, 373] width 98 height 30
click at [1355, 39] on icon "button" at bounding box center [1357, 40] width 12 height 20
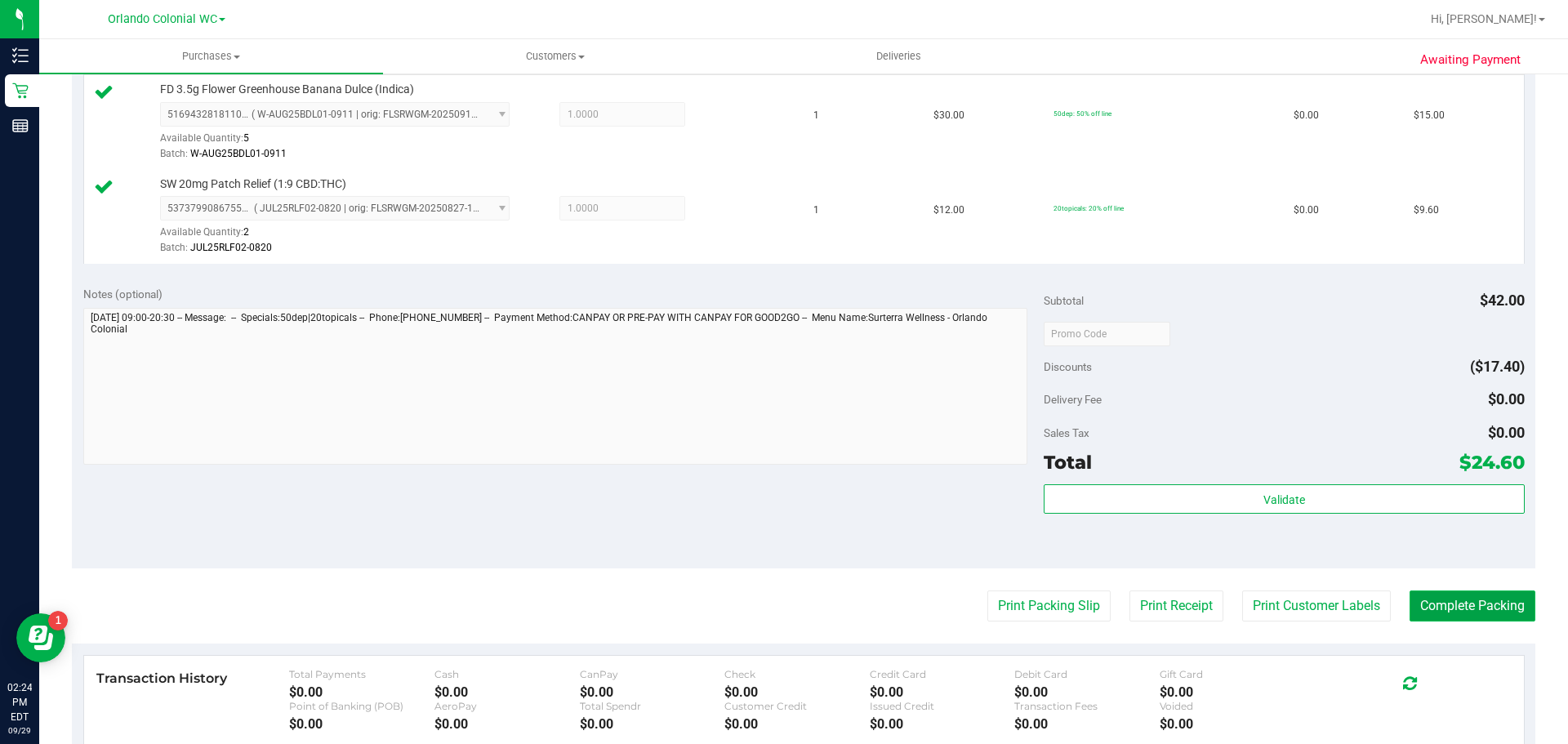
click at [1499, 599] on button "Complete Packing" at bounding box center [1472, 606] width 126 height 31
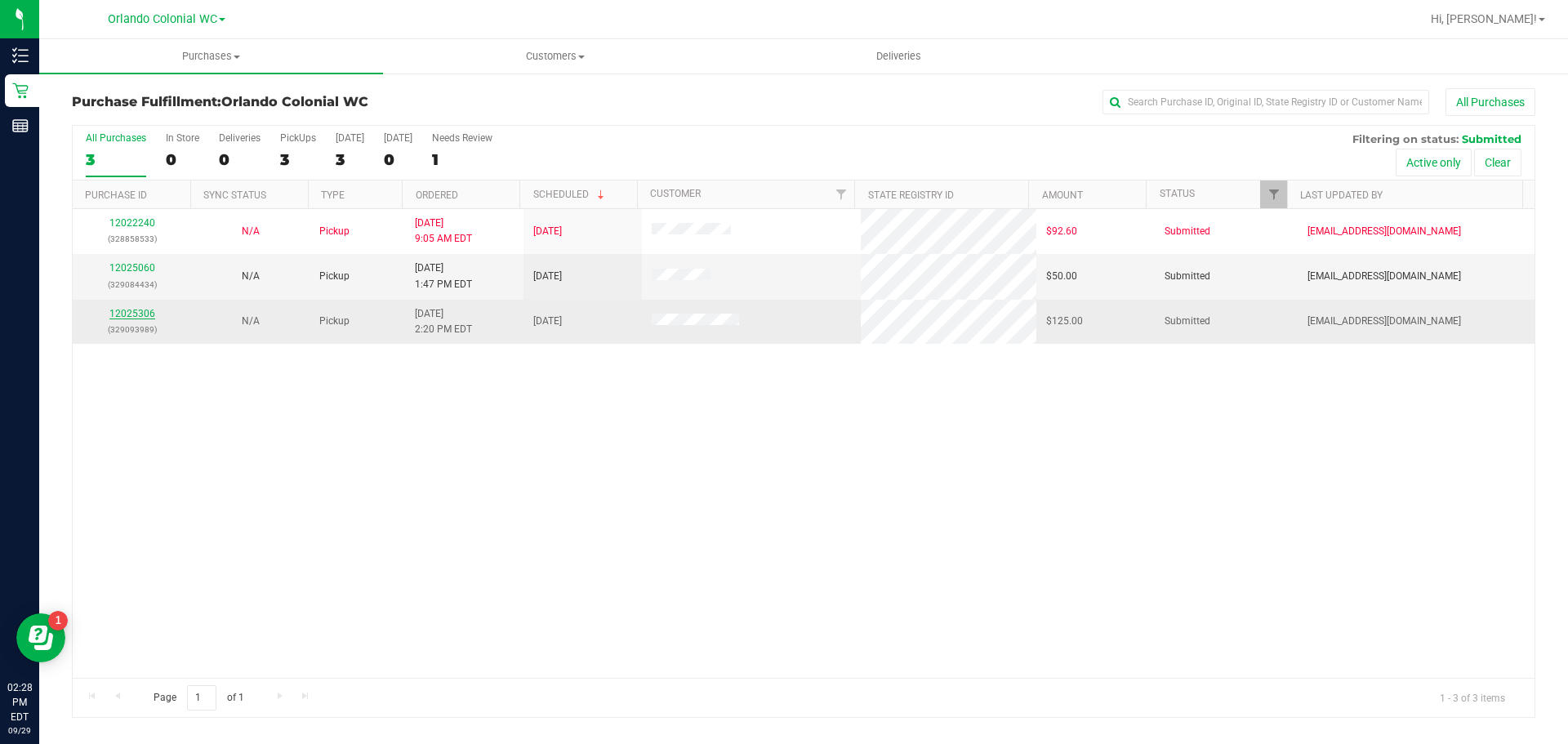
click at [111, 309] on link "12025306" at bounding box center [132, 314] width 45 height 12
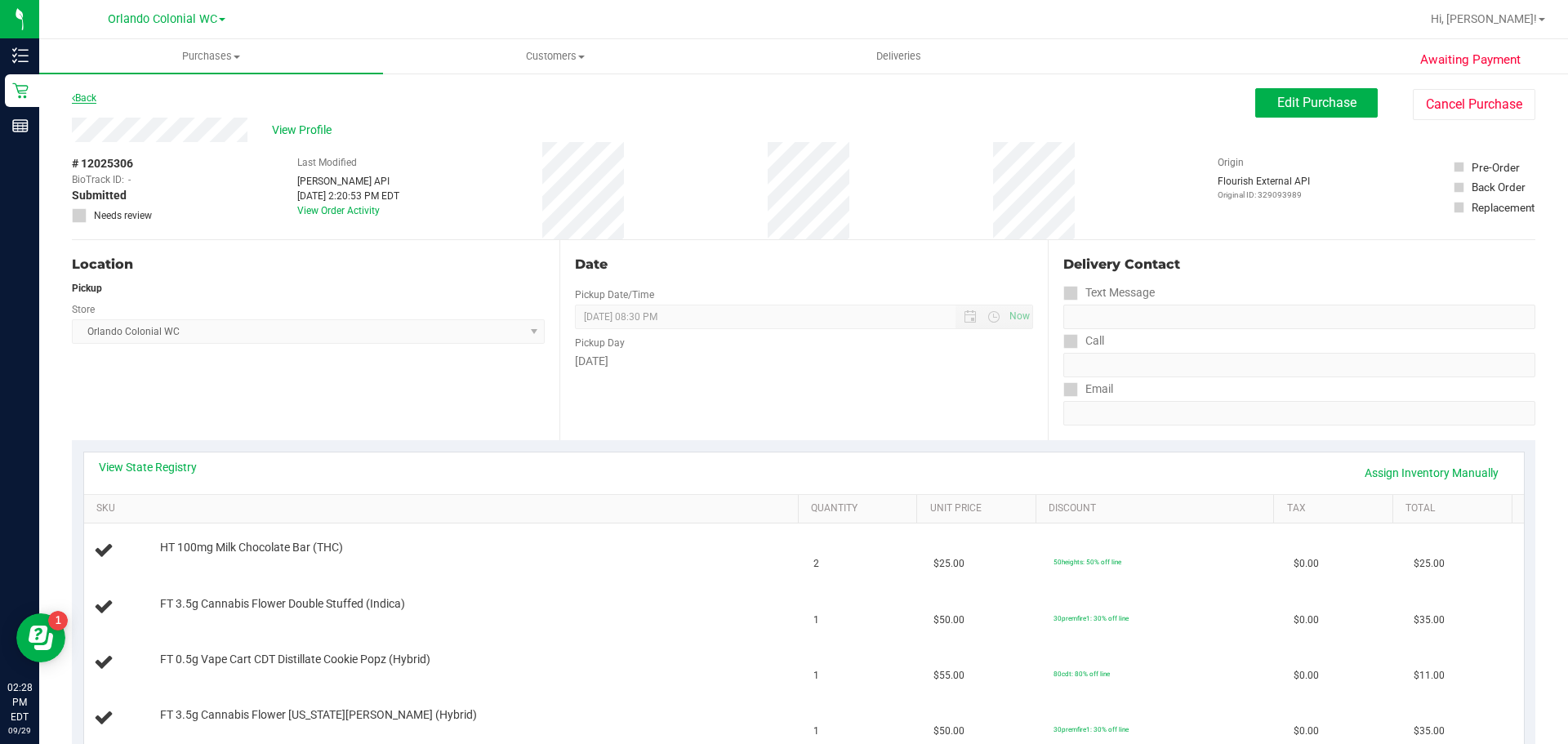
click at [85, 100] on link "Back" at bounding box center [84, 98] width 25 height 12
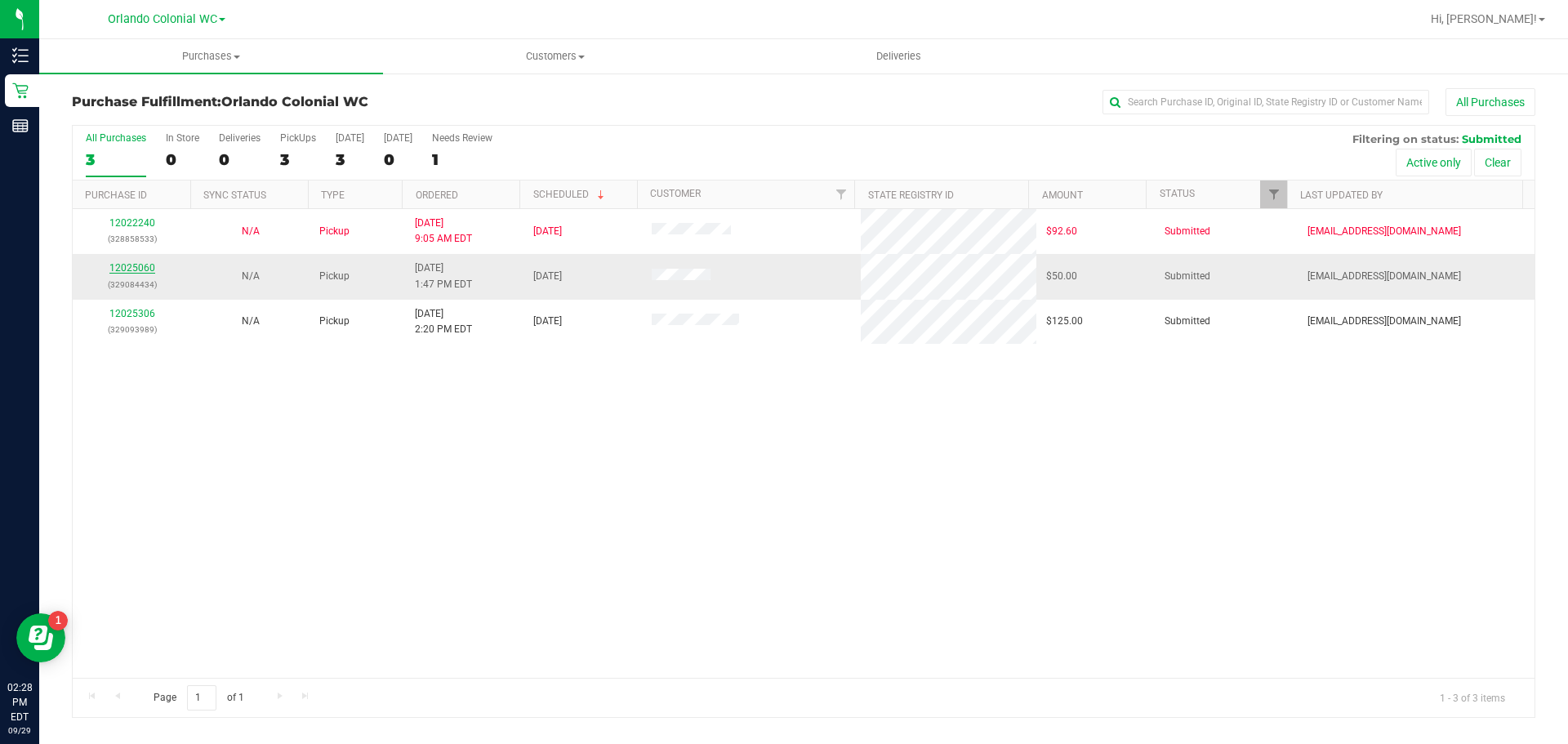
click at [149, 265] on link "12025060" at bounding box center [132, 268] width 45 height 12
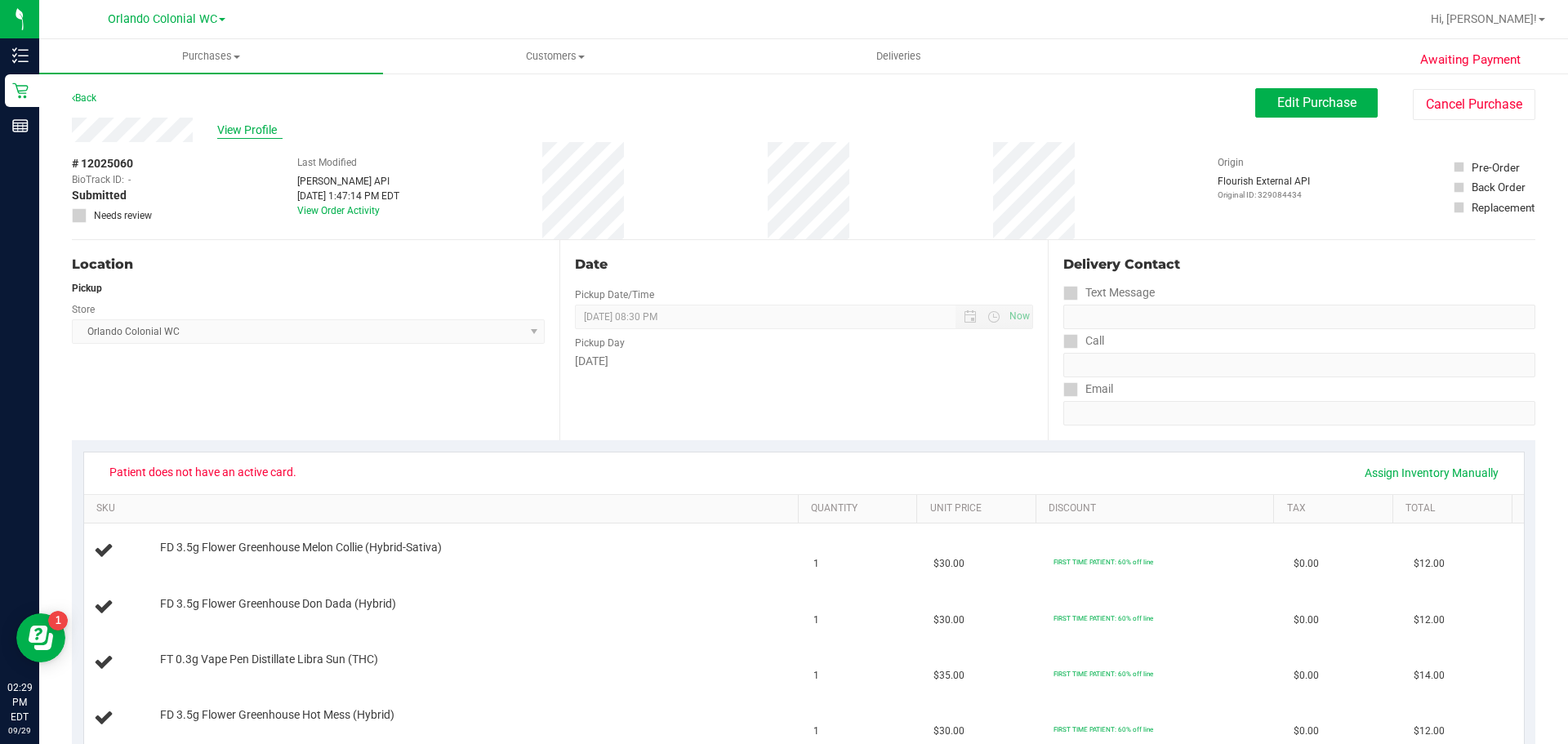
click at [239, 126] on span "View Profile" at bounding box center [249, 130] width 65 height 17
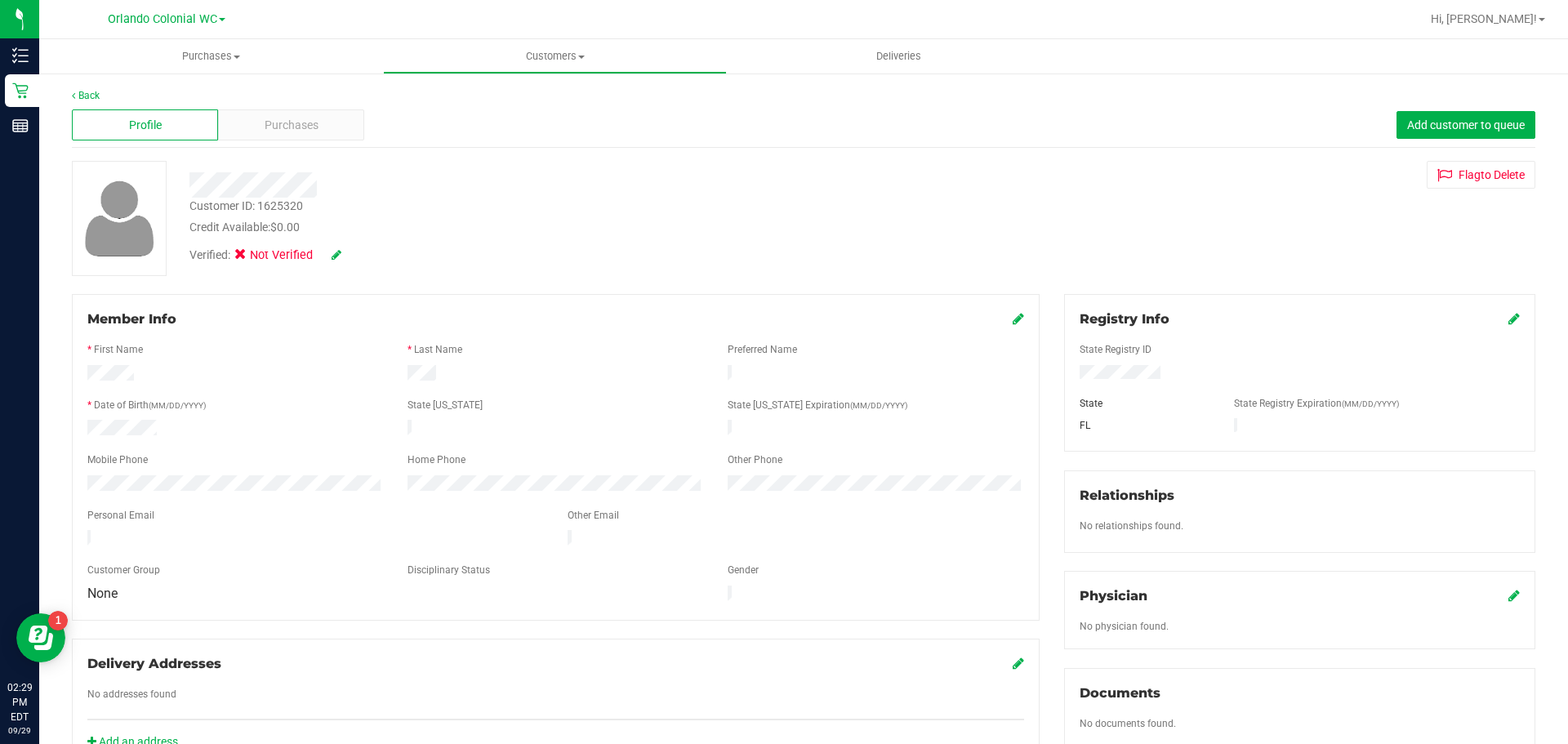
click at [1509, 318] on icon at bounding box center [1514, 319] width 12 height 13
click at [1505, 322] on icon at bounding box center [1513, 320] width 15 height 13
drag, startPoint x: 278, startPoint y: 135, endPoint x: 322, endPoint y: 218, distance: 93.9
click at [322, 218] on div "Back Profile Purchases Add customer to queue Customer ID: 1625320 Credit Availa…" at bounding box center [803, 608] width 1464 height 1039
click at [333, 205] on div "Customer ID: 1625320 Credit Available: $0.00" at bounding box center [549, 216] width 744 height 38
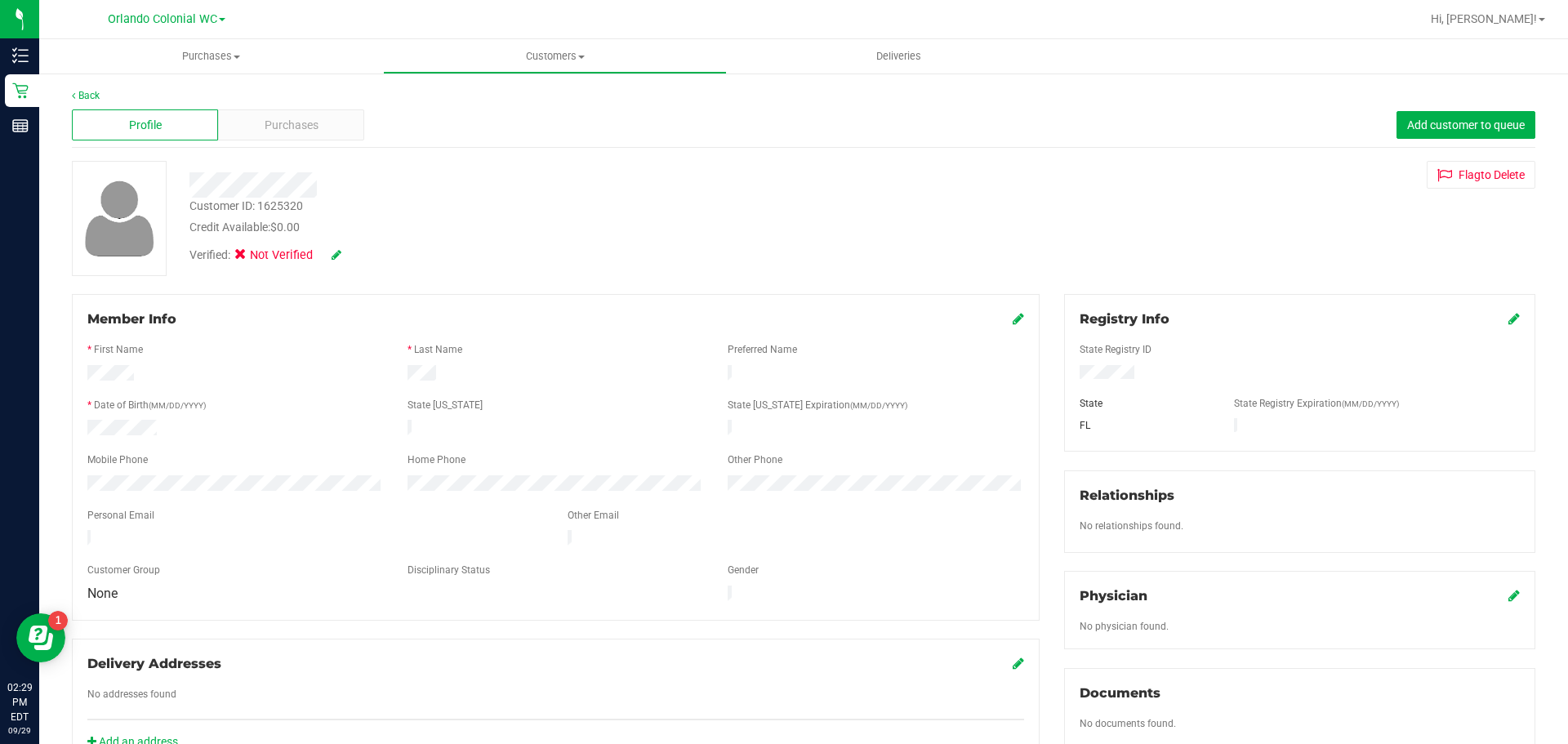
click at [262, 208] on div "Customer ID: 1625320" at bounding box center [247, 206] width 114 height 17
copy div "Customer ID: 1625320"
click at [864, 312] on div "Member Info" at bounding box center [556, 320] width 937 height 20
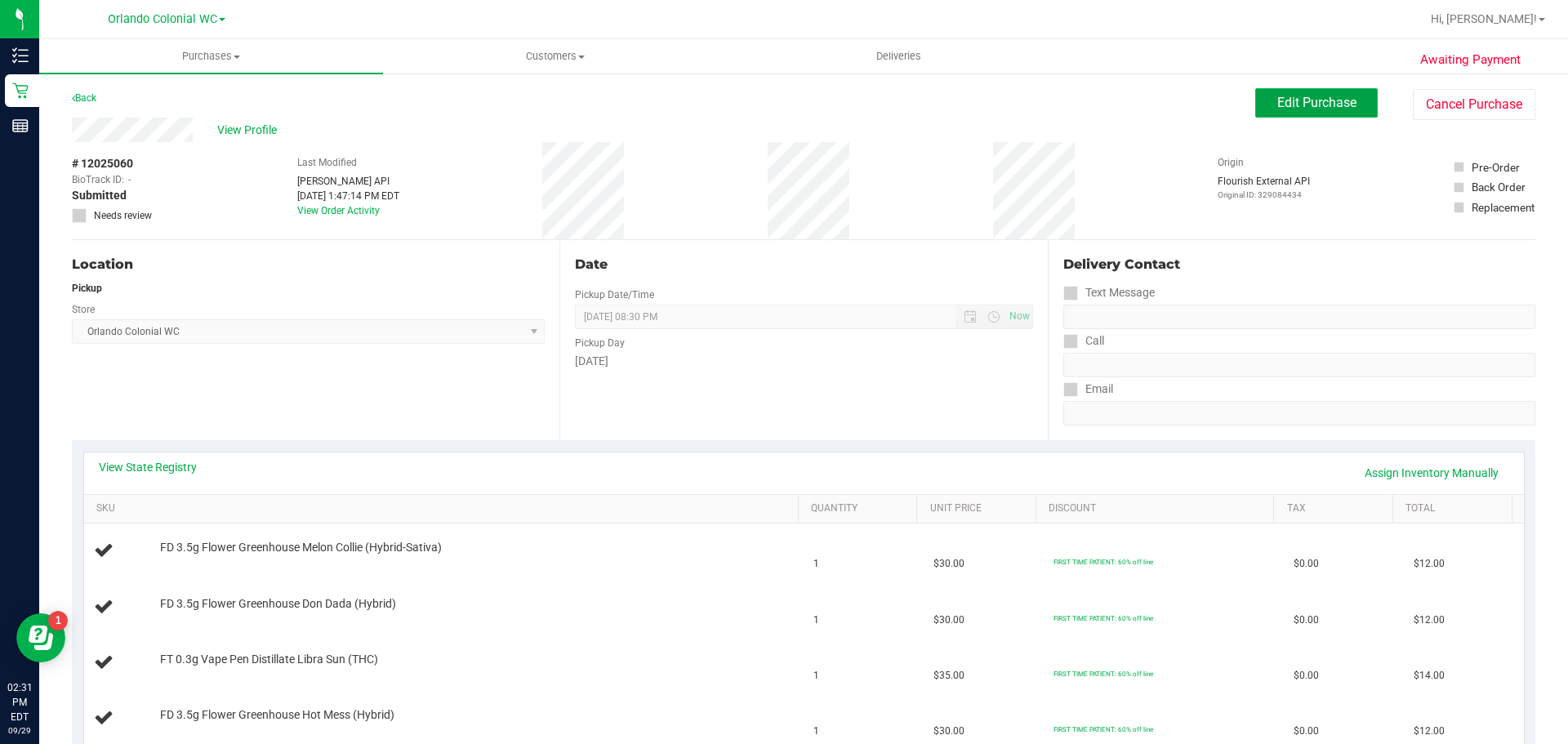
click at [1306, 108] on span "Edit Purchase" at bounding box center [1317, 102] width 79 height 16
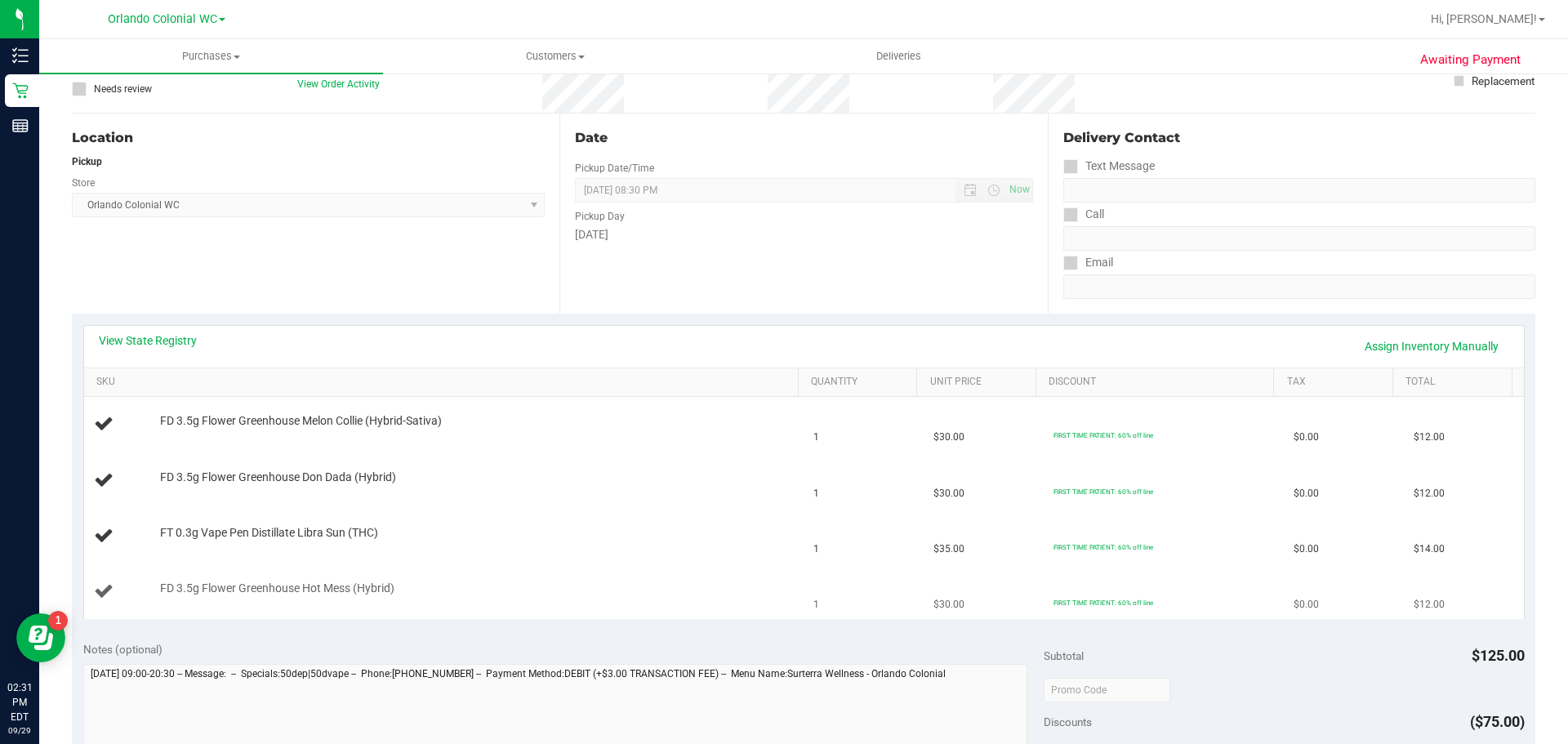
scroll to position [245, 0]
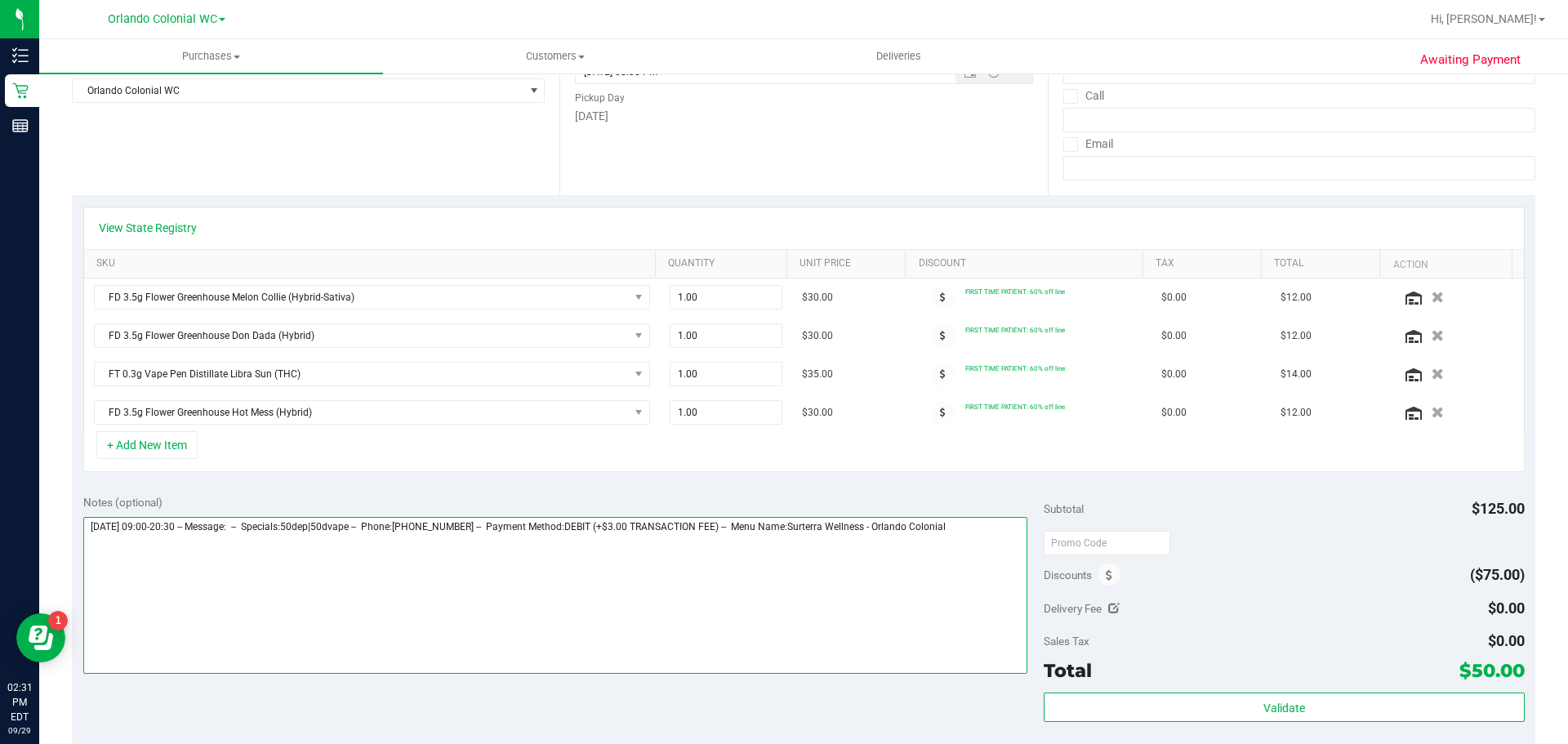
click at [998, 547] on textarea at bounding box center [556, 595] width 945 height 157
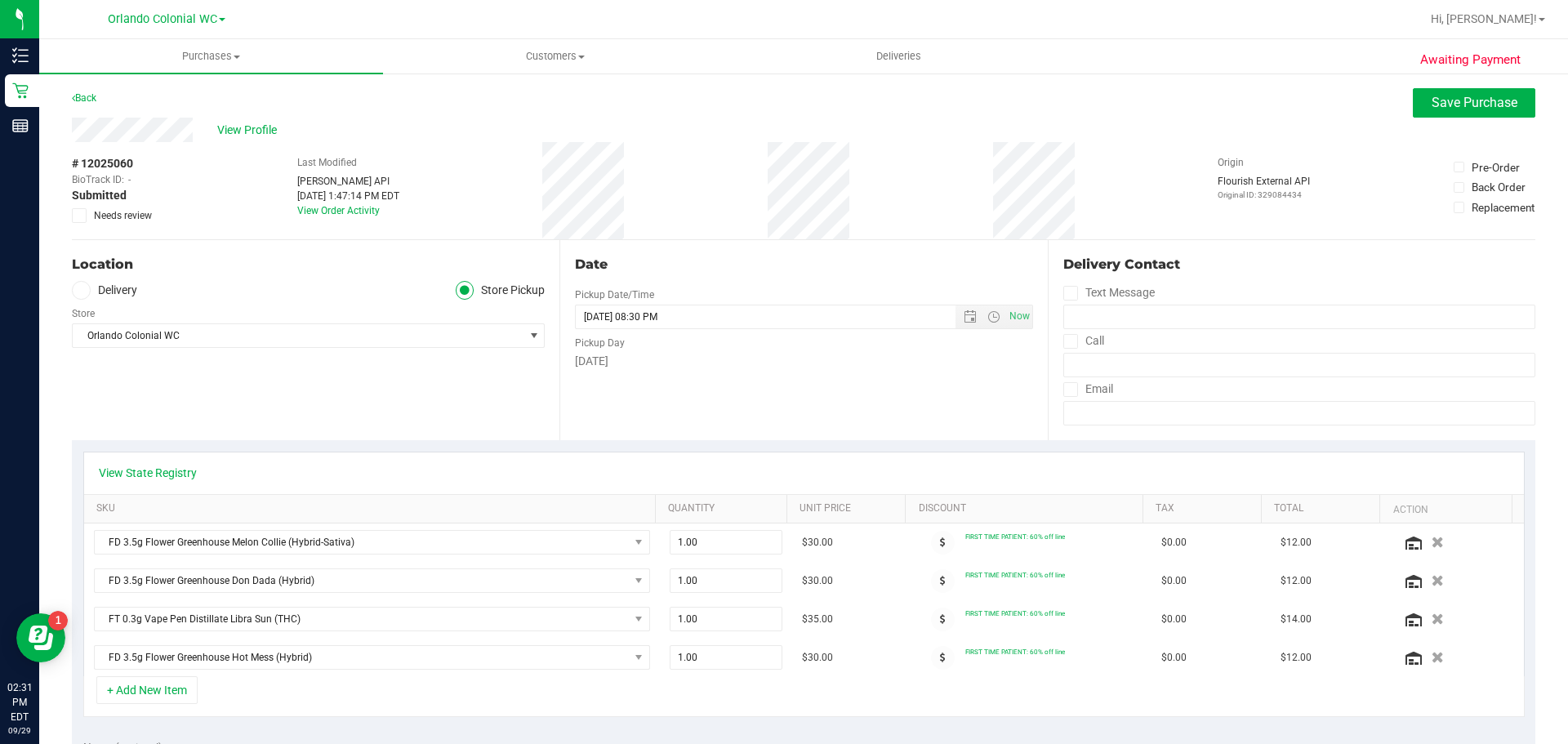
type textarea "Monday 09/29/2025 09:00-20:30 -- Message: -- Specials:50dep|50dvape -- Phone:40…"
drag, startPoint x: 1481, startPoint y: 85, endPoint x: 1476, endPoint y: 96, distance: 12.1
click at [1478, 89] on div "Awaiting Payment Back Save Purchase View Profile # 12025060 BioTrack ID: - Subm…" at bounding box center [803, 754] width 1529 height 1364
click at [1471, 102] on span "Save Purchase" at bounding box center [1475, 102] width 86 height 16
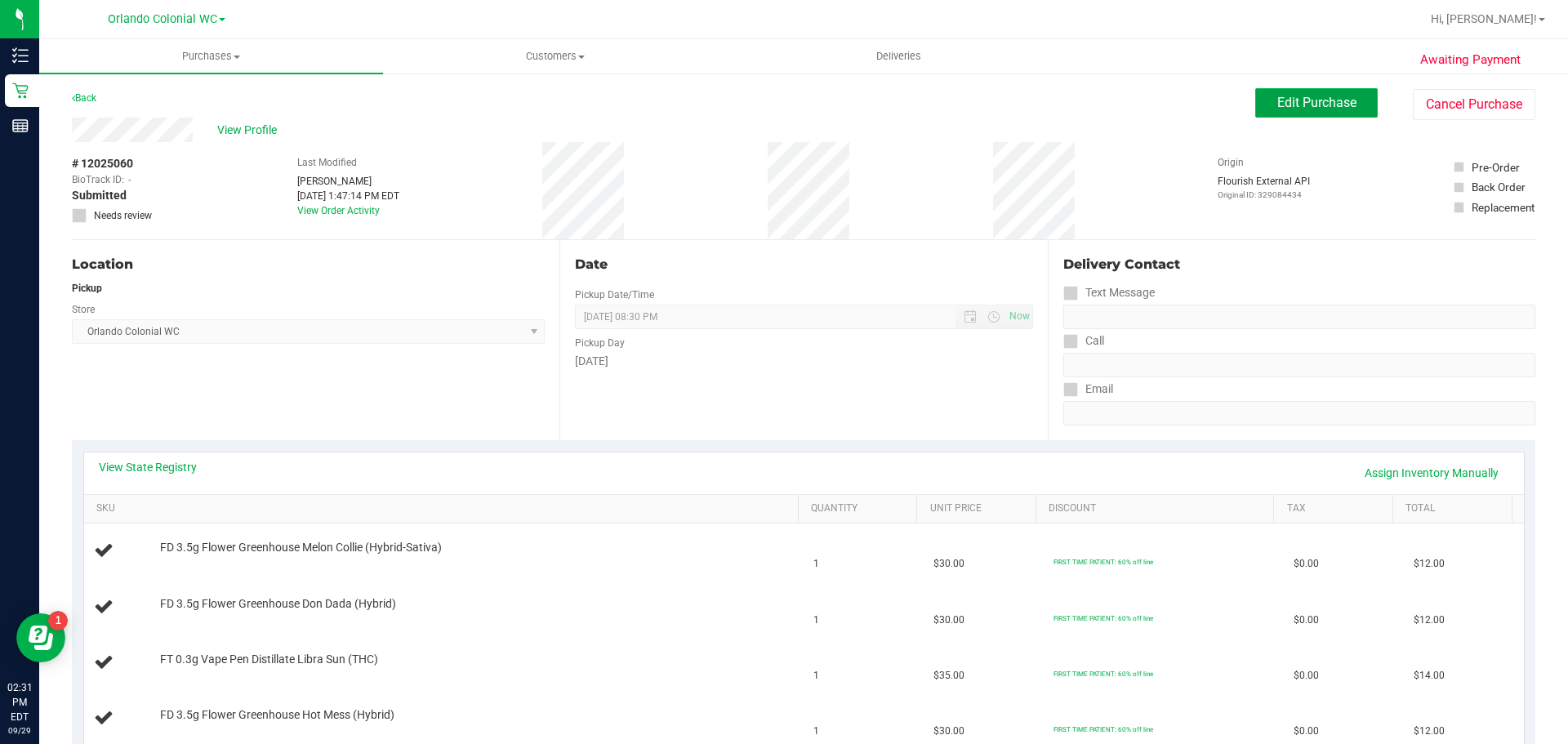
click at [1327, 99] on span "Edit Purchase" at bounding box center [1317, 102] width 79 height 16
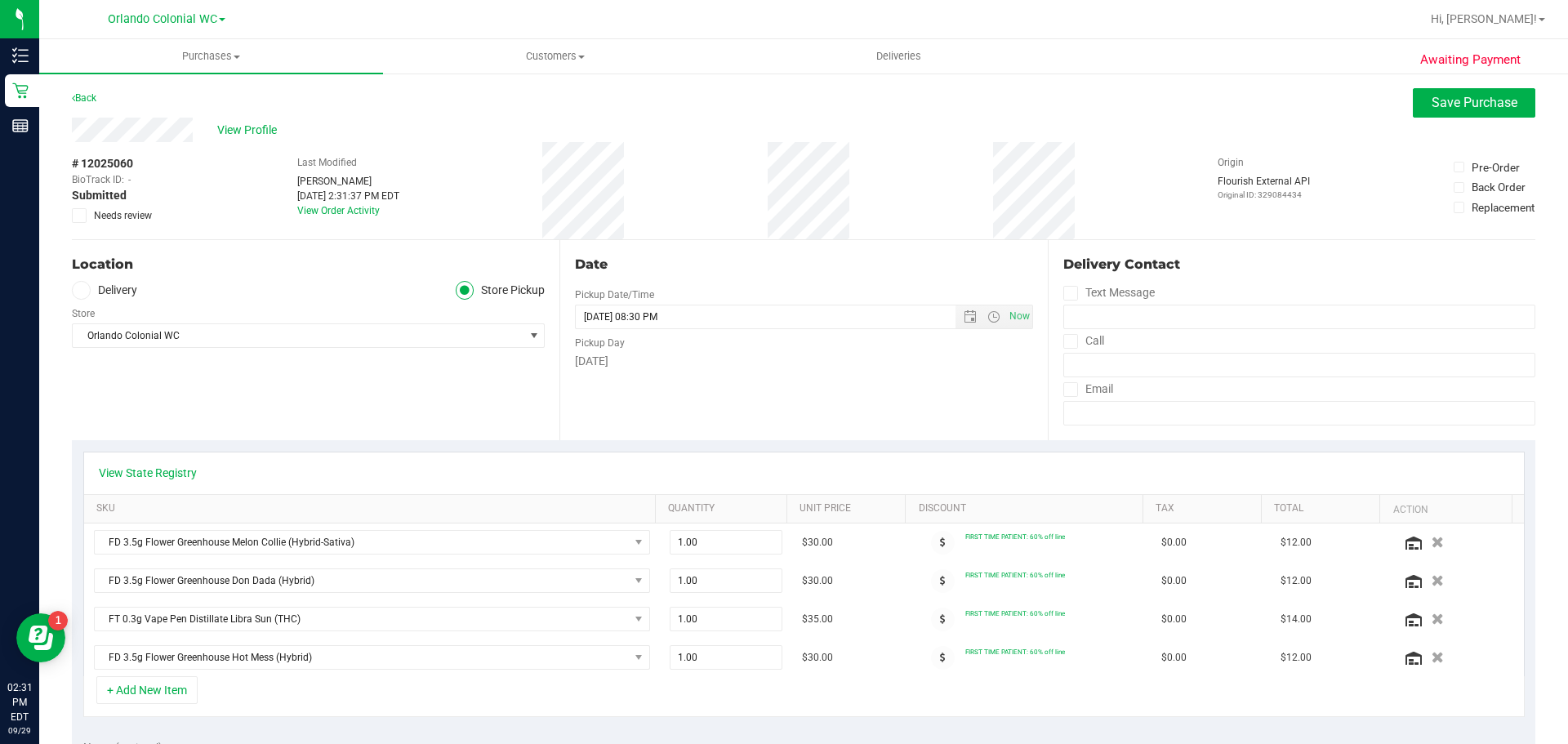
click at [78, 216] on icon at bounding box center [79, 216] width 11 height 0
click at [0, 0] on input "Needs review" at bounding box center [0, 0] width 0 height 0
click at [1433, 103] on span "Save Purchase" at bounding box center [1475, 102] width 86 height 16
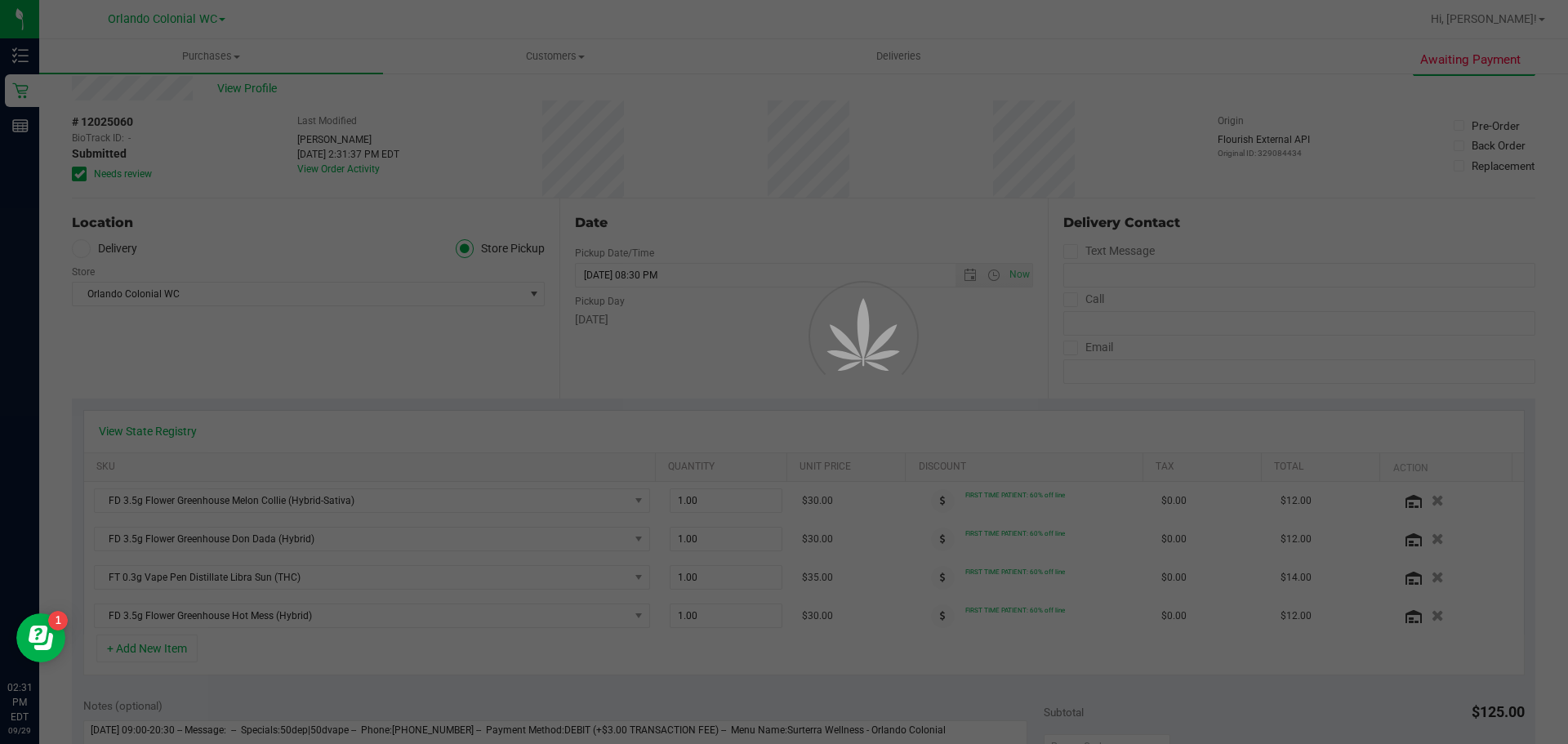
scroll to position [82, 0]
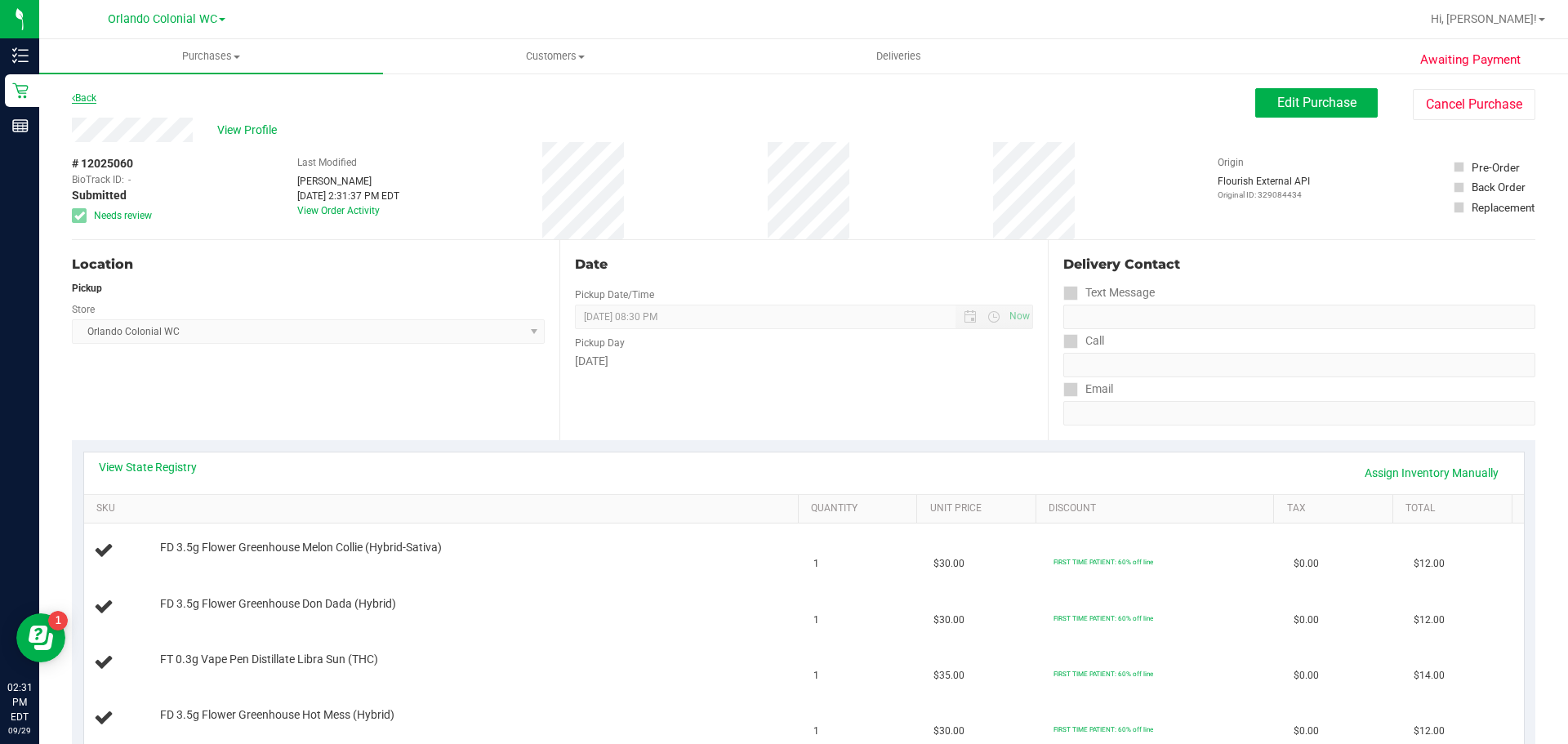
click at [87, 102] on link "Back" at bounding box center [84, 98] width 25 height 12
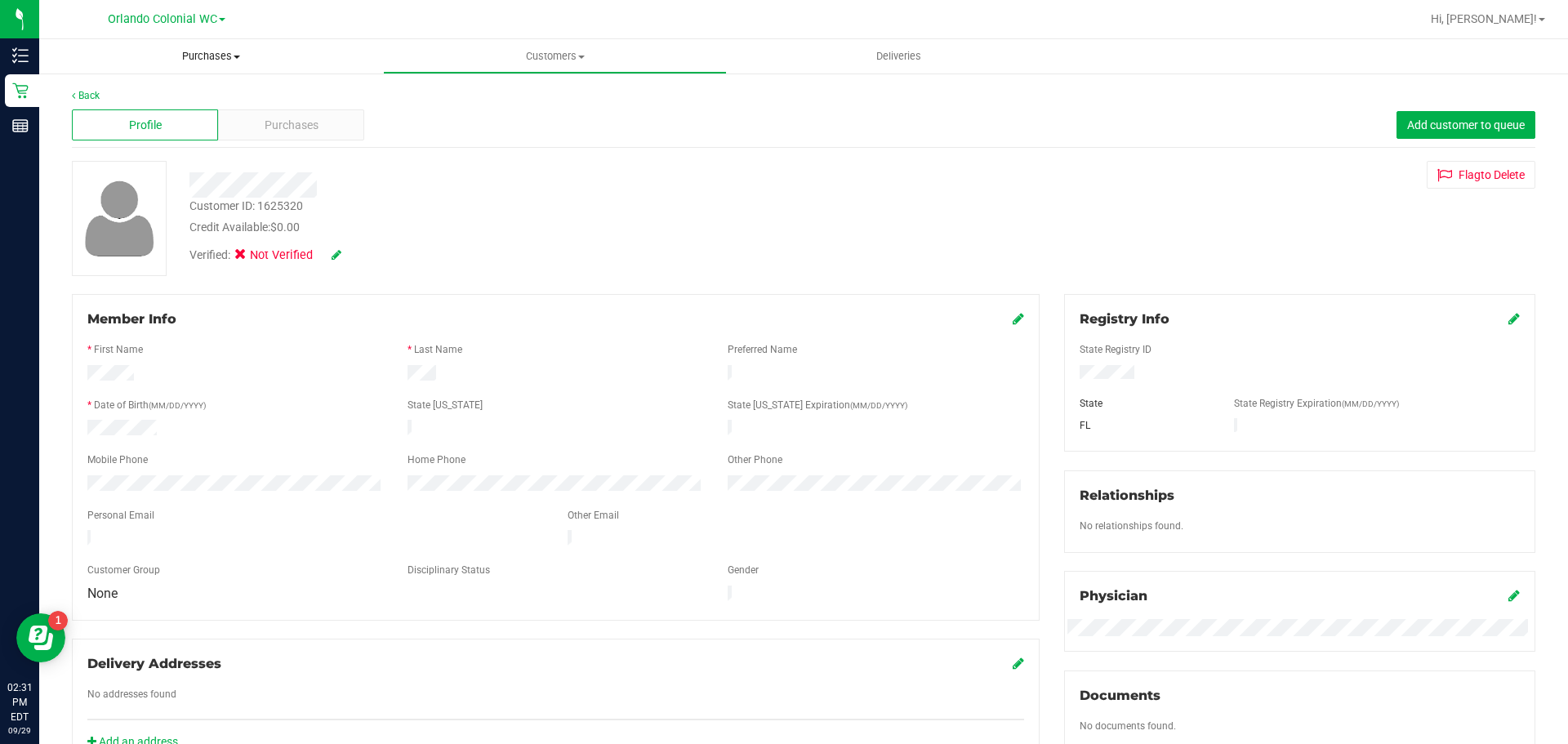
click at [191, 51] on span "Purchases" at bounding box center [211, 56] width 343 height 15
click at [113, 113] on span "Fulfillment" at bounding box center [89, 118] width 102 height 14
